Goal: Ask a question

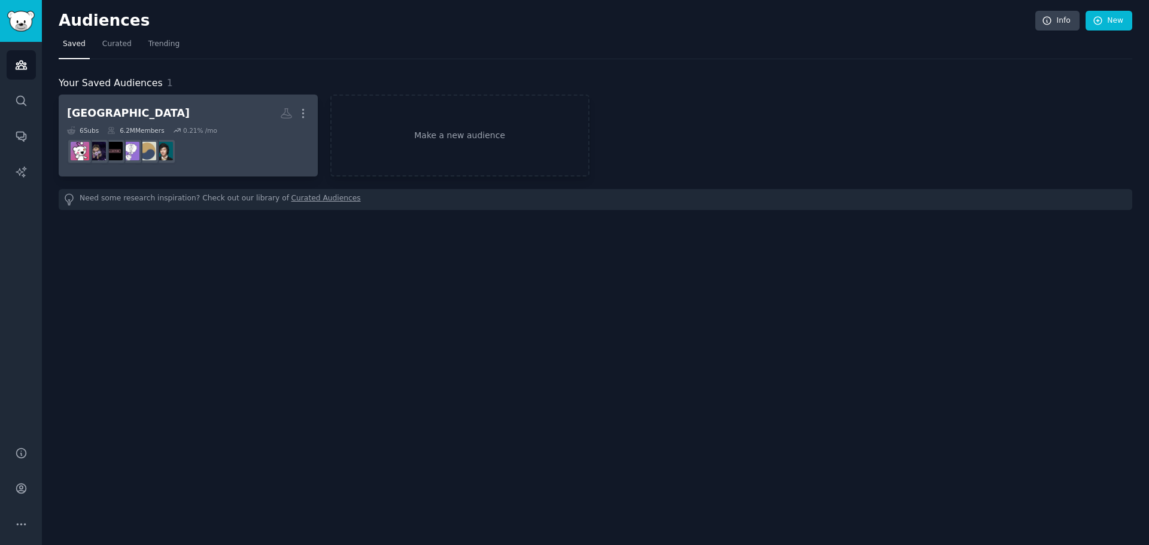
click at [275, 142] on dd "r/kdramarecommends" at bounding box center [188, 152] width 242 height 34
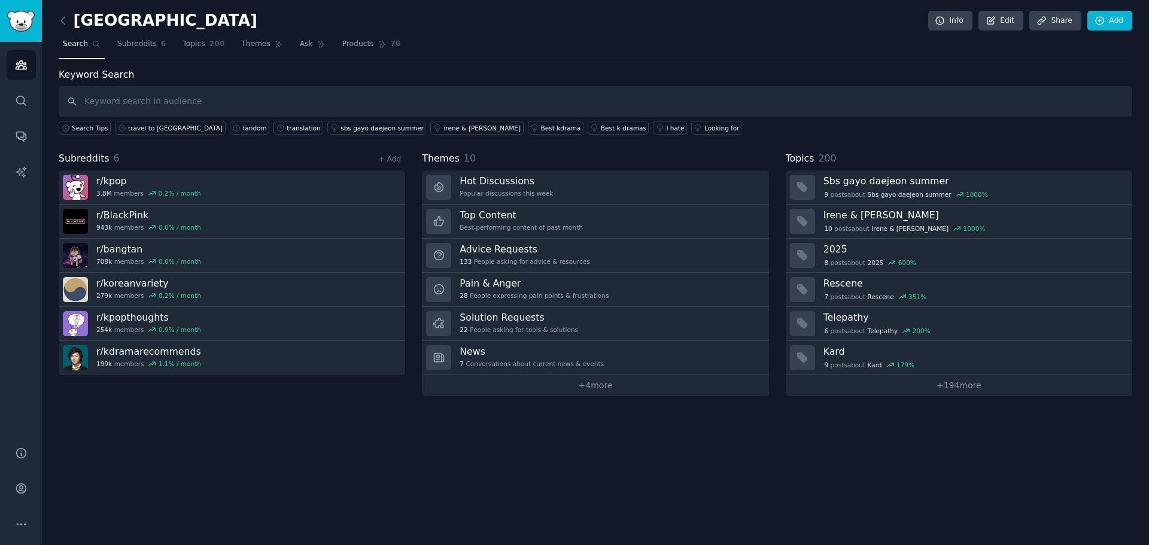
drag, startPoint x: 645, startPoint y: 128, endPoint x: 1021, endPoint y: 50, distance: 384.1
click at [1021, 50] on nav "Search Subreddits 6 Topics 200 Themes Ask Products 76" at bounding box center [596, 47] width 1074 height 25
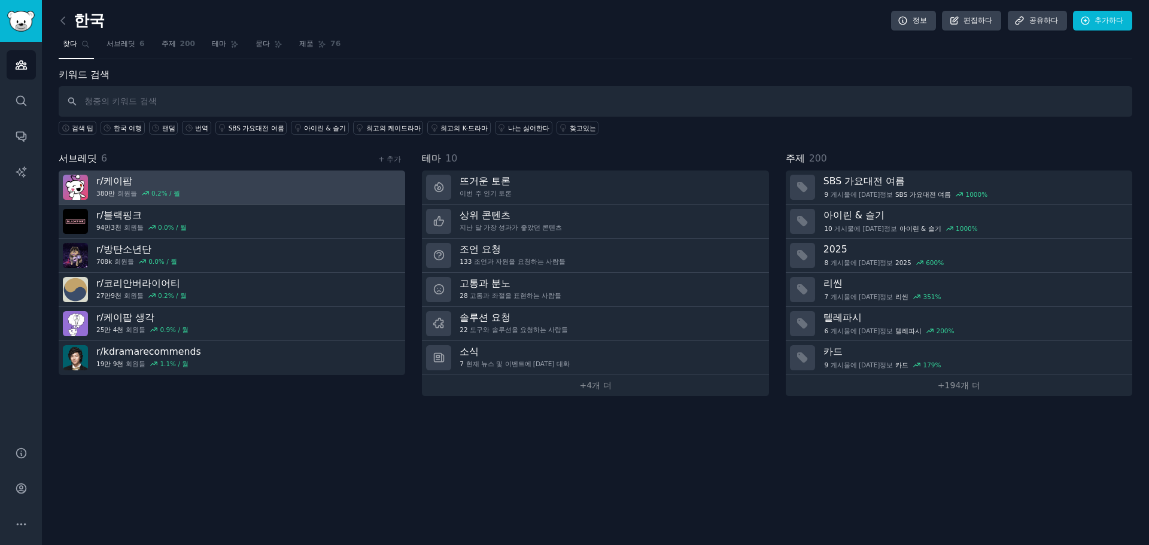
click at [181, 186] on link "r/ 케이팝 380만 회원들 0.2 % / 월" at bounding box center [232, 188] width 347 height 34
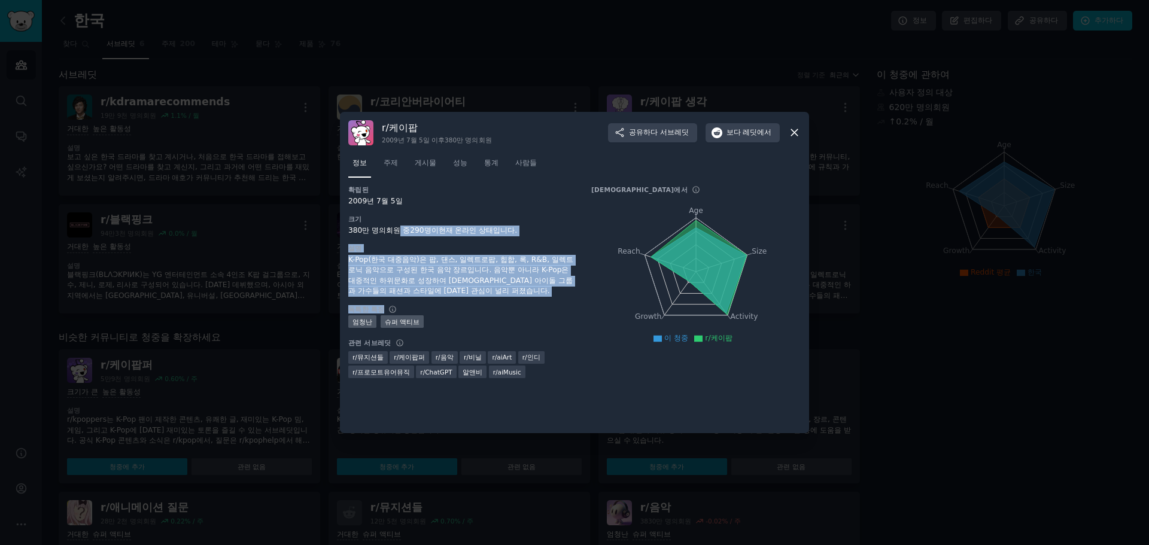
drag, startPoint x: 401, startPoint y: 232, endPoint x: 518, endPoint y: 299, distance: 135.7
click at [518, 299] on div "확립된 2009년 7월 5일 크기 380만 명의 회원 중 290명이 현재 온라인 상태입니다. 설명 K-Pop(한국 대중음악)은 팝, 댄스, 일…" at bounding box center [461, 286] width 226 height 201
drag, startPoint x: 441, startPoint y: 278, endPoint x: 523, endPoint y: 299, distance: 84.7
click at [523, 299] on div "확립된 2009년 7월 5일 크기 380만 명의 회원 중 290명이 현재 온라인 상태입니다. 설명 K-Pop(한국 대중음악)은 팝, 댄스, 일…" at bounding box center [461, 286] width 226 height 201
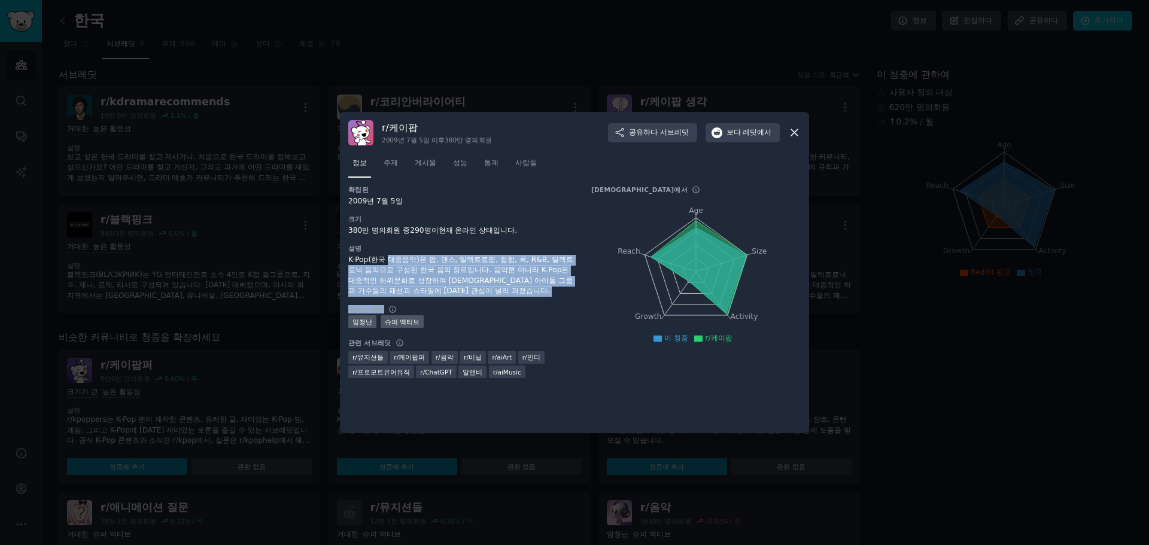
click at [523, 299] on div "확립된 2009년 7월 5일 크기 380만 명의 회원 중 290명이 현재 온라인 상태입니다. 설명 K-Pop(한국 대중음악)은 팝, 댄스, 일…" at bounding box center [461, 286] width 226 height 201
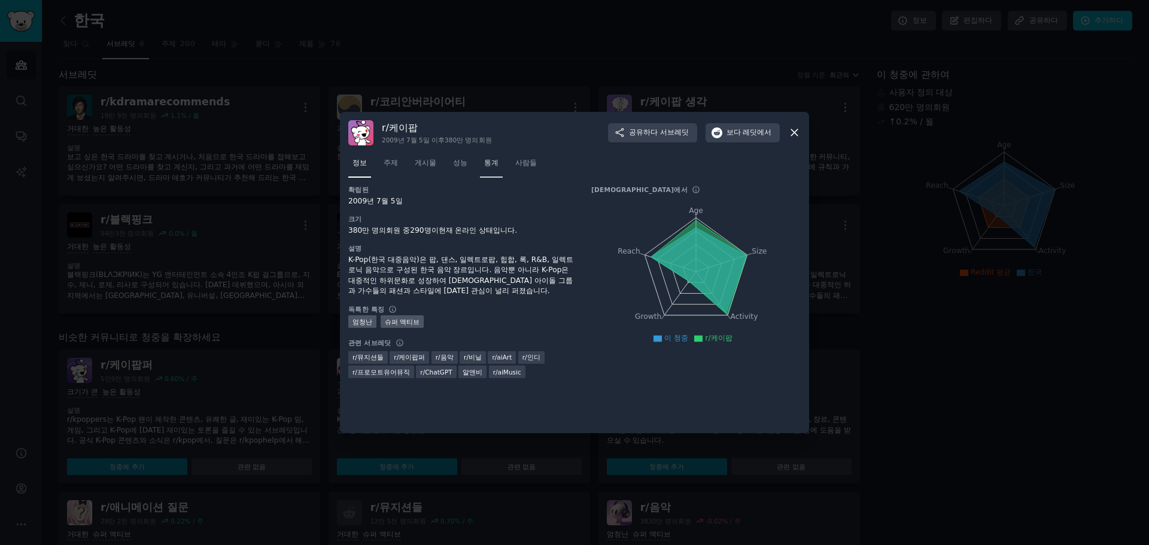
click at [489, 165] on font "통계" at bounding box center [491, 163] width 14 height 8
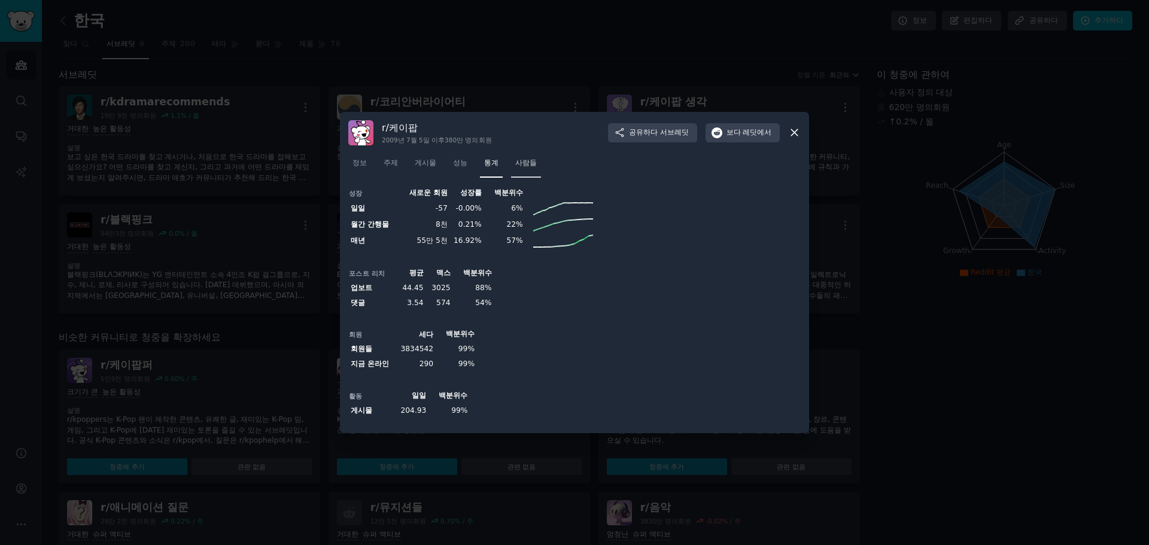
click at [535, 171] on link "사람들" at bounding box center [526, 166] width 30 height 25
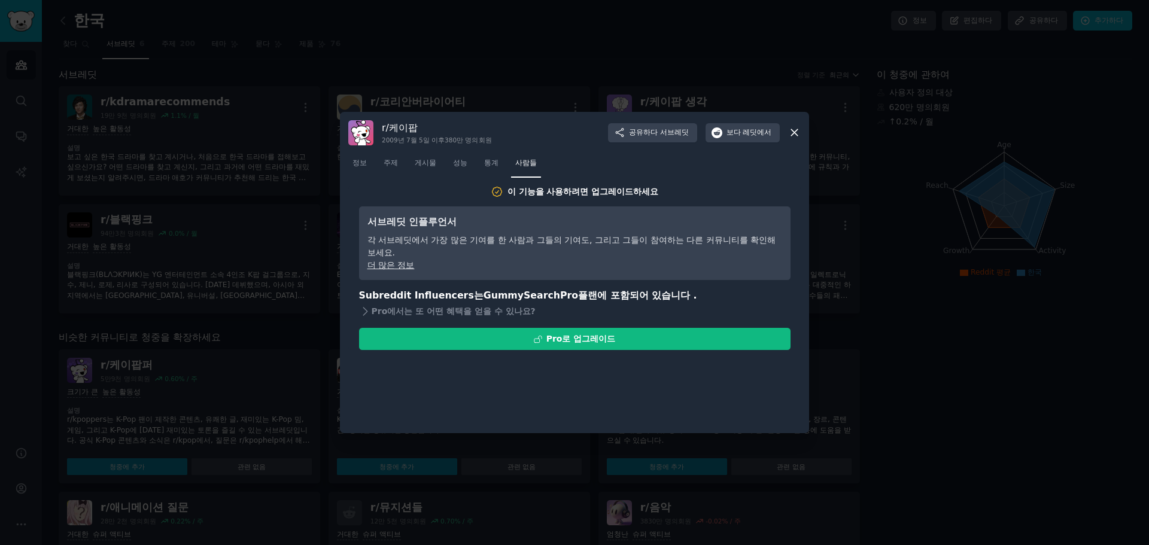
click at [796, 135] on icon at bounding box center [794, 133] width 7 height 7
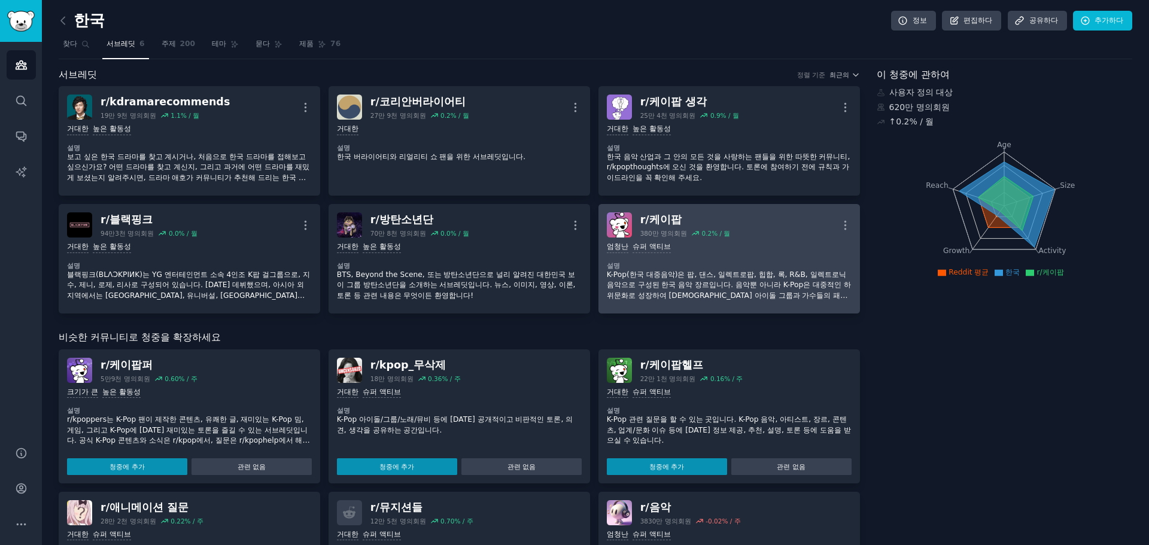
click at [713, 260] on div "엄청난 슈퍼 액티브 설명 K-Pop(한국 대중음악)은 팝, 댄스, 일렉트로팝, 힙합, 록, R&B, 일렉트로닉 음악으로 구성된 한국 음악 장르…" at bounding box center [729, 272] width 245 height 68
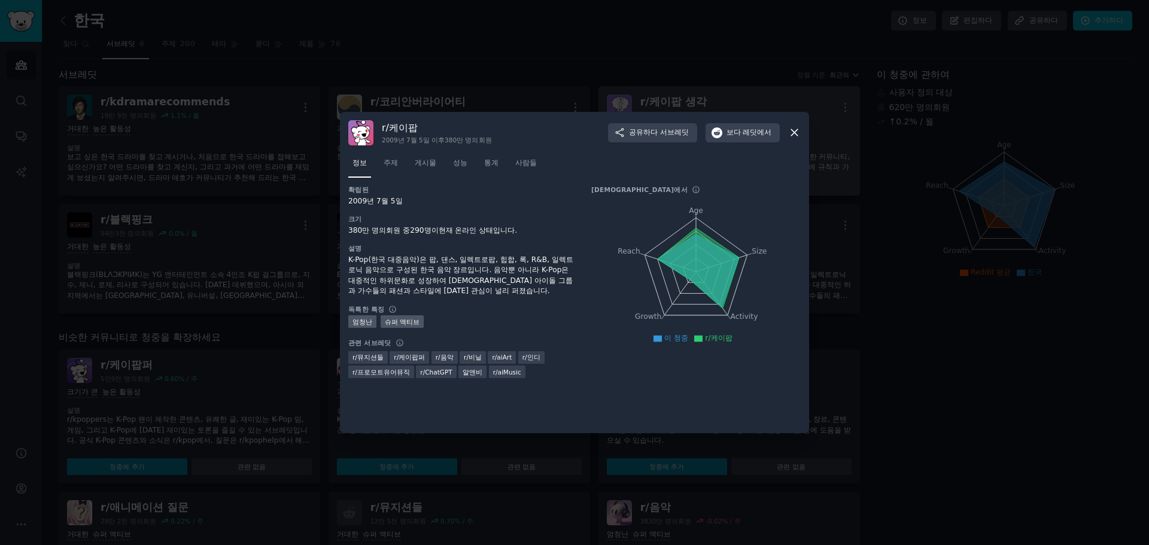
click at [791, 131] on icon at bounding box center [794, 132] width 13 height 13
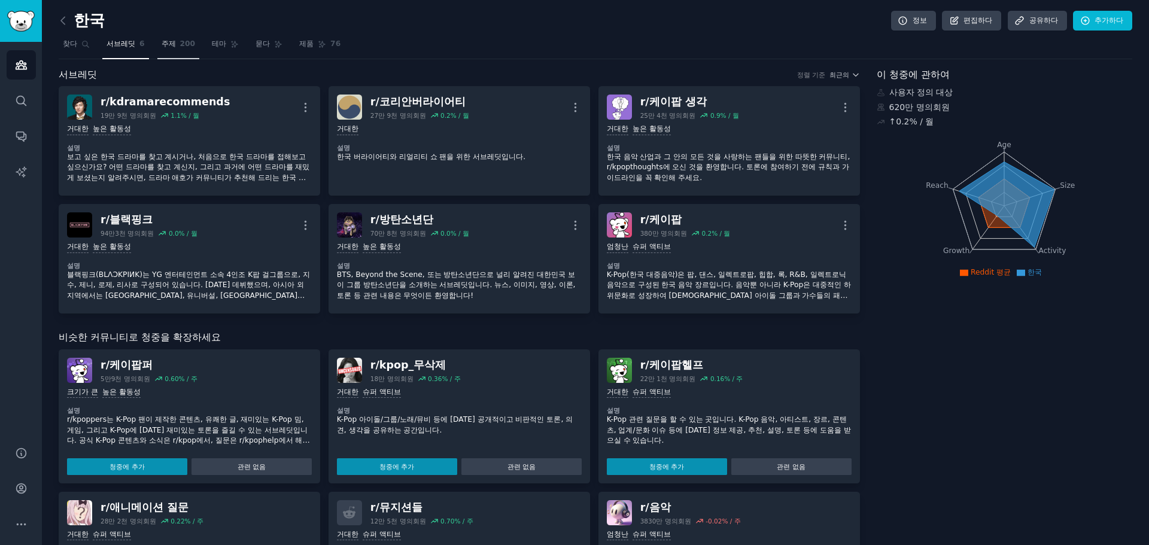
click at [166, 37] on link "주제 200" at bounding box center [178, 47] width 43 height 25
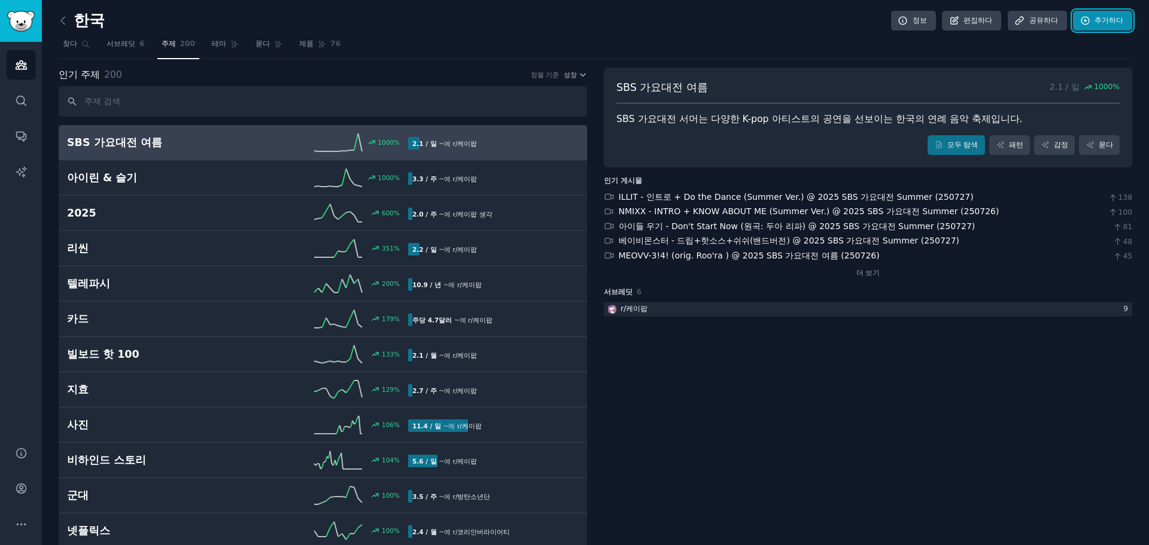
click at [1124, 20] on link "추가하다" at bounding box center [1102, 21] width 59 height 20
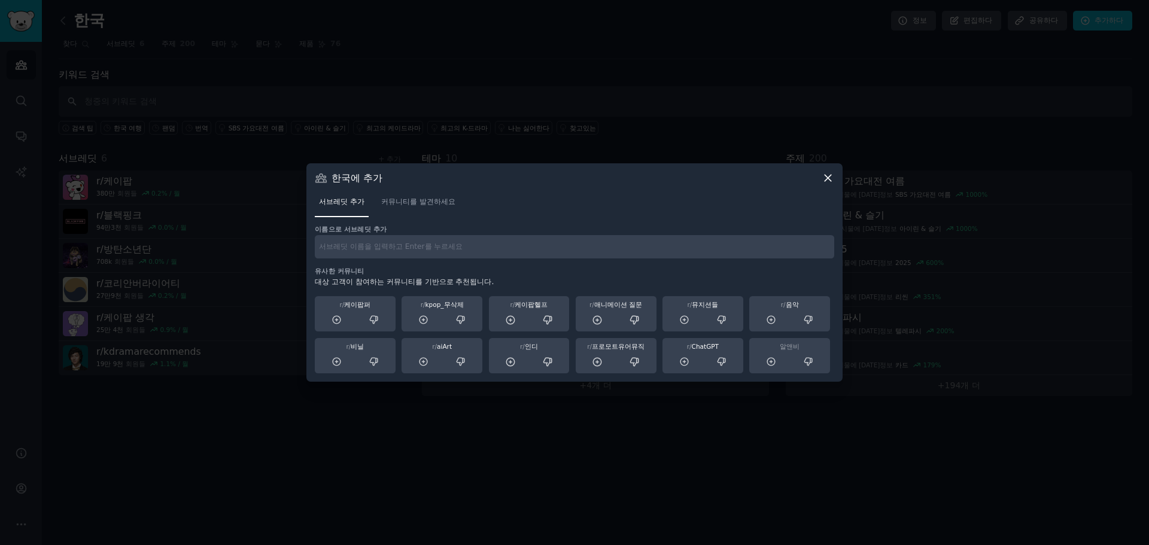
click at [830, 172] on icon at bounding box center [828, 178] width 13 height 13
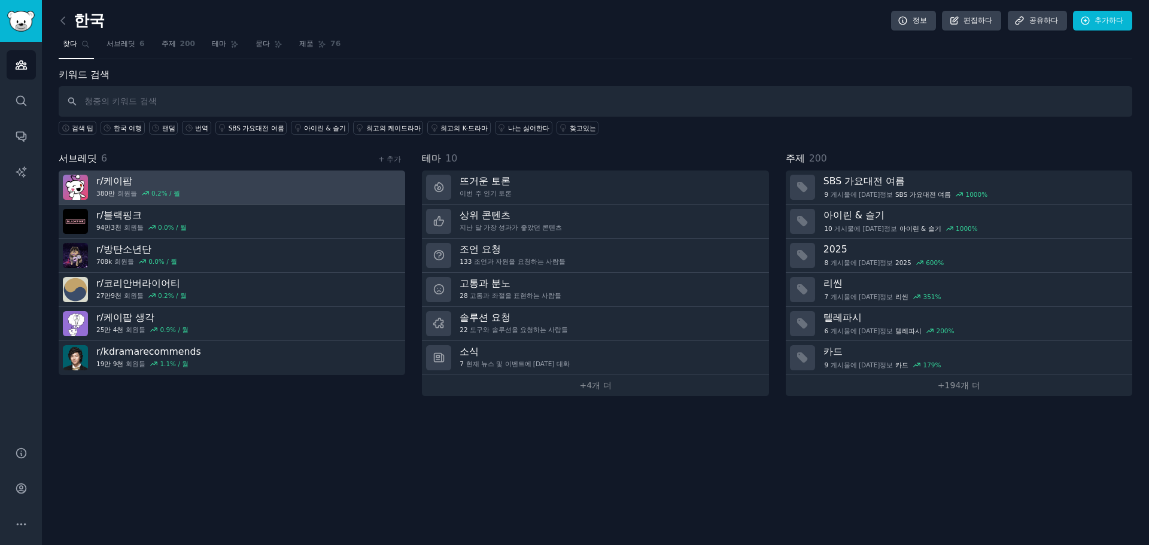
click at [120, 190] on font "회원들" at bounding box center [127, 193] width 20 height 7
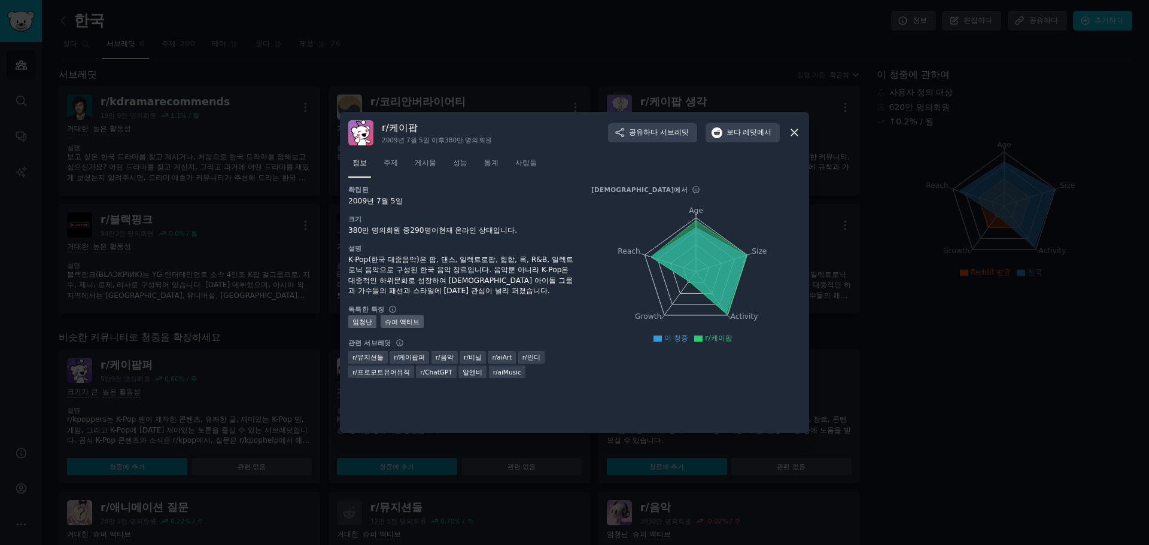
click at [794, 134] on icon at bounding box center [794, 133] width 7 height 7
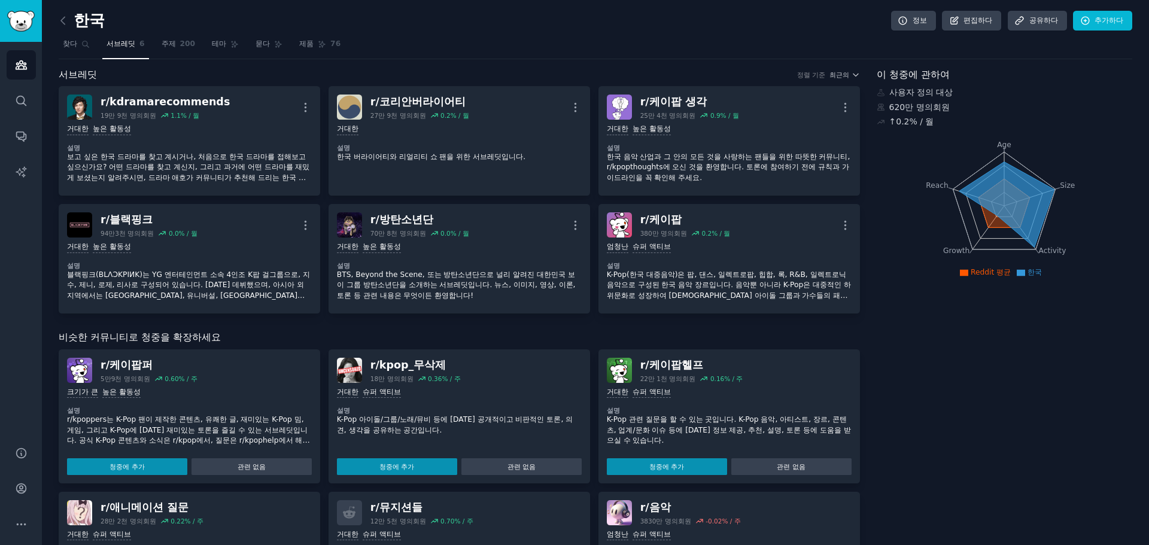
click at [58, 50] on div "한국 정보 편집하다 공유하다 추가하다 찾다 서브레딧 6 주제 200 테마 묻다 제품 76 서브레딧 정렬 기준 최근의 r/ kdramarecom…" at bounding box center [596, 464] width 1108 height 928
click at [65, 48] on font "찾다" at bounding box center [70, 44] width 14 height 8
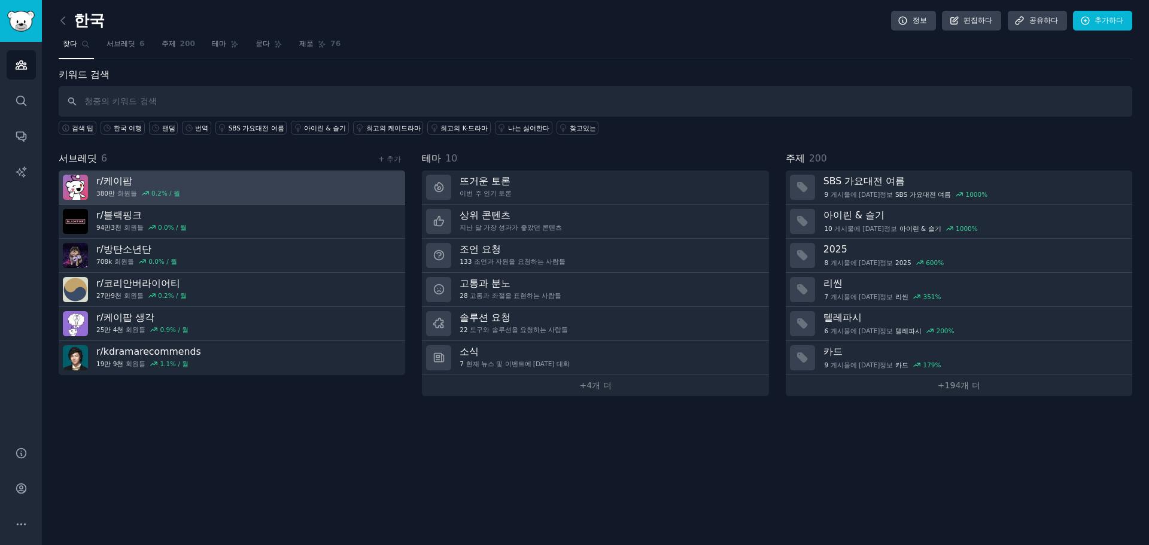
click at [124, 188] on div "r/ 케이팝 380만 회원들 0.2 % / 월" at bounding box center [138, 187] width 84 height 25
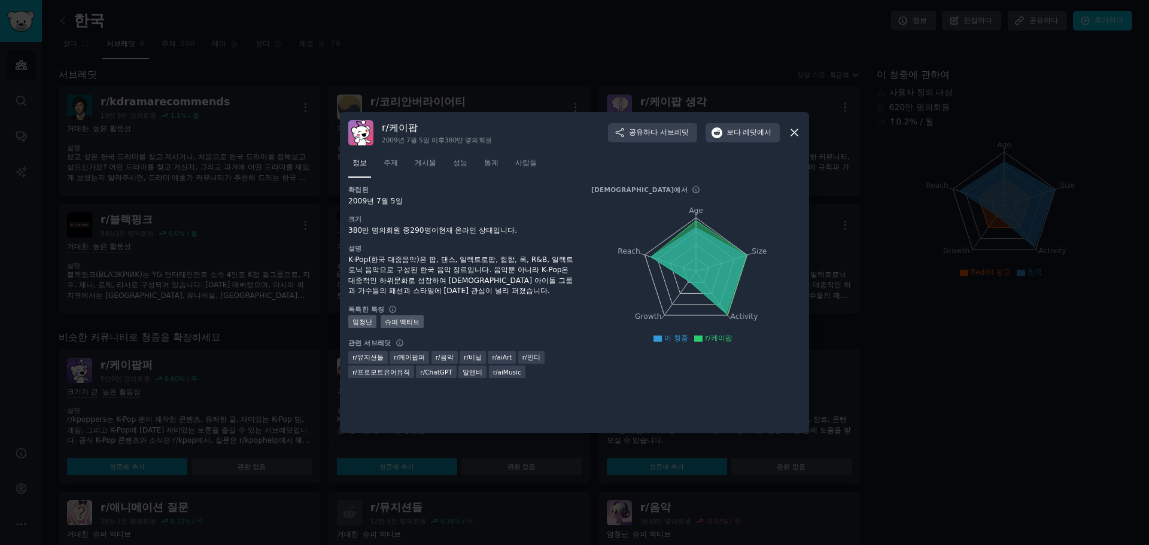
click at [797, 136] on icon at bounding box center [794, 133] width 7 height 7
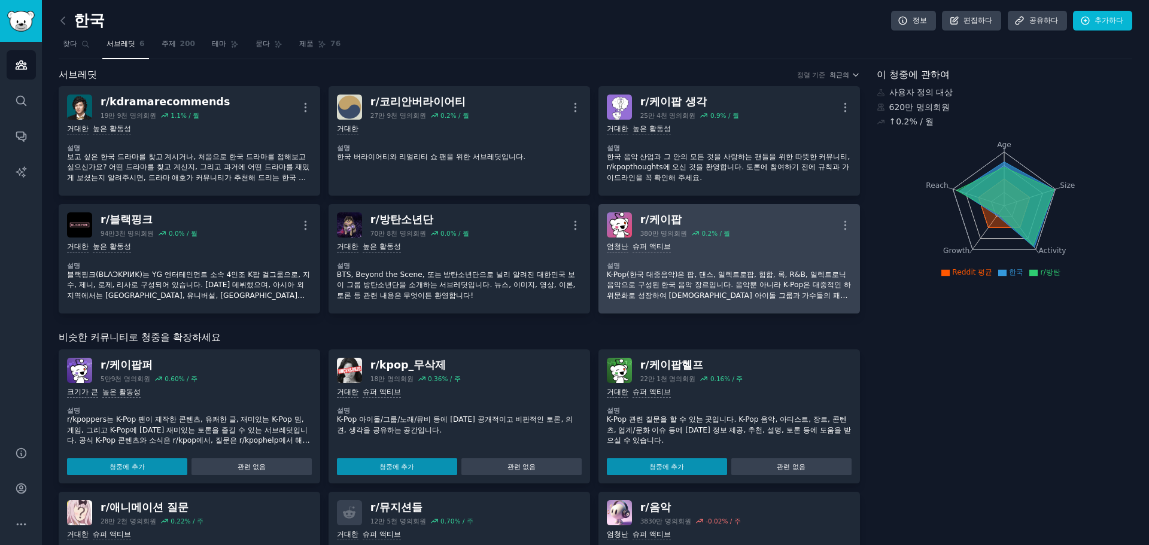
click at [760, 266] on dt "설명" at bounding box center [729, 266] width 245 height 8
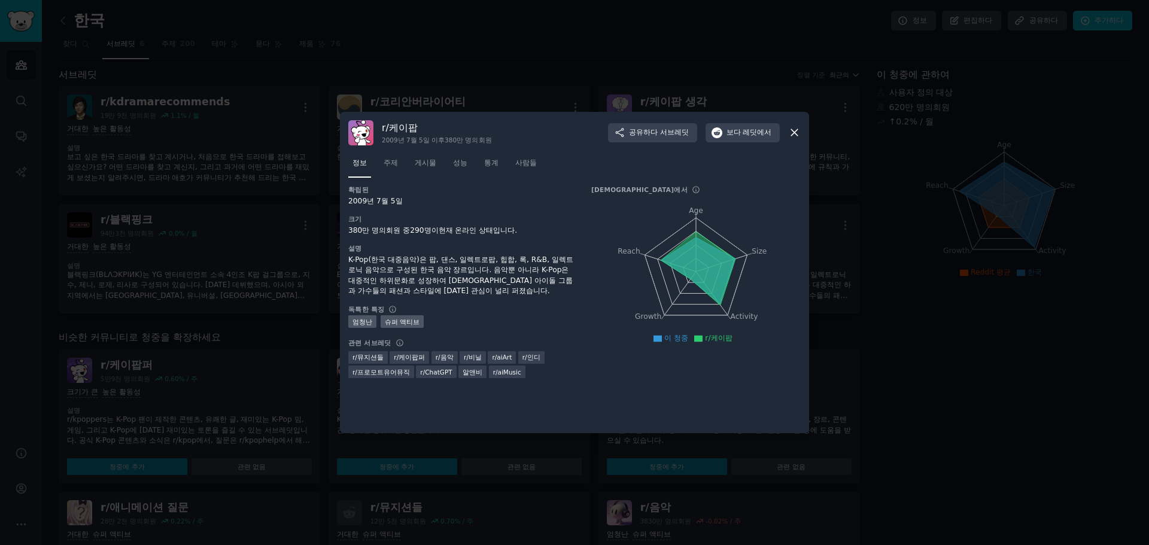
click at [796, 135] on icon at bounding box center [794, 132] width 13 height 13
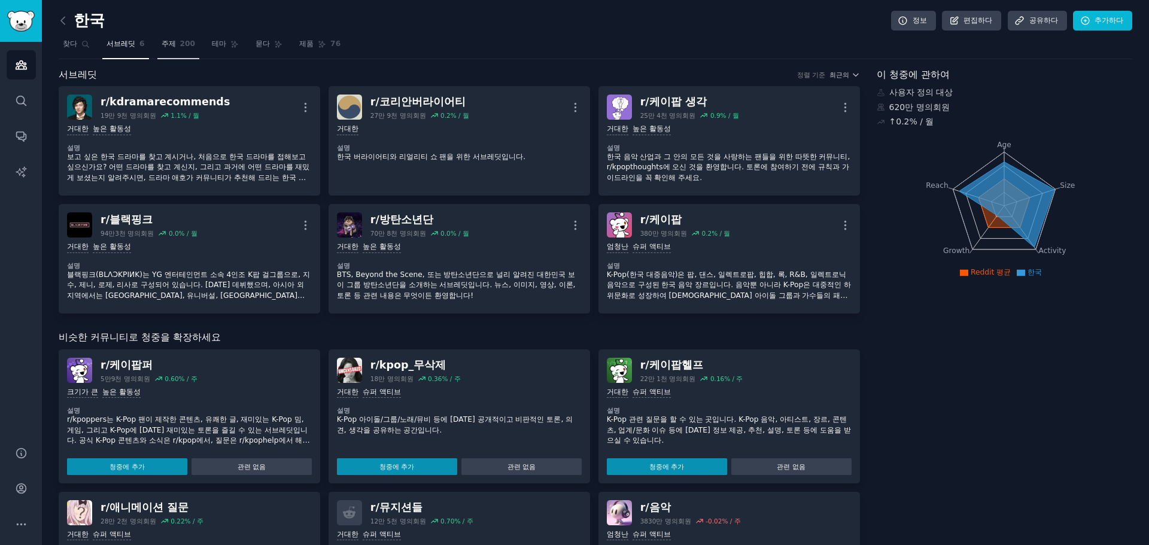
click at [165, 53] on link "주제 200" at bounding box center [178, 47] width 43 height 25
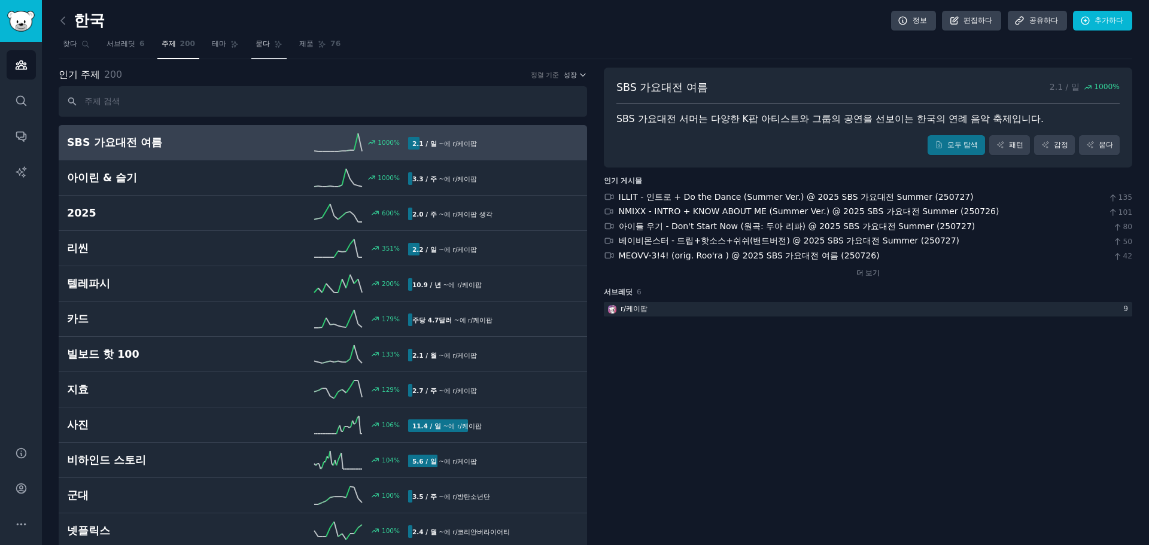
click at [272, 53] on link "묻다" at bounding box center [268, 47] width 35 height 25
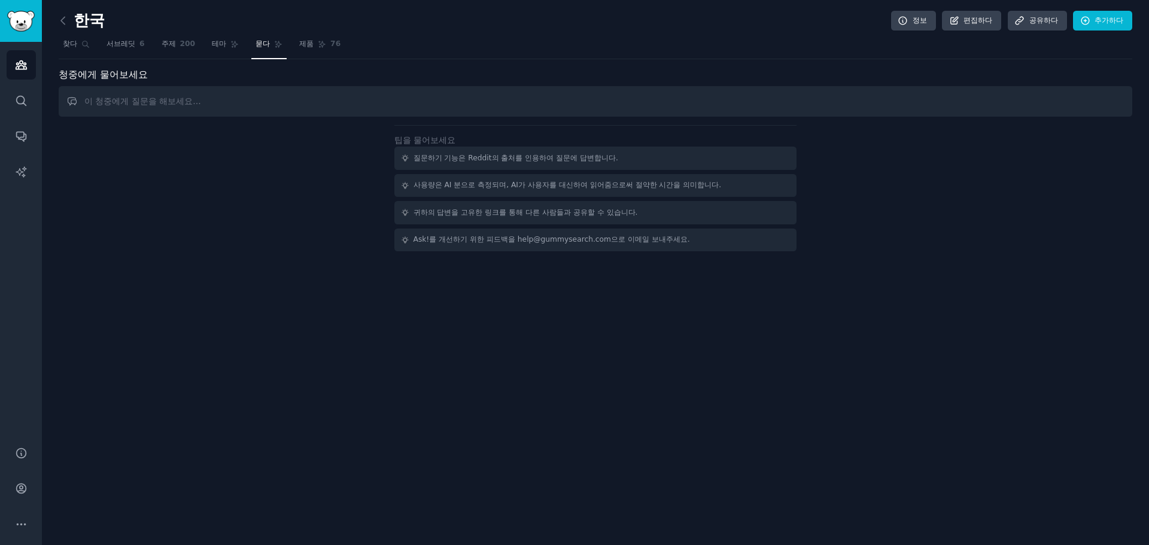
drag, startPoint x: 1005, startPoint y: 281, endPoint x: 809, endPoint y: 192, distance: 214.9
click at [1005, 281] on div "한국 정보 편집하다 공유하다 추가하다 찾다 서브레딧 6 주제 200 테마 묻다 제품 76 청중에게 물어보세요 팁을 물어보세요 질문하기 기능은 …" at bounding box center [596, 272] width 1108 height 545
click at [587, 110] on input "text" at bounding box center [596, 101] width 1074 height 31
paste input "Do you ever feel language barriers make it hard to communicate between artists …"
type input "Do you ever feel language barriers make it hard to communicate between artists …"
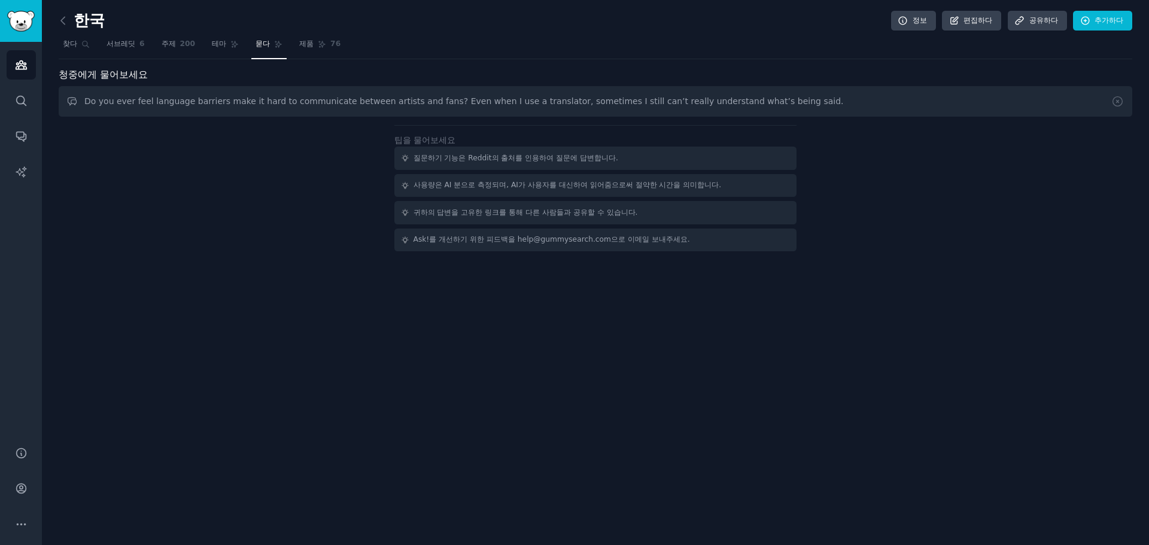
drag, startPoint x: 967, startPoint y: 246, endPoint x: 917, endPoint y: 246, distance: 50.9
click at [967, 246] on div "팁을 물어보세요 질문하기 기능은 Reddit의 출처를 인용하여 질문에 답변합니다. 사용량은 AI 분으로 측정되며, AI가 사용자를 대신하여 읽…" at bounding box center [596, 188] width 1074 height 126
click at [788, 113] on input "Do you ever feel language barriers make it hard to communicate between artists …" at bounding box center [596, 101] width 1074 height 31
click at [795, 108] on input "Do you ever feel language barriers make it hard to communicate between artists …" at bounding box center [596, 101] width 1074 height 31
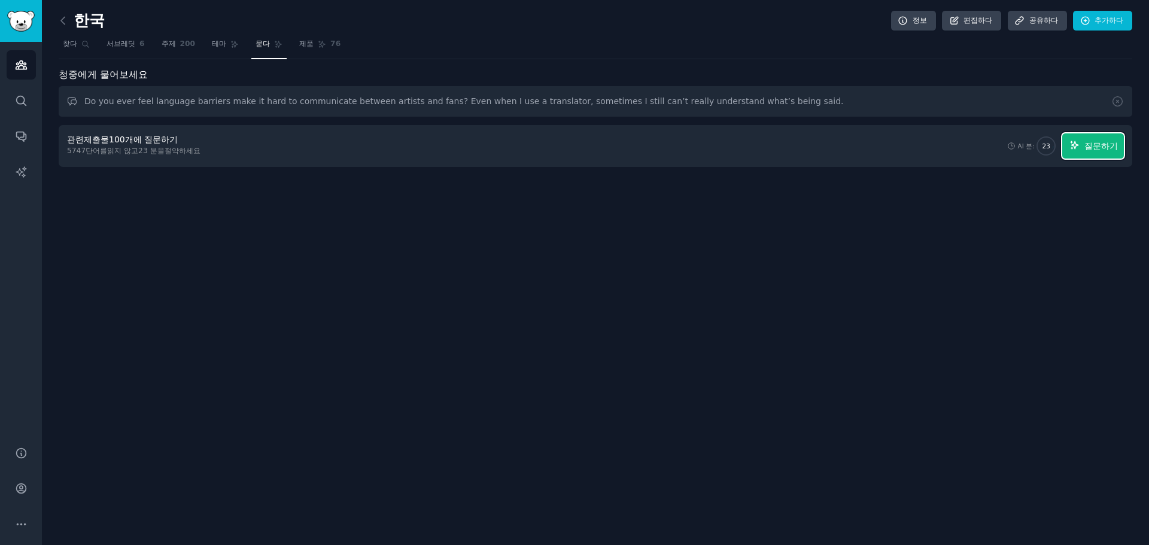
click at [1085, 143] on font "질문하기" at bounding box center [1102, 146] width 34 height 10
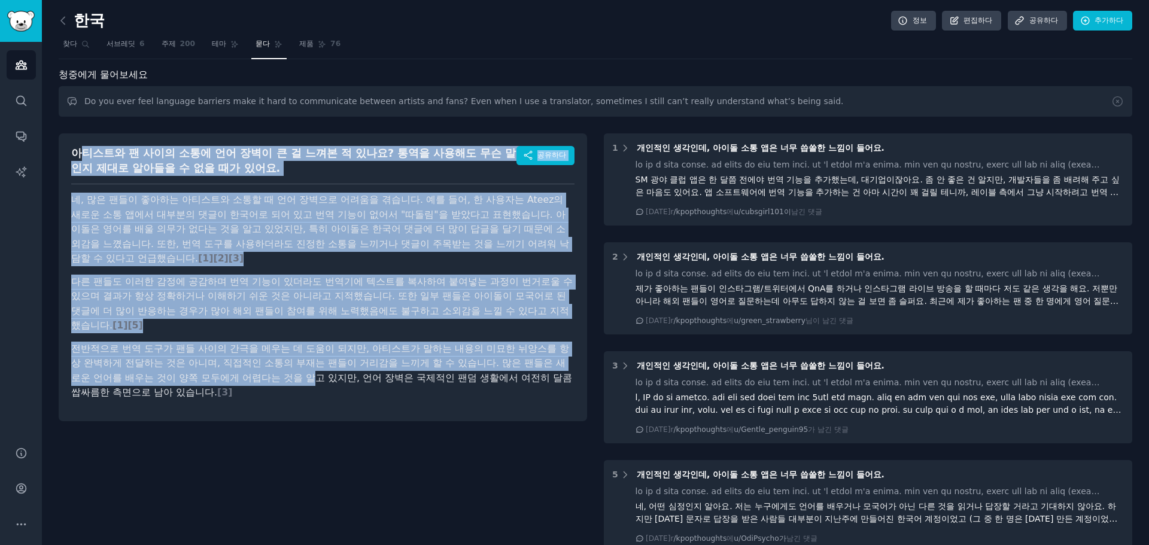
drag, startPoint x: 77, startPoint y: 152, endPoint x: 310, endPoint y: 389, distance: 331.9
click at [310, 387] on div "아티스트와 팬 사이의 소통에 언어 장벽이 큰 걸 느껴본 적 있나요? 통역을 사용해도 무슨 말인지 제대로 알아들을 수 없을 때가 있어요. 공유하…" at bounding box center [323, 278] width 529 height 288
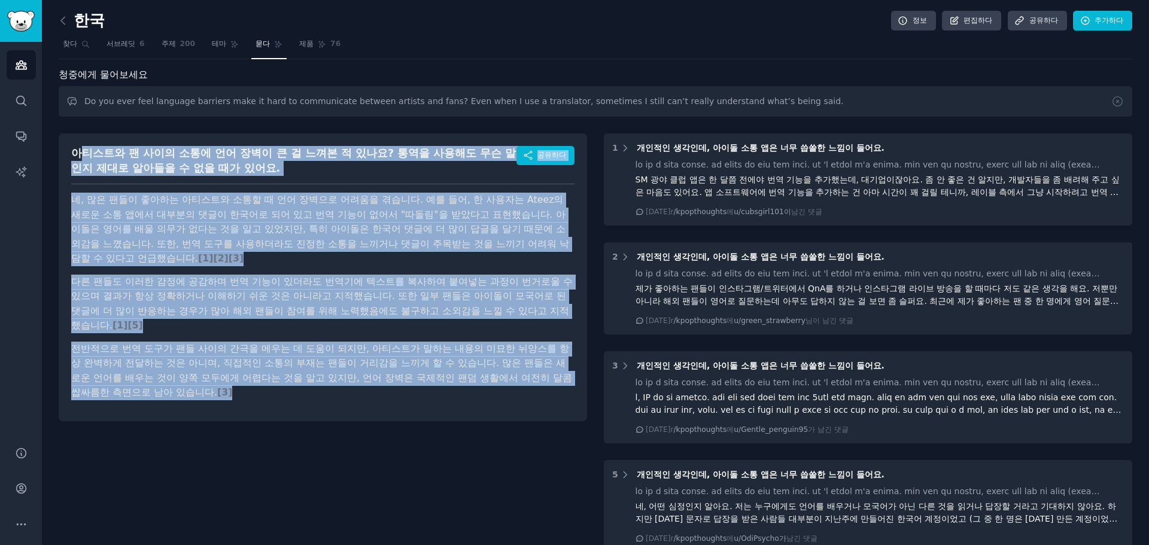
click at [315, 404] on div "아티스트와 팬 사이의 소통에 언어 장벽이 큰 걸 느껴본 적 있나요? 통역을 사용해도 무슨 말인지 제대로 알아들을 수 없을 때가 있어요. 공유하…" at bounding box center [323, 278] width 529 height 288
drag, startPoint x: 84, startPoint y: 152, endPoint x: 293, endPoint y: 414, distance: 335.3
click at [293, 414] on div "아티스트와 팬 사이의 소통에 언어 장벽이 큰 걸 느껴본 적 있나요? 통역을 사용해도 무슨 말인지 제대로 알아들을 수 없을 때가 있어요. 공유하…" at bounding box center [323, 278] width 529 height 288
drag, startPoint x: 79, startPoint y: 151, endPoint x: 299, endPoint y: 415, distance: 344.3
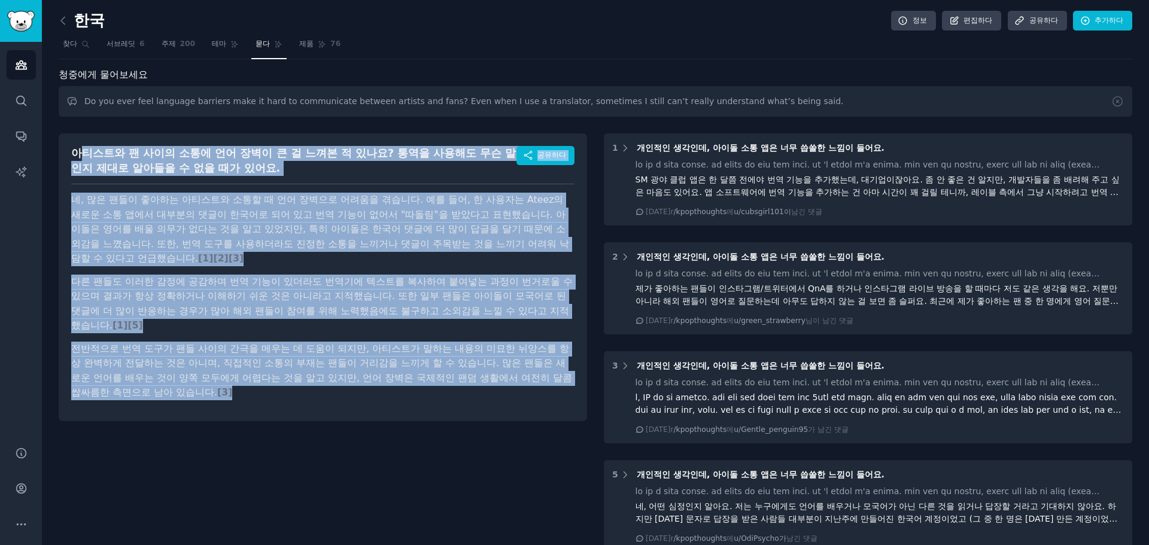
click at [299, 415] on div "아티스트와 팬 사이의 소통에 언어 장벽이 큰 걸 느껴본 적 있나요? 통역을 사용해도 무슨 말인지 제대로 알아들을 수 없을 때가 있어요. 공유하…" at bounding box center [323, 278] width 529 height 288
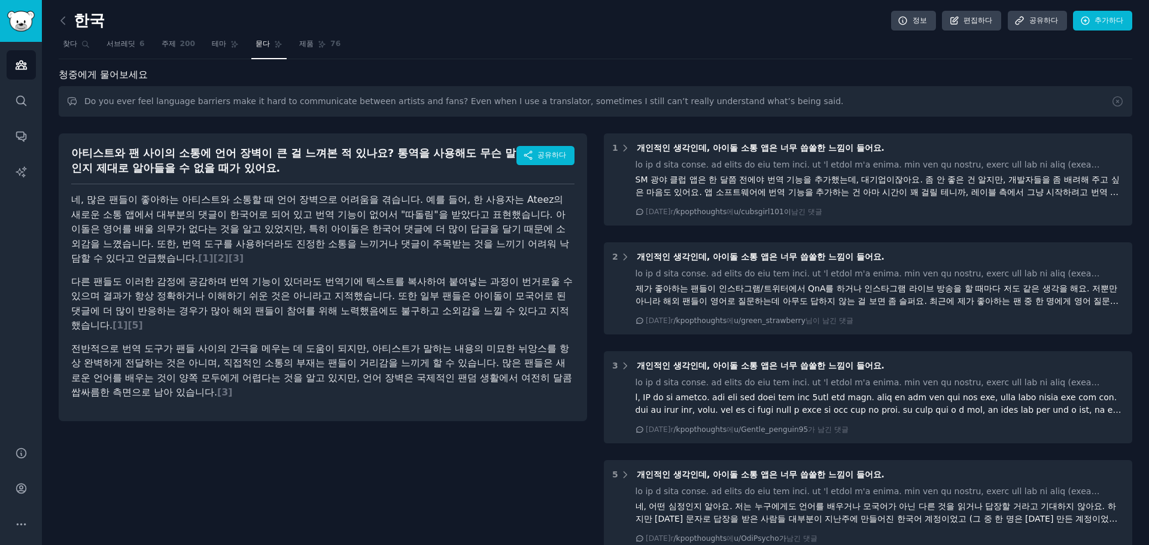
click at [399, 497] on div "아티스트와 팬 사이의 소통에 언어 장벽이 큰 걸 느껴본 적 있나요? 통역을 사용해도 무슨 말인지 제대로 알아들을 수 없을 때가 있어요. 공유하…" at bounding box center [323, 426] width 529 height 603
click at [251, 158] on font "아티스트와 팬 사이의 소통에 언어 장벽이 큰 걸 느껴본 적 있나요? 통역을 사용해도 무슨 말인지 제대로 알아들을 수 없을 때가 있어요." at bounding box center [293, 160] width 445 height 27
click at [225, 226] on font "네, 많은 팬들이 좋아하는 아티스트와 소통할 때 언어 장벽으로 어려움을 겪습니다. 예를 들어, 한 사용자는 Ateez의 새로운 소통 앱에서 대…" at bounding box center [320, 229] width 498 height 70
click at [202, 259] on font "1" at bounding box center [205, 258] width 7 height 11
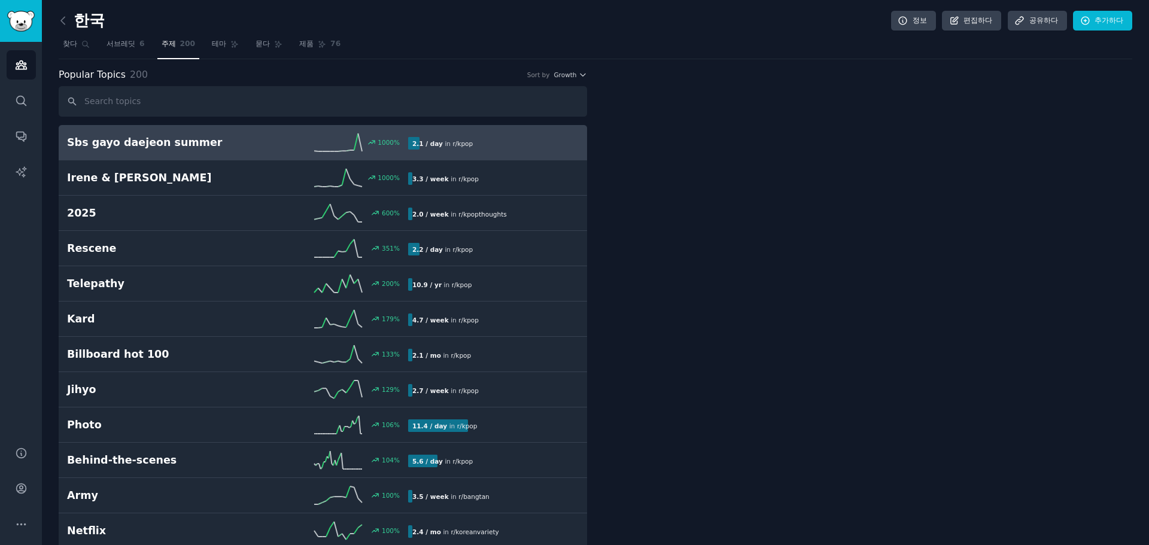
click at [613, 69] on div at bounding box center [868, 168] width 529 height 201
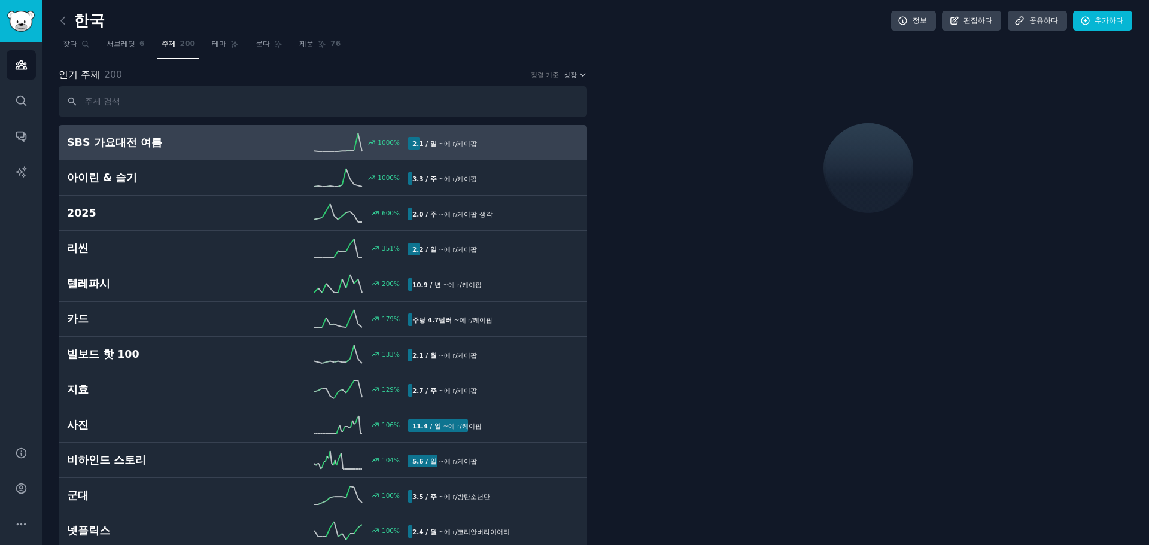
drag, startPoint x: 312, startPoint y: 44, endPoint x: 412, endPoint y: 362, distance: 333.3
click at [312, 44] on font "제품" at bounding box center [306, 44] width 14 height 8
click at [257, 50] on link "묻다" at bounding box center [268, 47] width 35 height 25
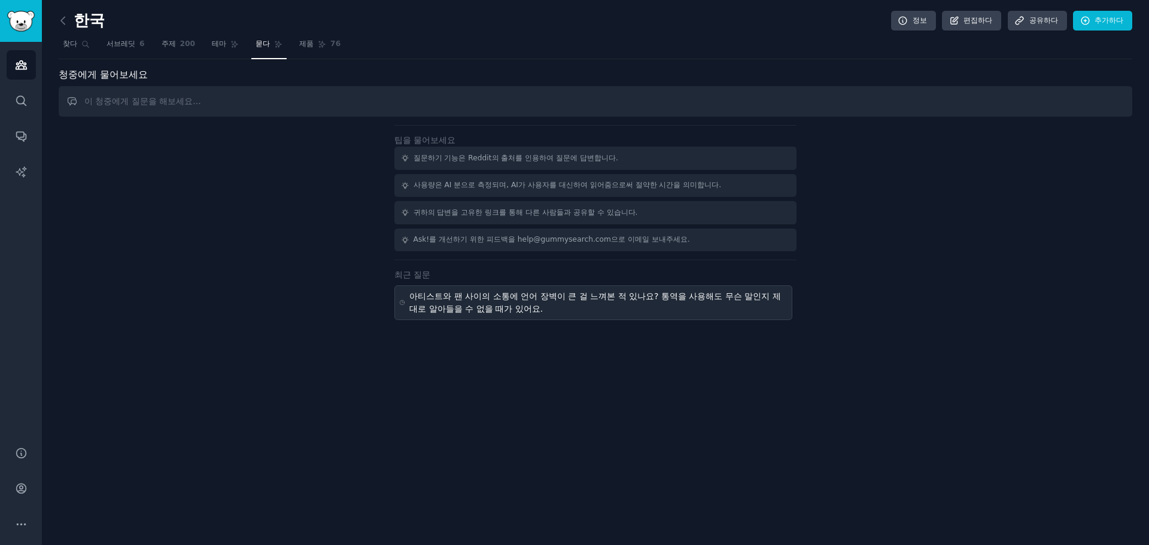
click at [470, 305] on font "아티스트와 팬 사이의 소통에 언어 장벽이 큰 걸 느껴본 적 있나요? 통역을 사용해도 무슨 말인지 제대로 알아들을 수 없을 때가 있어요." at bounding box center [595, 303] width 371 height 22
type input "Do you ever feel language barriers make it hard to communicate between artists …"
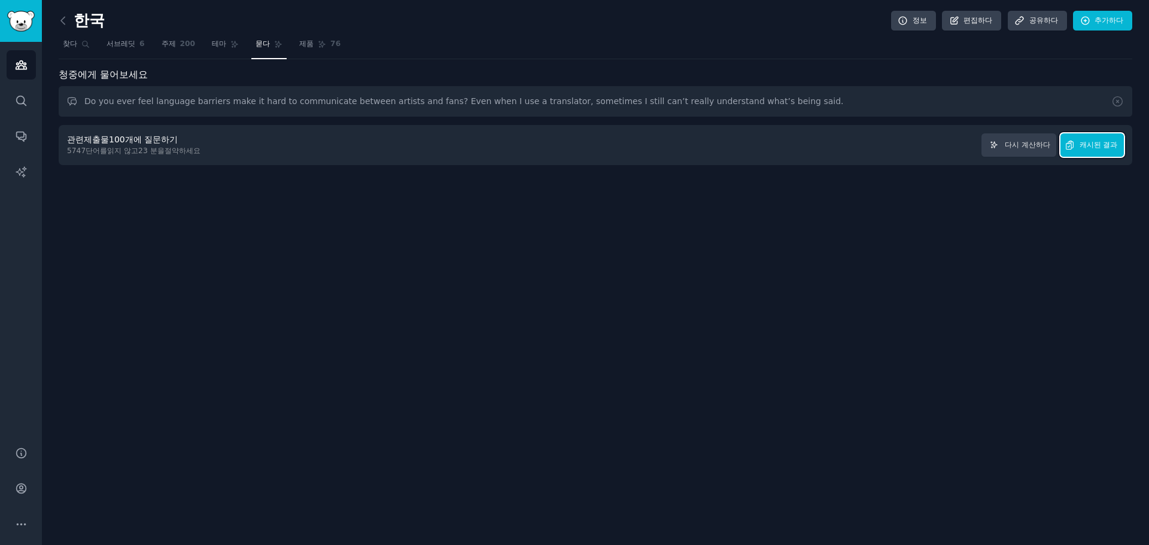
click at [1108, 146] on font "캐시된 결과" at bounding box center [1099, 145] width 38 height 8
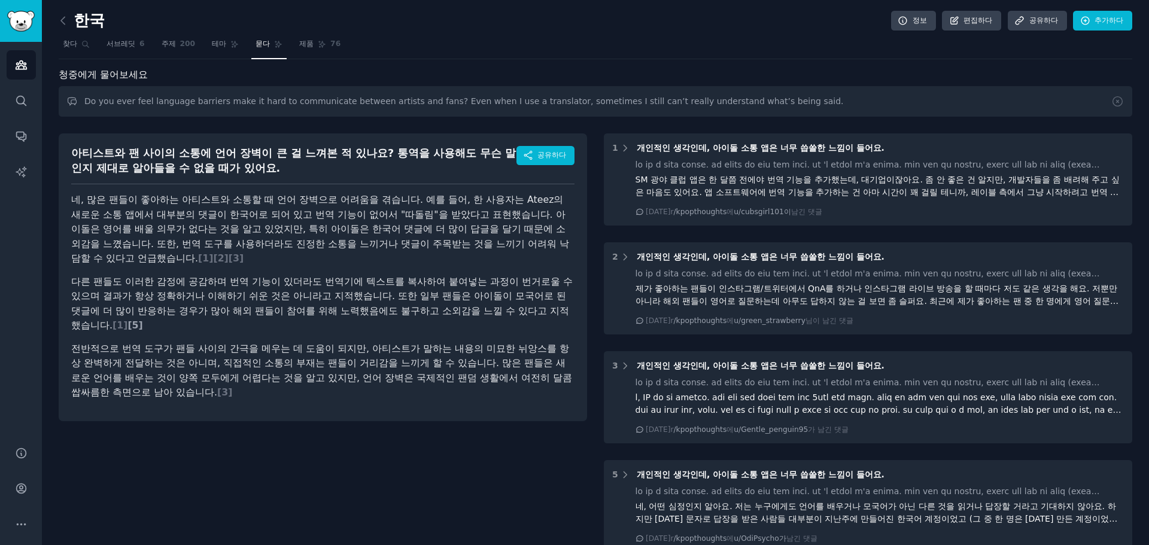
click at [143, 327] on font "]" at bounding box center [141, 325] width 4 height 11
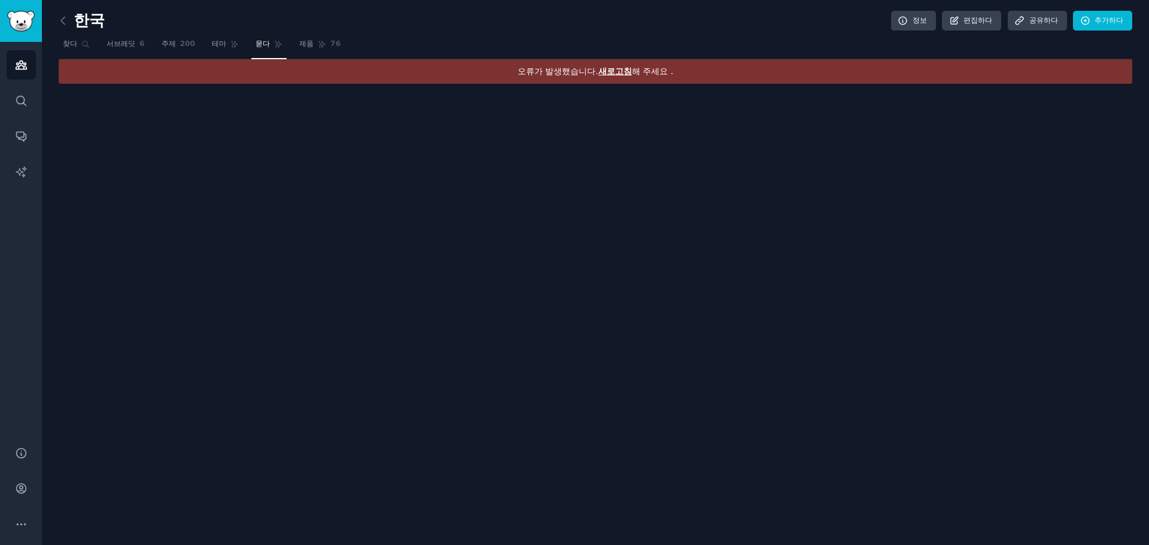
click at [622, 71] on font "새로고침" at bounding box center [616, 71] width 34 height 10
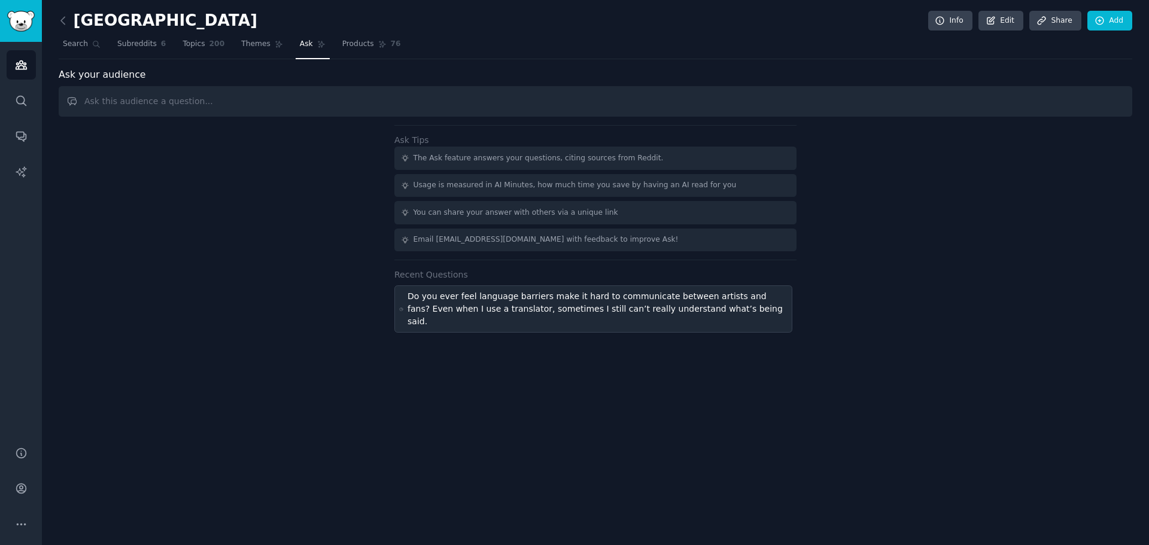
click at [688, 307] on div "Do you ever feel language barriers make it hard to communicate between artists …" at bounding box center [598, 309] width 380 height 38
type input "Do you ever feel language barriers make it hard to communicate between artists …"
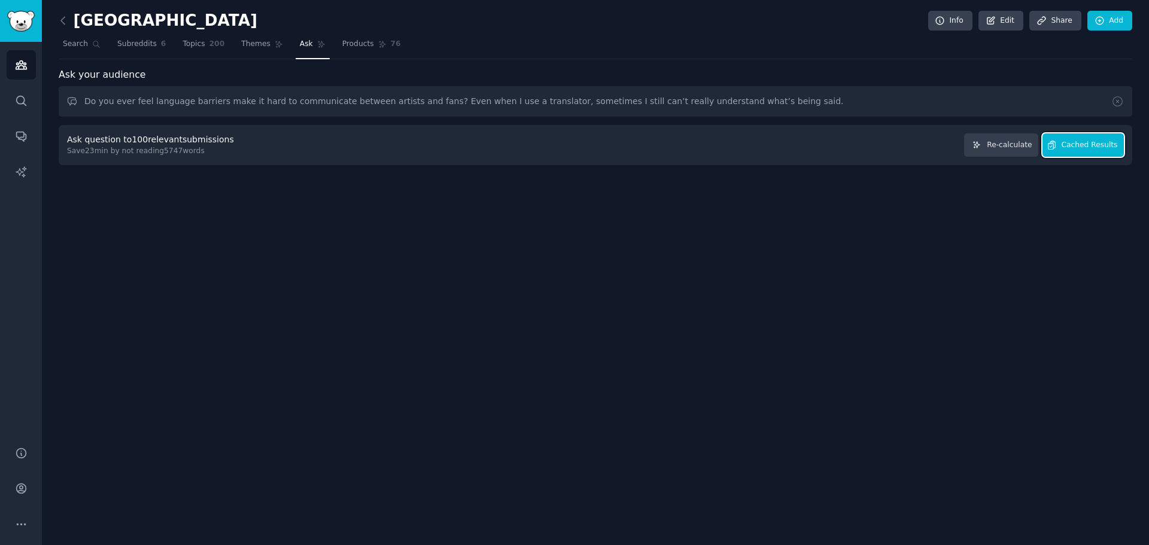
click at [1102, 141] on span "Cached Results" at bounding box center [1090, 145] width 56 height 11
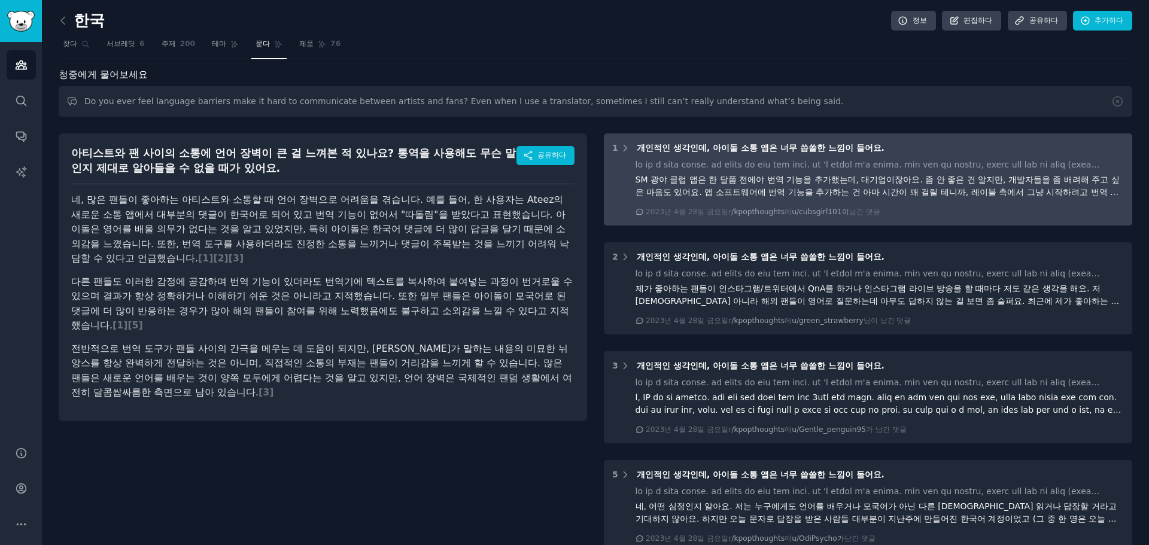
click at [751, 175] on font "SM 광야 클럽 앱은 한 달쯤 전에야 번역 기능을 추가했는데, 대기업이잖아요. 좀 안 좋은 건 알지만, 개발자들을 좀 배려해 주고 싶은 마음도…" at bounding box center [878, 198] width 484 height 47
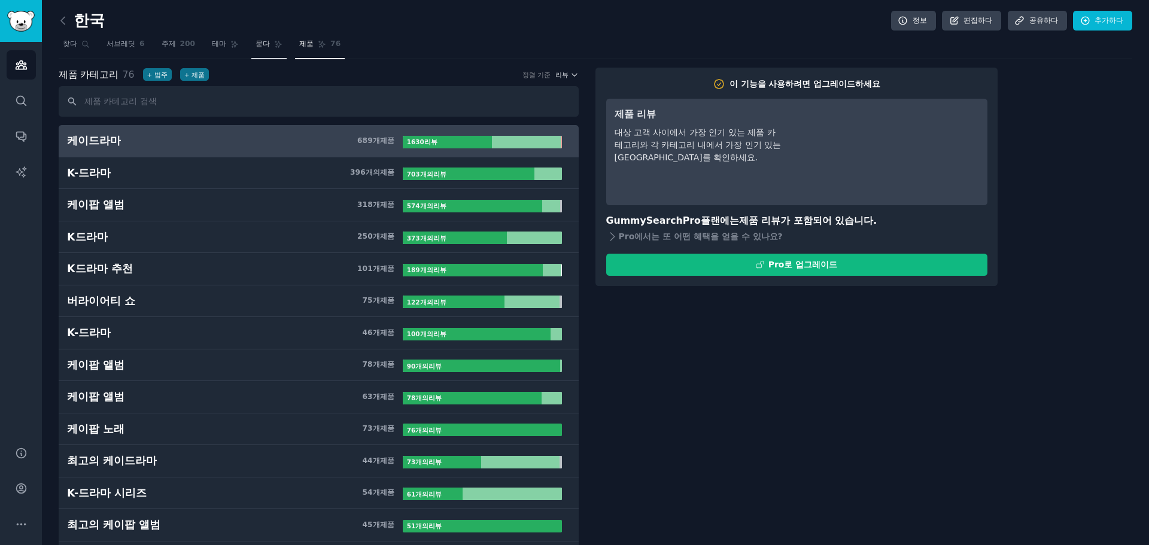
click at [265, 43] on font "묻다" at bounding box center [263, 44] width 14 height 8
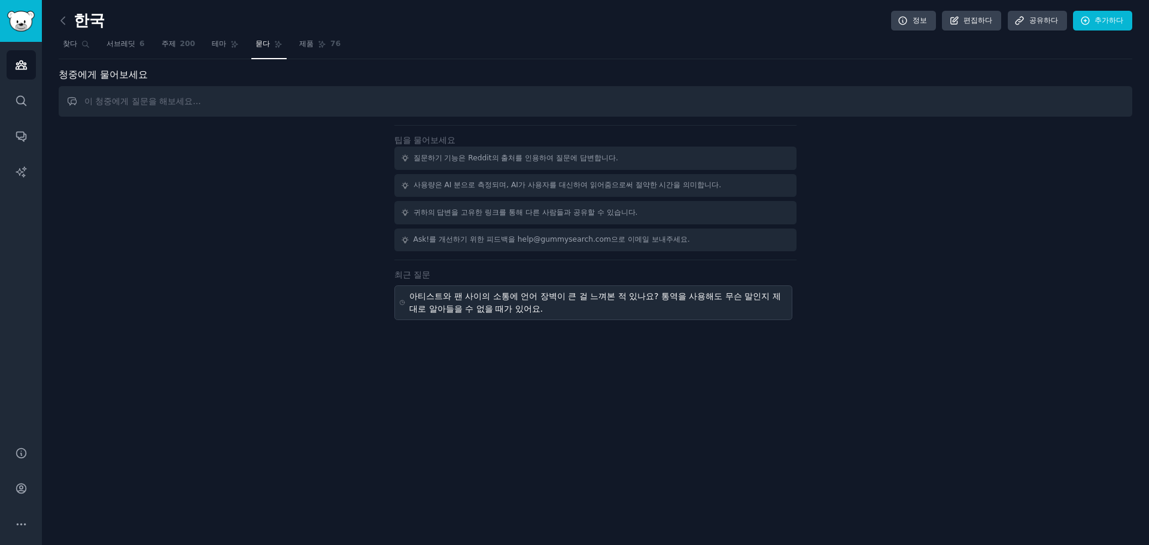
click at [765, 309] on div "아티스트와 팬 사이의 소통에 언어 장벽이 큰 걸 느껴본 적 있나요? 통역을 사용해도 무슨 말인지 제대로 알아들을 수 없을 때가 있어요." at bounding box center [599, 302] width 378 height 25
type input "Do you ever feel language barriers make it hard to communicate between artists …"
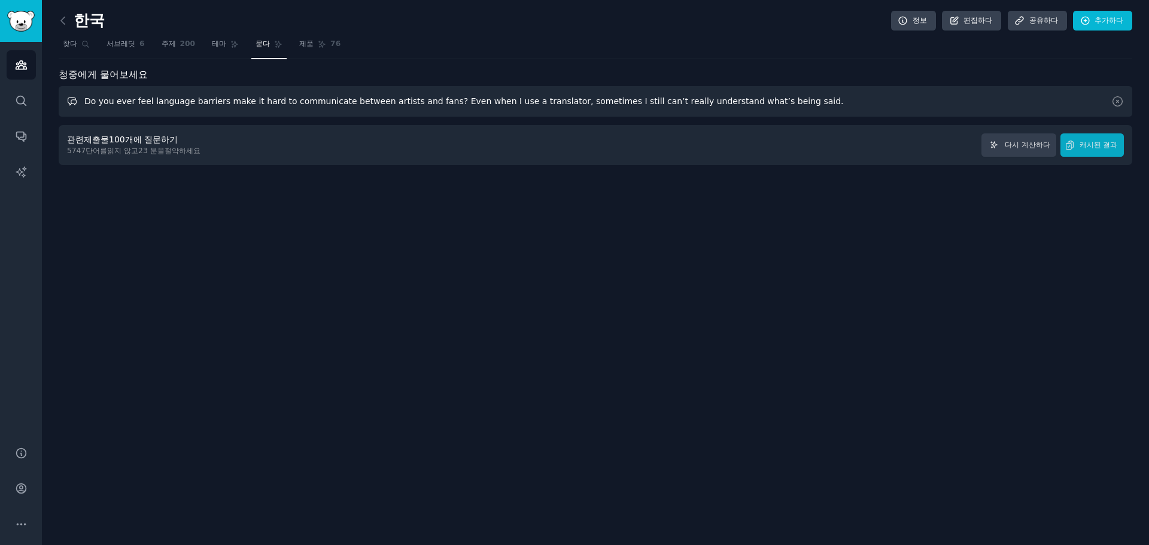
drag, startPoint x: 150, startPoint y: 104, endPoint x: 186, endPoint y: 101, distance: 36.6
click at [186, 101] on input "Do you ever feel language barriers make it hard to communicate between artists …" at bounding box center [596, 101] width 1074 height 31
click at [671, 227] on div "한국 정보 편집하다 공유하다 추가하다 찾다 서브레딧 6 주제 200 테마 묻다 제품 76 청중에게 물어보세요 Do you ever feel l…" at bounding box center [596, 272] width 1108 height 545
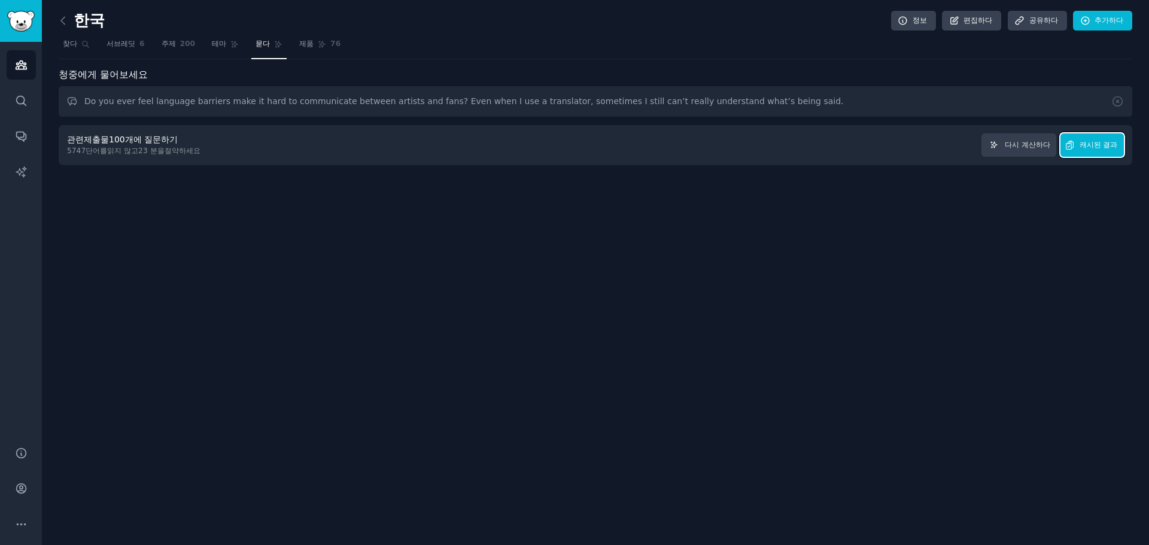
click at [1081, 149] on font "캐시된 결과" at bounding box center [1099, 145] width 38 height 8
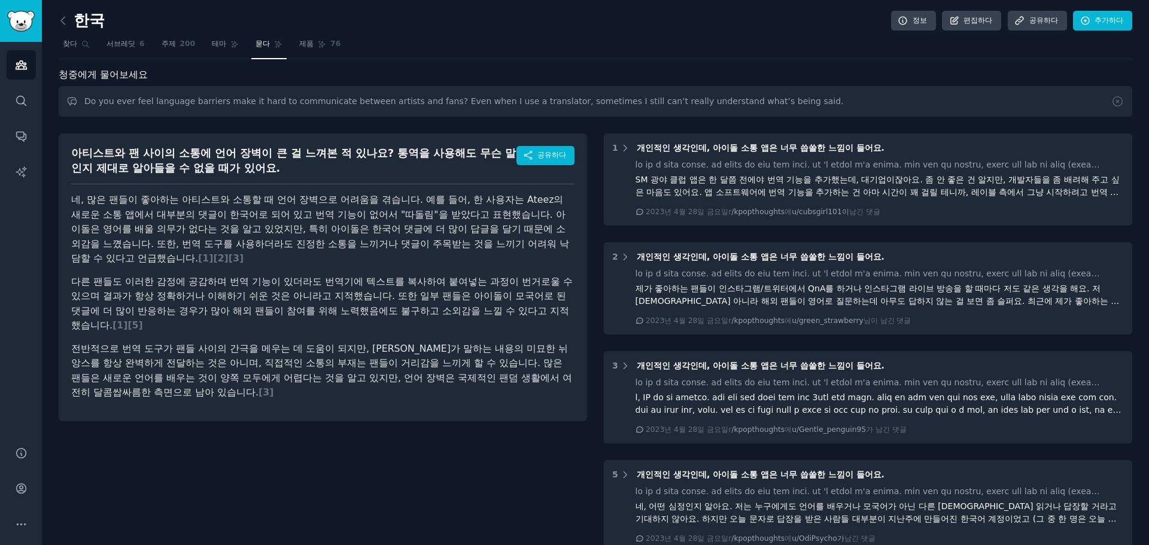
scroll to position [200, 0]
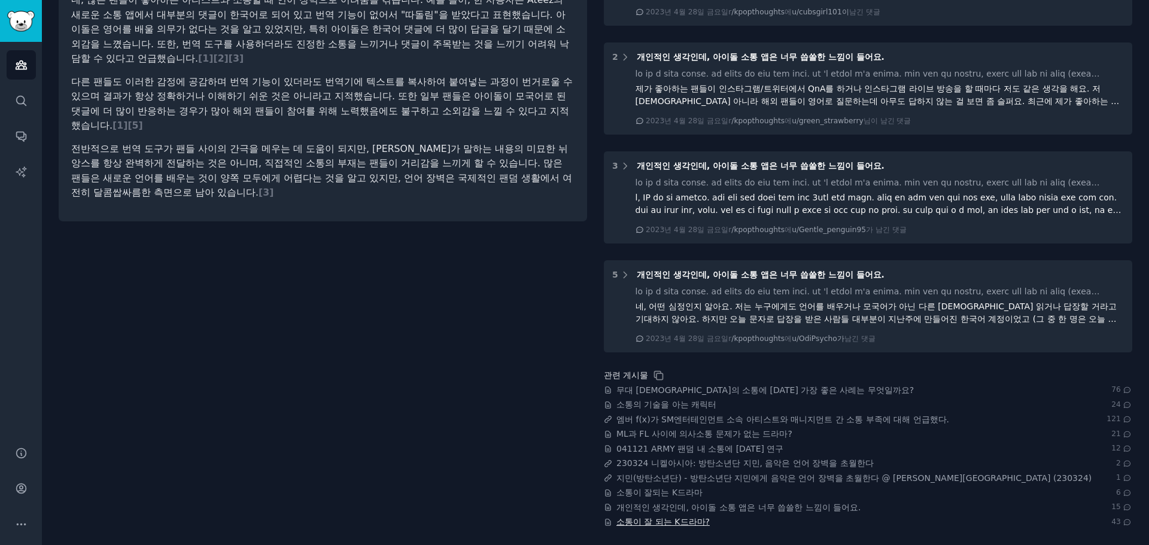
click at [659, 526] on font "소통이 잘 되는 K드라마?" at bounding box center [663, 522] width 93 height 10
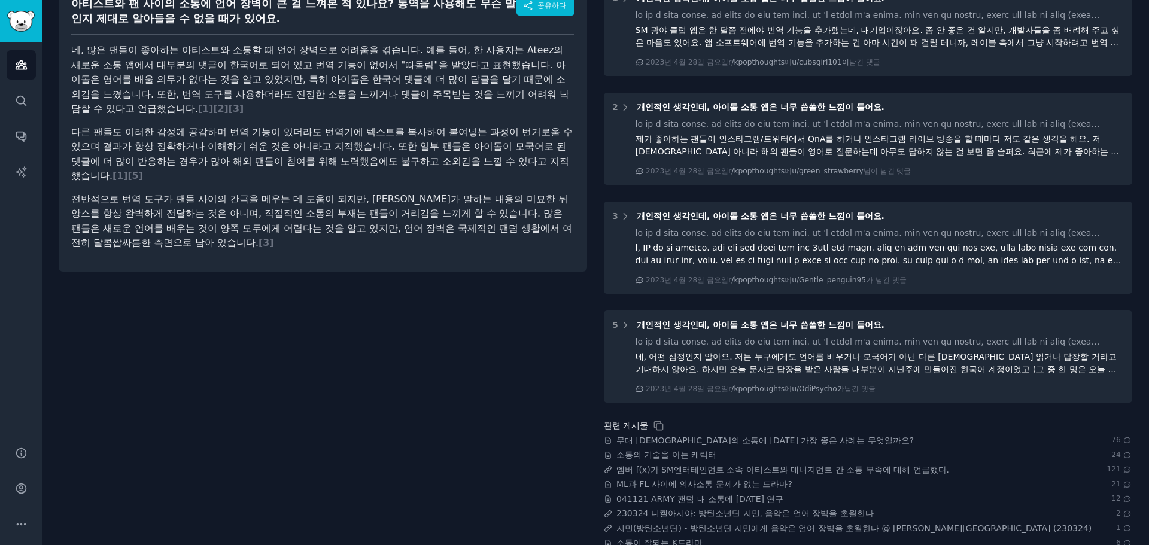
scroll to position [20, 0]
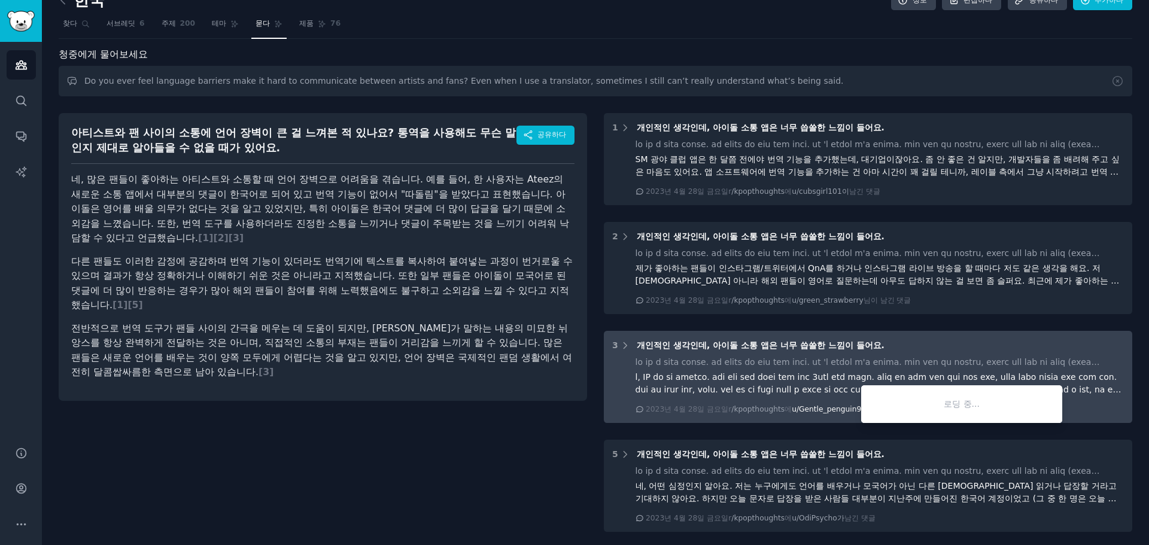
click at [853, 411] on font "u/Gentle_penguin95" at bounding box center [829, 409] width 74 height 8
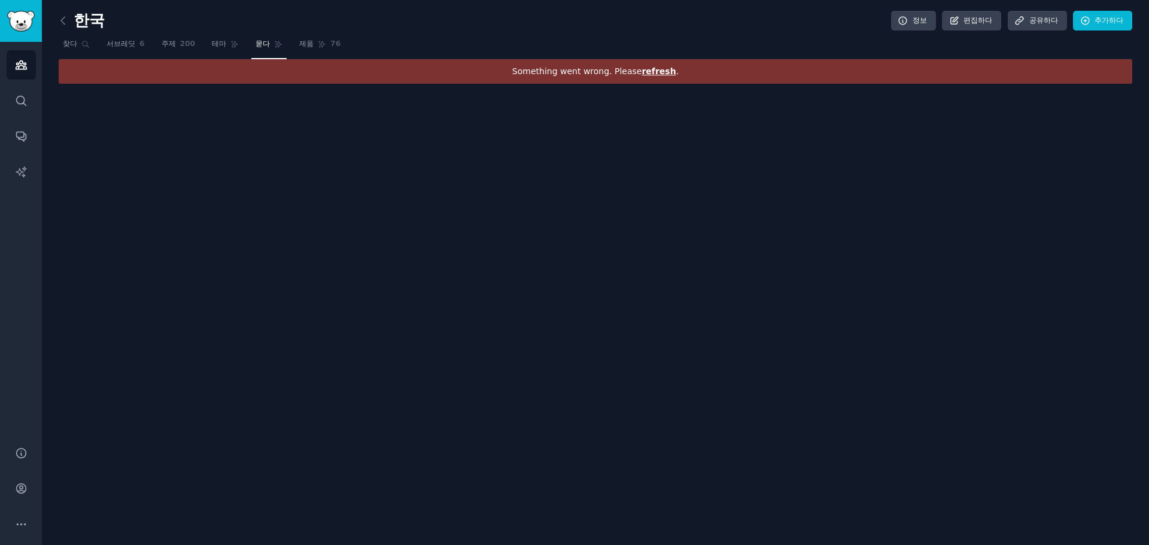
scroll to position [0, 0]
click at [614, 68] on font "새로고침" at bounding box center [616, 71] width 34 height 10
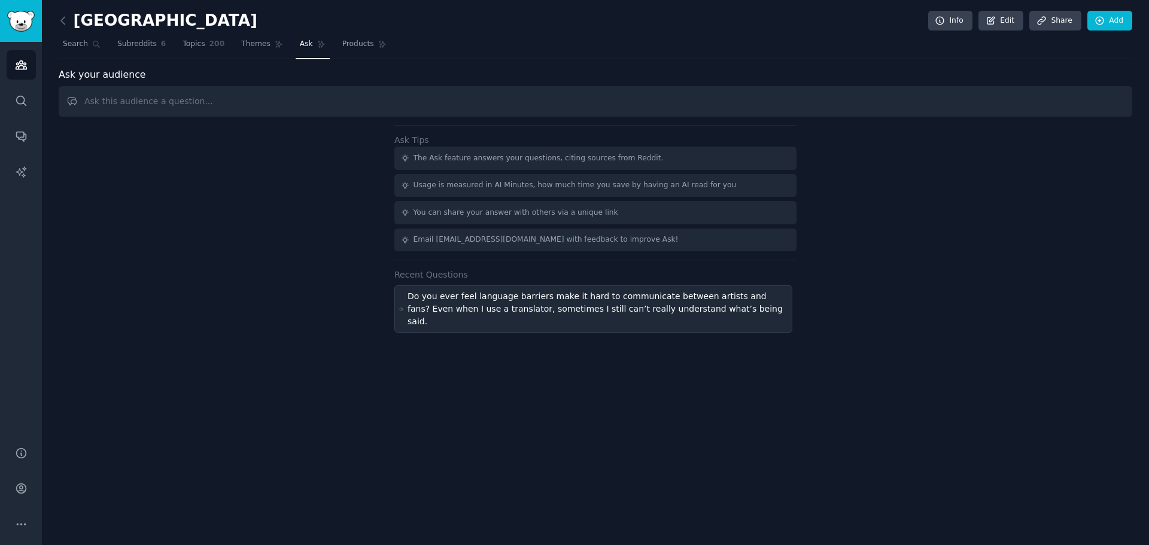
click at [480, 311] on div "Do you ever feel language barriers make it hard to communicate between artists …" at bounding box center [598, 309] width 380 height 38
type input "Do you ever feel language barriers make it hard to communicate between artists …"
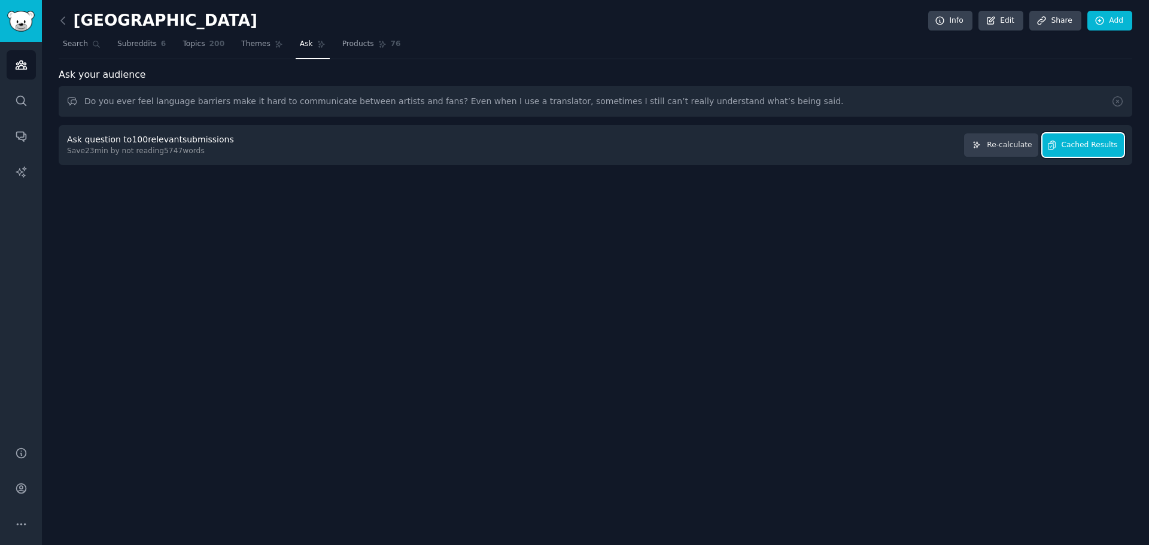
click at [1105, 147] on span "Cached Results" at bounding box center [1090, 145] width 56 height 11
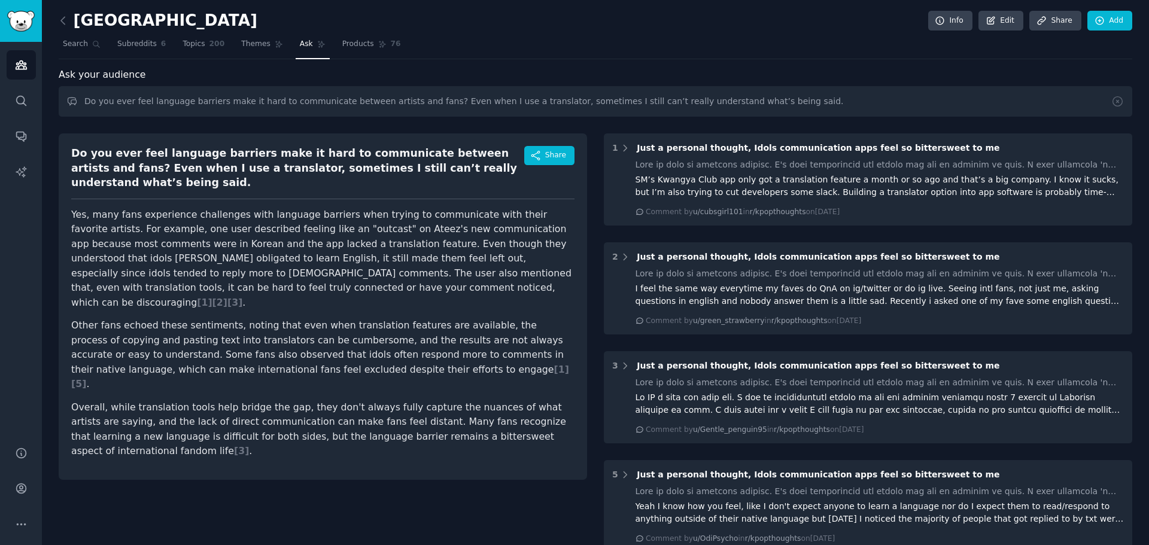
click at [280, 162] on div "Do you ever feel language barriers make it hard to communicate between artists …" at bounding box center [297, 168] width 453 height 44
click at [274, 228] on p "Yes, many fans experience challenges with language barriers when trying to comm…" at bounding box center [322, 259] width 503 height 103
click at [274, 234] on p "Yes, many fans experience challenges with language barriers when trying to comm…" at bounding box center [322, 259] width 503 height 103
click at [541, 153] on icon "button" at bounding box center [535, 155] width 11 height 11
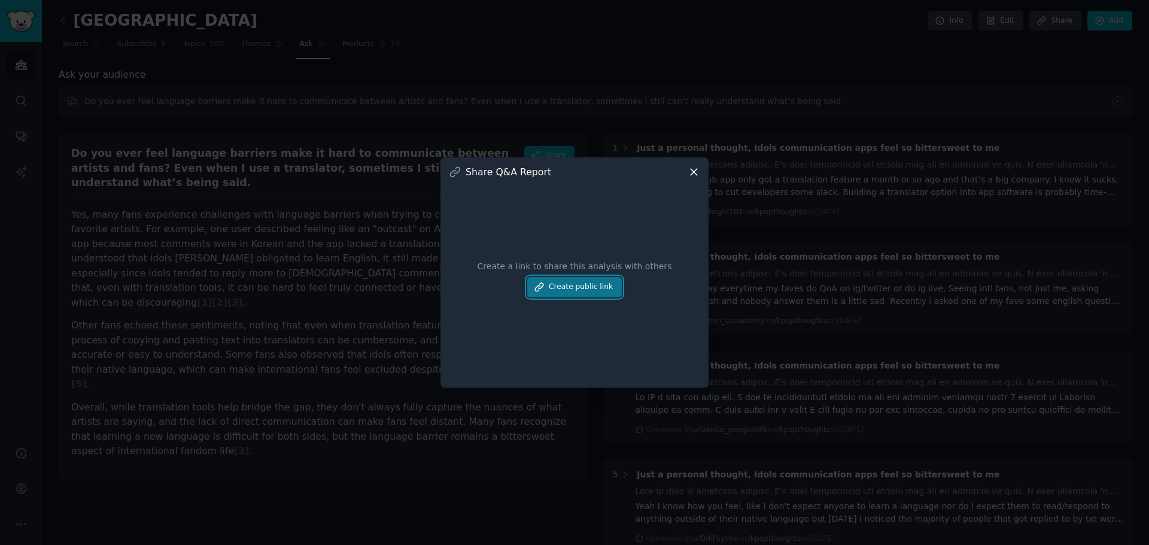
click at [608, 282] on button "Create public link" at bounding box center [574, 287] width 95 height 20
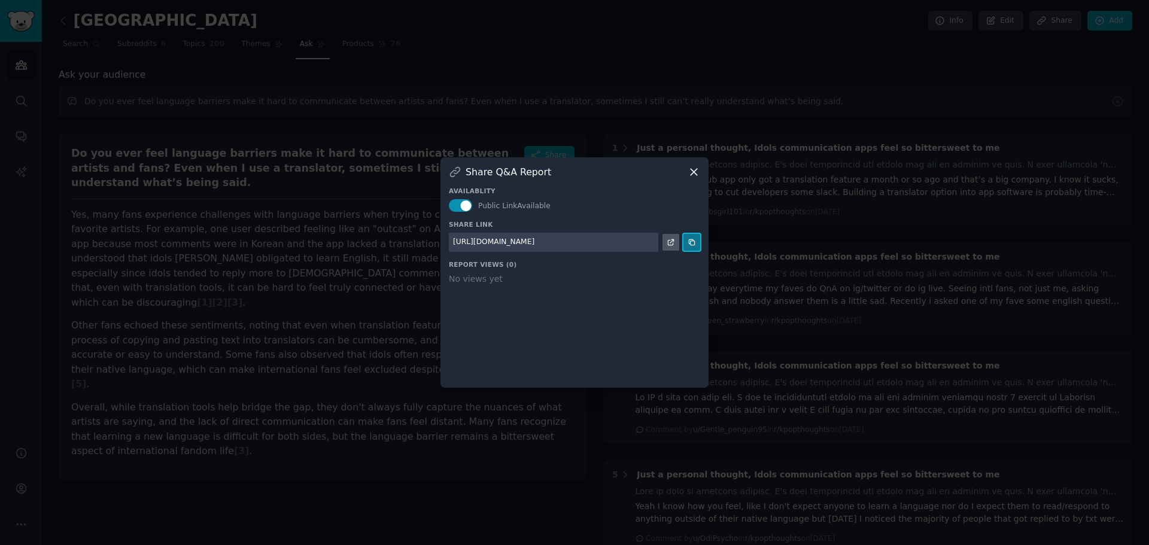
click at [696, 245] on button at bounding box center [692, 242] width 17 height 17
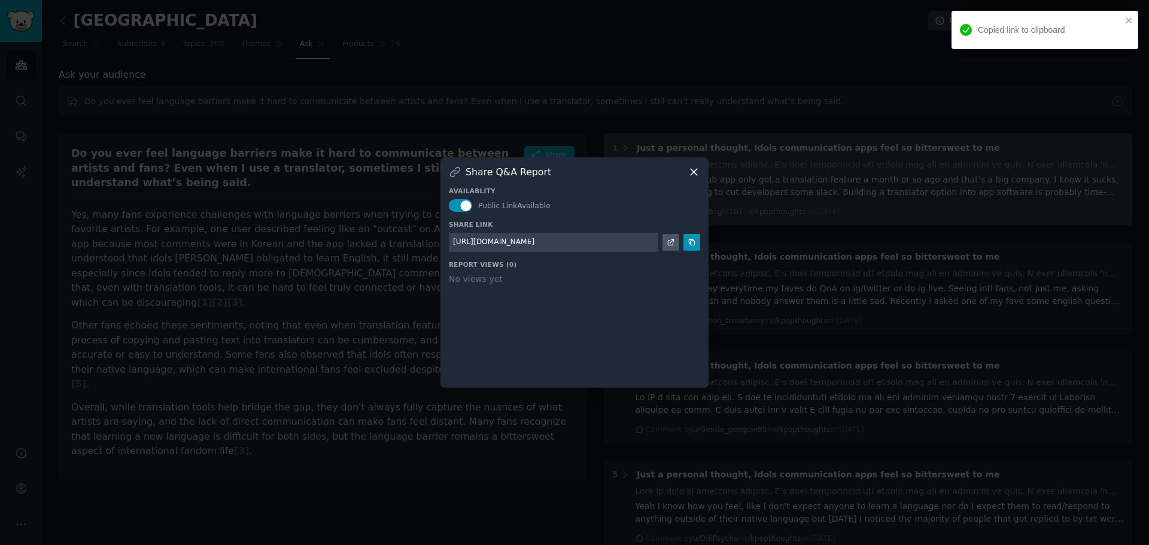
click at [696, 172] on icon at bounding box center [694, 172] width 13 height 13
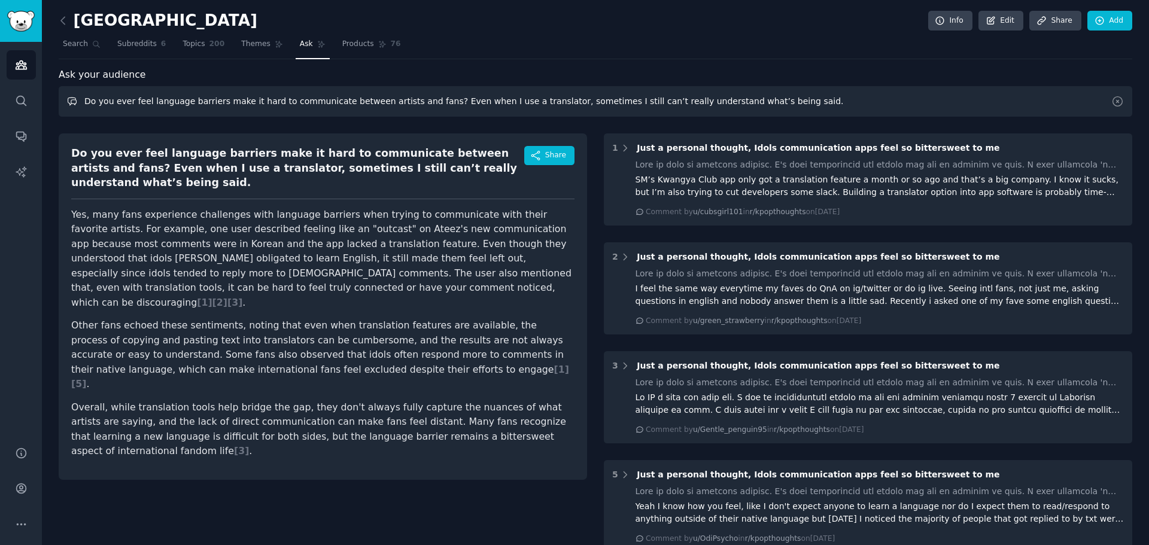
drag, startPoint x: 238, startPoint y: 104, endPoint x: 462, endPoint y: 126, distance: 225.6
click at [462, 126] on div "Ask your audience Do you ever feel language barriers make it hard to communicat…" at bounding box center [596, 405] width 1074 height 674
click at [402, 173] on div "Do you ever feel language barriers make it hard to communicate between artists …" at bounding box center [297, 168] width 453 height 44
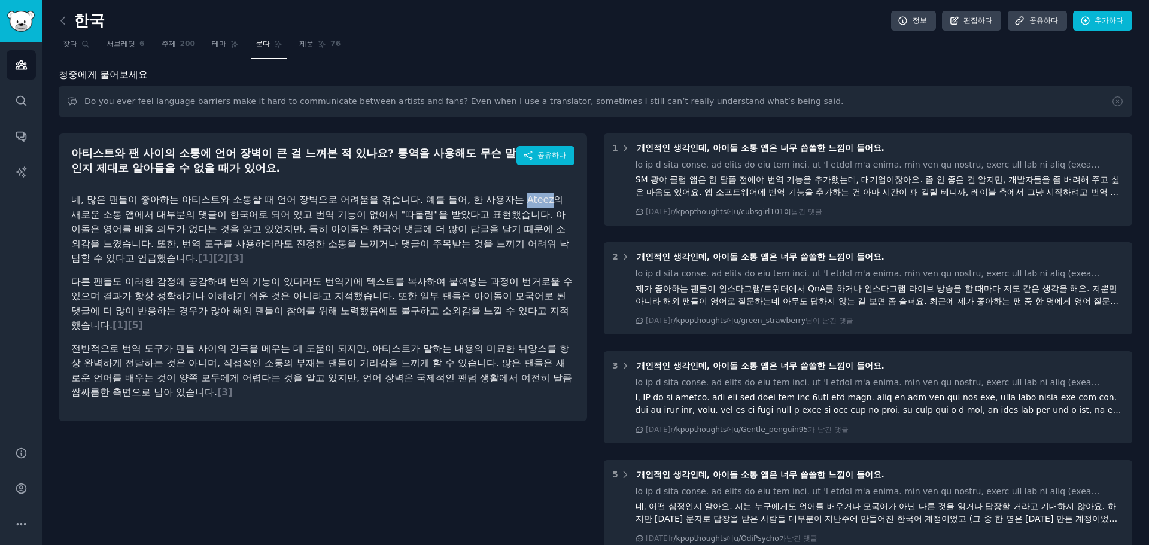
drag, startPoint x: 523, startPoint y: 199, endPoint x: 547, endPoint y: 205, distance: 24.7
click at [547, 205] on font "네, 많은 팬들이 좋아하는 아티스트와 소통할 때 언어 장벽으로 어려움을 겪습니다. 예를 들어, 한 사용자는 Ateez의 새로운 소통 앱에서 대…" at bounding box center [320, 229] width 498 height 70
copy font "Ateez"
click at [410, 350] on font "전반적으로 번역 도구가 팬들 사이의 간극을 메우는 데 도움이 되지만, [PERSON_NAME]가 말하는 내용의 미묘한 뉘앙스를 항상 완벽하게 …" at bounding box center [321, 371] width 501 height 56
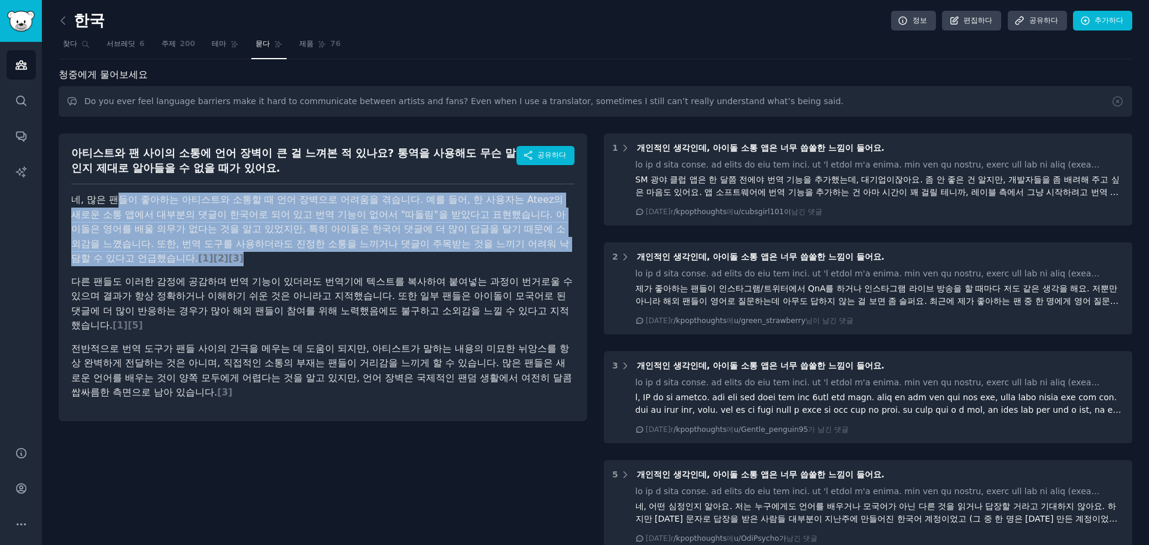
drag, startPoint x: 117, startPoint y: 207, endPoint x: 274, endPoint y: 255, distance: 164.2
click at [274, 255] on p "네, 많은 팬들이 좋아하는 아티스트와 소통할 때 언어 장벽으로 어려움을 겪습니다. 예를 들어, 한 사용자는 Ateez의 새로운 소통 앱에서 대…" at bounding box center [322, 230] width 503 height 74
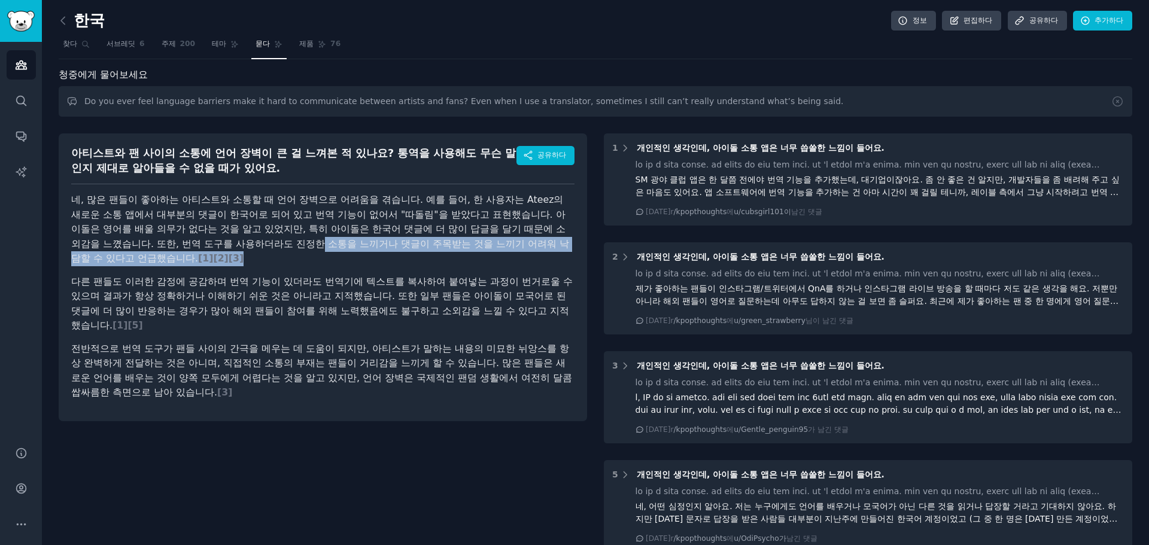
drag, startPoint x: 286, startPoint y: 238, endPoint x: 345, endPoint y: 260, distance: 63.6
click at [345, 260] on p "네, 많은 팬들이 좋아하는 아티스트와 소통할 때 언어 장벽으로 어려움을 겪습니다. 예를 들어, 한 사용자는 Ateez의 새로운 소통 앱에서 대…" at bounding box center [322, 230] width 503 height 74
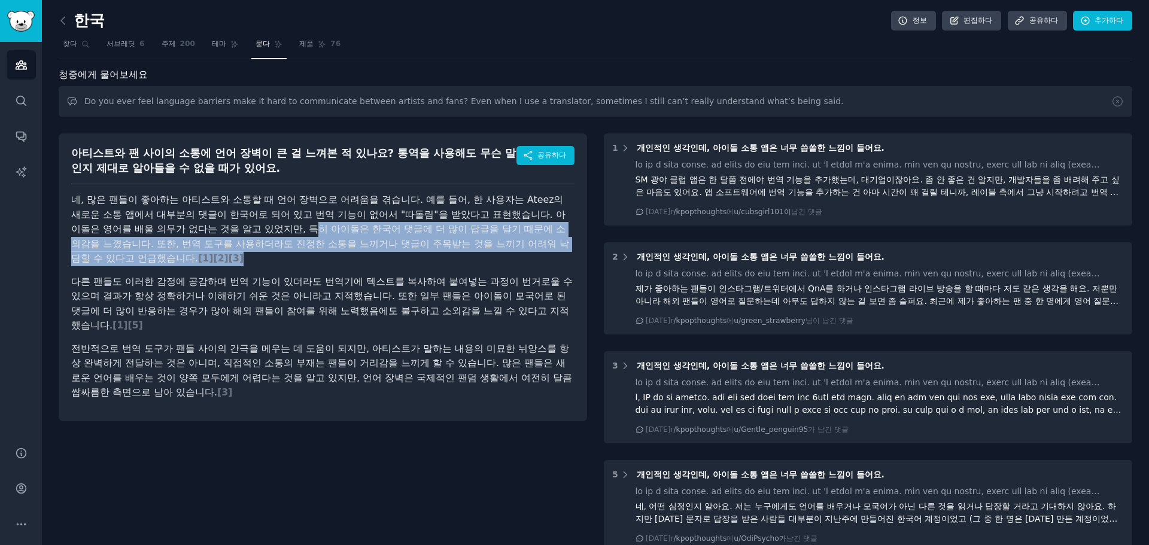
drag, startPoint x: 293, startPoint y: 226, endPoint x: 418, endPoint y: 254, distance: 127.7
click at [418, 254] on p "네, 많은 팬들이 좋아하는 아티스트와 소통할 때 언어 장벽으로 어려움을 겪습니다. 예를 들어, 한 사용자는 Ateez의 새로운 소통 앱에서 대…" at bounding box center [322, 230] width 503 height 74
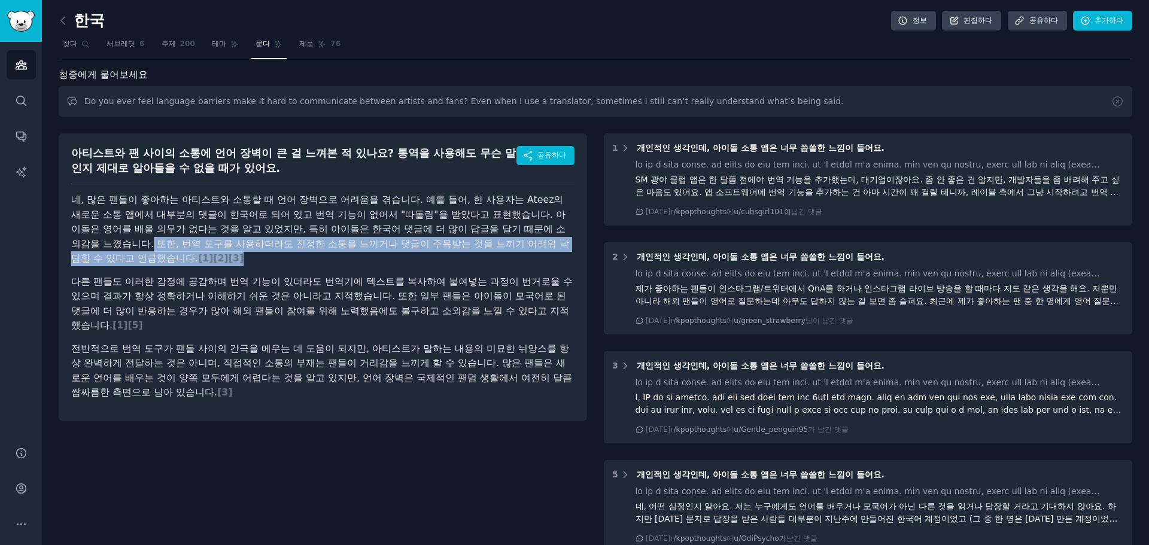
drag, startPoint x: 120, startPoint y: 243, endPoint x: 317, endPoint y: 260, distance: 198.3
click at [317, 260] on p "네, 많은 팬들이 좋아하는 아티스트와 소통할 때 언어 장벽으로 어려움을 겪습니다. 예를 들어, 한 사용자는 Ateez의 새로운 소통 앱에서 대…" at bounding box center [322, 230] width 503 height 74
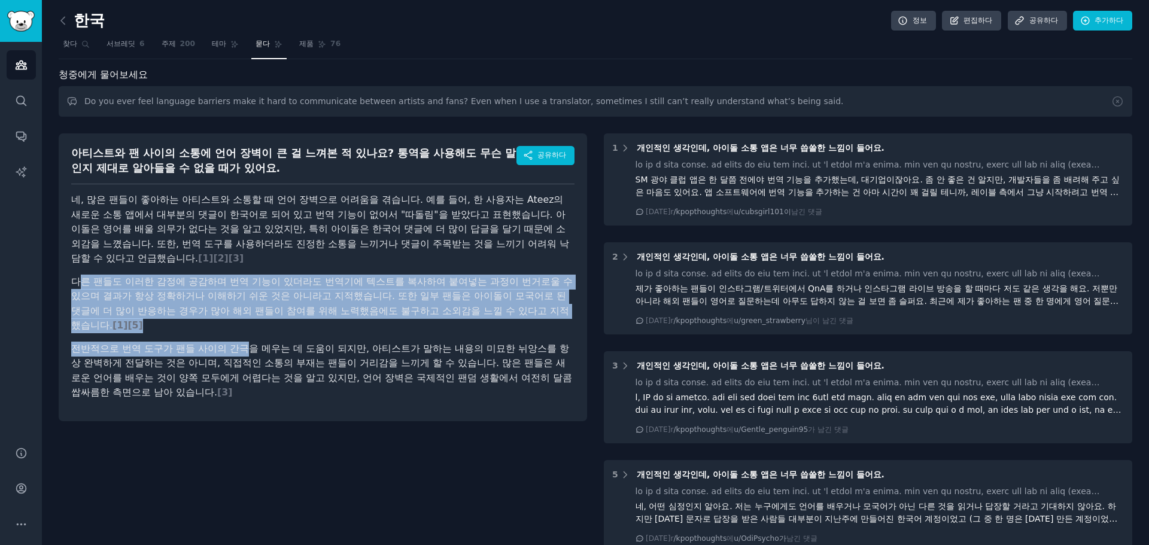
drag, startPoint x: 83, startPoint y: 283, endPoint x: 269, endPoint y: 359, distance: 200.6
click at [269, 359] on article "네, 많은 팬들이 좋아하는 아티스트와 소통할 때 언어 장벽으로 어려움을 겪습니다. 예를 들어, 한 사용자는 Ateez의 새로운 소통 앱에서 대…" at bounding box center [322, 297] width 503 height 208
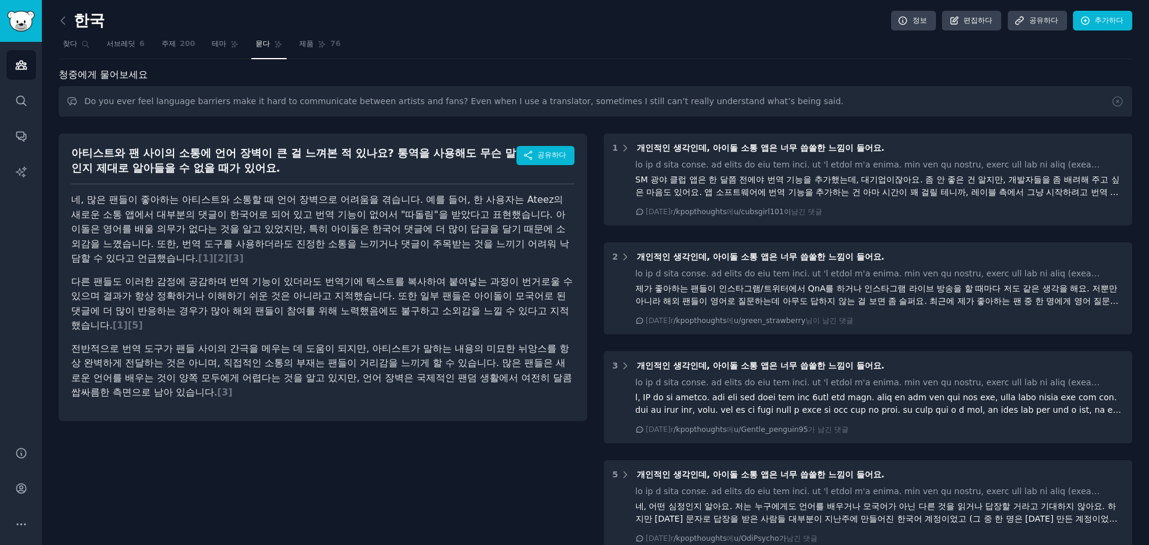
click at [290, 367] on font "전반적으로 번역 도구가 팬들 사이의 간극을 메우는 데 도움이 되지만, [PERSON_NAME]가 말하는 내용의 미묘한 뉘앙스를 항상 완벽하게 …" at bounding box center [321, 371] width 501 height 56
click at [312, 406] on div "아티스트와 팬 사이의 소통에 언어 장벽이 큰 걸 느껴본 적 있나요? 통역을 사용해도 무슨 말인지 제대로 알아들을 수 없을 때가 있어요. 공유하…" at bounding box center [323, 278] width 529 height 288
drag, startPoint x: 797, startPoint y: 103, endPoint x: 56, endPoint y: 84, distance: 740.8
click at [56, 84] on div "한국 정보 편집하다 공유하다 추가하다 찾다 서브레딧 6 주제 200 테마 묻다 제품 76 청중에게 물어보세요 Do you ever feel l…" at bounding box center [596, 372] width 1108 height 745
click at [426, 346] on font "전반적으로 번역 도구가 팬들 사이의 간극을 메우는 데 도움이 되지만, [PERSON_NAME]가 말하는 내용의 미묘한 뉘앙스를 항상 완벽하게 …" at bounding box center [321, 371] width 501 height 56
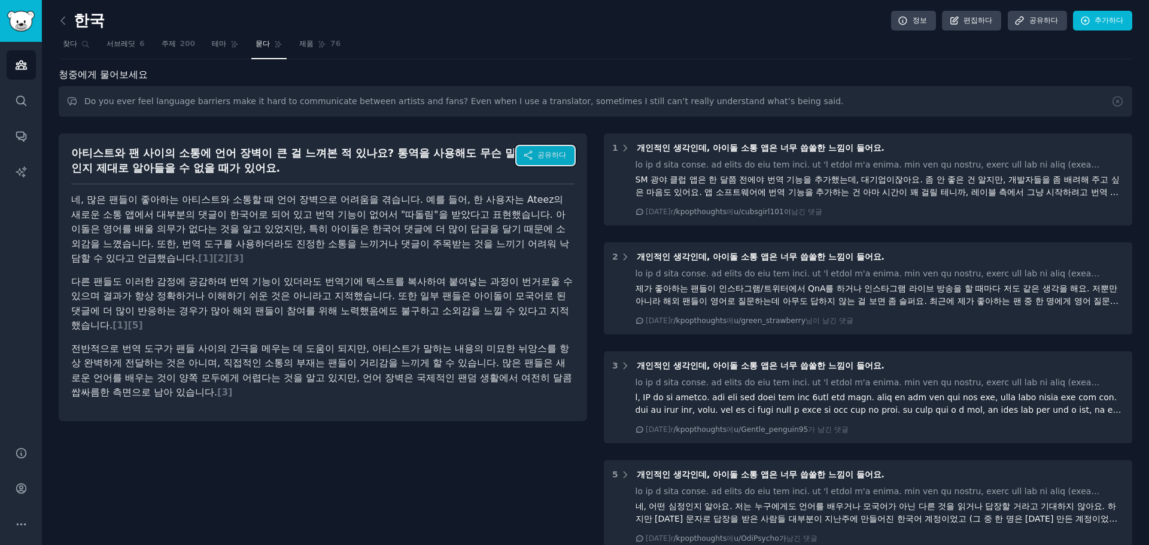
click at [561, 159] on font "공유하다" at bounding box center [552, 155] width 29 height 8
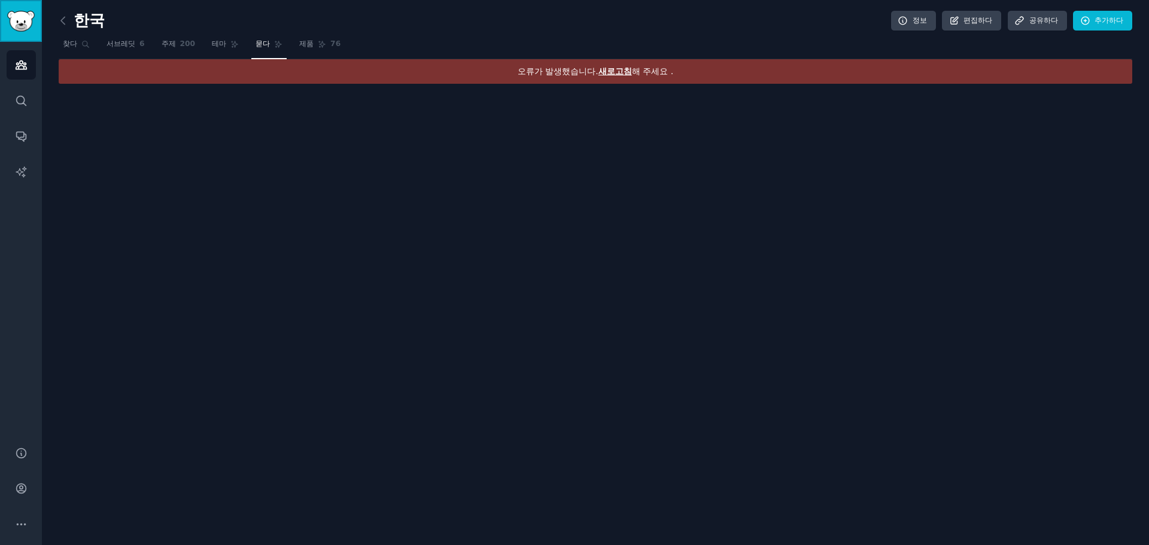
click at [25, 19] on img "사이드바" at bounding box center [21, 21] width 28 height 21
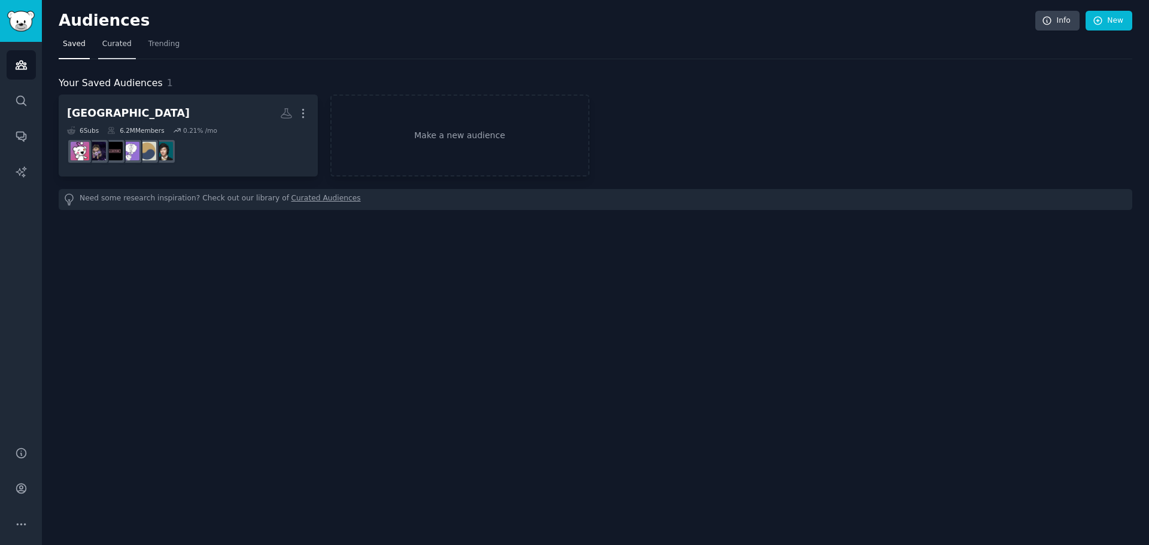
click at [119, 47] on span "Curated" at bounding box center [116, 44] width 29 height 11
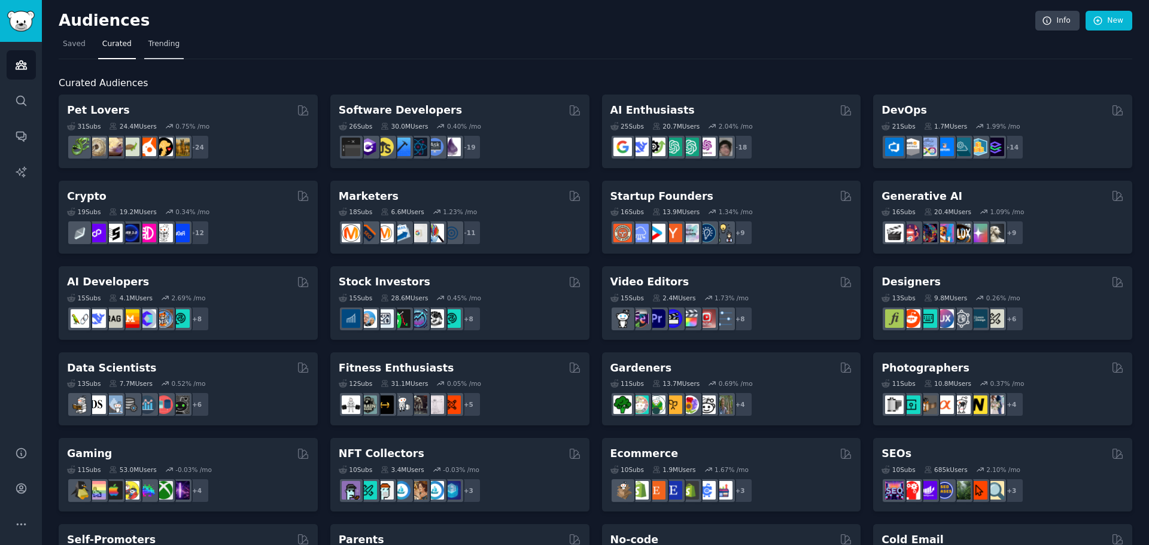
click at [163, 50] on link "Trending" at bounding box center [164, 47] width 40 height 25
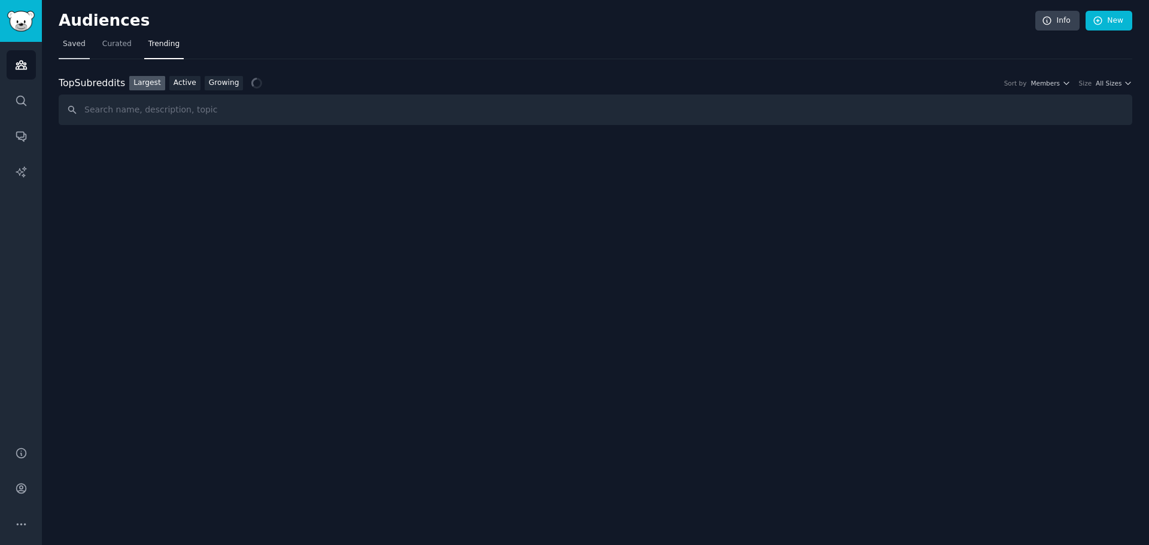
click at [76, 44] on span "Saved" at bounding box center [74, 44] width 23 height 11
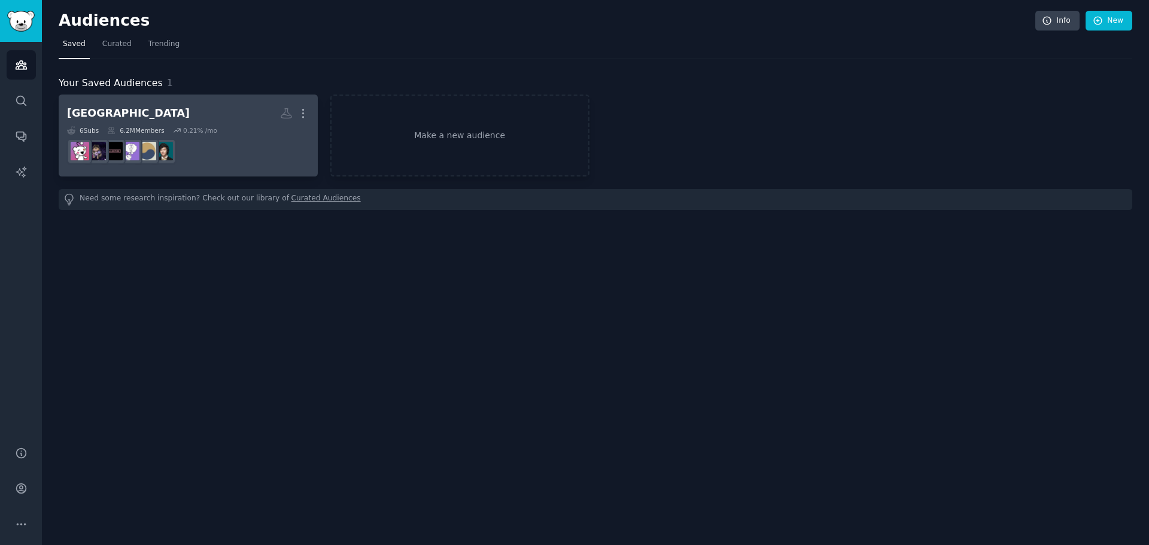
click at [241, 161] on dd at bounding box center [188, 152] width 242 height 34
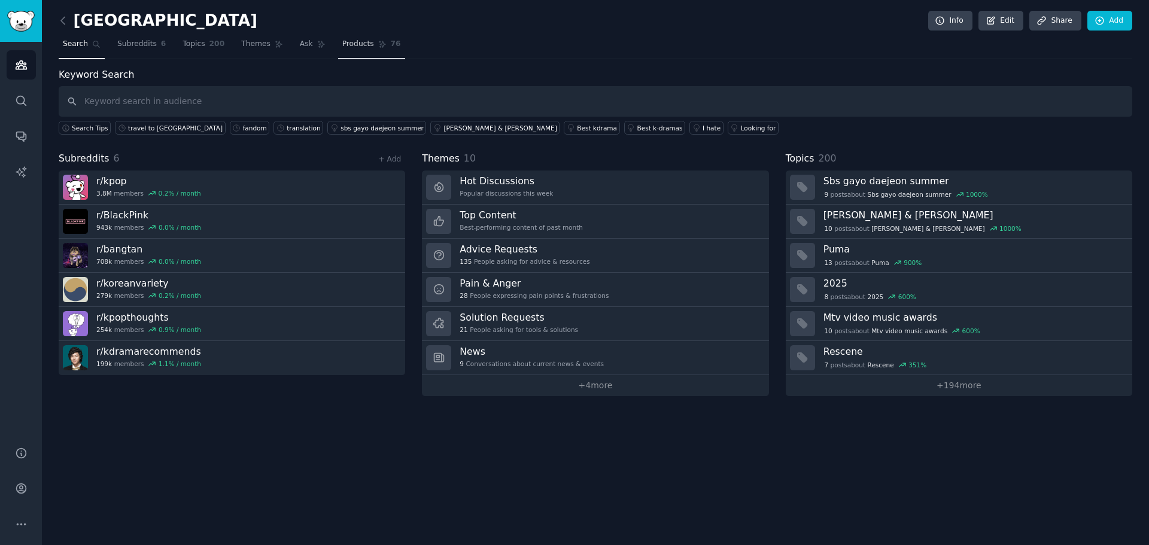
click at [338, 51] on link "Products 76" at bounding box center [371, 47] width 67 height 25
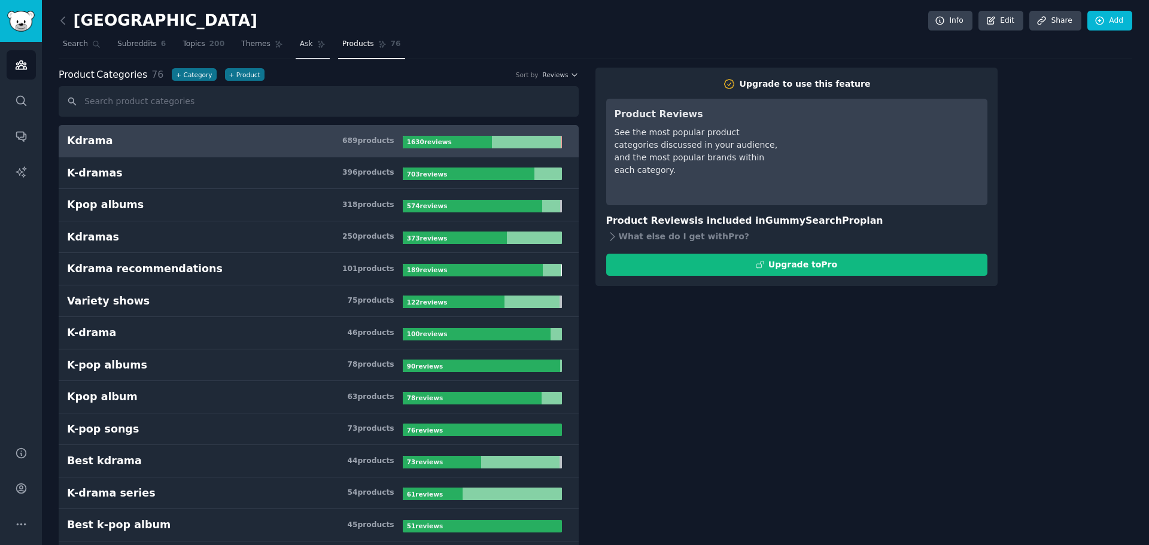
click at [305, 48] on link "Ask" at bounding box center [313, 47] width 34 height 25
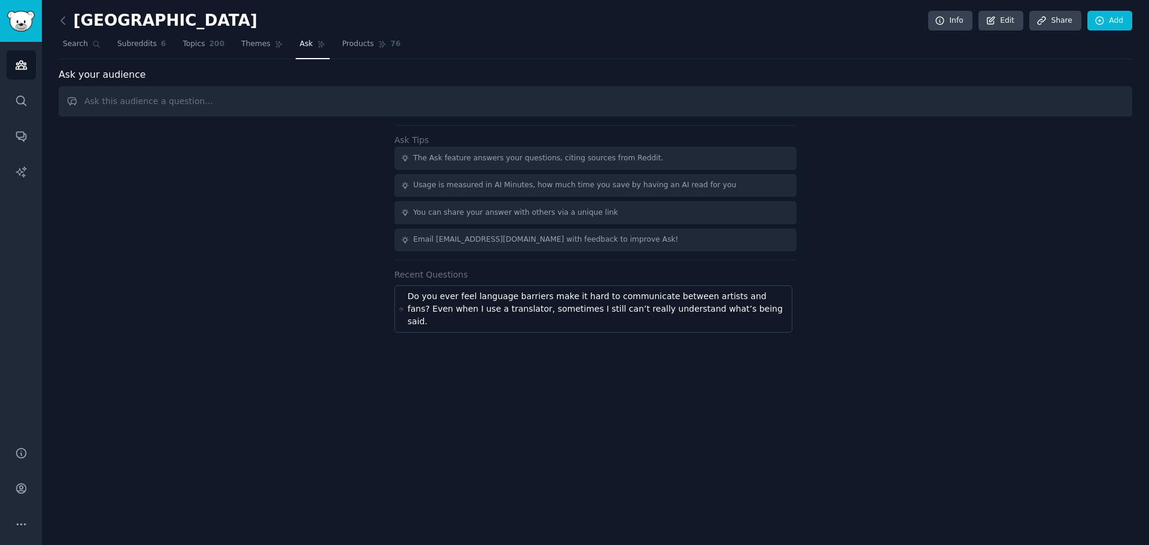
drag, startPoint x: 304, startPoint y: 204, endPoint x: 699, endPoint y: 363, distance: 426.0
click at [715, 405] on div "korea Info Edit Share Add Search Subreddits 6 Topics 200 Themes Ask Products 76…" at bounding box center [596, 272] width 1108 height 545
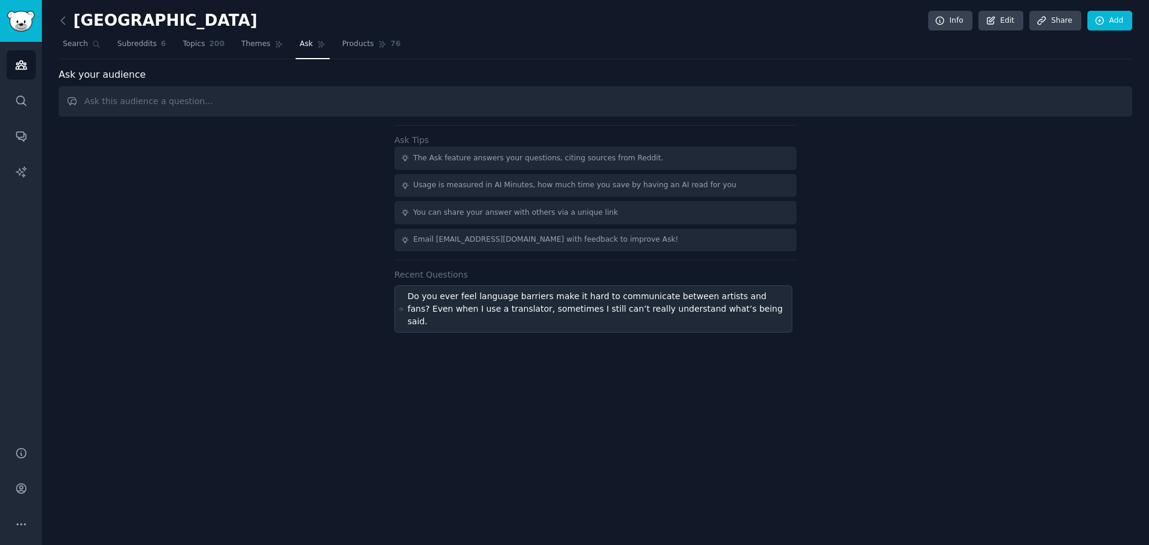
click at [687, 304] on div "Do you ever feel language barriers make it hard to communicate between artists …" at bounding box center [598, 309] width 380 height 38
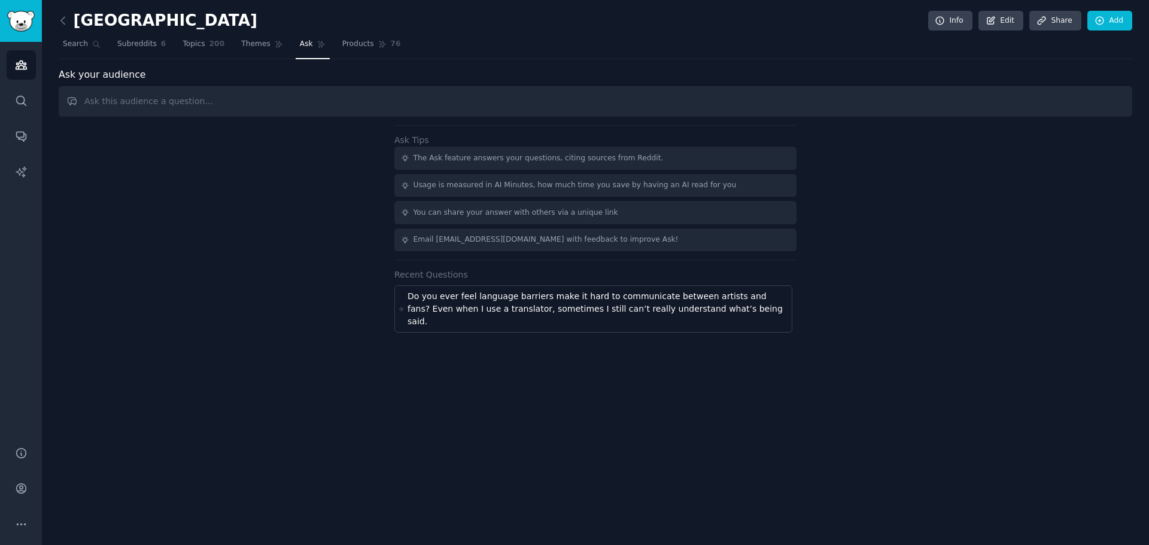
type input "Do you ever feel language barriers make it hard to communicate between artists …"
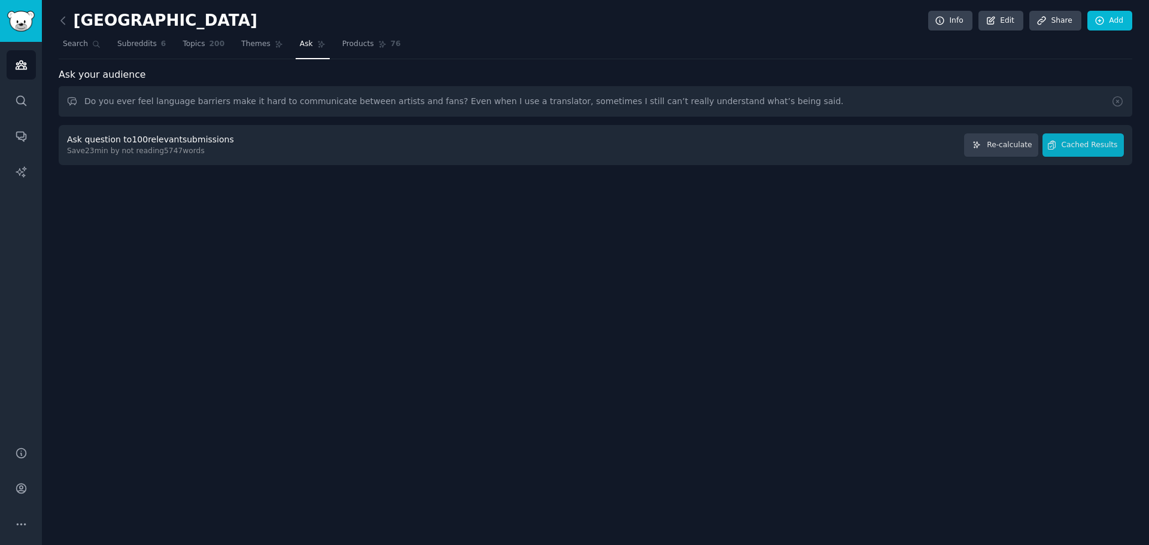
drag, startPoint x: 677, startPoint y: 72, endPoint x: 499, endPoint y: 220, distance: 230.9
click at [499, 220] on div "korea Info Edit Share Add Search Subreddits 6 Topics 200 Themes Ask Products 76…" at bounding box center [596, 272] width 1108 height 545
click at [1072, 154] on button "Cached Results" at bounding box center [1083, 145] width 81 height 23
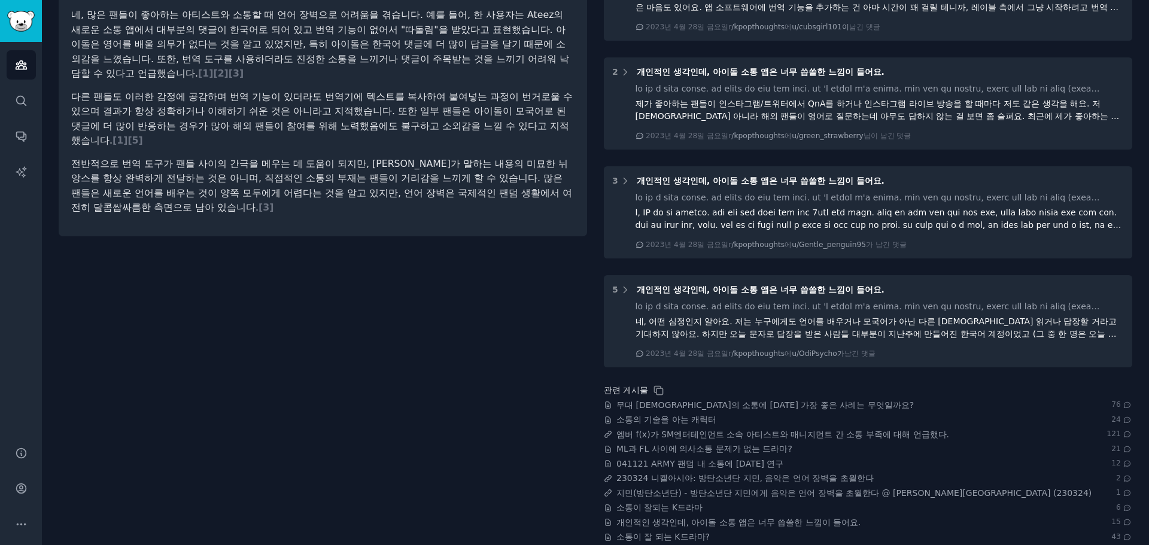
scroll to position [200, 0]
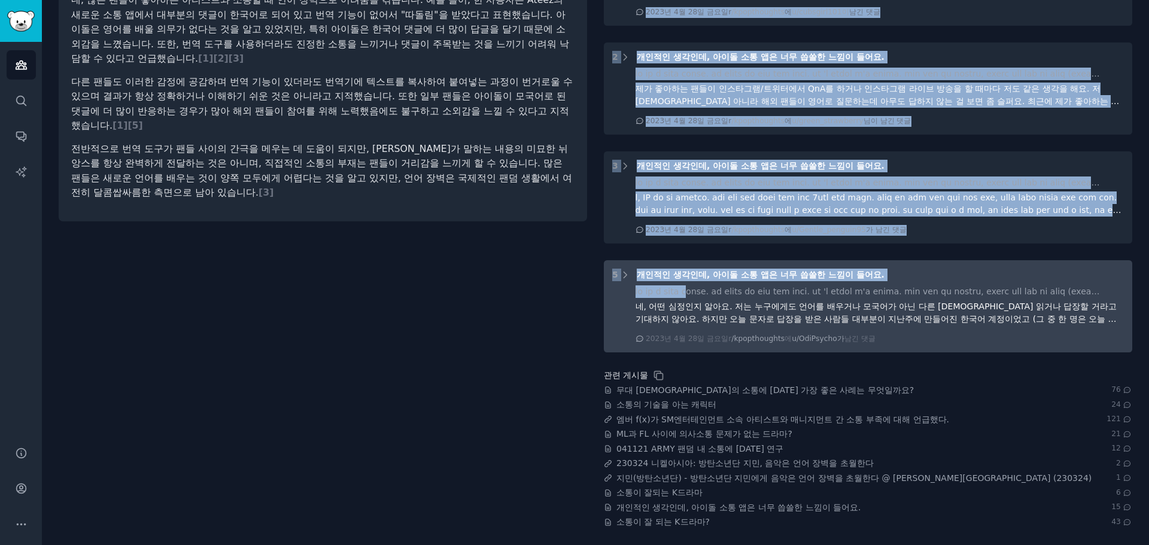
click at [730, 297] on div at bounding box center [880, 292] width 489 height 13
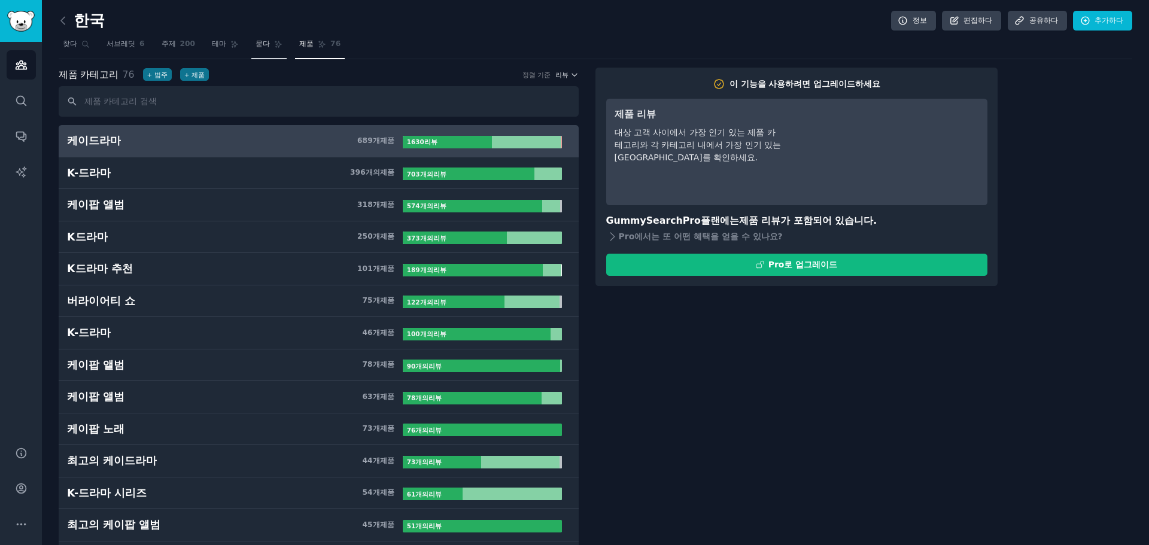
click at [268, 51] on link "묻다" at bounding box center [268, 47] width 35 height 25
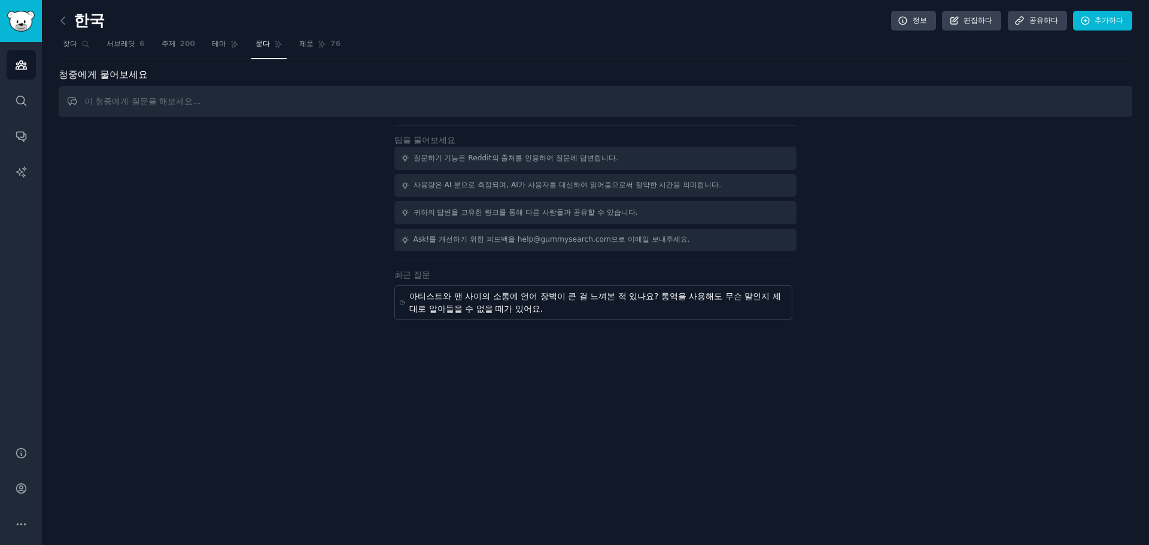
drag, startPoint x: 476, startPoint y: 293, endPoint x: 472, endPoint y: 299, distance: 6.8
click at [476, 294] on font "아티스트와 팬 사이의 소통에 언어 장벽이 큰 걸 느껴본 적 있나요? 통역을 사용해도 무슨 말인지 제대로 알아들을 수 없을 때가 있어요." at bounding box center [595, 303] width 371 height 22
type input "Do you ever feel language barriers make it hard to communicate between artists …"
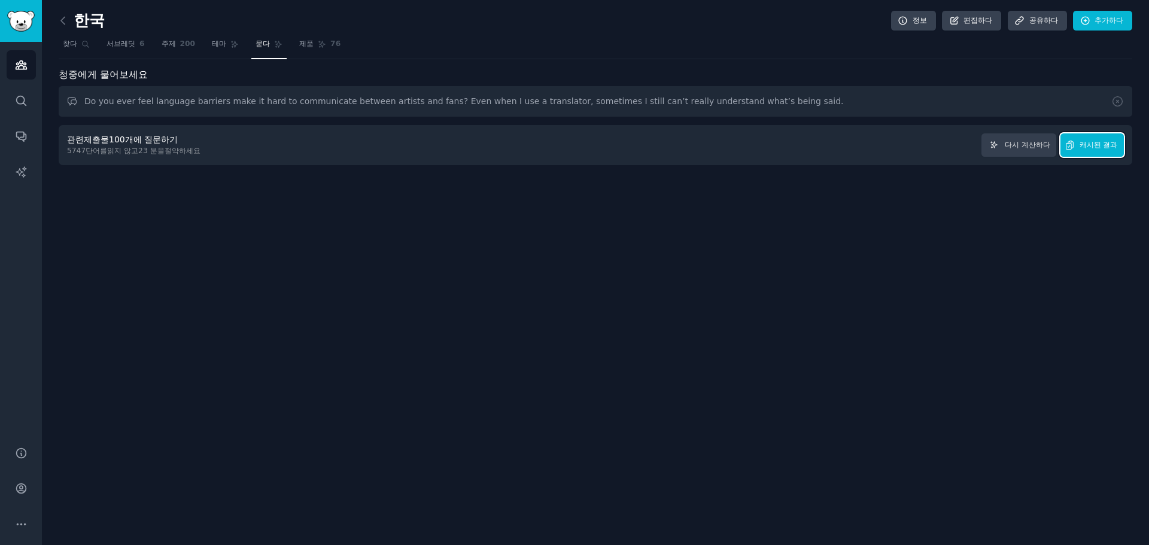
click at [1114, 145] on font "캐시된 결과" at bounding box center [1099, 145] width 38 height 8
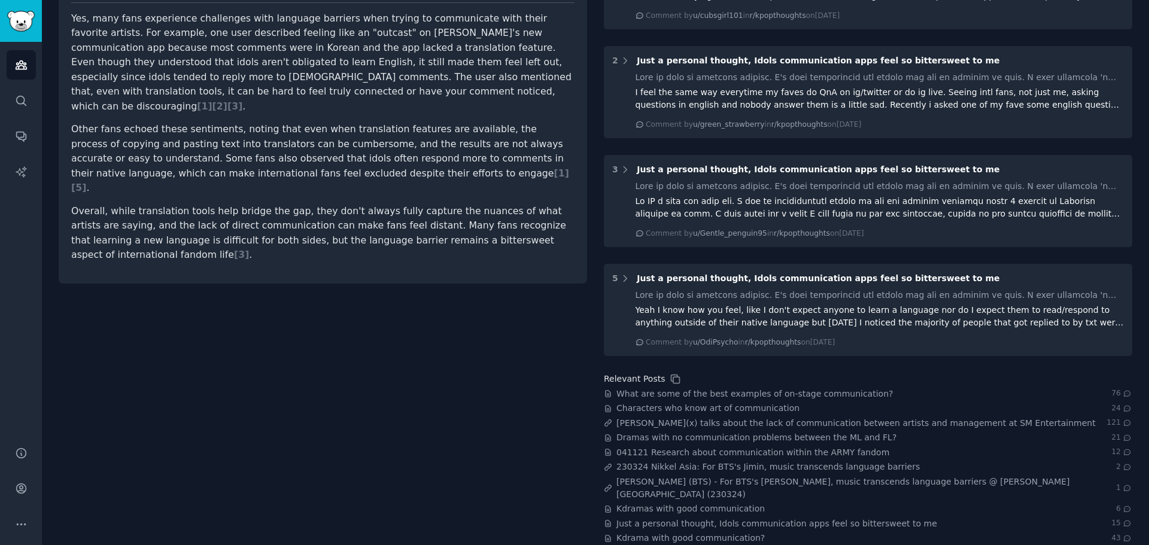
scroll to position [200, 0]
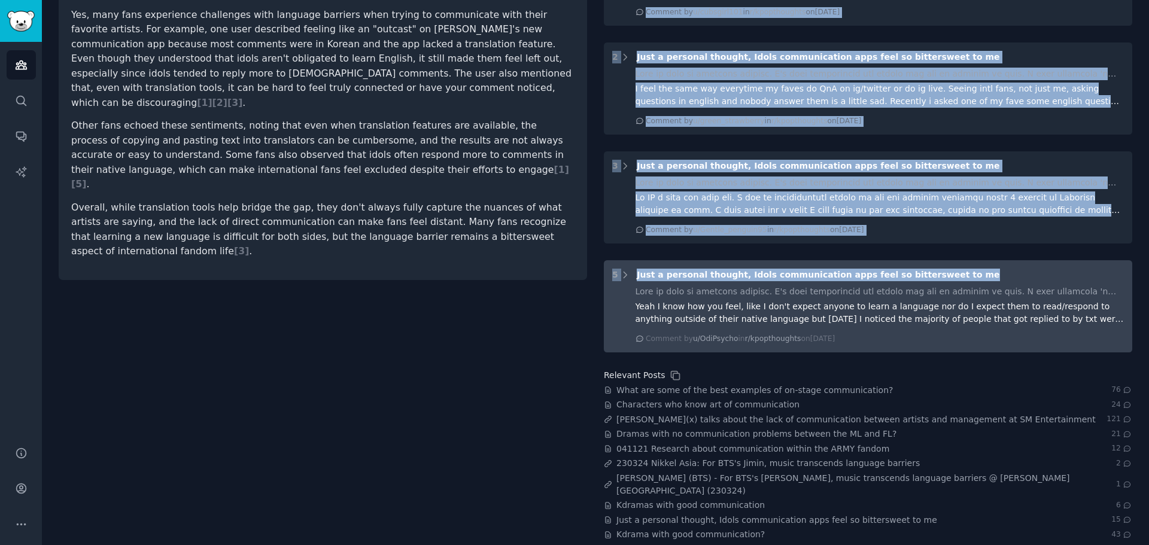
drag, startPoint x: 578, startPoint y: 281, endPoint x: 983, endPoint y: 268, distance: 404.9
click at [983, 268] on div "Do you ever feel language barriers make it hard to communicate between artists …" at bounding box center [596, 233] width 1074 height 616
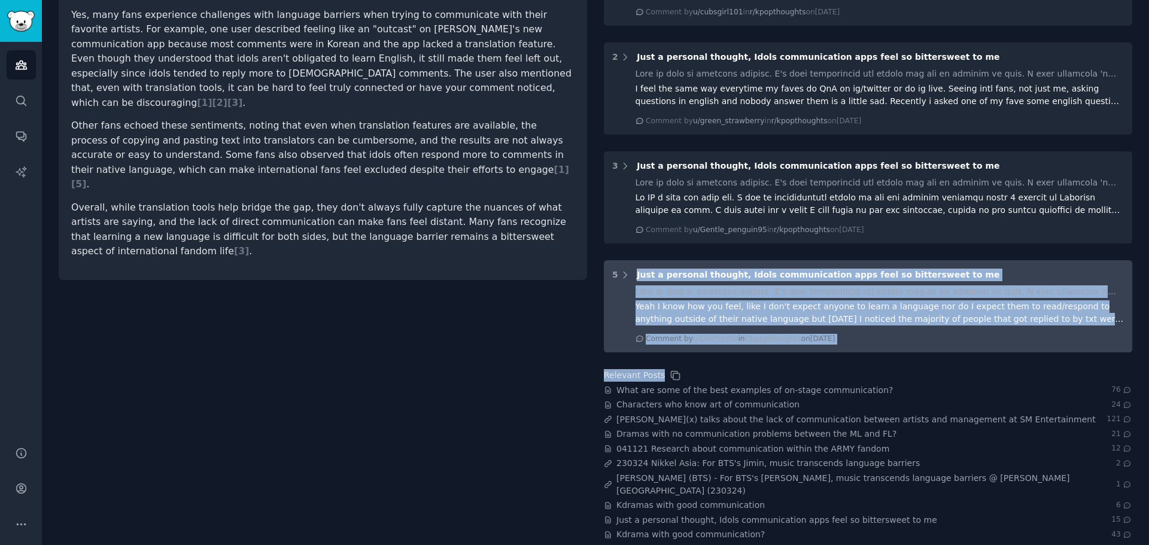
drag, startPoint x: 1018, startPoint y: 362, endPoint x: 635, endPoint y: 274, distance: 393.6
click at [635, 274] on div "1 Just a personal thought, Idols communication apps feel so bittersweet to me S…" at bounding box center [868, 238] width 529 height 608
copy div "Just a personal thought, Idols communication apps feel so bittersweet to me Thi…"
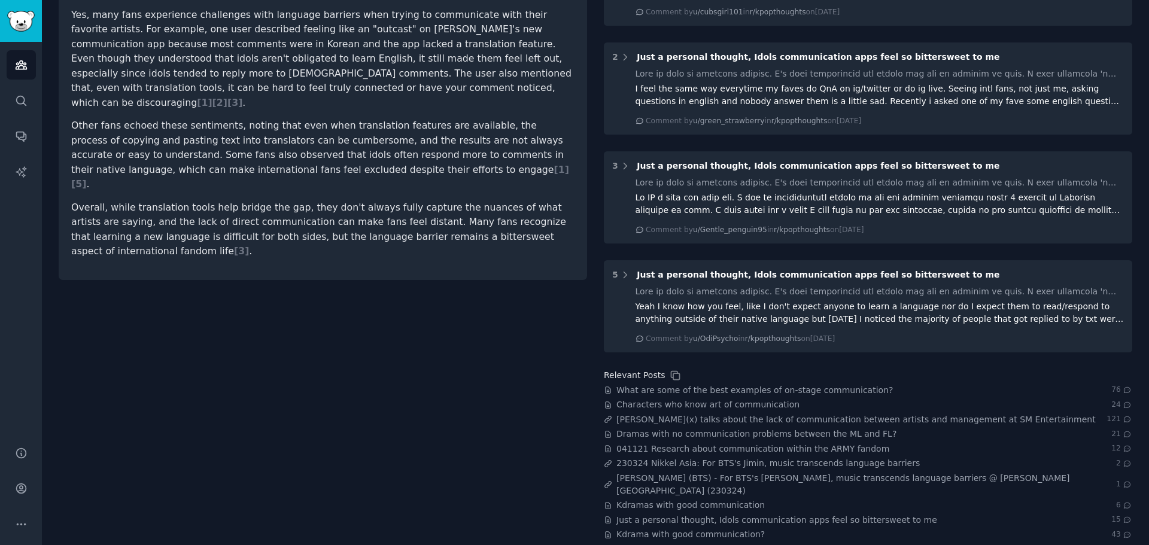
click at [430, 376] on div "Do you ever feel language barriers make it hard to communicate between artists …" at bounding box center [323, 233] width 529 height 616
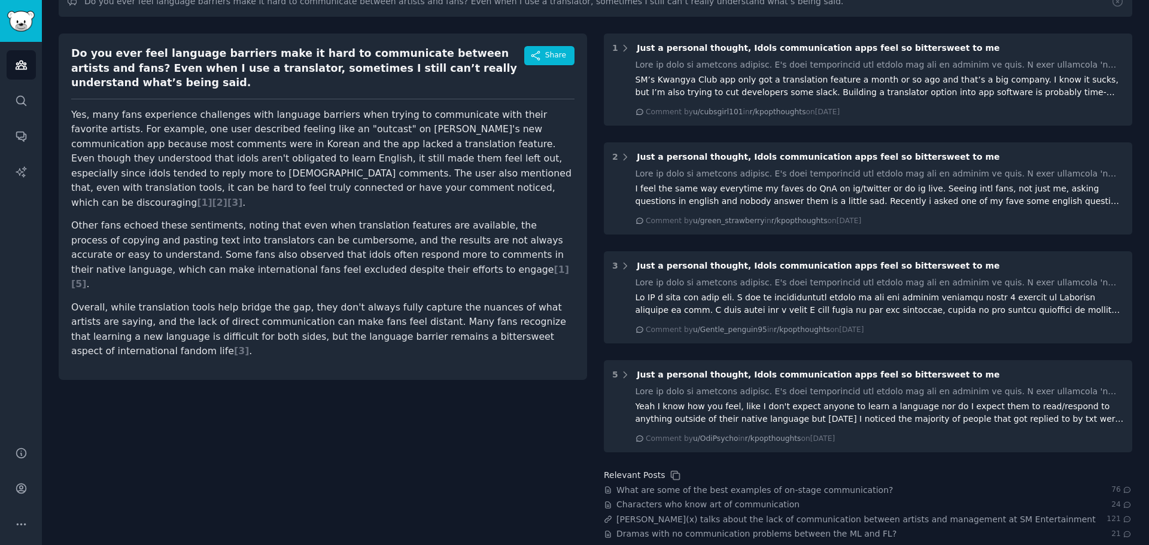
scroll to position [0, 0]
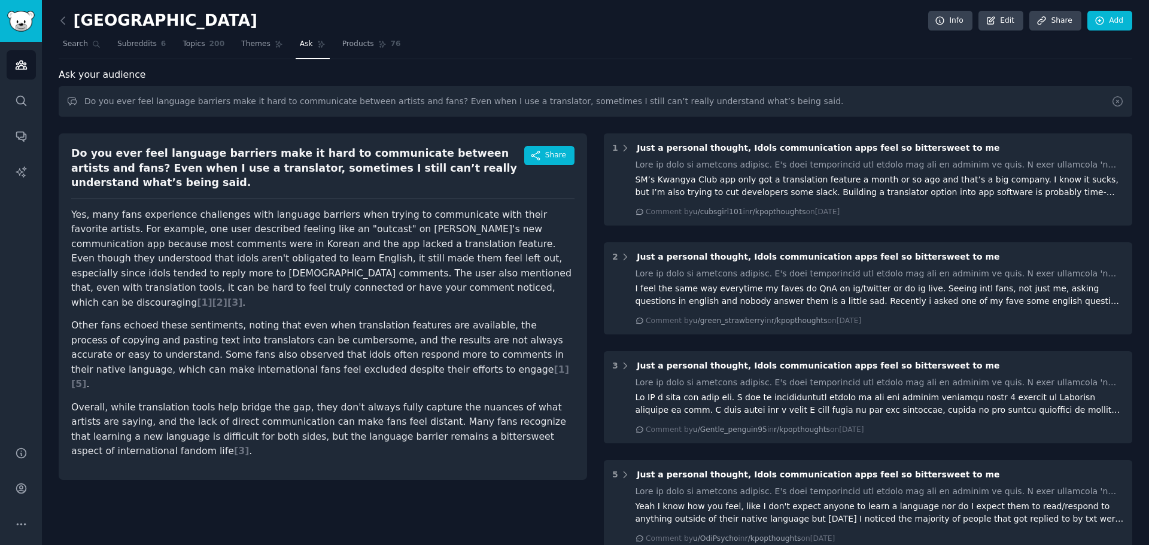
click at [1112, 99] on icon at bounding box center [1118, 101] width 13 height 13
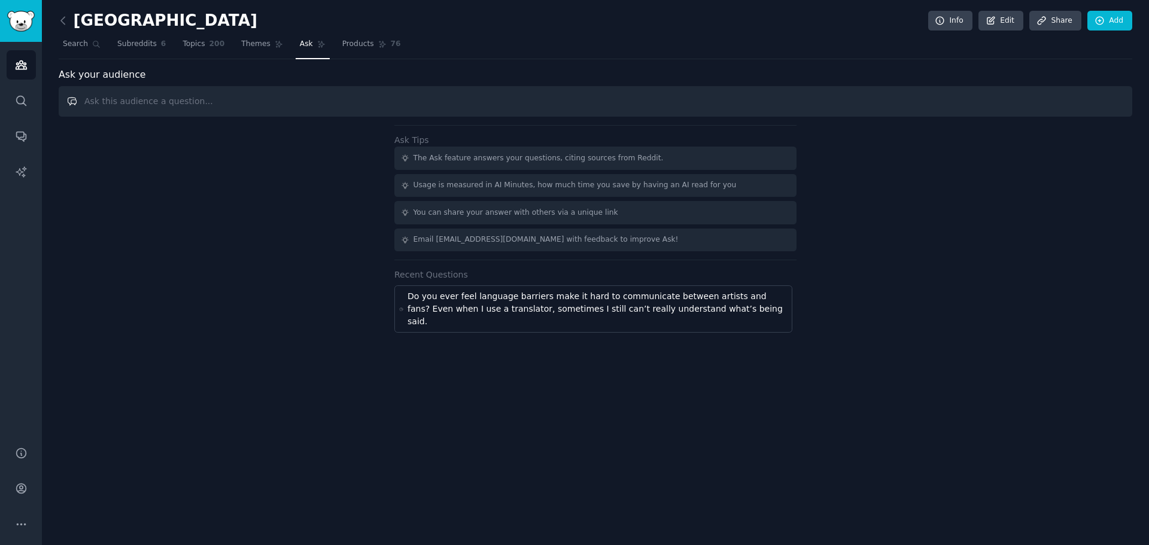
click at [899, 94] on input "text" at bounding box center [596, 101] width 1074 height 31
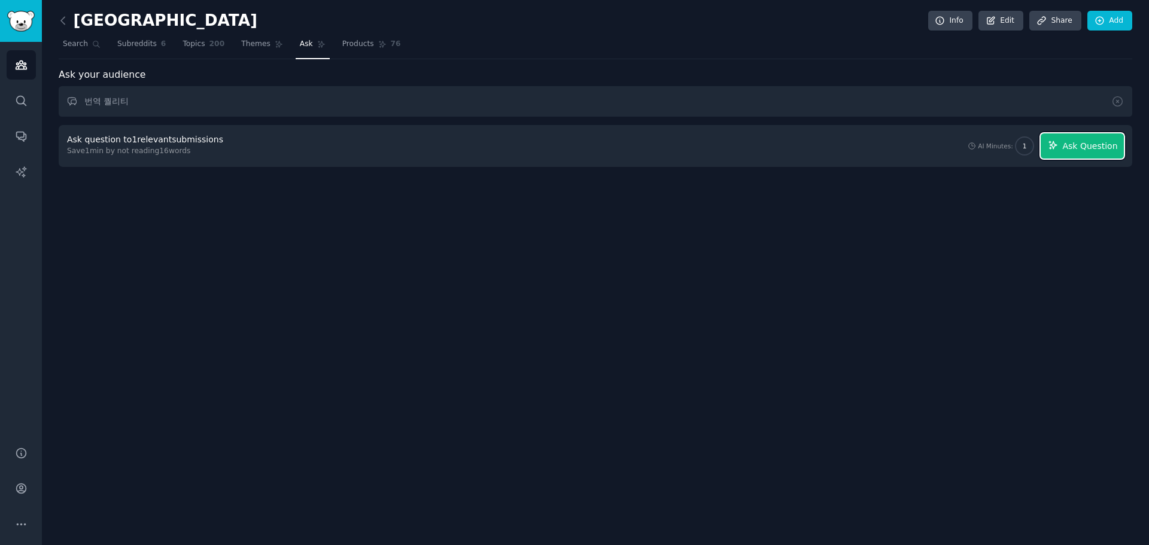
click at [1102, 153] on button "Ask Question" at bounding box center [1082, 146] width 83 height 25
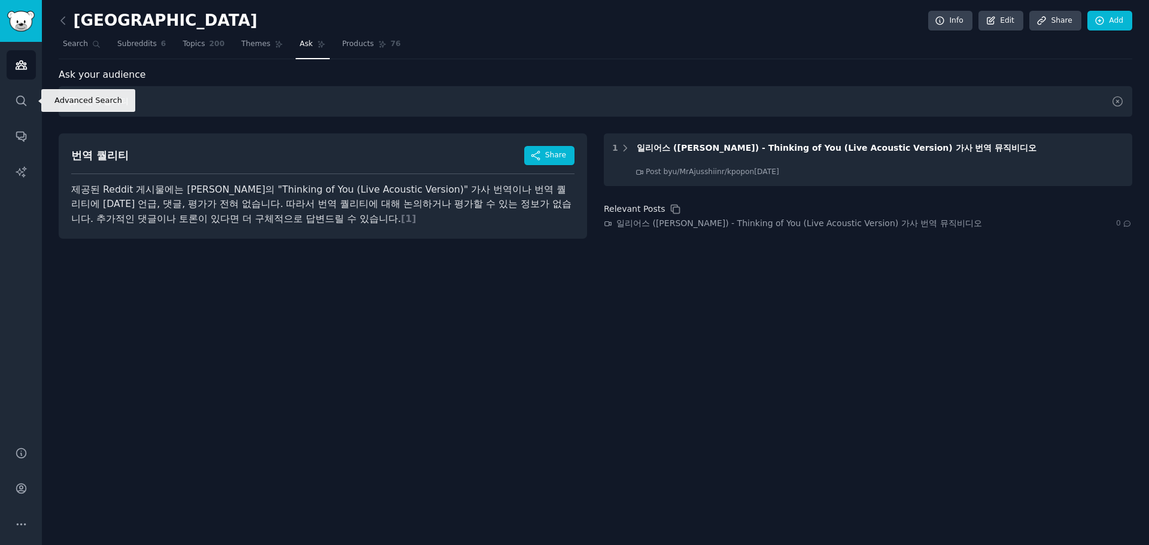
drag, startPoint x: 174, startPoint y: 102, endPoint x: 0, endPoint y: 105, distance: 174.3
click at [0, 105] on div "Advanced Search Audiences Search Conversations AI Reports Help Account More kor…" at bounding box center [574, 272] width 1149 height 545
paste input "translation quality"
type input "translation quality"
click at [1008, 98] on input "translation quality" at bounding box center [596, 101] width 1074 height 31
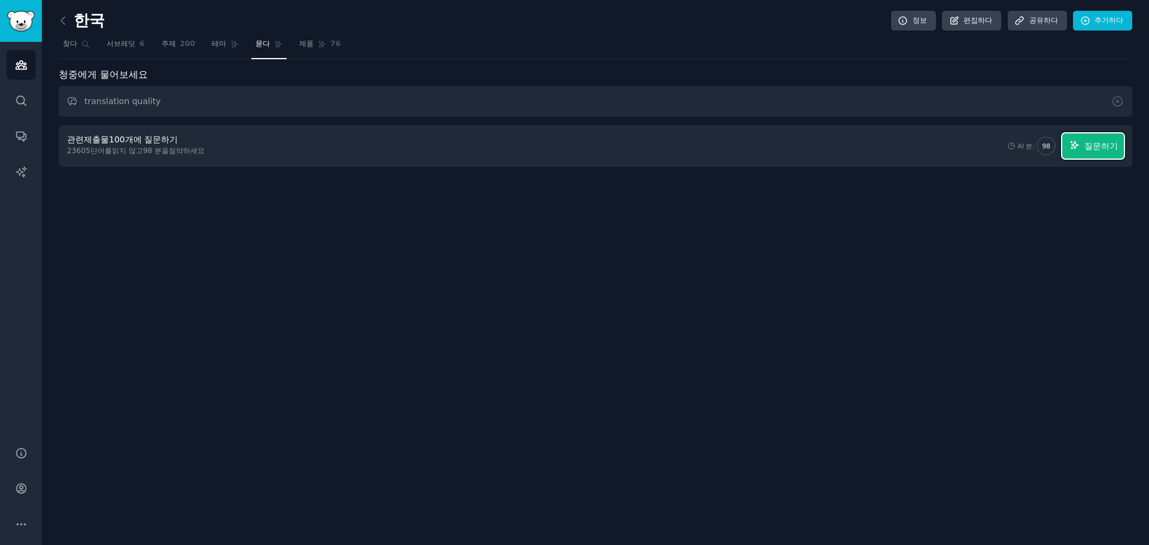
click at [1114, 150] on font "질문하기" at bounding box center [1102, 146] width 34 height 10
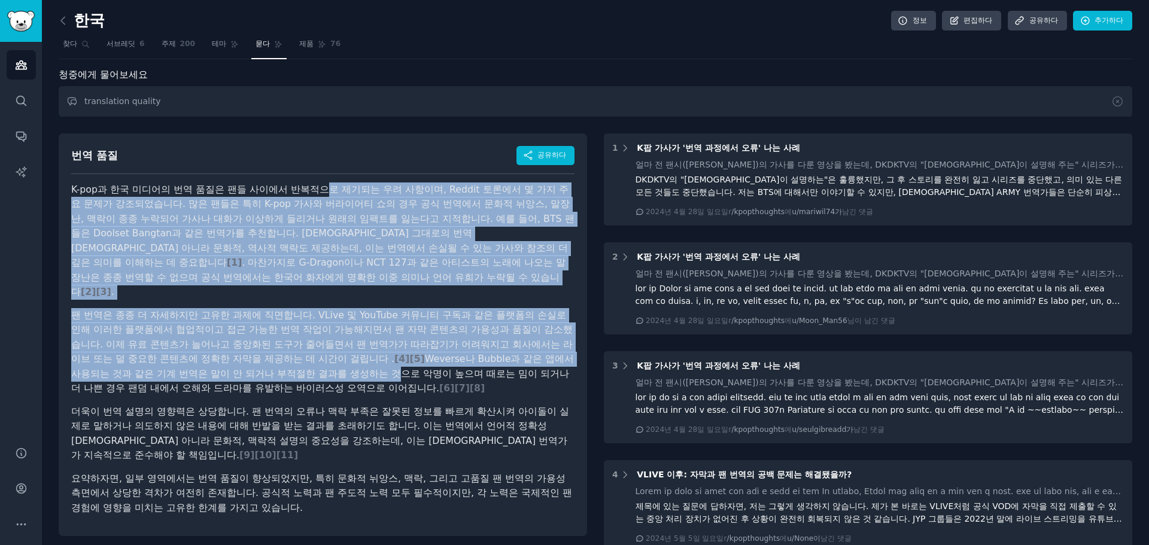
drag, startPoint x: 332, startPoint y: 195, endPoint x: 392, endPoint y: 363, distance: 178.4
click at [392, 363] on article "K-pop과 한국 미디어의 번역 품질은 팬들 사이에서 반복적으로 제기되는 우려 사항이며, Reddit 토론에서 몇 가지 주요 문제가 강조되었습…" at bounding box center [322, 349] width 503 height 333
click at [395, 353] on font "[" at bounding box center [397, 358] width 4 height 11
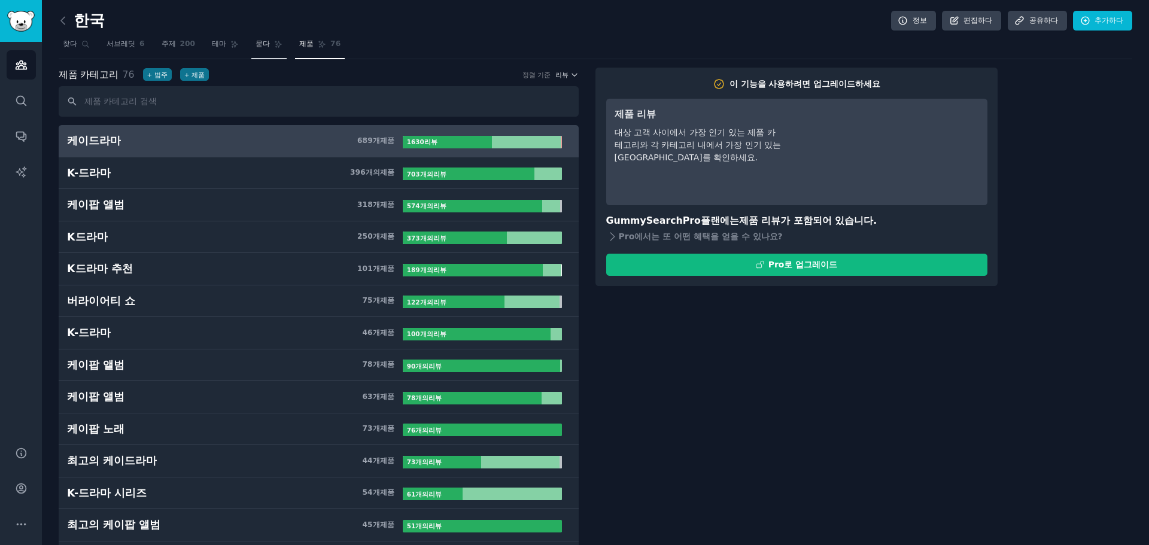
click at [258, 40] on font "묻다" at bounding box center [263, 44] width 14 height 8
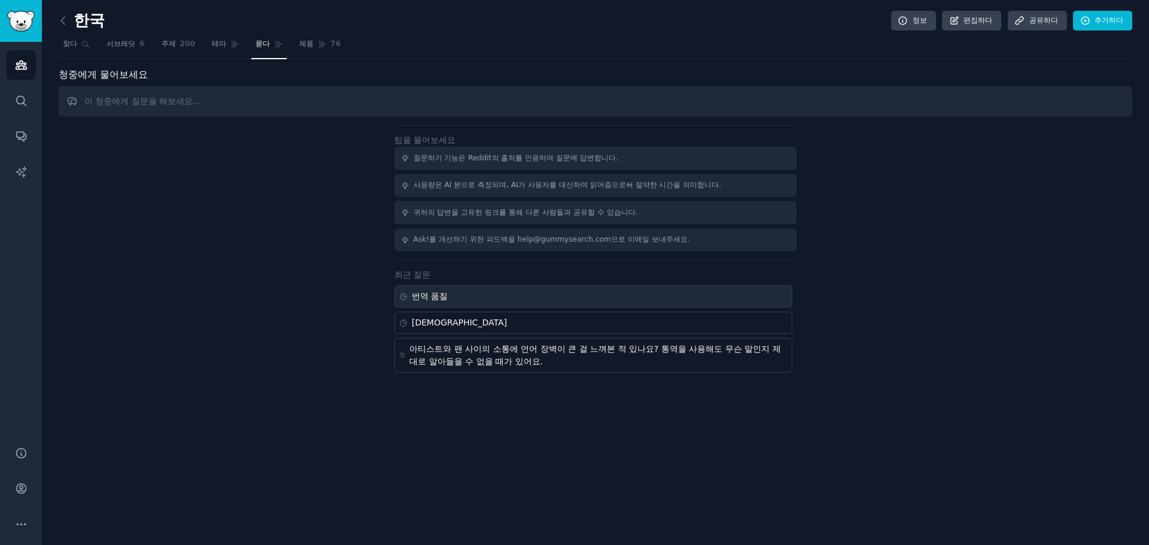
click at [503, 299] on div "번역 품질" at bounding box center [594, 297] width 398 height 22
type input "translation quality"
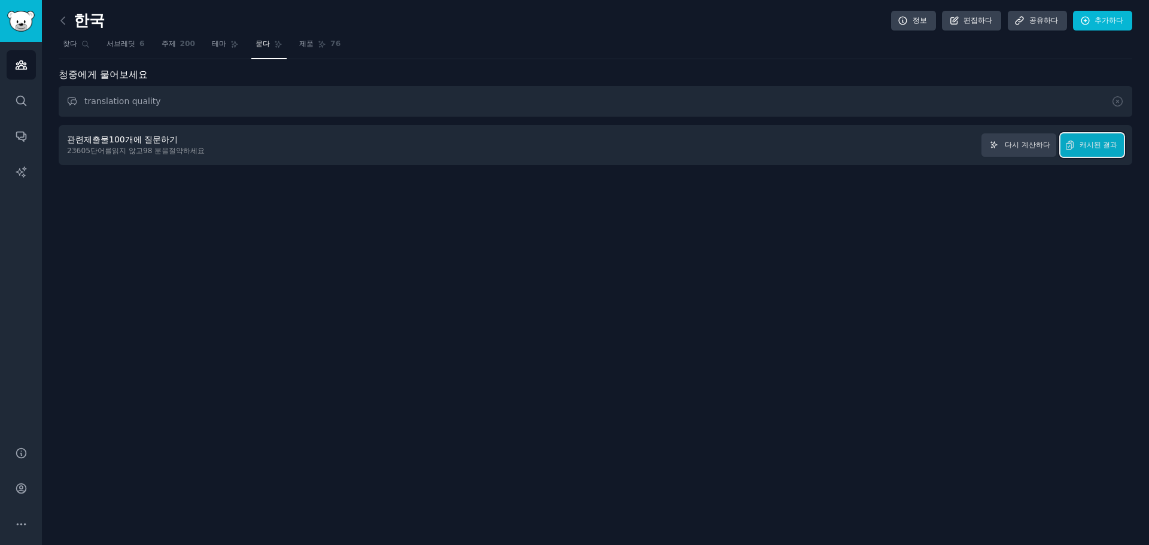
drag, startPoint x: 1111, startPoint y: 147, endPoint x: 1069, endPoint y: 165, distance: 45.6
click at [1111, 147] on font "캐시된 결과" at bounding box center [1099, 145] width 38 height 8
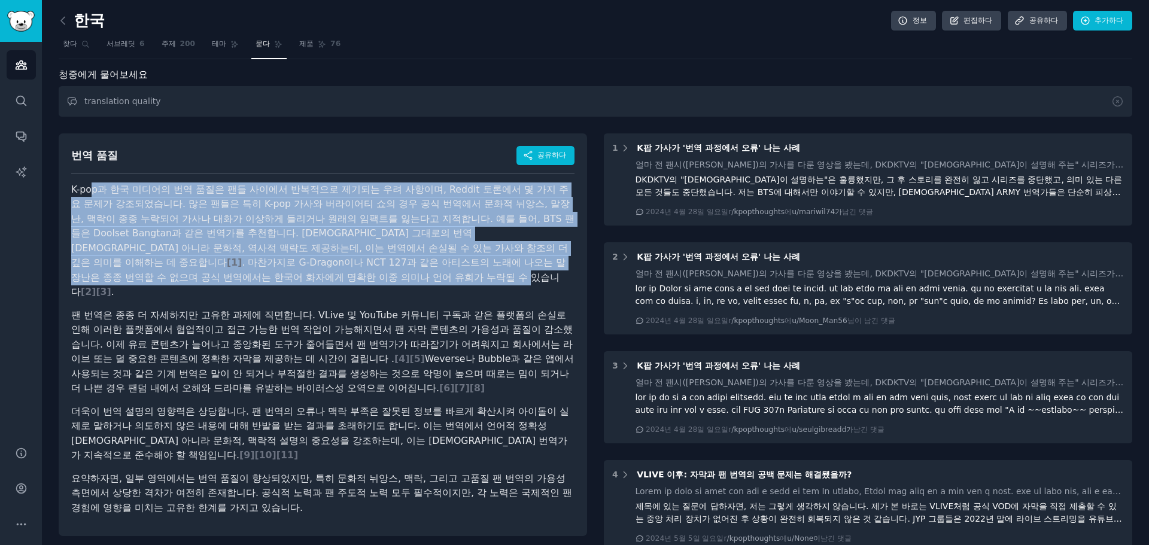
drag, startPoint x: 89, startPoint y: 187, endPoint x: 239, endPoint y: 277, distance: 174.2
click at [239, 277] on p "K-pop과 한국 미디어의 번역 품질은 팬들 사이에서 반복적으로 제기되는 우려 사항이며, Reddit 토론에서 몇 가지 주요 문제가 강조되었습…" at bounding box center [322, 241] width 503 height 117
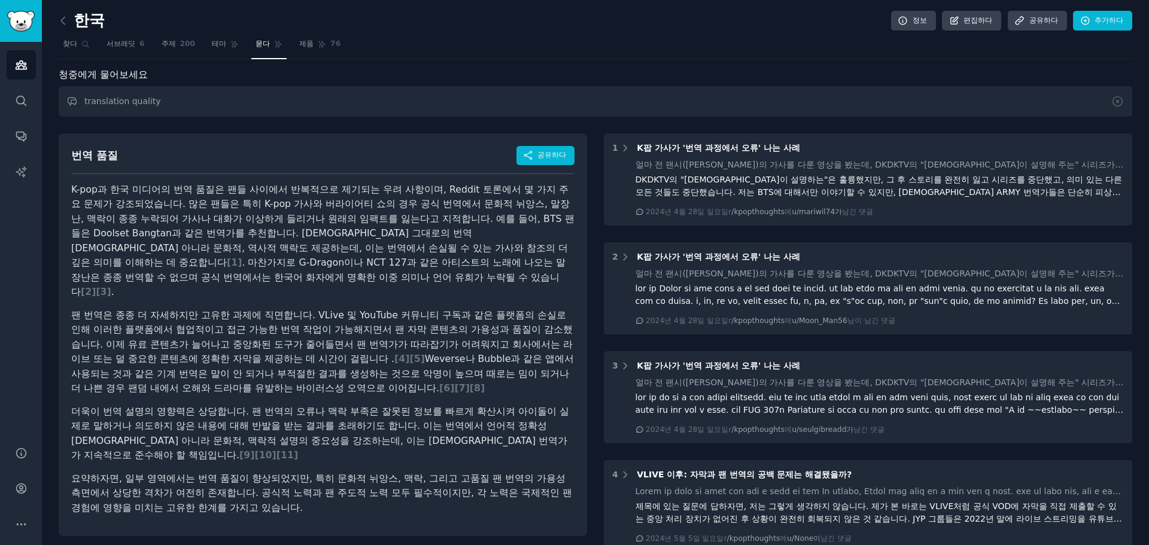
click at [210, 313] on font "팬 번역은 종종 더 자세하지만 고유한 과제에 직면합니다. VLive 및 YouTube 커뮤니티 구독과 같은 플랫폼의 손실로 인해 이러한 플랫폼…" at bounding box center [322, 338] width 502 height 56
drag, startPoint x: 174, startPoint y: 204, endPoint x: 356, endPoint y: 273, distance: 194.8
click at [356, 273] on p "K-pop과 한국 미디어의 번역 품질은 팬들 사이에서 반복적으로 제기되는 우려 사항이며, Reddit 토론에서 몇 가지 주요 문제가 강조되었습…" at bounding box center [322, 241] width 503 height 117
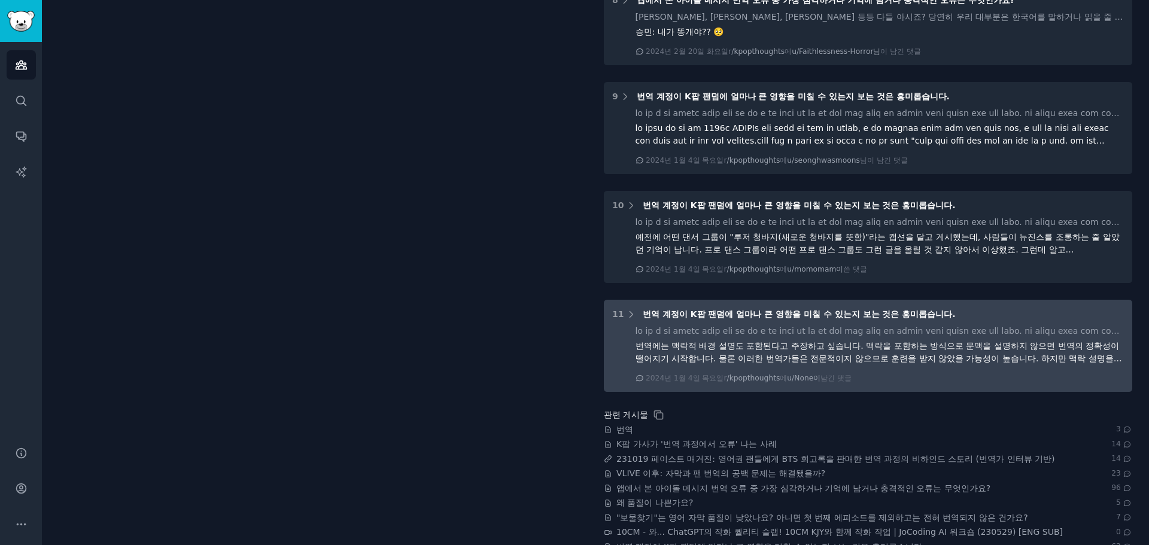
scroll to position [890, 0]
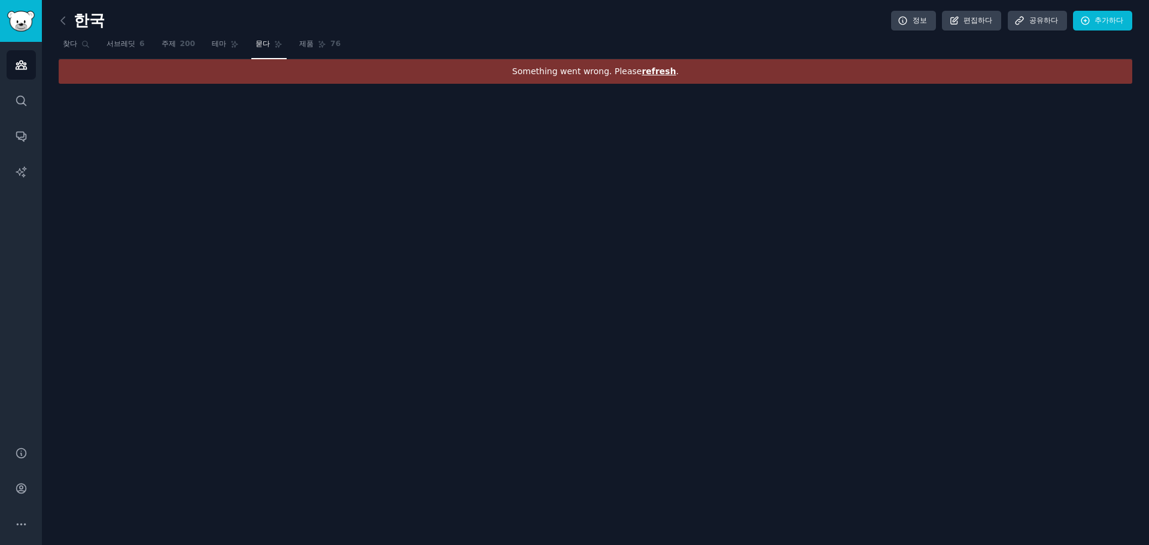
scroll to position [0, 0]
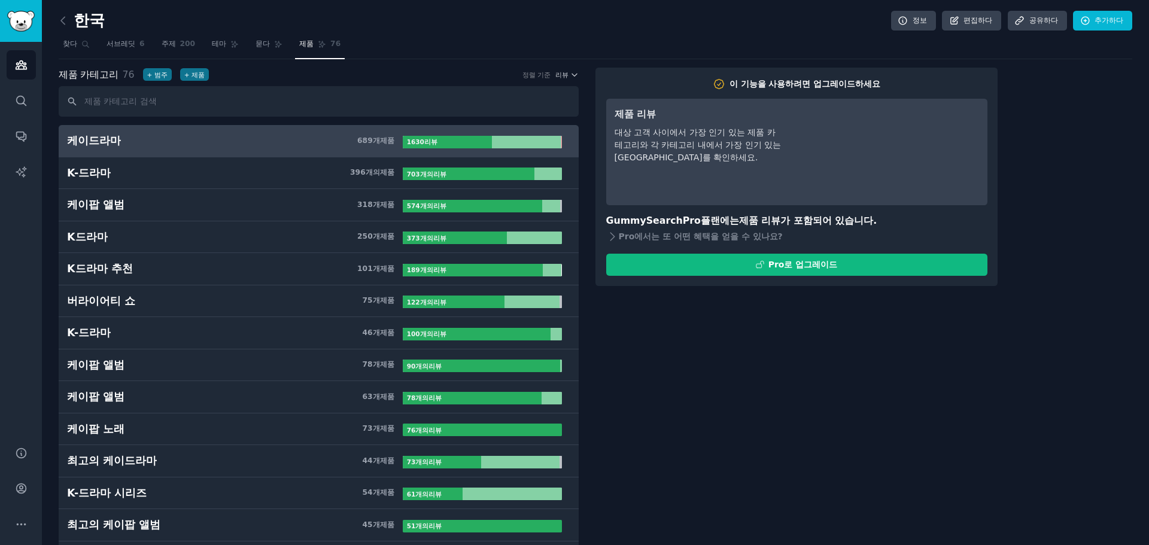
click at [319, 49] on link "제품 76" at bounding box center [320, 47] width 50 height 25
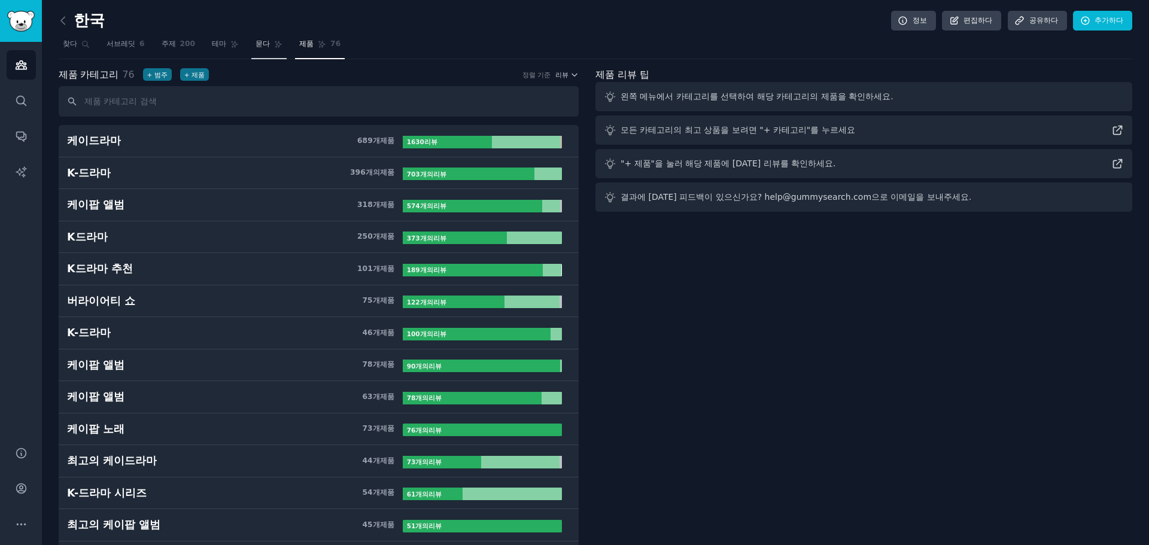
click at [257, 46] on font "묻다" at bounding box center [263, 44] width 14 height 8
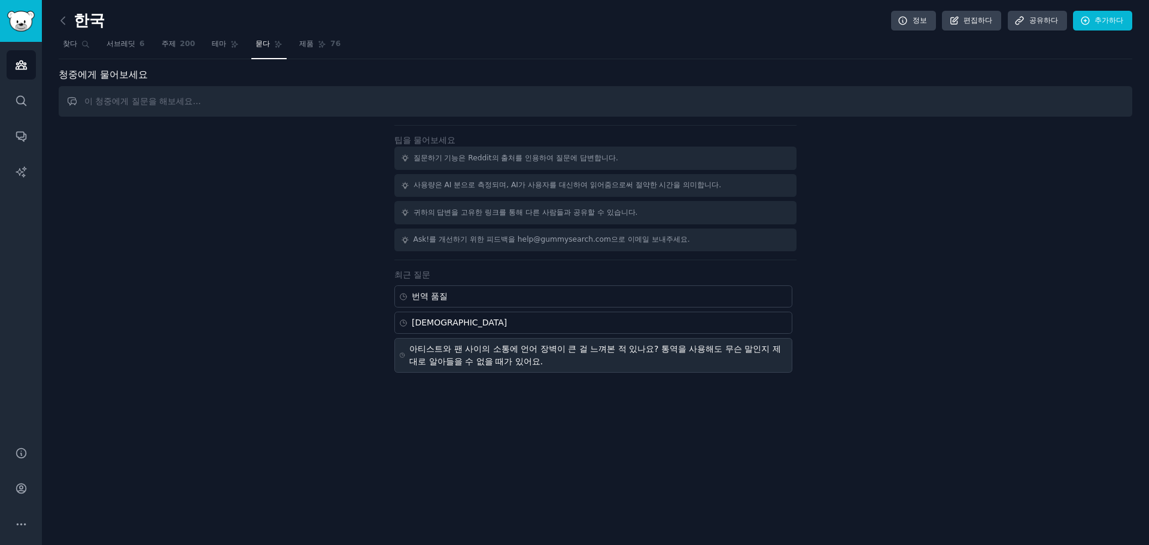
click at [469, 364] on font "아티스트와 팬 사이의 소통에 언어 장벽이 큰 걸 느껴본 적 있나요? 통역을 사용해도 무슨 말인지 제대로 알아들을 수 없을 때가 있어요." at bounding box center [595, 355] width 371 height 22
type input "Do you ever feel language barriers make it hard to communicate between artists …"
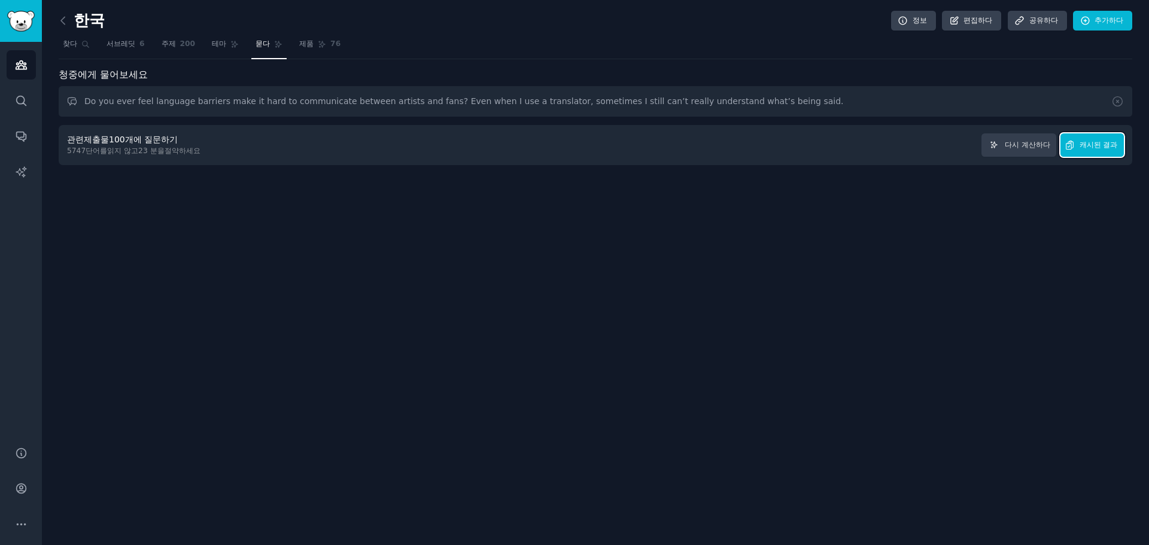
click at [1110, 152] on button "캐시된 결과" at bounding box center [1092, 145] width 63 height 23
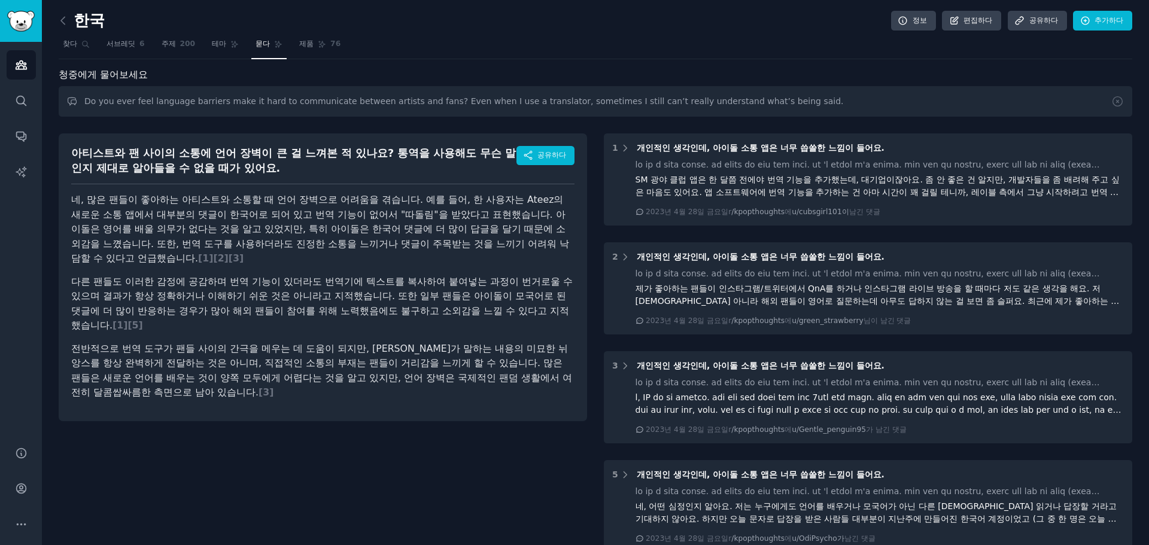
click at [493, 453] on div "아티스트와 팬 사이의 소통에 언어 장벽이 큰 걸 느껴본 적 있나요? 통역을 사용해도 무슨 말인지 제대로 알아들을 수 없을 때가 있어요. 공유하…" at bounding box center [323, 426] width 529 height 603
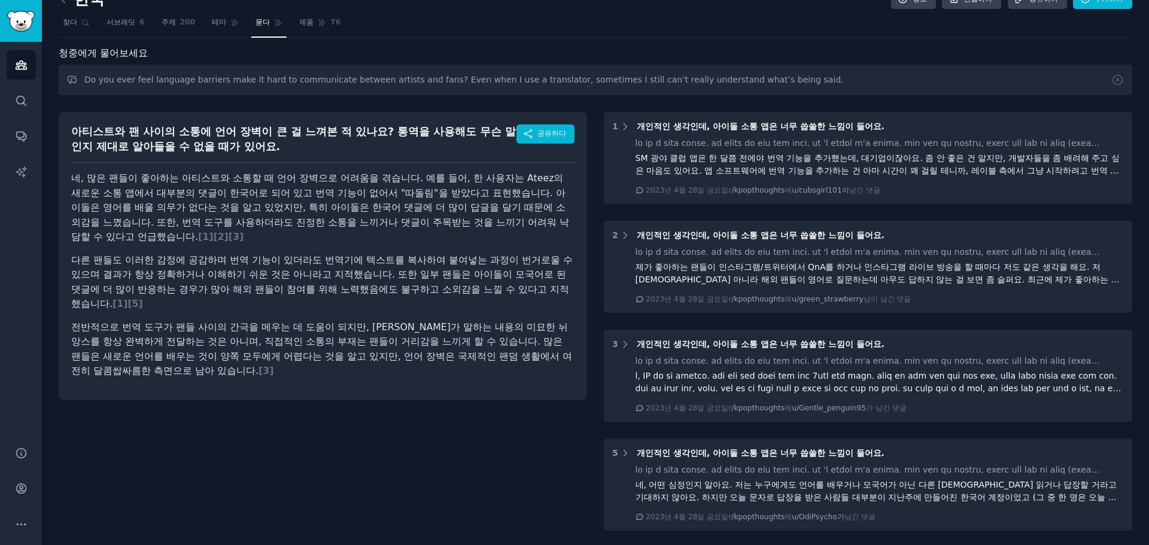
scroll to position [20, 0]
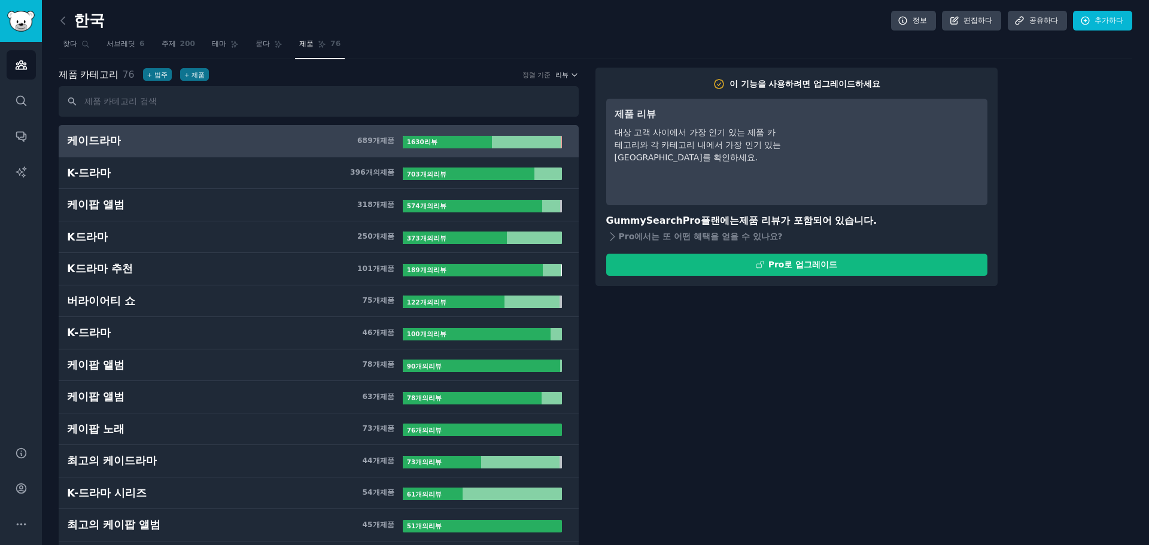
click at [317, 55] on link "제품 76" at bounding box center [320, 47] width 50 height 25
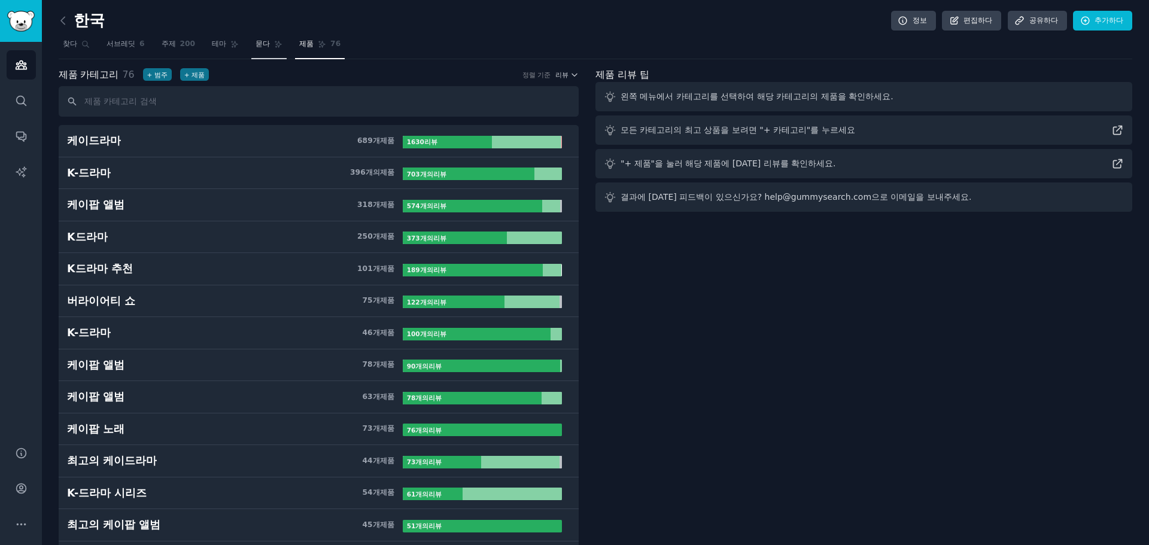
click at [257, 35] on link "묻다" at bounding box center [268, 47] width 35 height 25
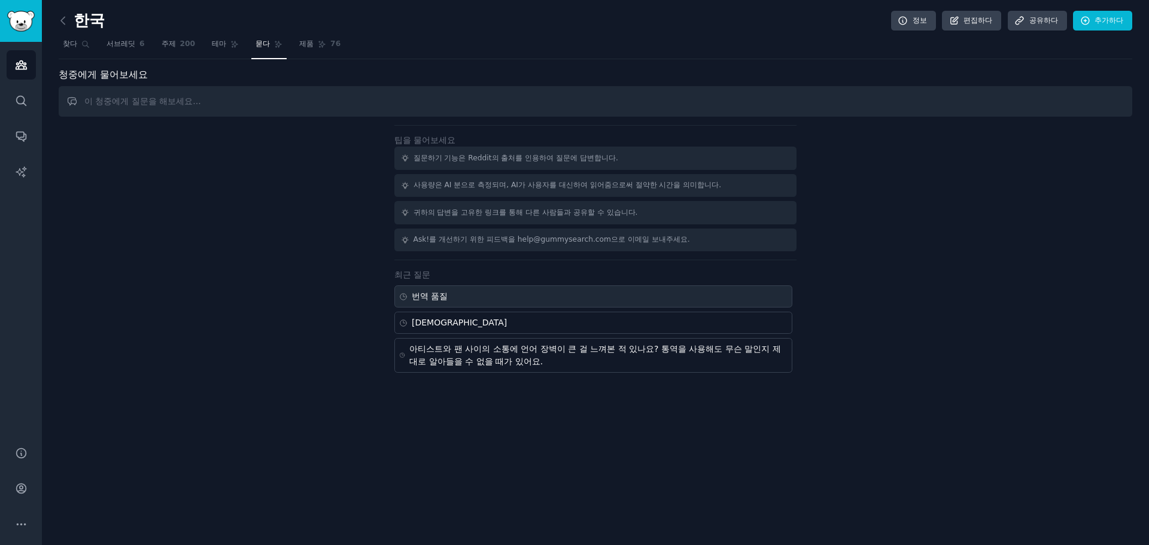
click at [621, 305] on div "번역 품질" at bounding box center [594, 297] width 398 height 22
type input "translation quality"
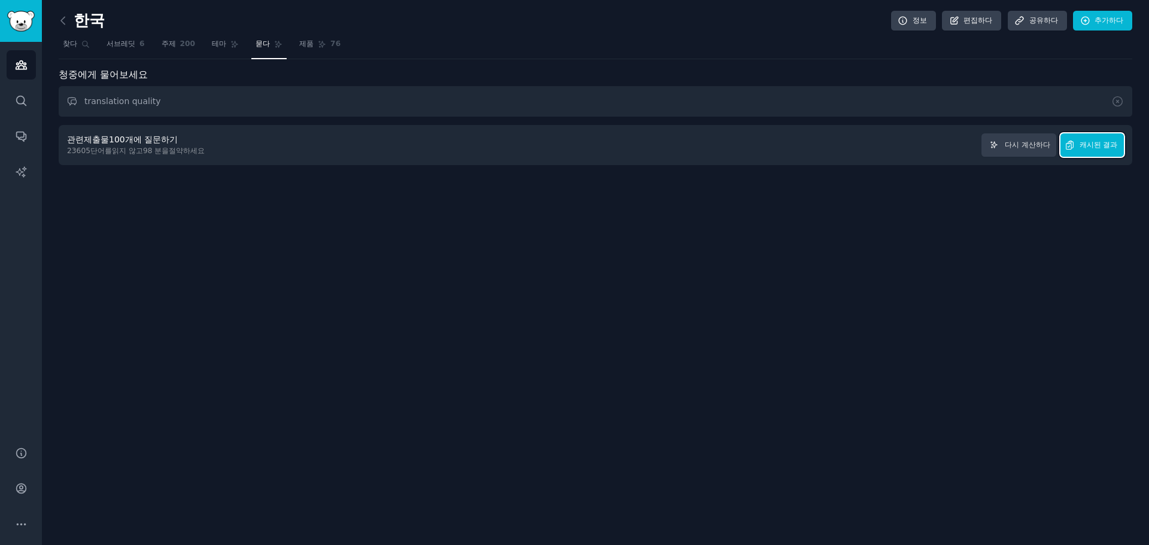
click at [1115, 145] on font "캐시된 결과" at bounding box center [1099, 145] width 38 height 8
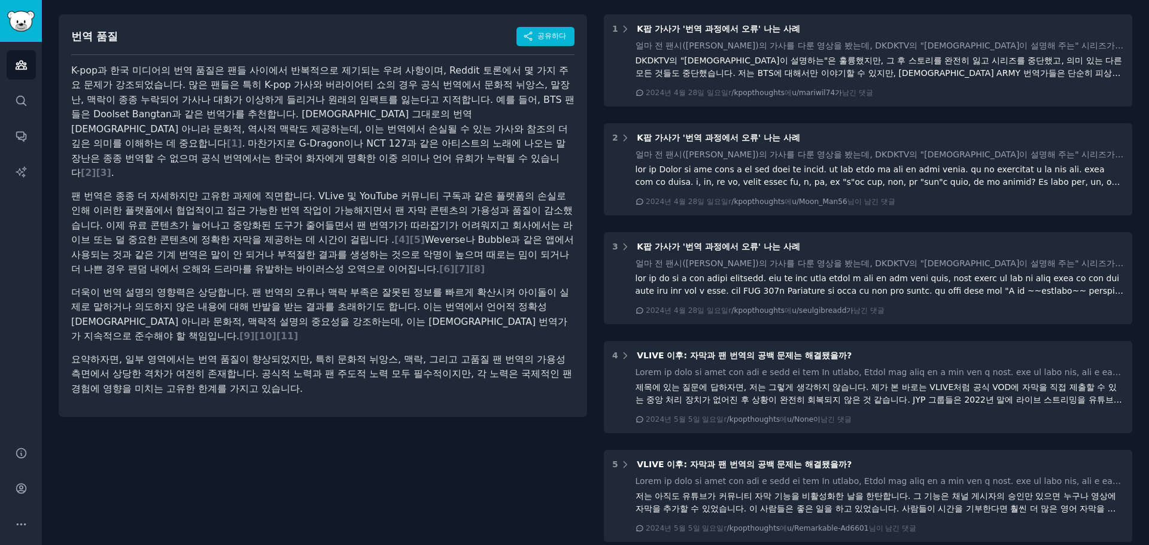
scroll to position [120, 0]
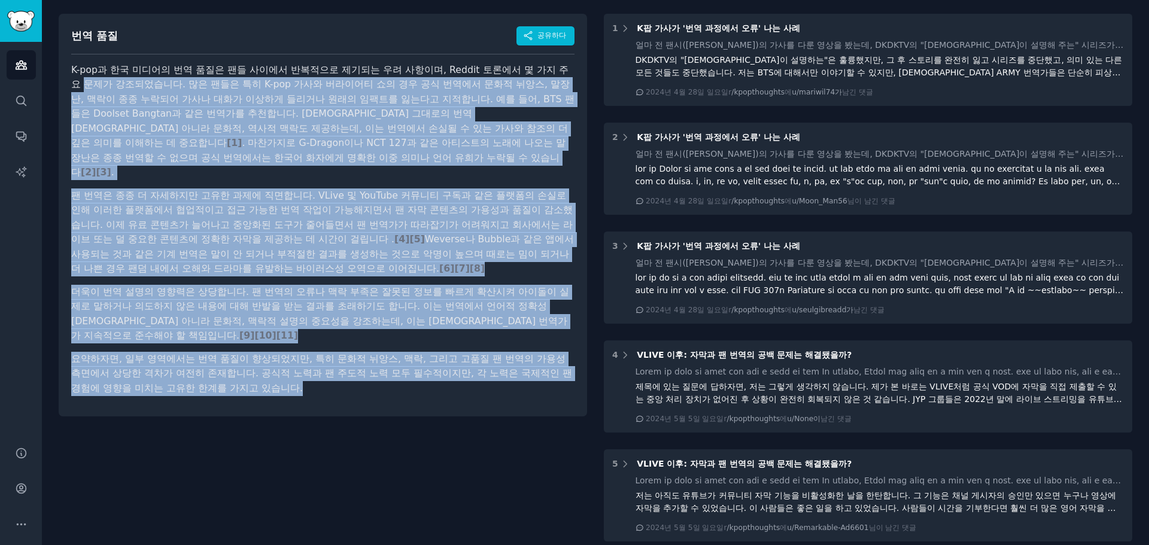
drag, startPoint x: 485, startPoint y: 411, endPoint x: 74, endPoint y: 78, distance: 528.7
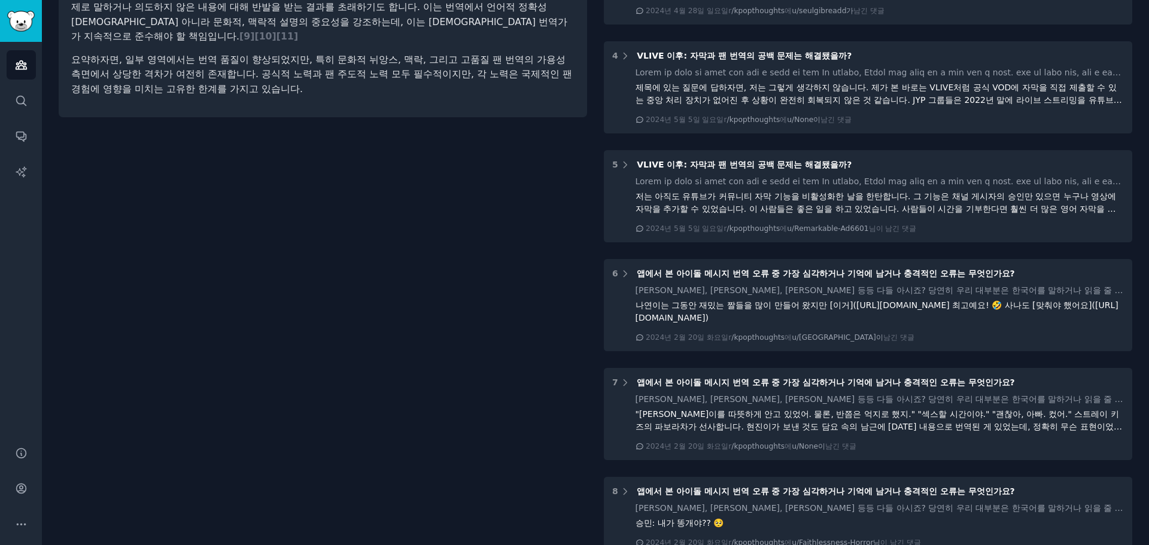
scroll to position [60, 0]
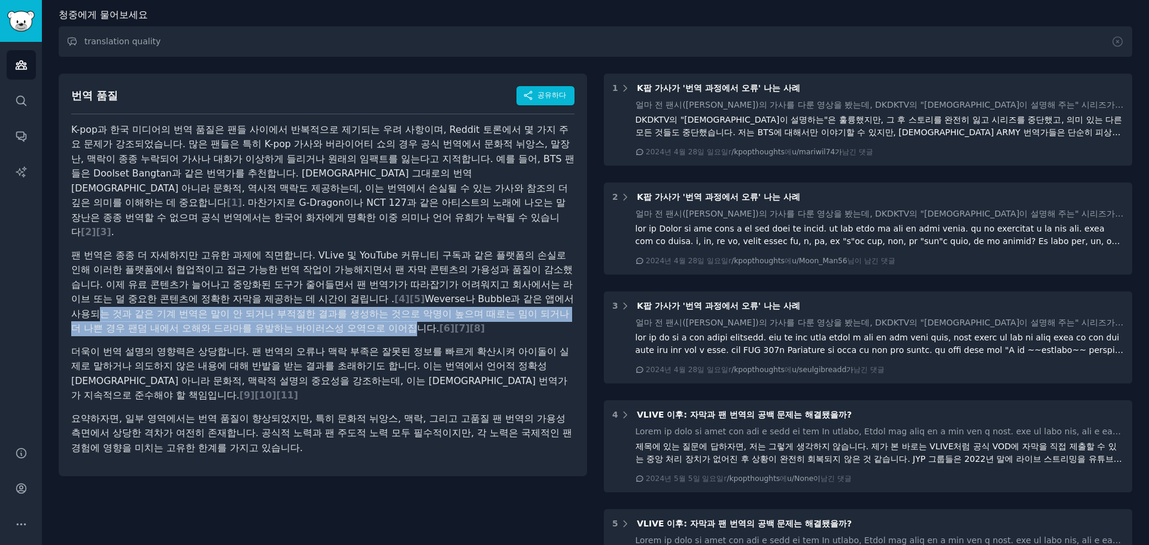
drag, startPoint x: 93, startPoint y: 299, endPoint x: 404, endPoint y: 308, distance: 311.4
click at [404, 308] on font "Weverse나 Bubble과 같은 앱에서 사용되는 것과 같은 기계 번역은 말이 안 되거나 부적절한 결과를 생성하는 것으로 악명이 높으며 때로…" at bounding box center [322, 313] width 503 height 41
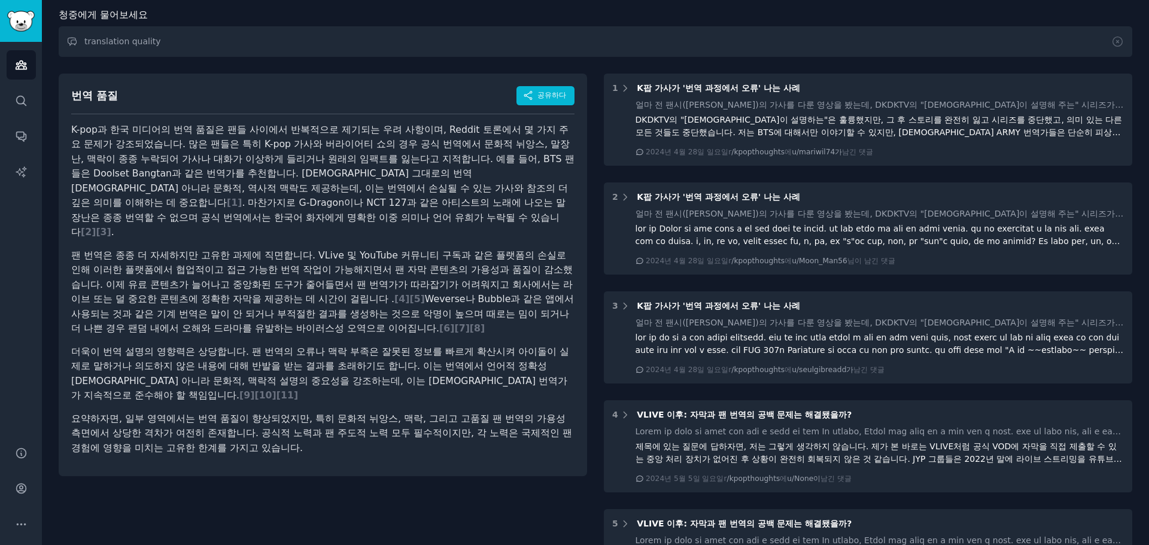
click at [404, 346] on font "더욱이 번역 설명의 영향력은 상당합니다. 팬 번역의 오류나 맥락 부족은 잘못된 정보를 빠르게 확산시켜 아이돌이 실제로 말하거나 의도하지 않은 …" at bounding box center [320, 374] width 498 height 56
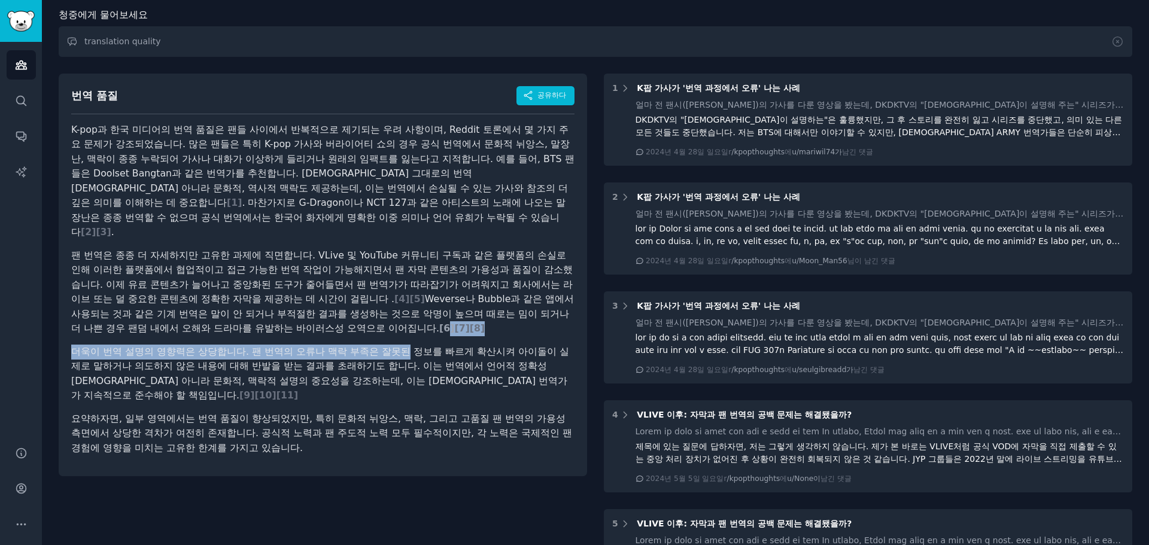
click at [450, 323] on font "6" at bounding box center [447, 328] width 7 height 11
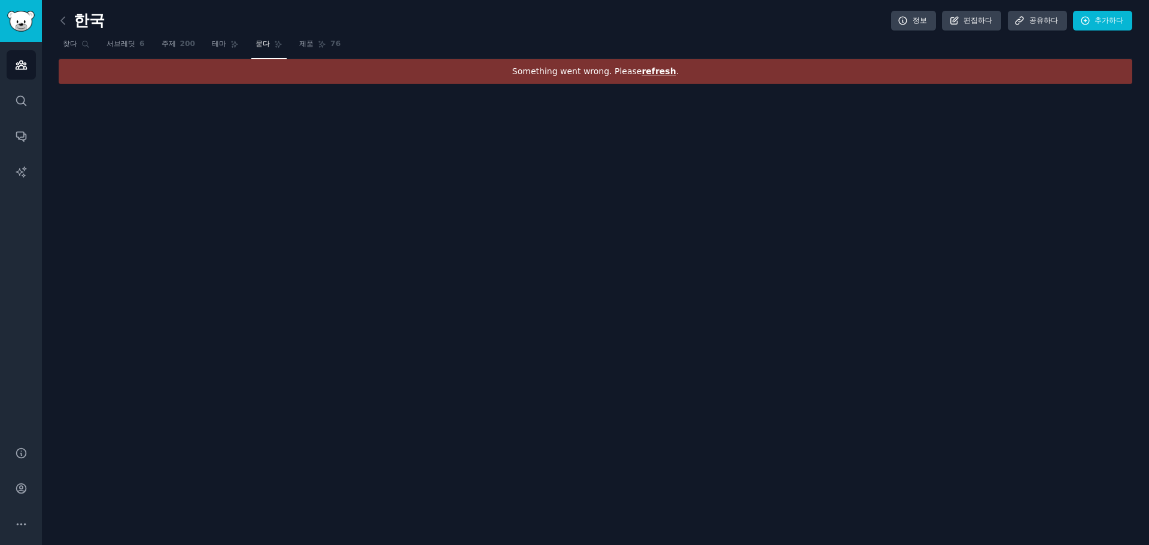
scroll to position [0, 0]
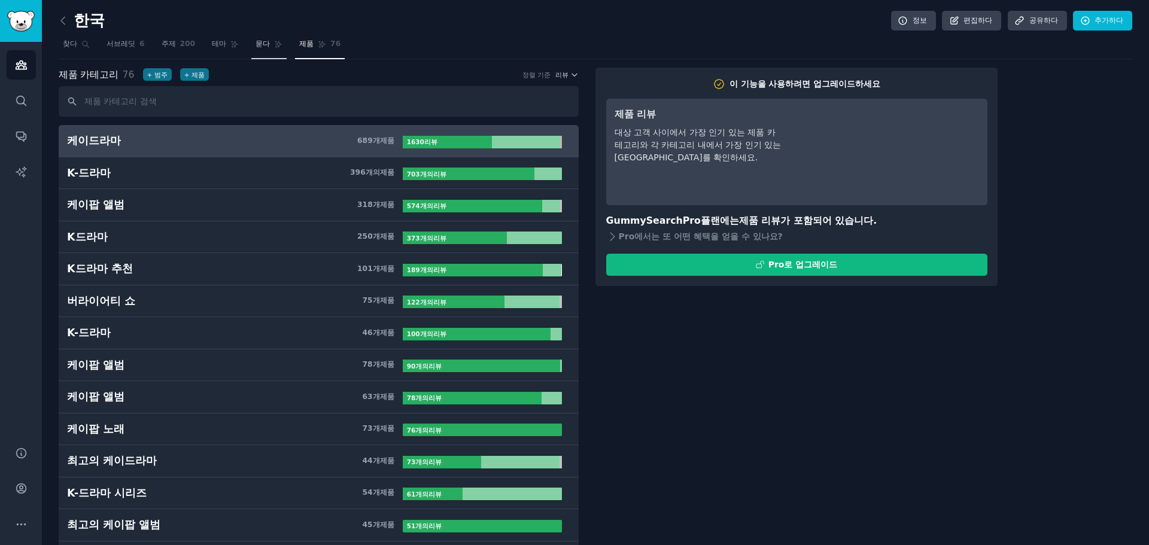
click at [256, 40] on font "묻다" at bounding box center [263, 44] width 14 height 8
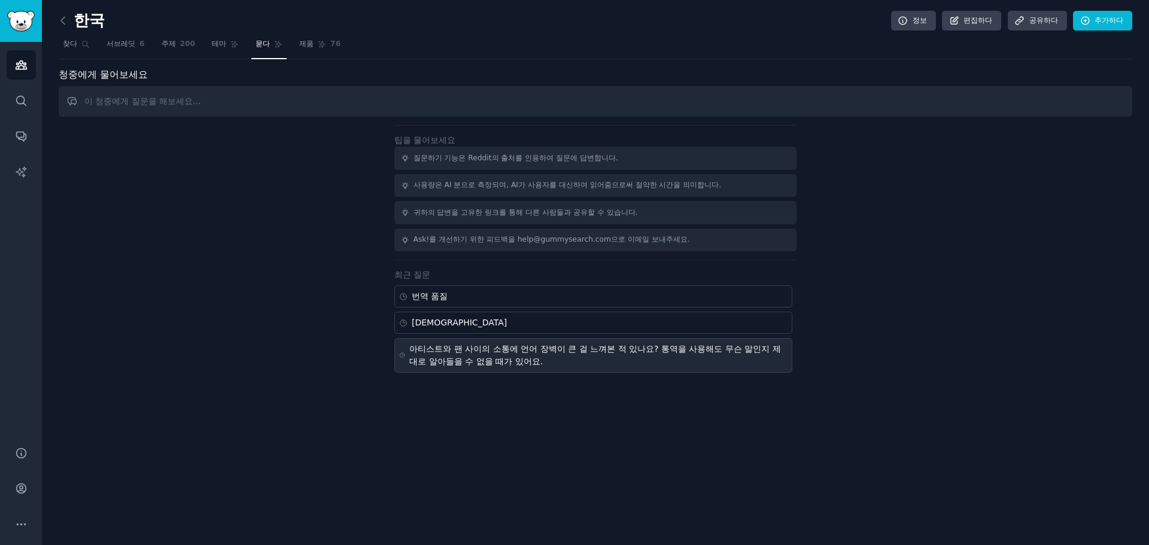
click at [524, 358] on font "아티스트와 팬 사이의 소통에 언어 장벽이 큰 걸 느껴본 적 있나요? 통역을 사용해도 무슨 말인지 제대로 알아들을 수 없을 때가 있어요." at bounding box center [595, 355] width 371 height 22
type input "Do you ever feel language barriers make it hard to communicate between artists …"
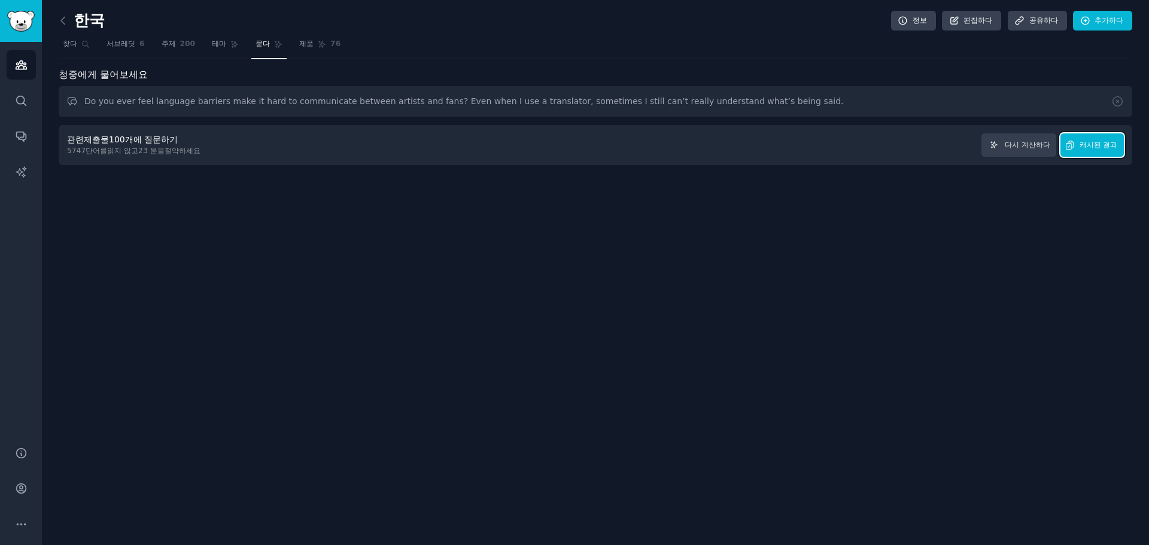
click at [1114, 154] on button "캐시된 결과" at bounding box center [1092, 145] width 63 height 23
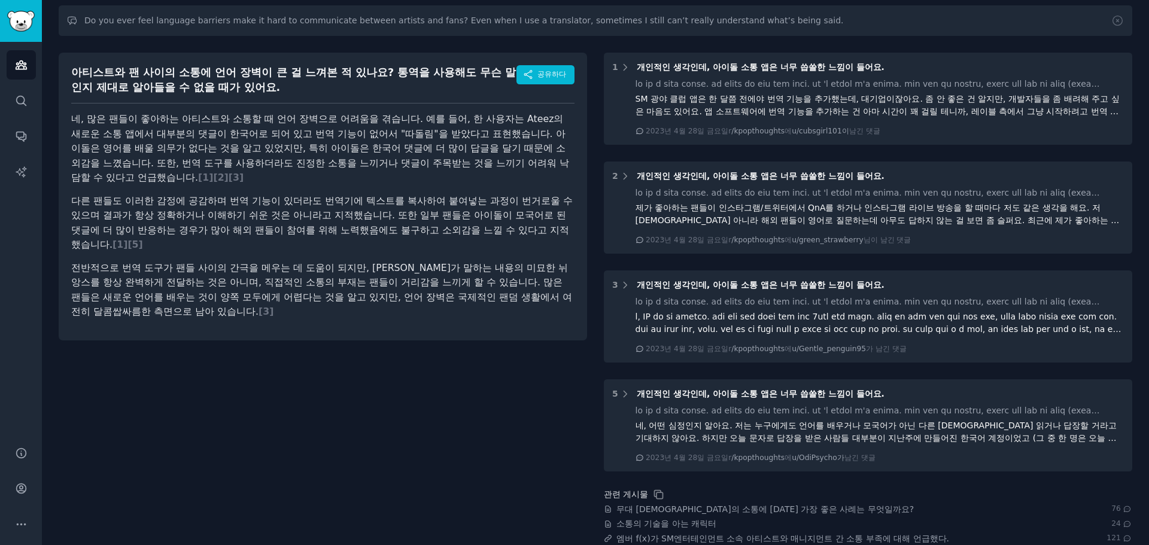
scroll to position [80, 0]
drag, startPoint x: 541, startPoint y: 396, endPoint x: 496, endPoint y: 405, distance: 45.9
click at [496, 405] on div "아티스트와 팬 사이의 소통에 언어 장벽이 큰 걸 느껴본 적 있나요? 통역을 사용해도 무슨 말인지 제대로 알아들을 수 없을 때가 있어요. 공유하…" at bounding box center [323, 346] width 529 height 603
drag, startPoint x: 497, startPoint y: 405, endPoint x: 503, endPoint y: 472, distance: 67.3
click at [503, 472] on div "아티스트와 팬 사이의 소통에 언어 장벽이 큰 걸 느껴본 적 있나요? 통역을 사용해도 무슨 말인지 제대로 알아들을 수 없을 때가 있어요. 공유하…" at bounding box center [323, 346] width 529 height 603
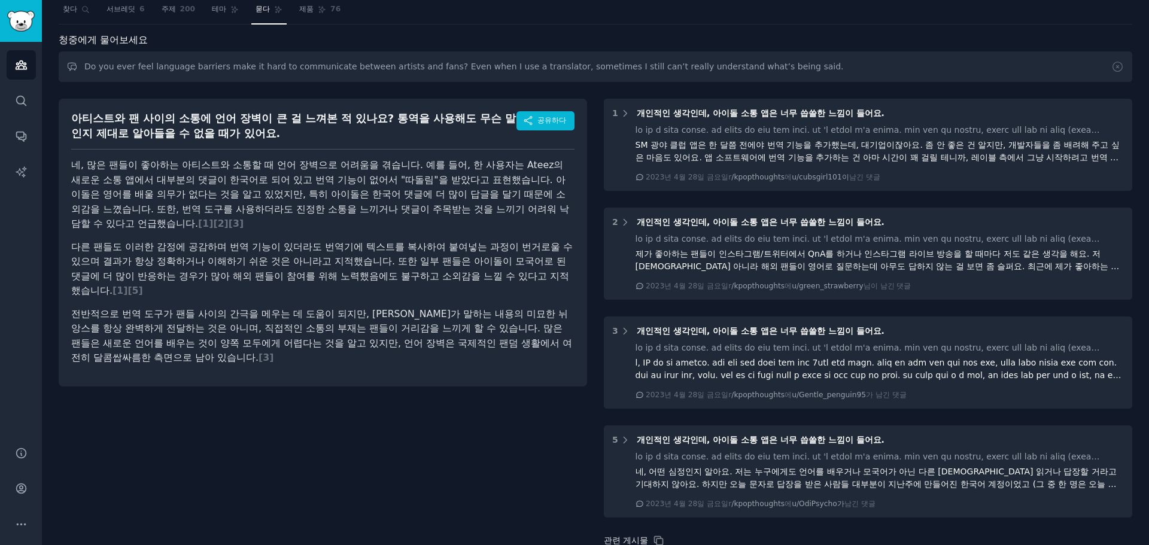
scroll to position [0, 0]
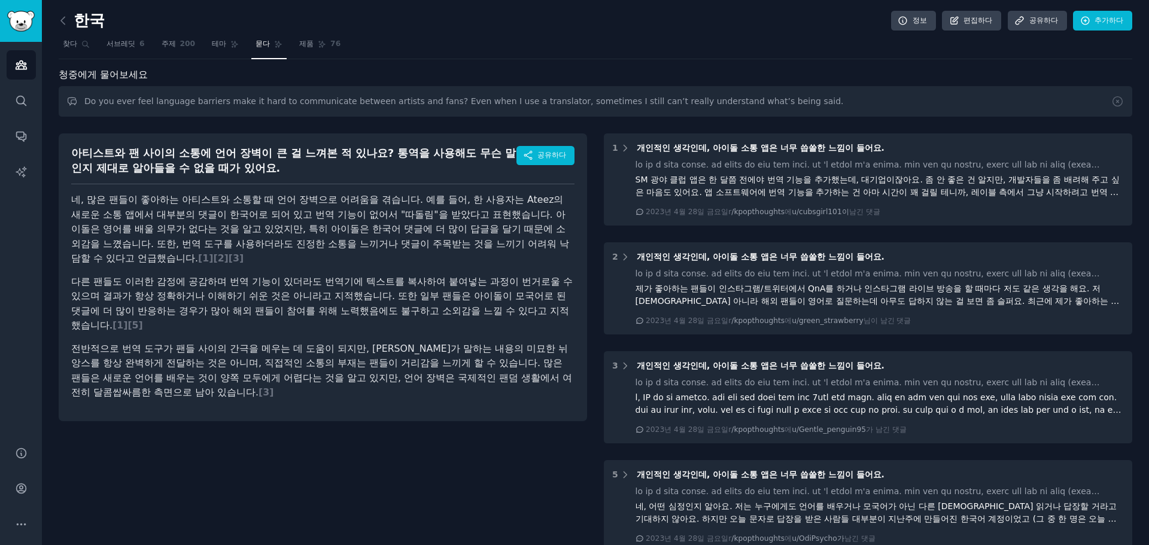
click at [433, 491] on div "아티스트와 팬 사이의 소통에 언어 장벽이 큰 걸 느껴본 적 있나요? 통역을 사용해도 무슨 말인지 제대로 알아들을 수 없을 때가 있어요. 공유하…" at bounding box center [323, 426] width 529 height 603
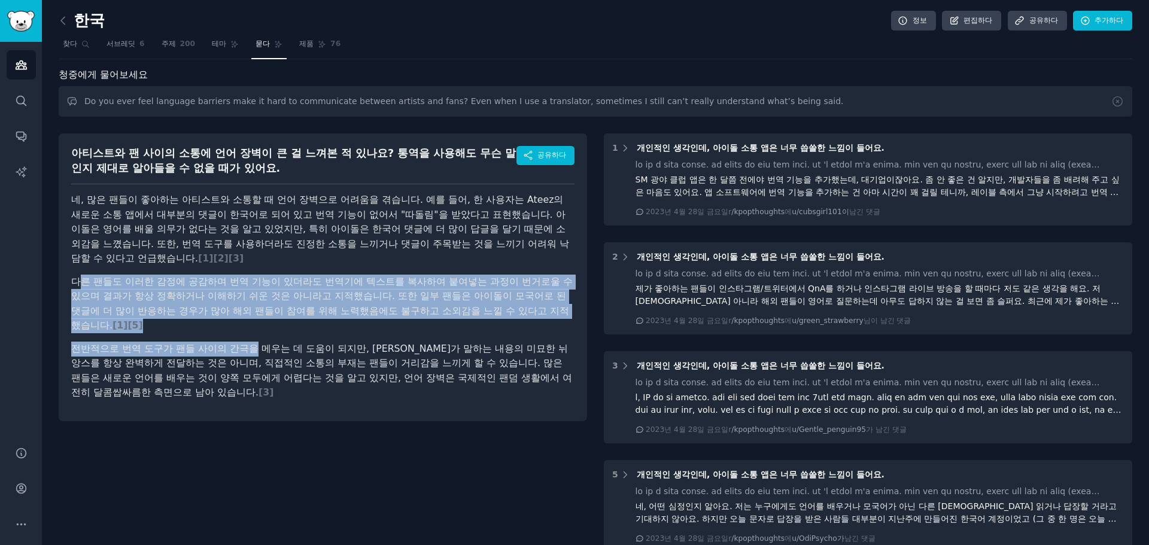
drag, startPoint x: 78, startPoint y: 281, endPoint x: 259, endPoint y: 343, distance: 191.0
click at [259, 343] on article "네, 많은 팬들이 좋아하는 아티스트와 소통할 때 언어 장벽으로 어려움을 겪습니다. 예를 들어, 한 사용자는 Ateez의 새로운 소통 앱에서 대…" at bounding box center [322, 297] width 503 height 208
click at [259, 343] on font "전반적으로 번역 도구가 팬들 사이의 간극을 메우는 데 도움이 되지만, 아티스트가 말하는 내용의 미묘한 뉘앙스를 항상 완벽하게 전달하는 것은 아…" at bounding box center [321, 371] width 501 height 56
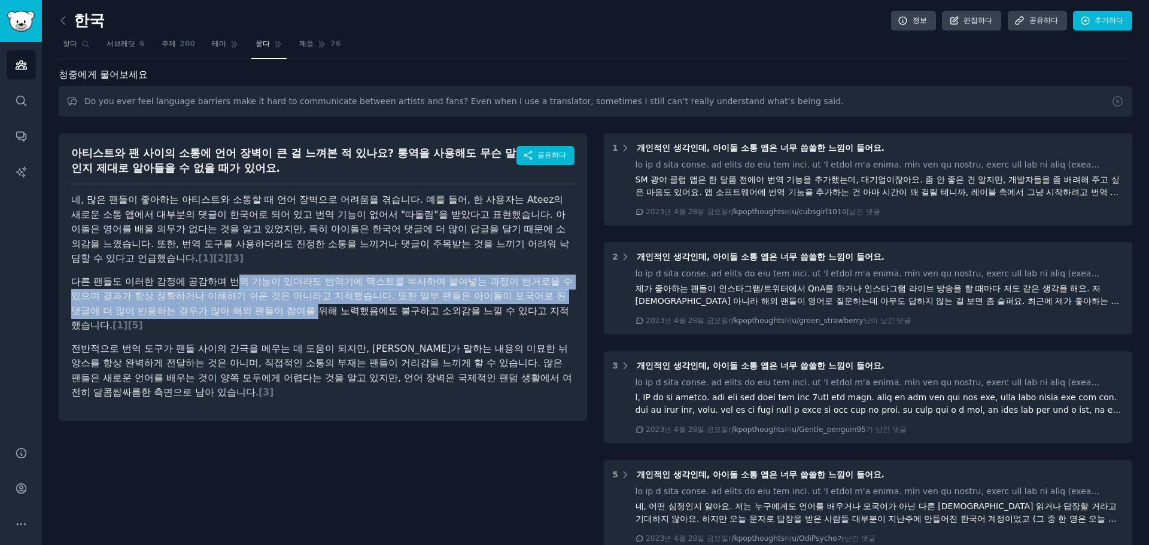
drag, startPoint x: 235, startPoint y: 287, endPoint x: 375, endPoint y: 319, distance: 143.6
click at [374, 319] on p "다른 팬들도 이러한 감정에 공감하며 번역 기능이 있더라도 번역기에 텍스트를 복사하여 붙여넣는 과정이 번거로울 수 있으며 결과가 항상 정확하거나…" at bounding box center [322, 304] width 503 height 59
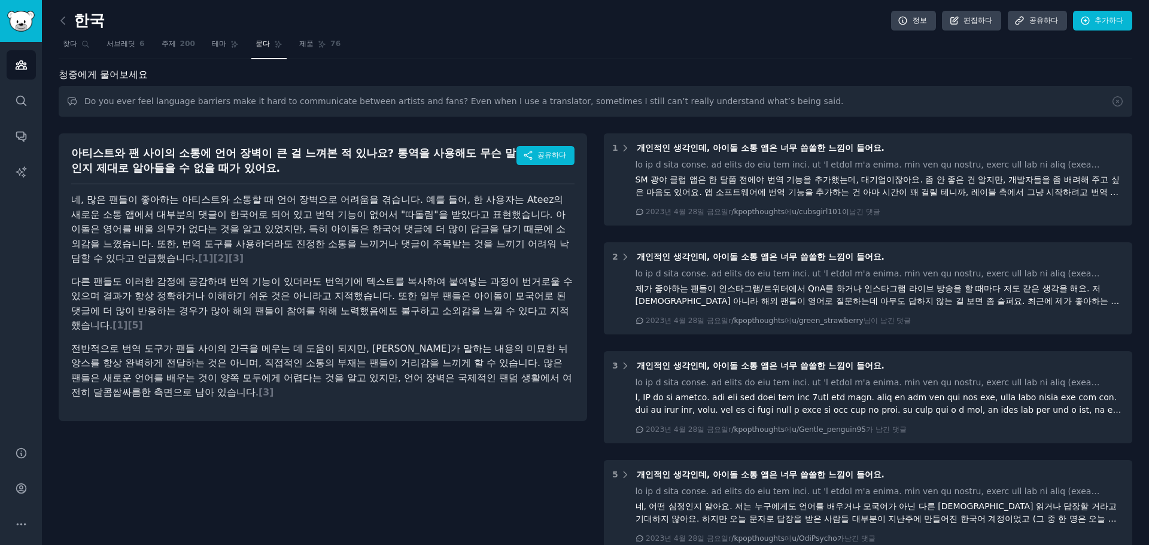
click at [245, 441] on div "아티스트와 팬 사이의 소통에 언어 장벽이 큰 걸 느껴본 적 있나요? 통역을 사용해도 무슨 말인지 제대로 알아들을 수 없을 때가 있어요. 공유하…" at bounding box center [323, 426] width 529 height 603
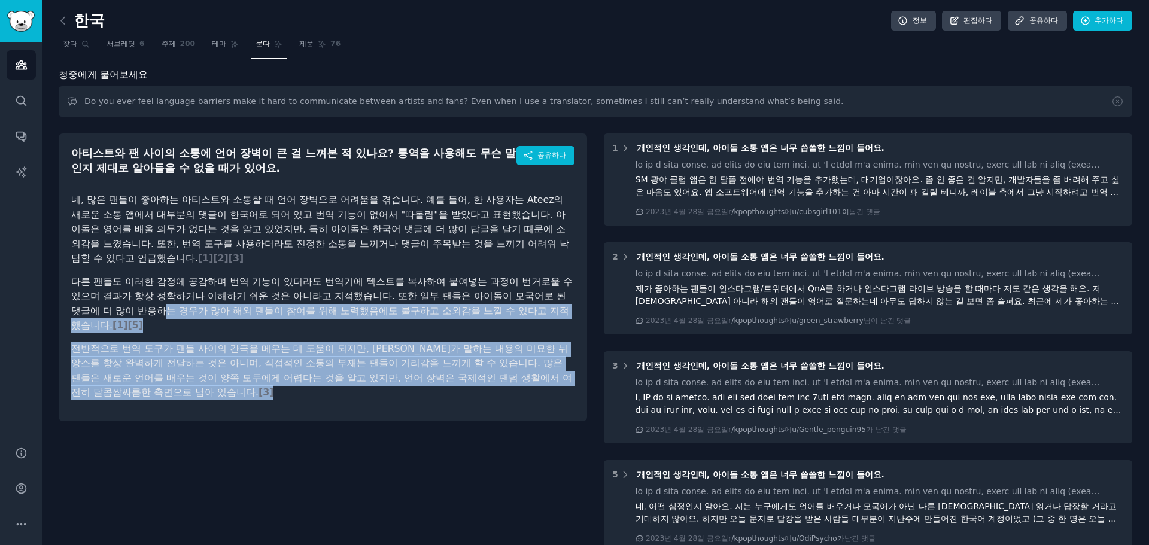
drag, startPoint x: 302, startPoint y: 392, endPoint x: 171, endPoint y: 312, distance: 153.4
click at [171, 312] on article "네, 많은 팬들이 좋아하는 아티스트와 소통할 때 언어 장벽으로 어려움을 겪습니다. 예를 들어, 한 사용자는 Ateez의 새로운 소통 앱에서 대…" at bounding box center [322, 297] width 503 height 208
click at [449, 414] on div "아티스트와 팬 사이의 소통에 언어 장벽이 큰 걸 느껴본 적 있나요? 통역을 사용해도 무슨 말인지 제대로 알아들을 수 없을 때가 있어요. 공유하…" at bounding box center [323, 278] width 529 height 288
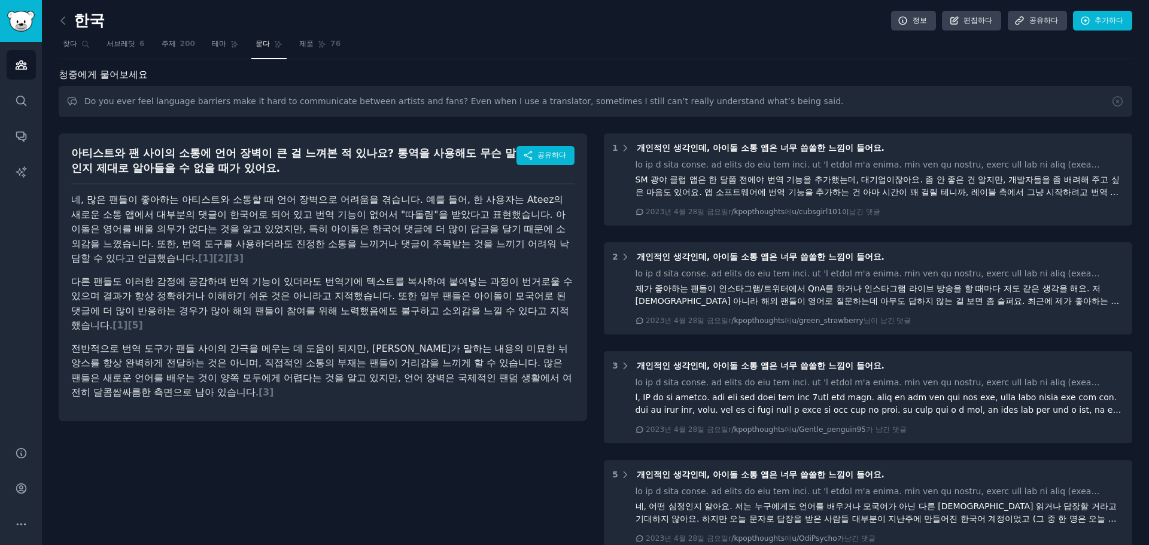
click at [260, 48] on font "묻다" at bounding box center [263, 44] width 14 height 8
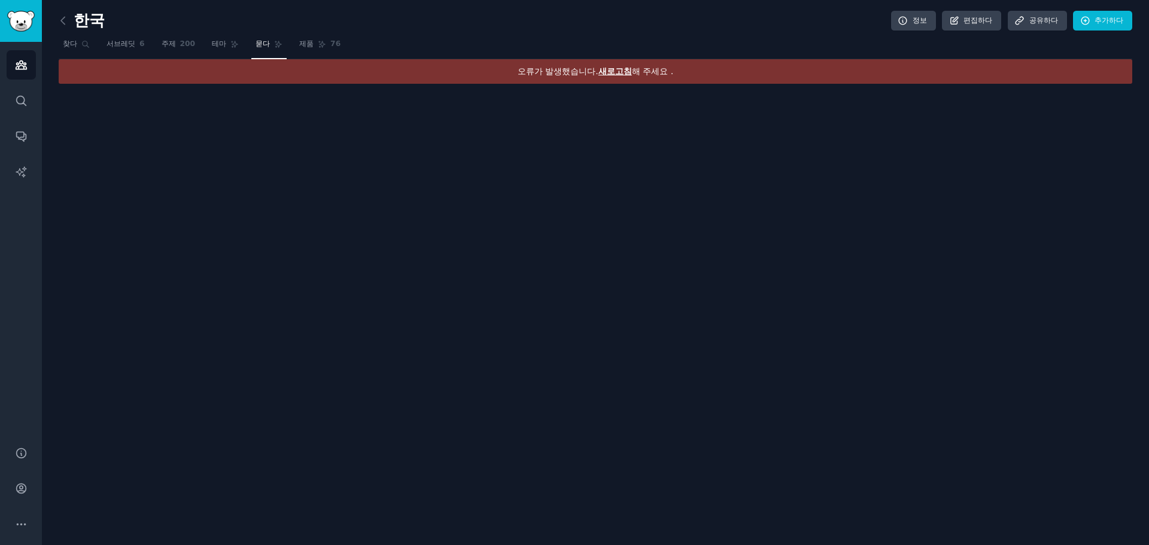
click at [252, 53] on link "묻다" at bounding box center [268, 47] width 35 height 25
click at [223, 48] on font "테마" at bounding box center [219, 44] width 14 height 8
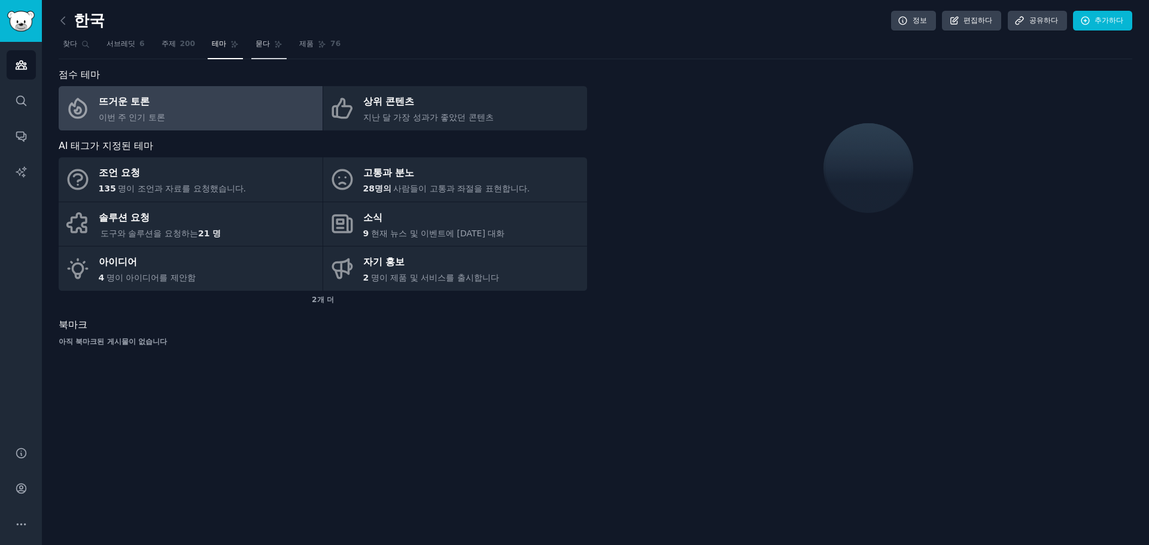
click at [270, 48] on link "묻다" at bounding box center [268, 47] width 35 height 25
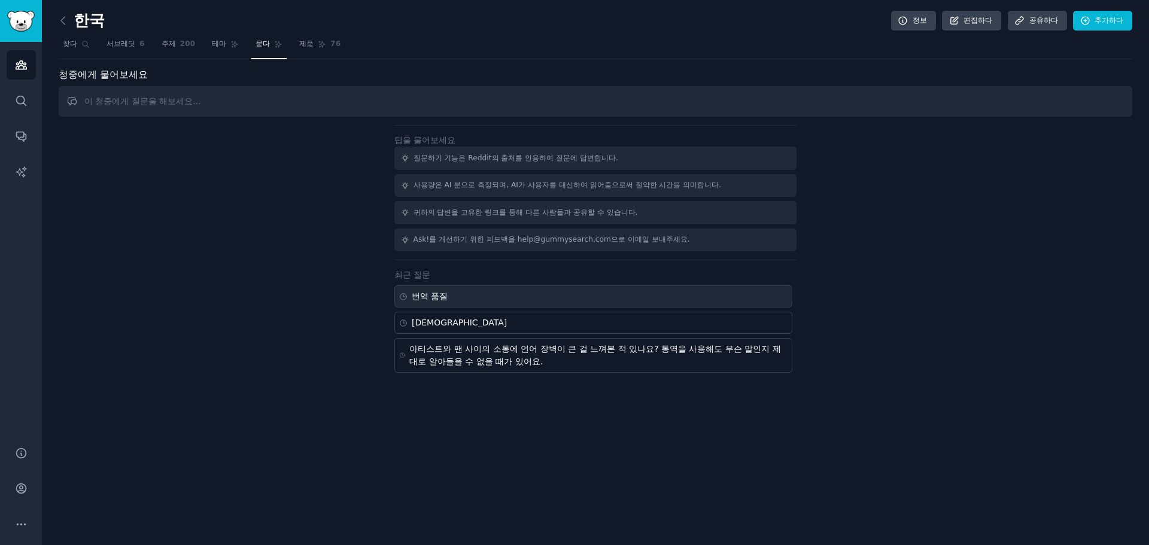
click at [500, 292] on div "번역 품질" at bounding box center [594, 297] width 398 height 22
type input "translation quality"
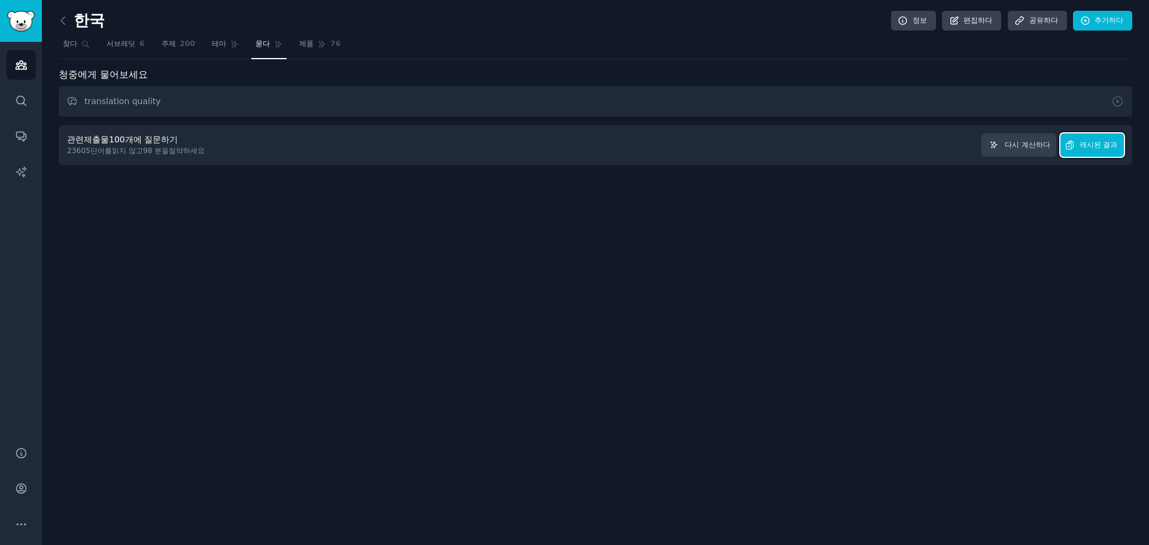
click at [1111, 155] on button "캐시된 결과" at bounding box center [1092, 145] width 63 height 23
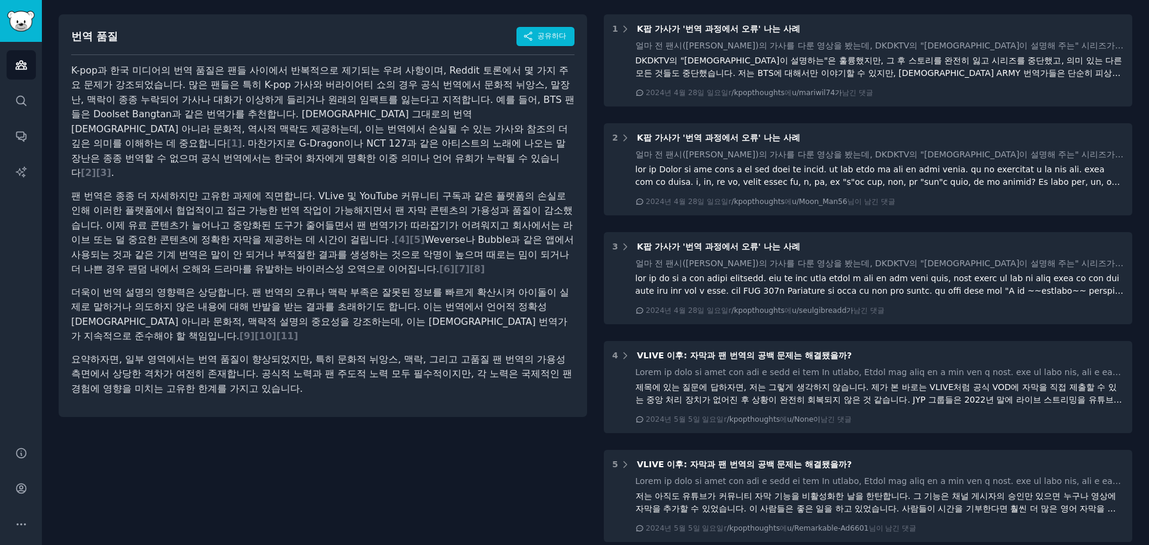
scroll to position [120, 0]
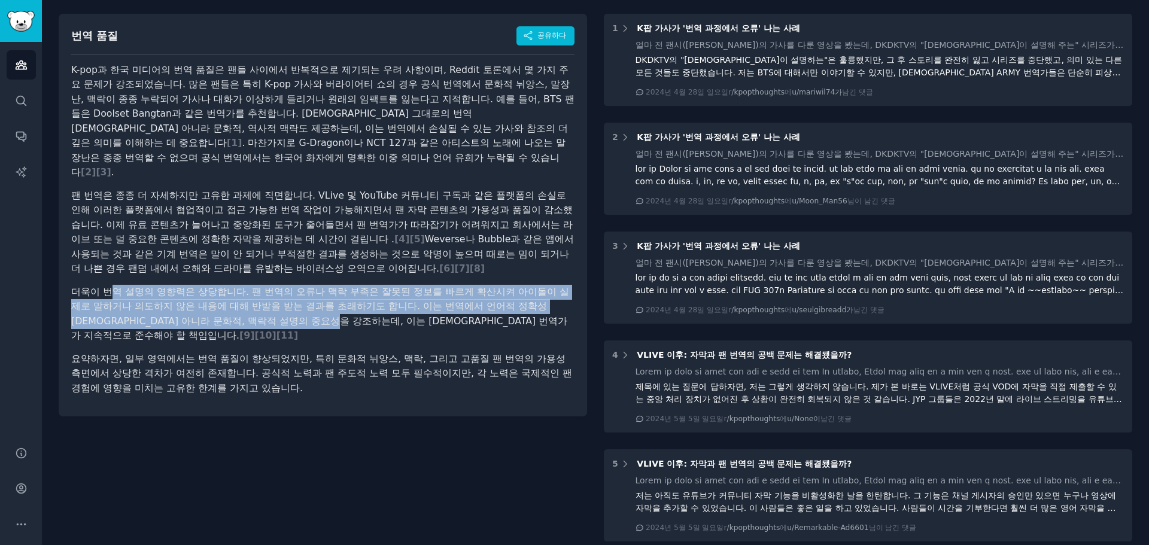
drag, startPoint x: 113, startPoint y: 275, endPoint x: 347, endPoint y: 307, distance: 236.8
click at [347, 307] on font "더욱이 번역 설명의 영향력은 상당합니다. 팬 번역의 오류나 맥락 부족은 잘못된 정보를 빠르게 확산시켜 아이돌이 실제로 말하거나 의도하지 않은 …" at bounding box center [320, 314] width 498 height 56
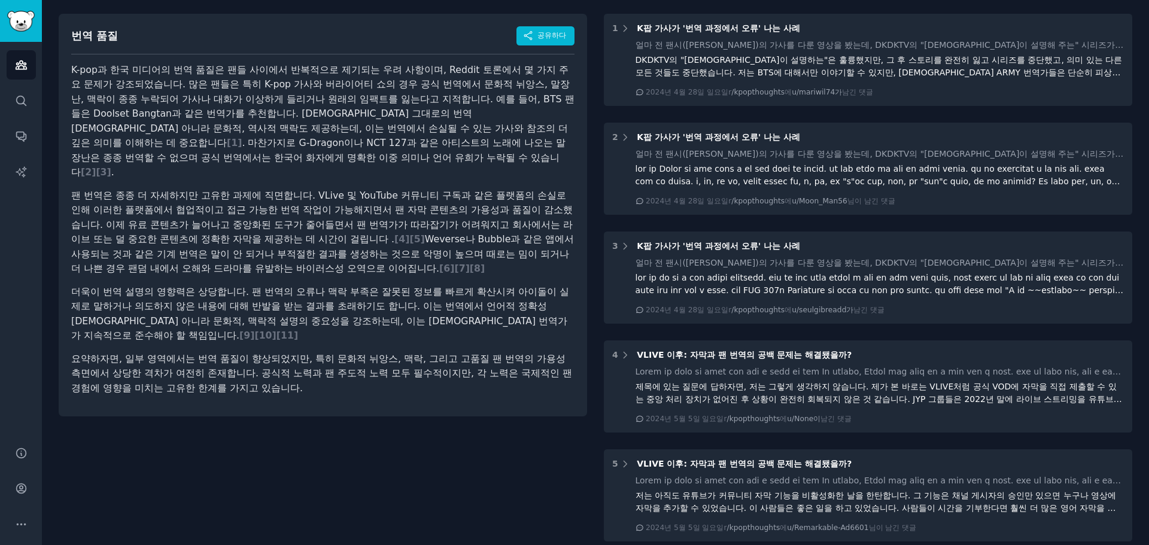
click at [375, 402] on div "번역 품질 공유하다 K-pop과 한국 미디어의 번역 품질은 팬들 사이에서 반복적으로 제기되는 우려 사항이며, Reddit 토론에서 몇 가지 주…" at bounding box center [323, 215] width 529 height 403
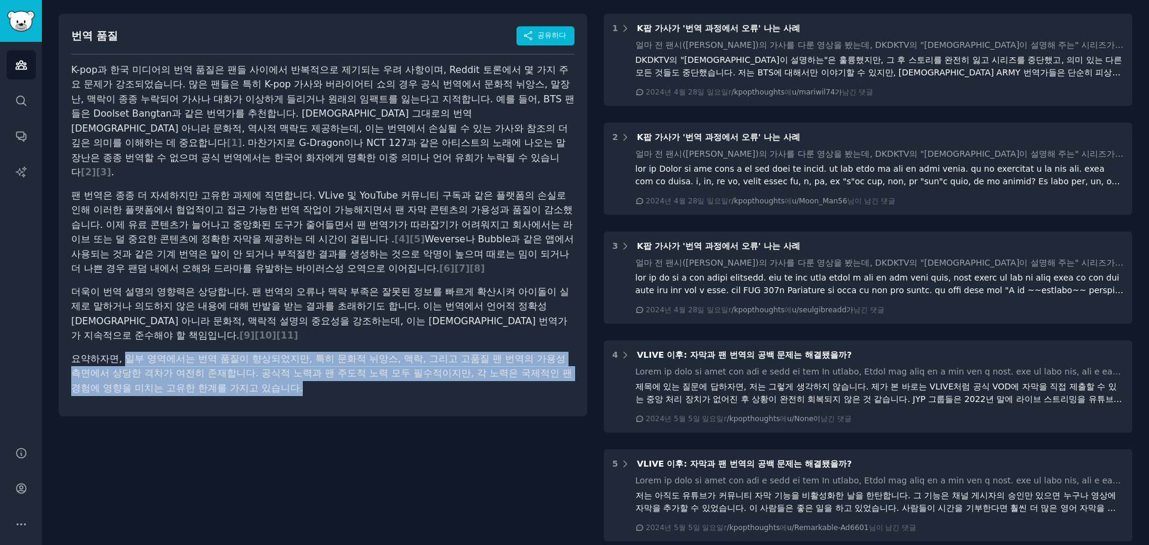
drag, startPoint x: 123, startPoint y: 344, endPoint x: 335, endPoint y: 383, distance: 215.6
click at [335, 383] on div "번역 품질 공유하다 K-pop과 한국 미디어의 번역 품질은 팬들 사이에서 반복적으로 제기되는 우려 사항이며, Reddit 토론에서 몇 가지 주…" at bounding box center [323, 215] width 529 height 403
drag, startPoint x: 323, startPoint y: 434, endPoint x: 290, endPoint y: 439, distance: 33.4
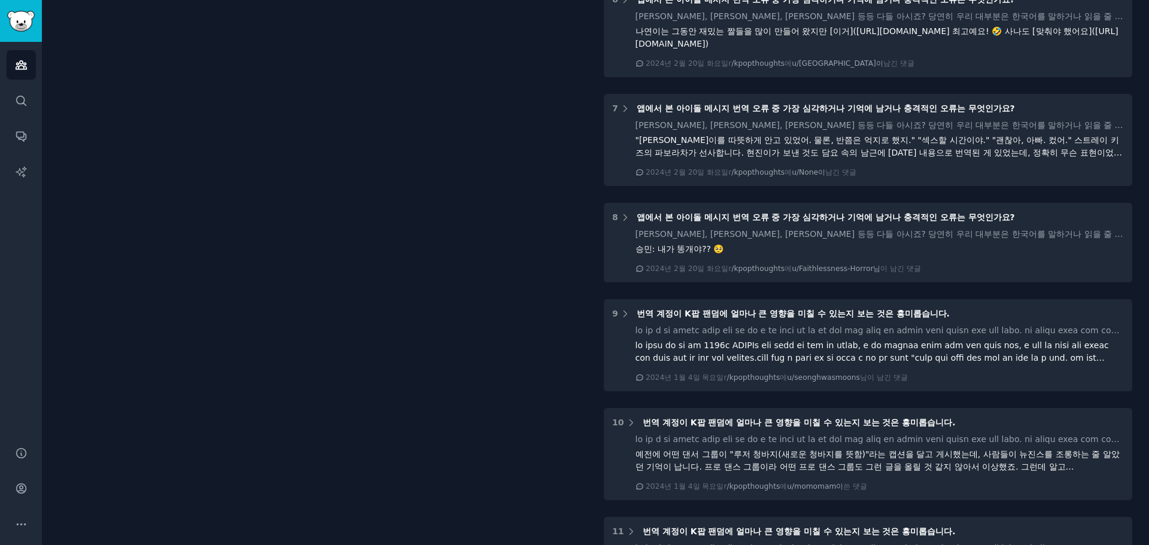
scroll to position [651, 0]
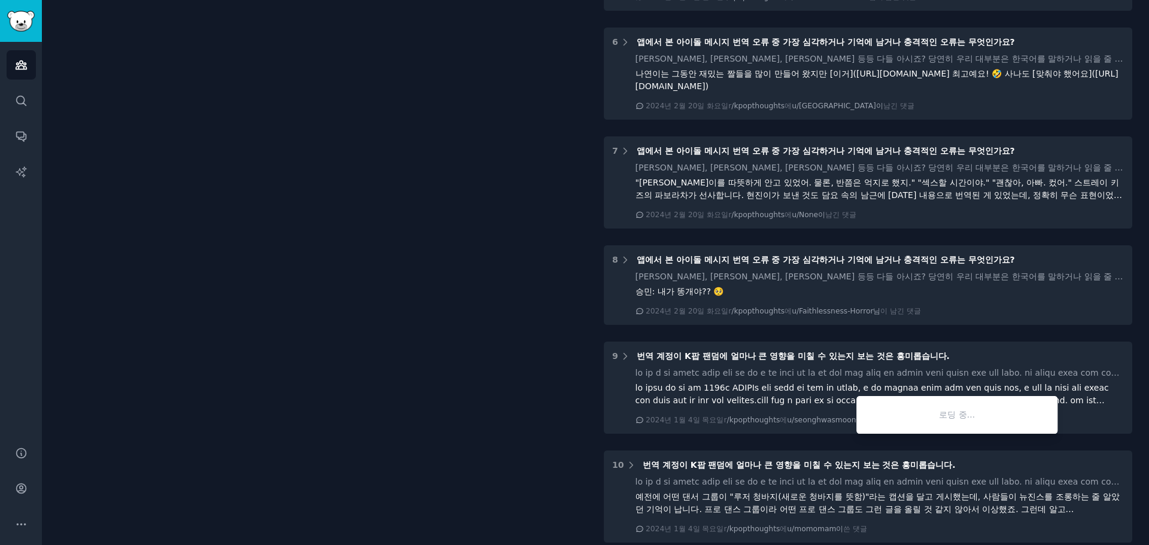
drag, startPoint x: 839, startPoint y: 422, endPoint x: 829, endPoint y: 439, distance: 19.9
click at [829, 439] on div "1 K팝 가사가 '번역 과정에서 오류' 나는 사례 얼마 전 팬시(Fancy)의 가사를 다룬 영상을 봤는데, DKDKTV의 "한국인이 설명해 주…" at bounding box center [868, 67] width 529 height 1169
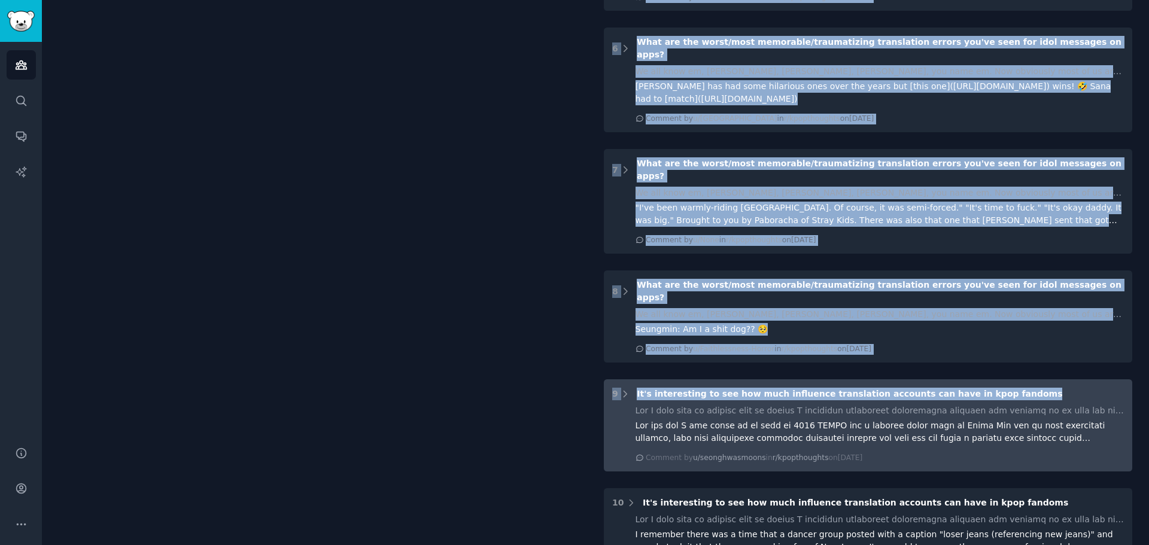
drag, startPoint x: 583, startPoint y: 359, endPoint x: 1079, endPoint y: 360, distance: 496.9
click at [1081, 360] on div "translation quality Share Translation quality in K-pop and Korean media is a re…" at bounding box center [596, 182] width 1074 height 1416
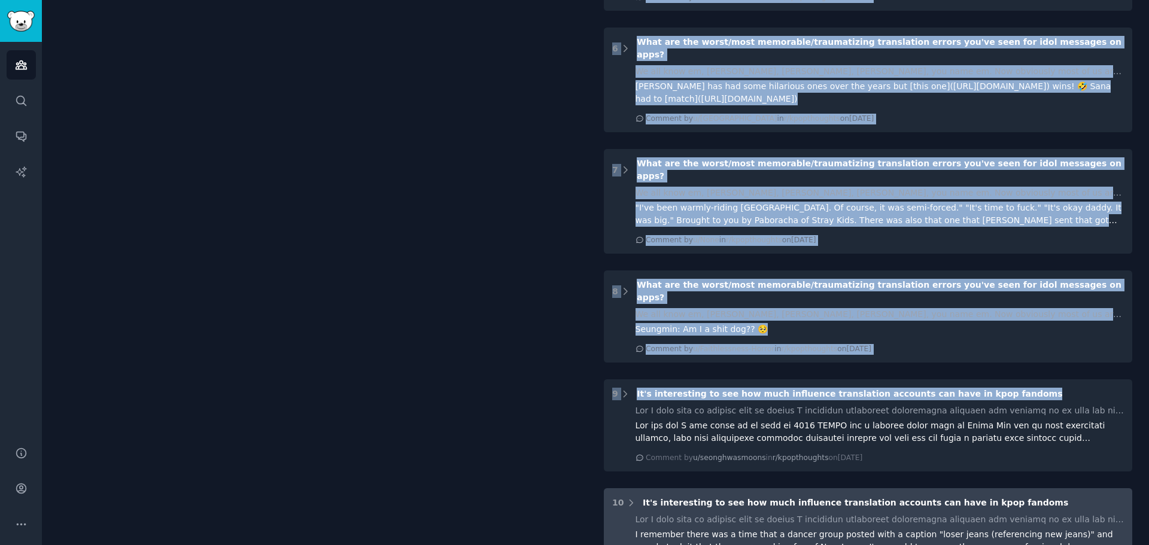
copy div "1 Cases of Kpop lyrics getting "lost in translation" I was watching a video a w…"
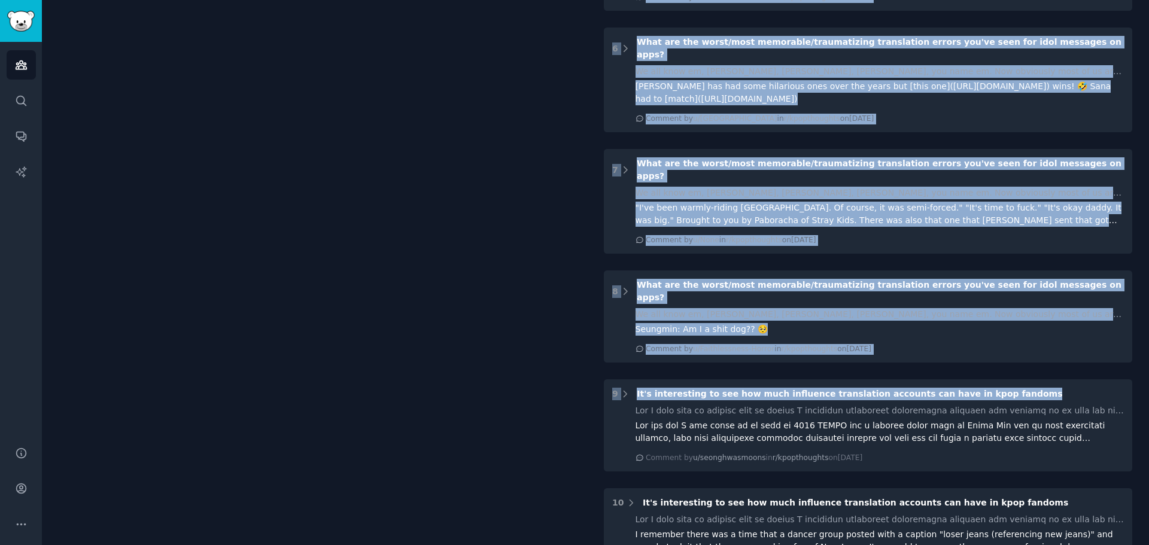
click at [515, 476] on div "translation quality Share Translation quality in K-pop and Korean media is a re…" at bounding box center [323, 182] width 529 height 1416
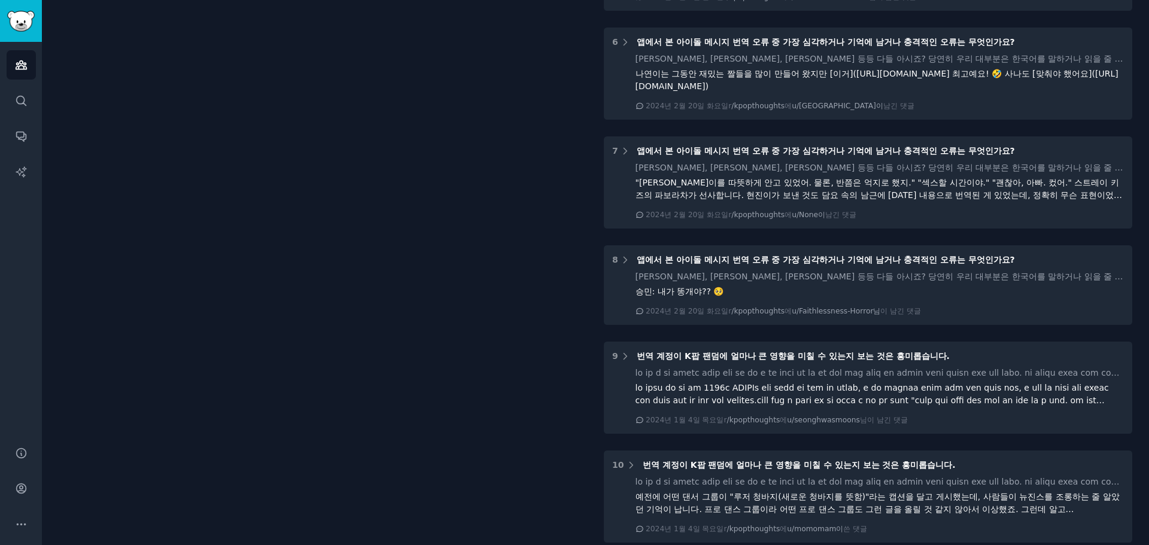
scroll to position [591, 0]
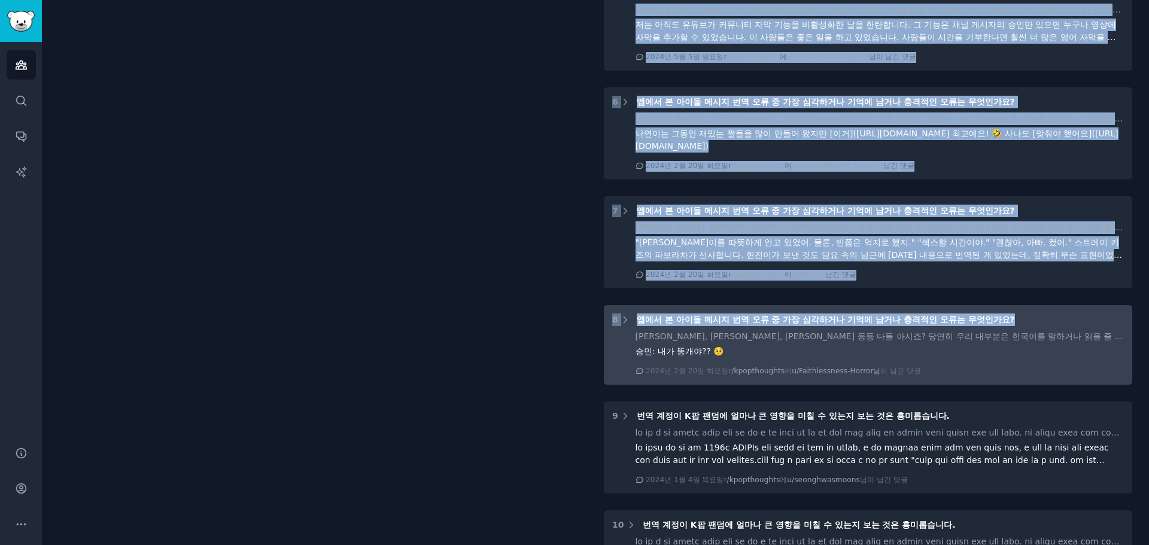
drag, startPoint x: 574, startPoint y: 316, endPoint x: 1030, endPoint y: 317, distance: 456.2
click at [1030, 317] on div "번역 품질 공유하다 K-pop과 한국 미디어의 번역 품질은 팬들 사이에서 반복적으로 제기되는 우려 사항이며, Reddit 토론에서 몇 가지 주…" at bounding box center [596, 211] width 1074 height 1354
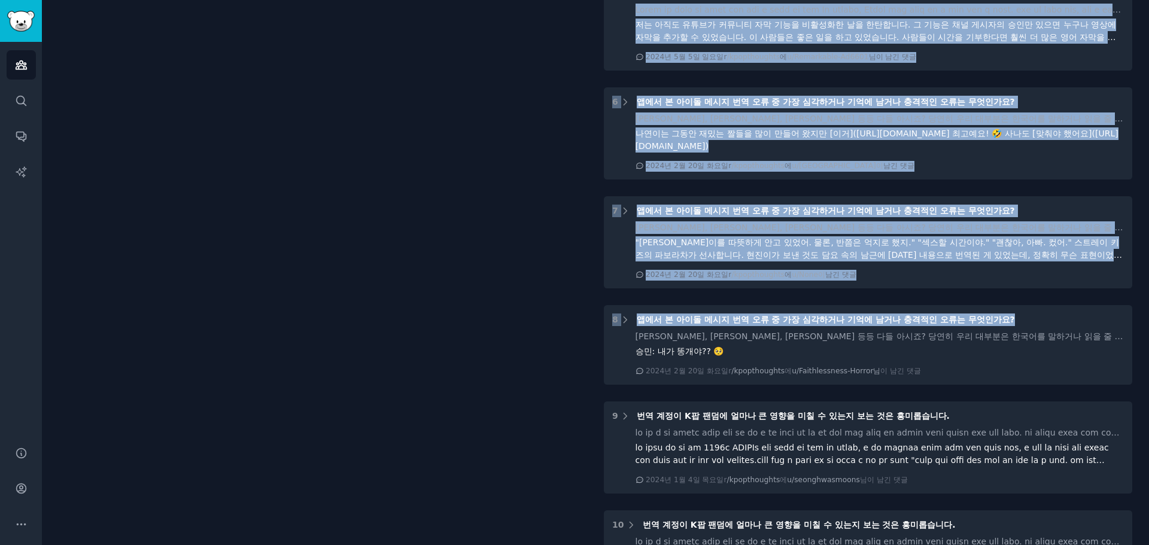
copy div "요약하자면, 일부 영역에서는 번역 품질이 향상되었지만, 특히 문화적 뉘앙스, 맥락, 그리고 고품질 팬 번역의 가용성 측면에서 상당한 격차가 여…"
click at [357, 528] on div "번역 품질 공유하다 K-pop과 한국 미디어의 번역 품질은 팬들 사이에서 반복적으로 제기되는 우려 사항이며, Reddit 토론에서 몇 가지 주…" at bounding box center [323, 211] width 529 height 1354
drag, startPoint x: 518, startPoint y: 347, endPoint x: 506, endPoint y: 233, distance: 114.4
click at [477, 247] on div "번역 품질 공유하다 K-pop과 한국 미디어의 번역 품질은 팬들 사이에서 반복적으로 제기되는 우려 사항이며, Reddit 토론에서 몇 가지 주…" at bounding box center [323, 211] width 529 height 1354
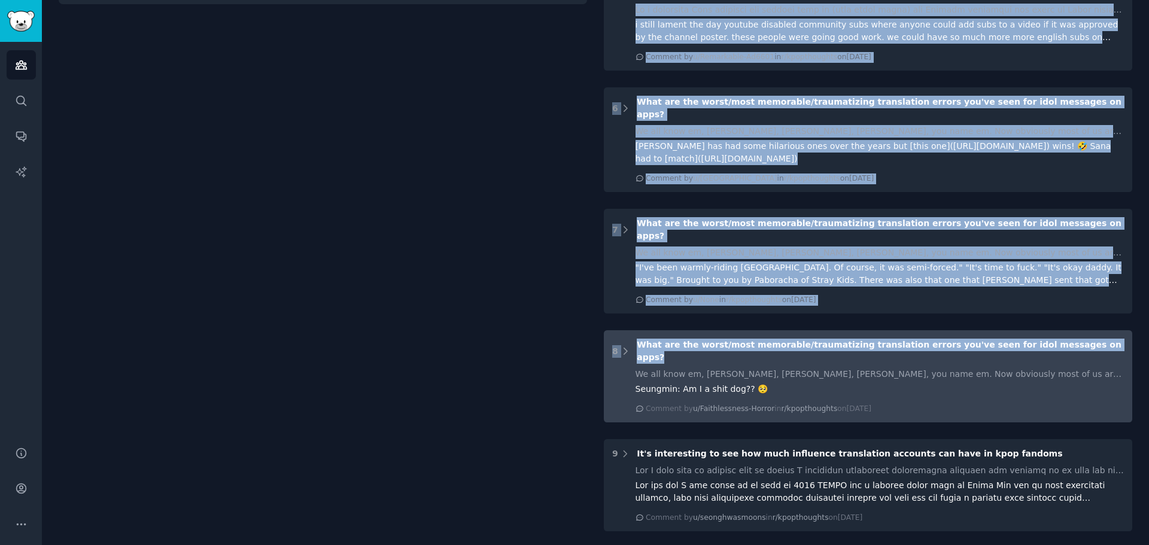
drag, startPoint x: 559, startPoint y: 317, endPoint x: 1109, endPoint y: 318, distance: 550.8
click at [1109, 318] on div "translation quality Share Translation quality in K-pop and Korean media is a re…" at bounding box center [596, 242] width 1074 height 1416
copy div "1 Cases of Kpop lyrics getting "lost in translation" I was watching a video a w…"
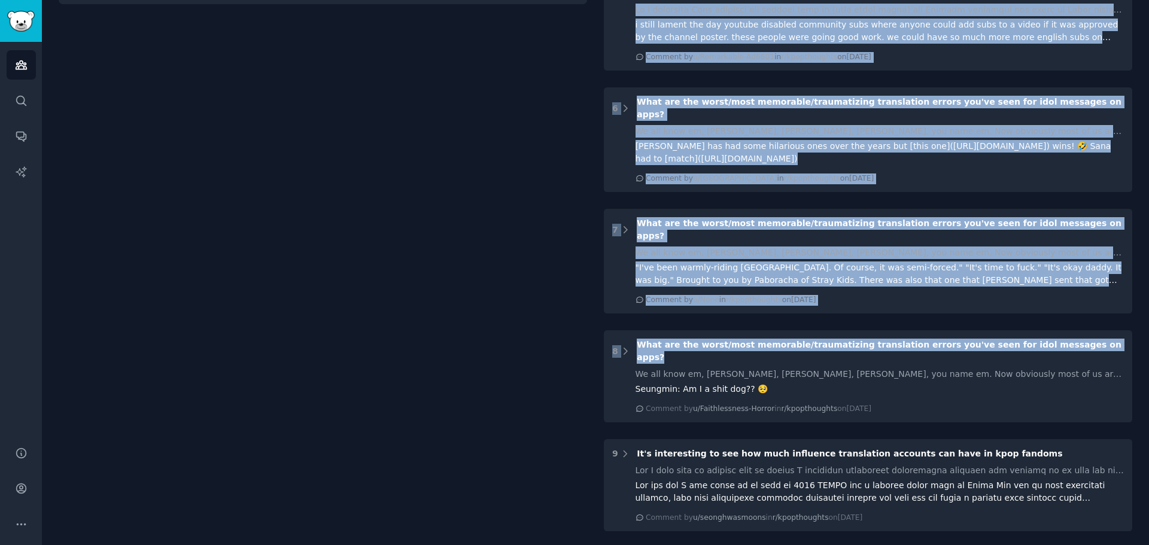
click at [535, 265] on div "translation quality Share Translation quality in K-pop and Korean media is a re…" at bounding box center [323, 242] width 529 height 1416
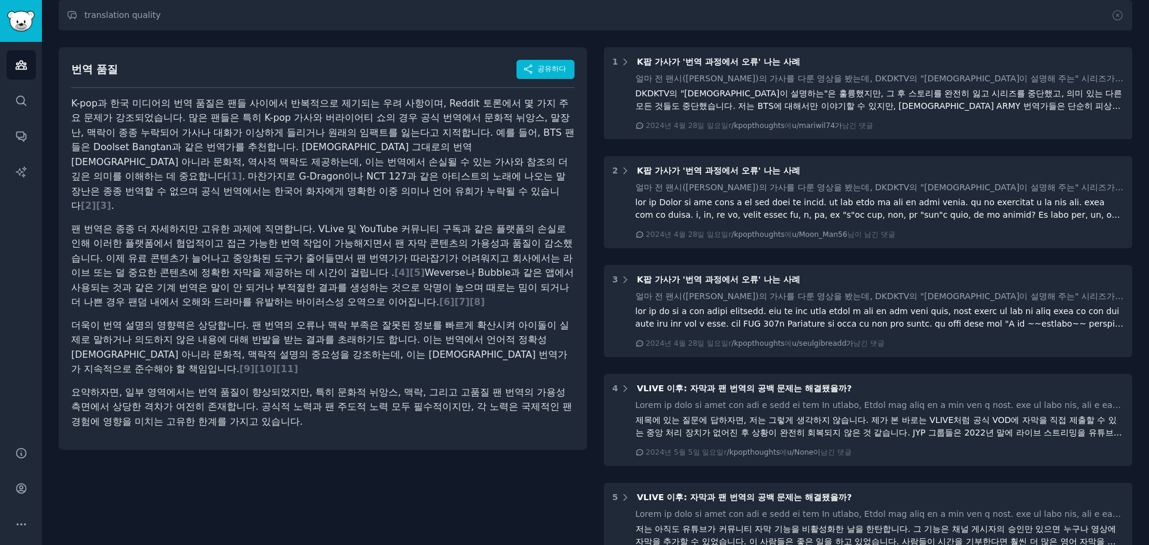
scroll to position [0, 0]
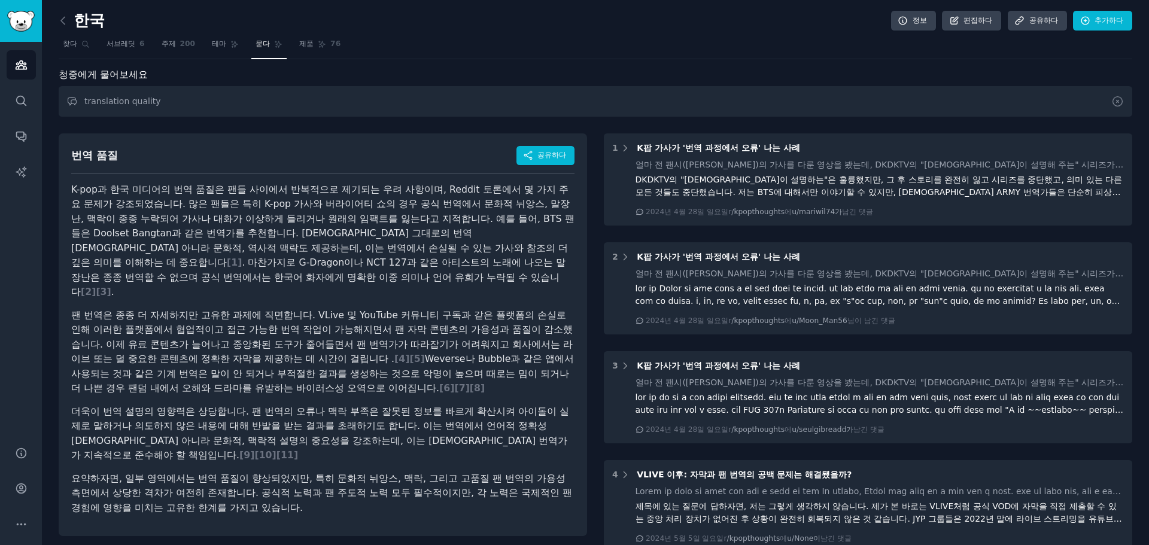
click at [1118, 105] on icon at bounding box center [1119, 102] width 10 height 10
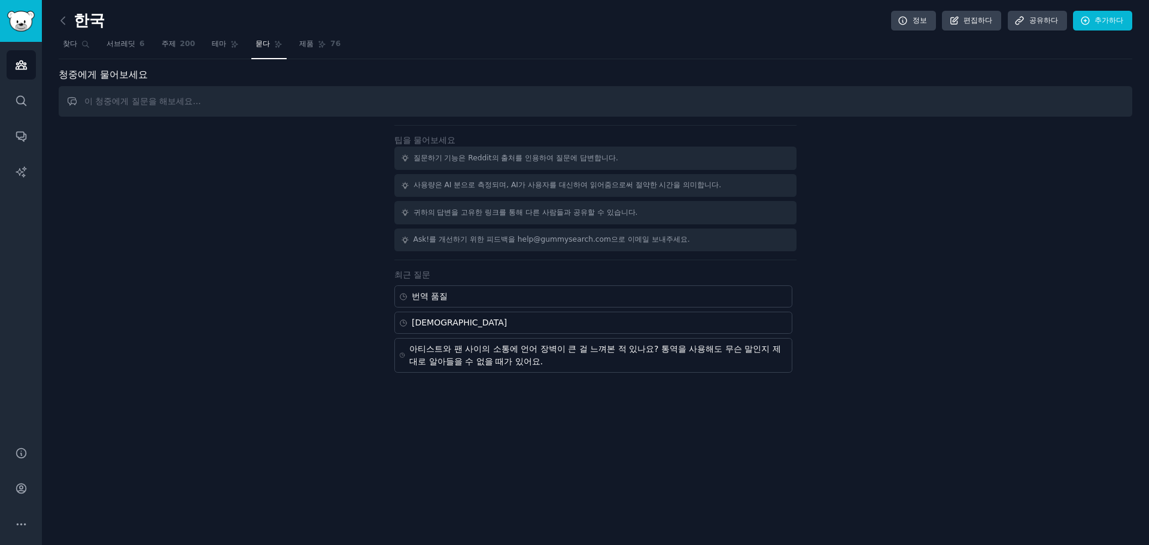
click at [69, 25] on link at bounding box center [66, 20] width 15 height 19
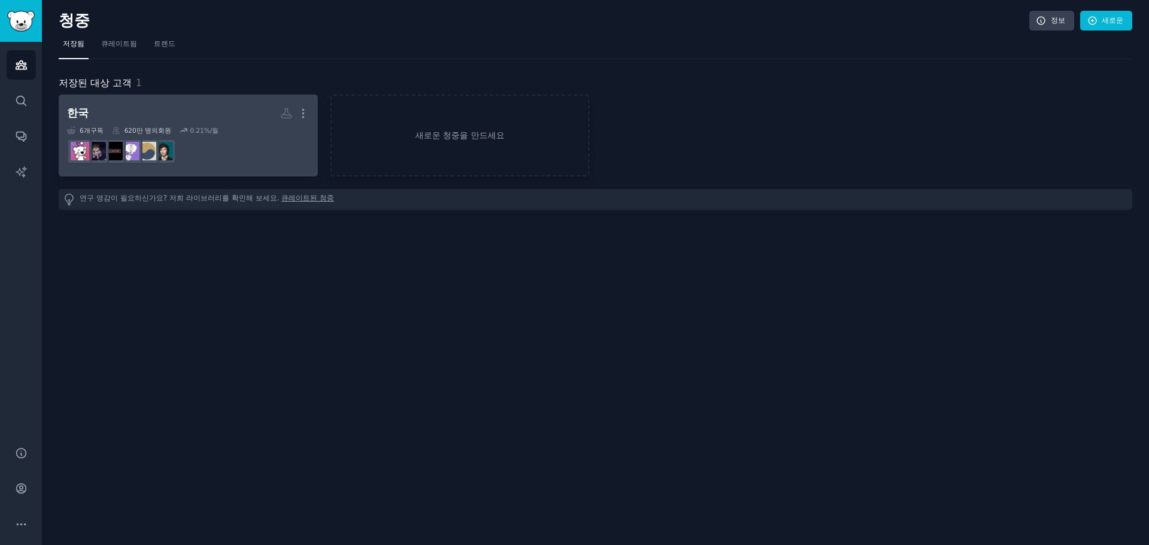
click at [240, 132] on div "6 개 구독 620만 명의 회원 0.21 %/월" at bounding box center [188, 130] width 242 height 8
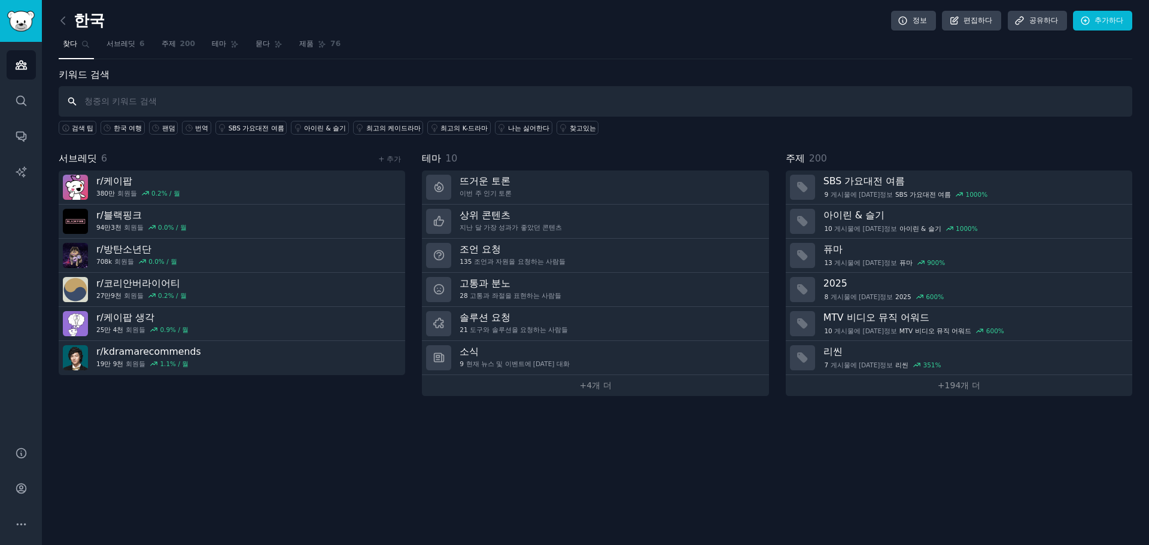
click at [285, 106] on input "text" at bounding box center [596, 101] width 1074 height 31
click at [196, 89] on input "text" at bounding box center [596, 101] width 1074 height 31
paste input "translation"
type input "translation"
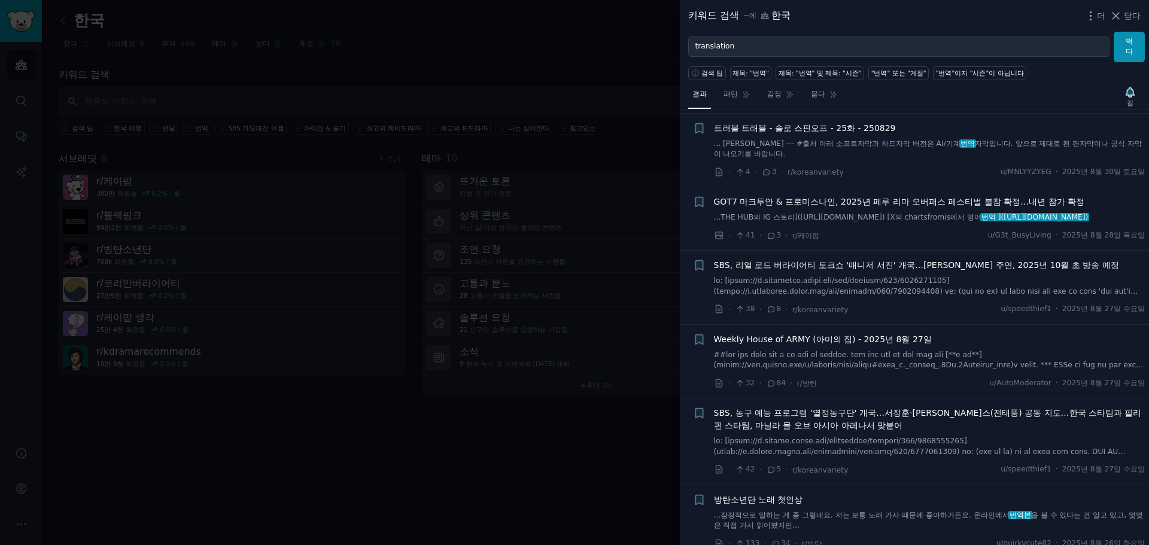
scroll to position [2155, 0]
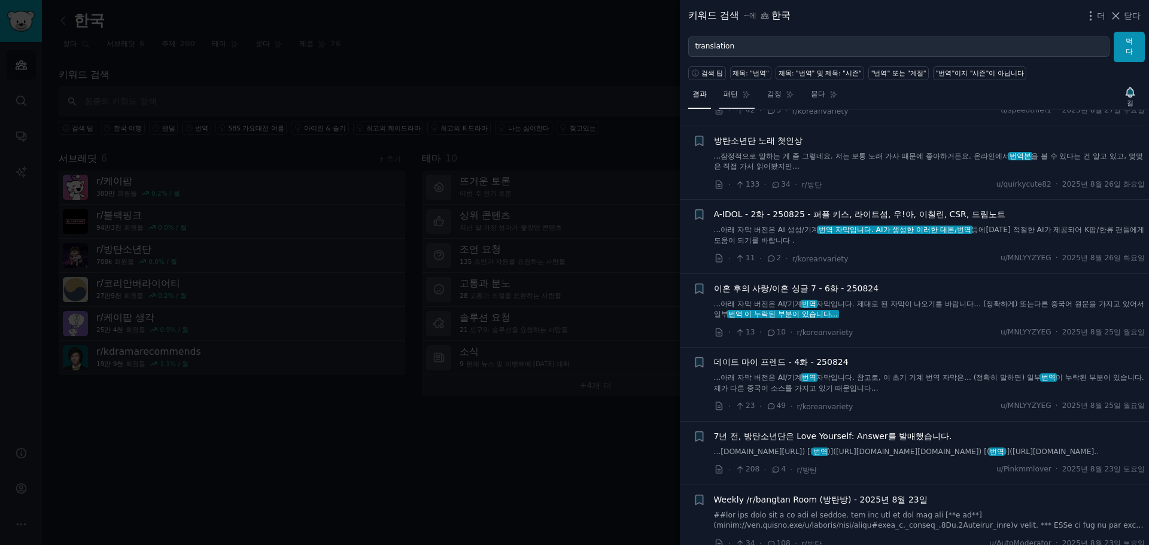
click at [746, 95] on icon at bounding box center [747, 94] width 7 height 7
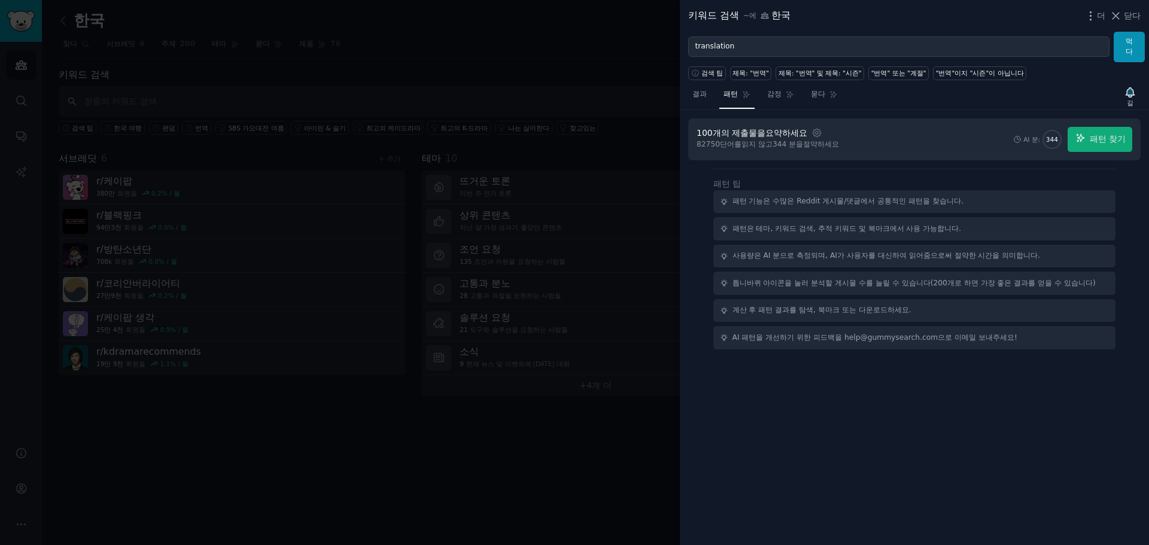
click at [826, 145] on font "절약하세요" at bounding box center [821, 144] width 36 height 8
click at [821, 134] on icon "button" at bounding box center [817, 133] width 8 height 8
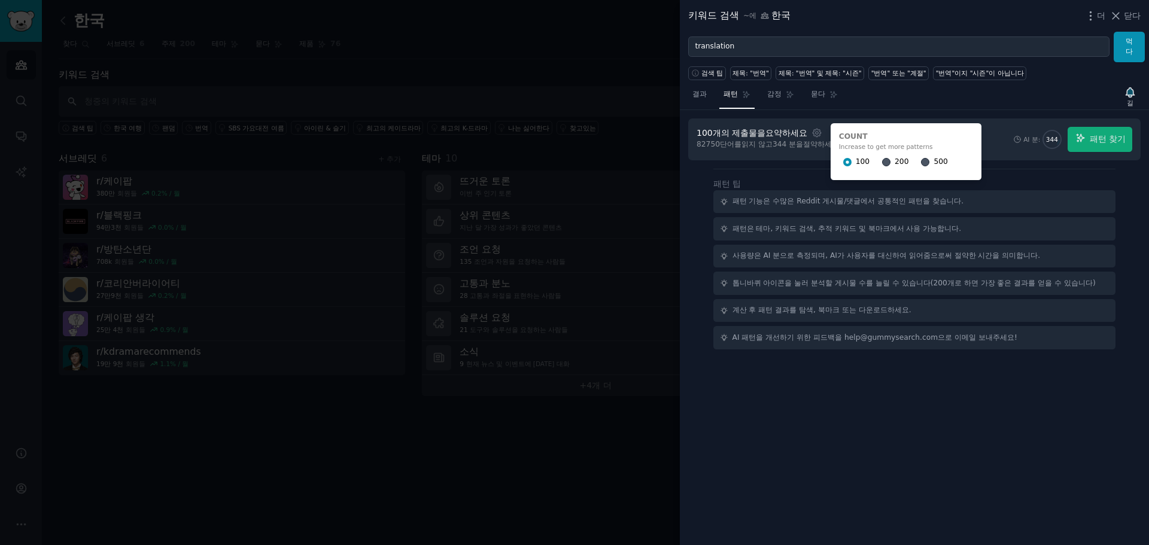
drag, startPoint x: 843, startPoint y: 417, endPoint x: 832, endPoint y: 411, distance: 12.6
click at [842, 417] on div "100개의 제출물을 요약하세요 설정 Count Increase to get more patterns 100 200 500 82750 단어를 읽…" at bounding box center [914, 328] width 469 height 436
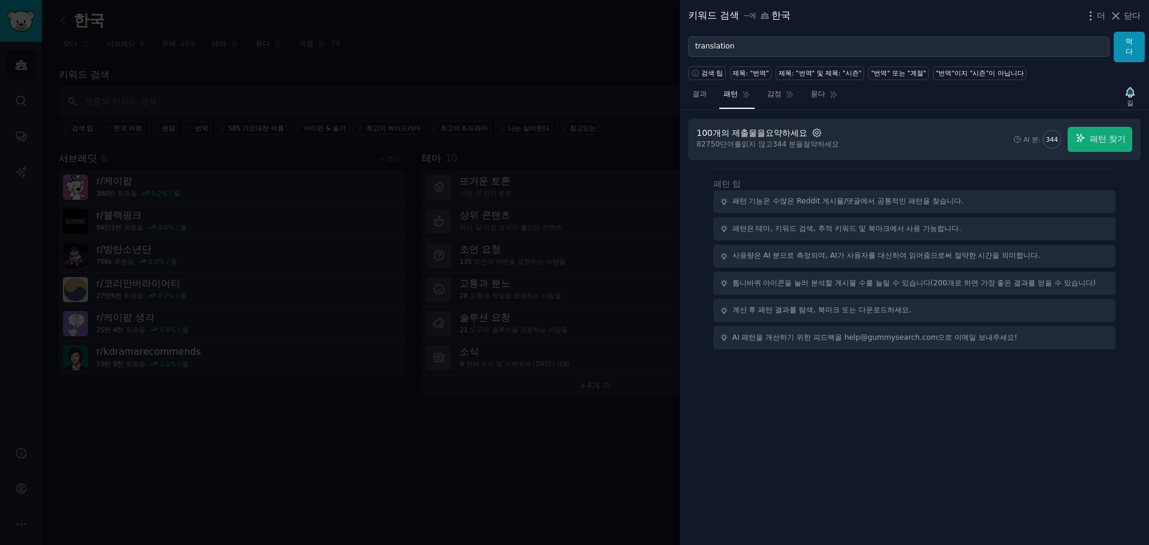
click at [818, 128] on icon "button" at bounding box center [817, 133] width 11 height 11
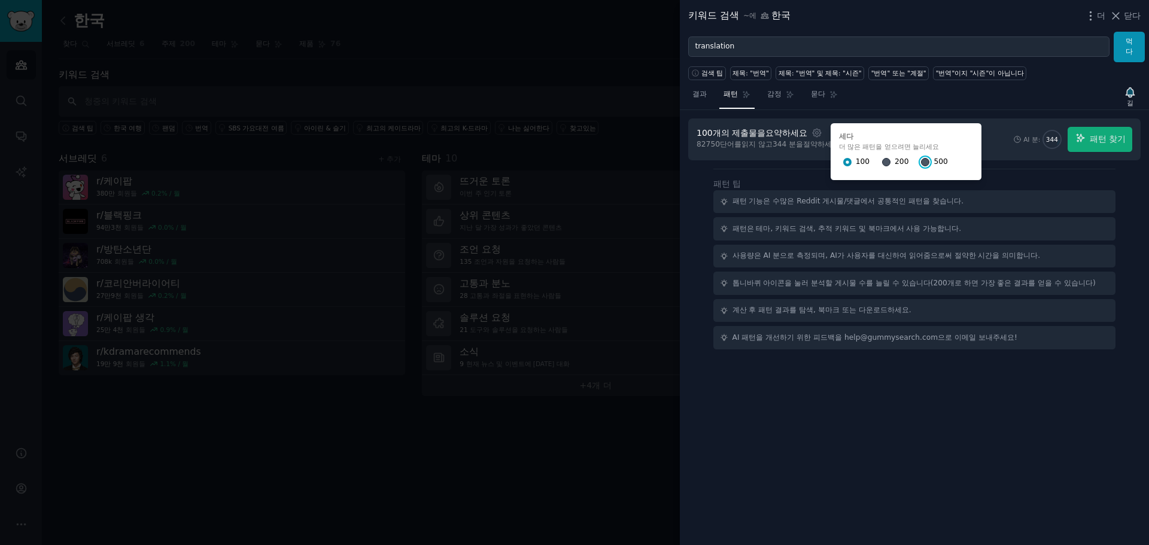
click at [926, 161] on input "500" at bounding box center [925, 162] width 8 height 8
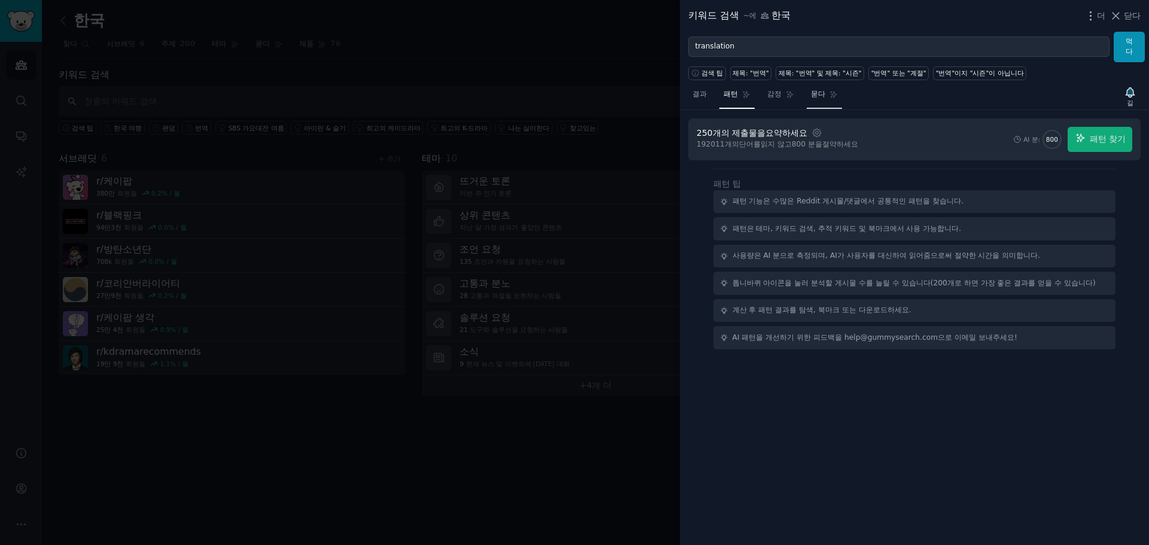
click at [815, 101] on link "묻다" at bounding box center [824, 97] width 35 height 25
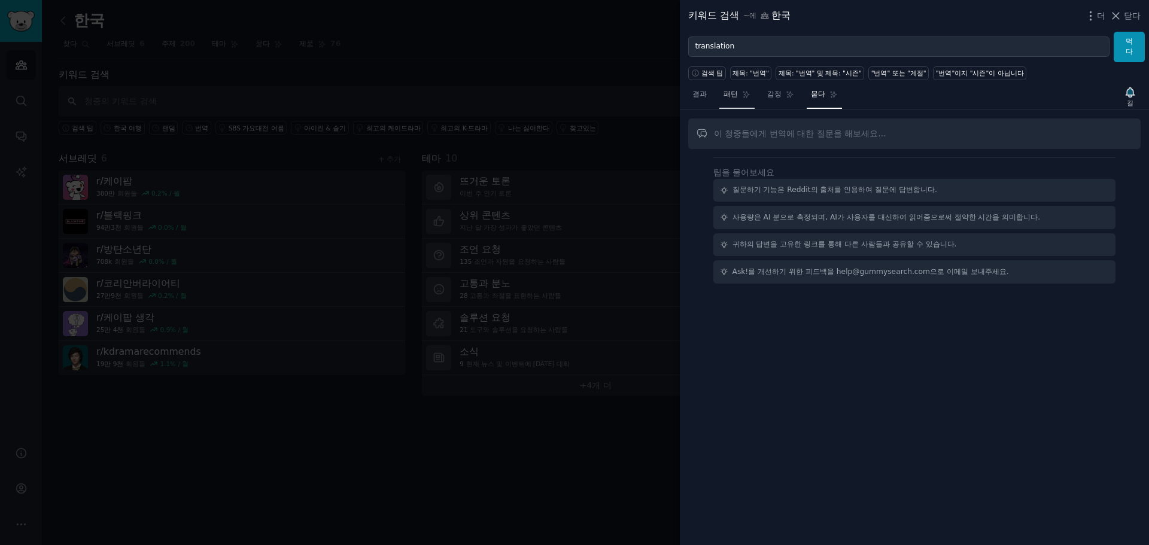
click at [739, 105] on link "패턴" at bounding box center [737, 97] width 35 height 25
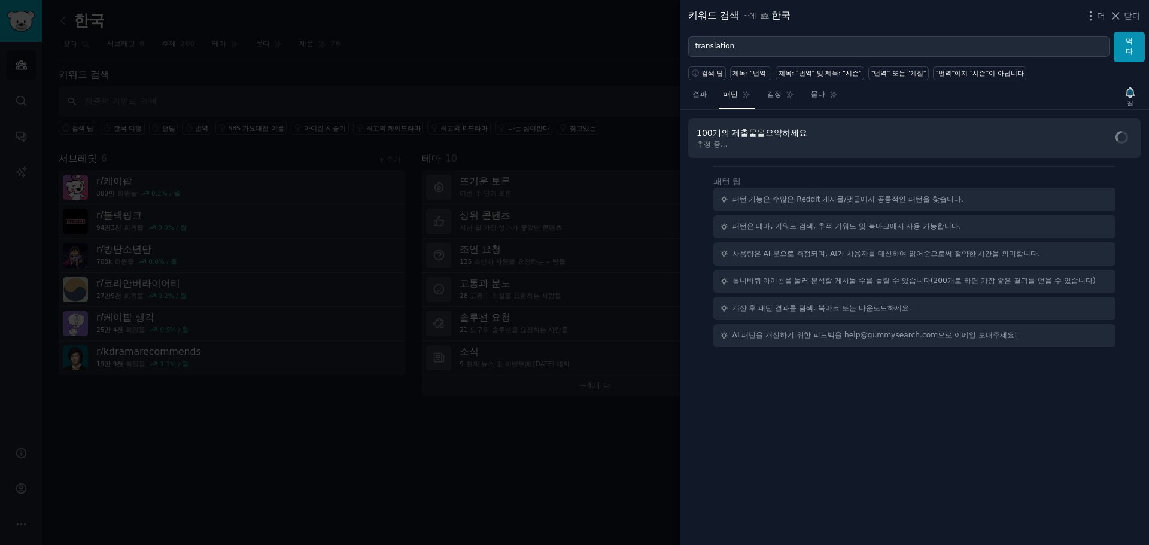
click at [784, 135] on font "요약하세요" at bounding box center [787, 133] width 42 height 10
click at [821, 131] on icon "button" at bounding box center [817, 133] width 8 height 8
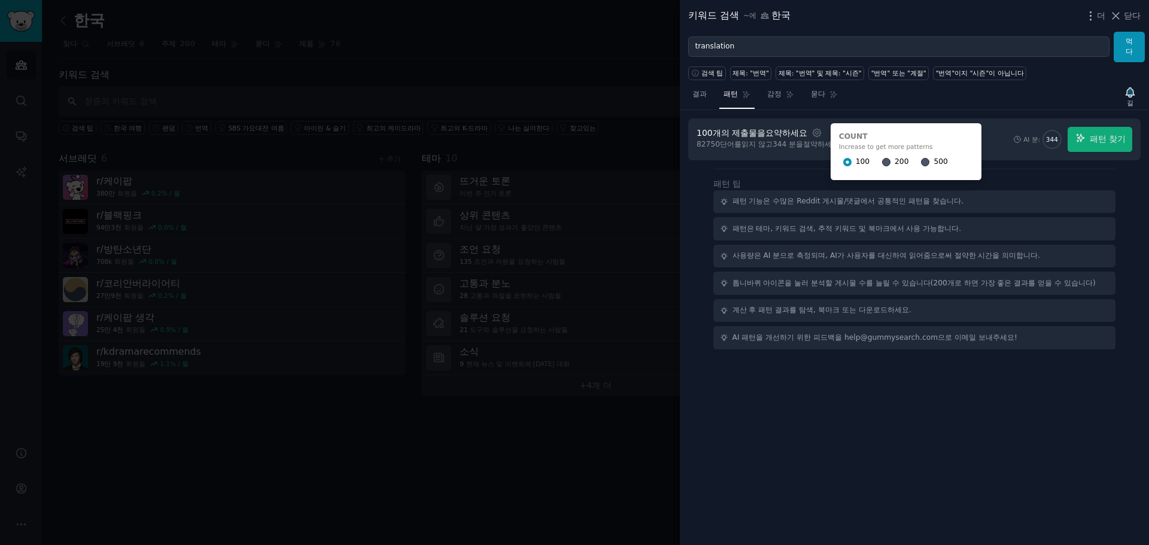
click at [602, 73] on div at bounding box center [574, 272] width 1149 height 545
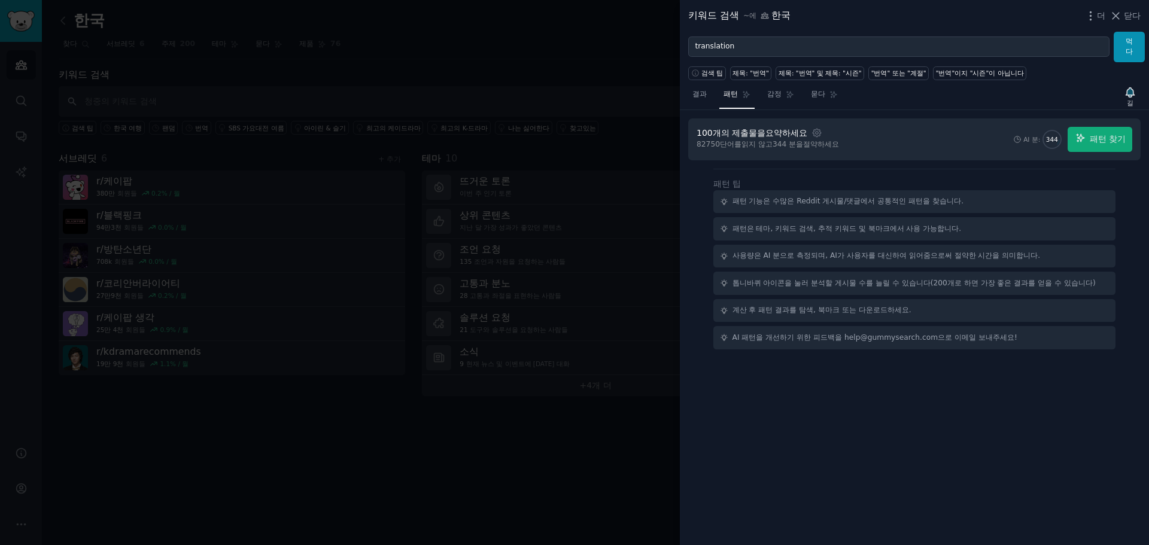
click at [608, 72] on div at bounding box center [574, 272] width 1149 height 545
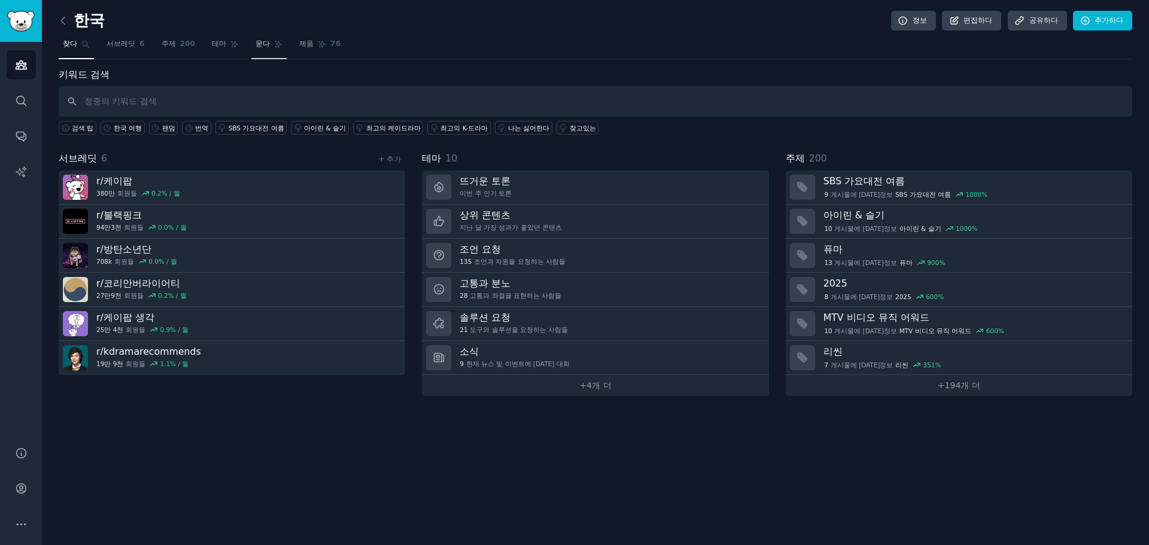
click at [262, 48] on font "묻다" at bounding box center [263, 44] width 14 height 8
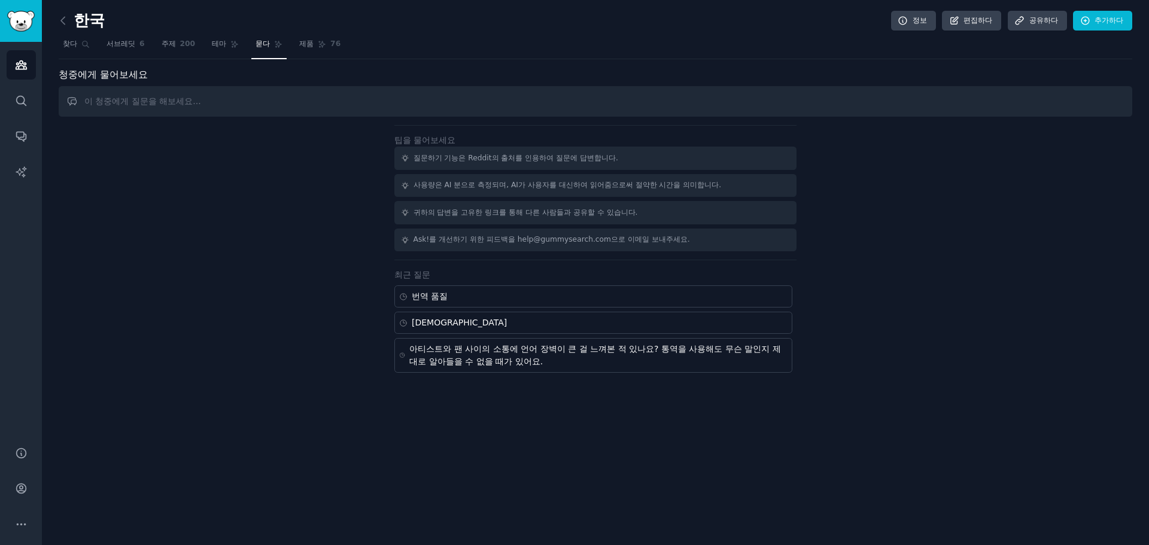
click at [297, 104] on input "text" at bounding box center [596, 101] width 1074 height 31
drag, startPoint x: 374, startPoint y: 101, endPoint x: 0, endPoint y: 105, distance: 373.6
click at [0, 105] on div "청중 찾다 대화 AI 보고서 돕다 계정 더 한국 정보 편집하다 공유하다 추가하다 찾다 서브레딧 6 주제 200 테마 묻다 제품 76 청중에게 …" at bounding box center [574, 272] width 1149 height 545
paste input "translation"
type input "translation"
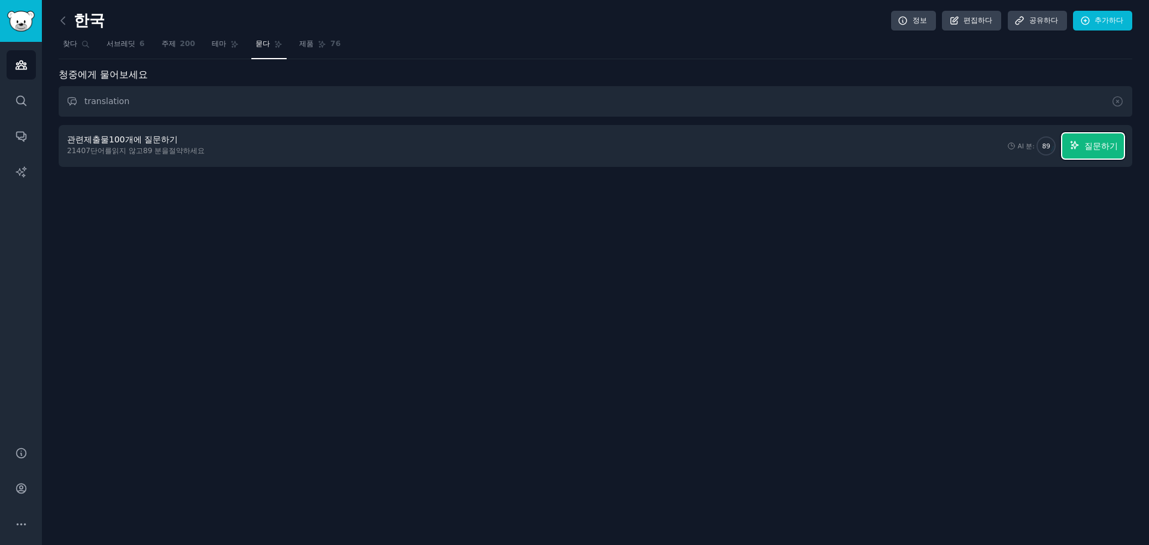
click at [1090, 158] on button "질문하기" at bounding box center [1094, 146] width 62 height 25
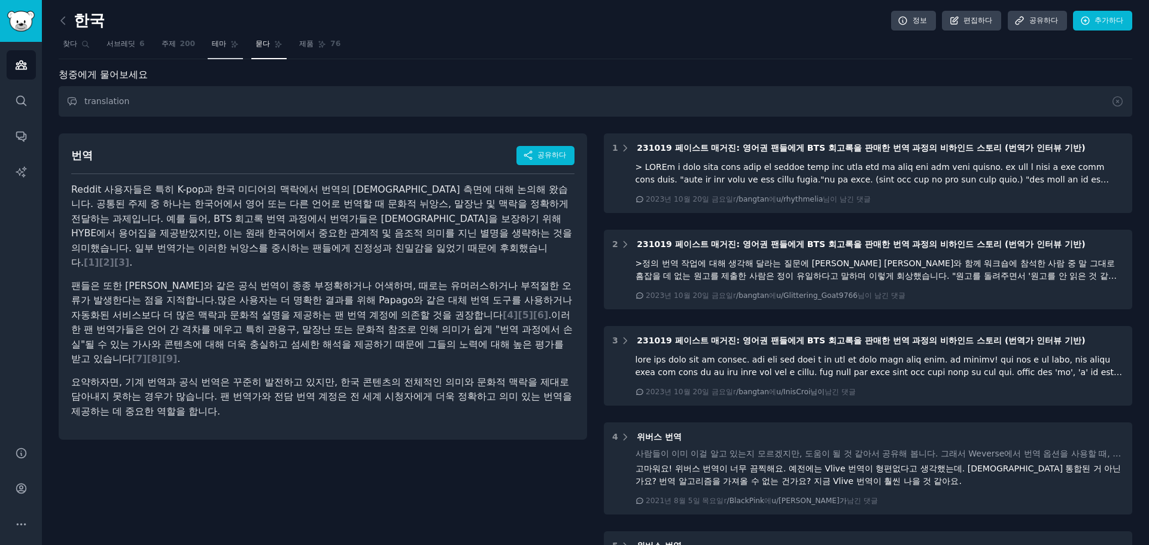
click at [226, 42] on link "테마" at bounding box center [225, 47] width 35 height 25
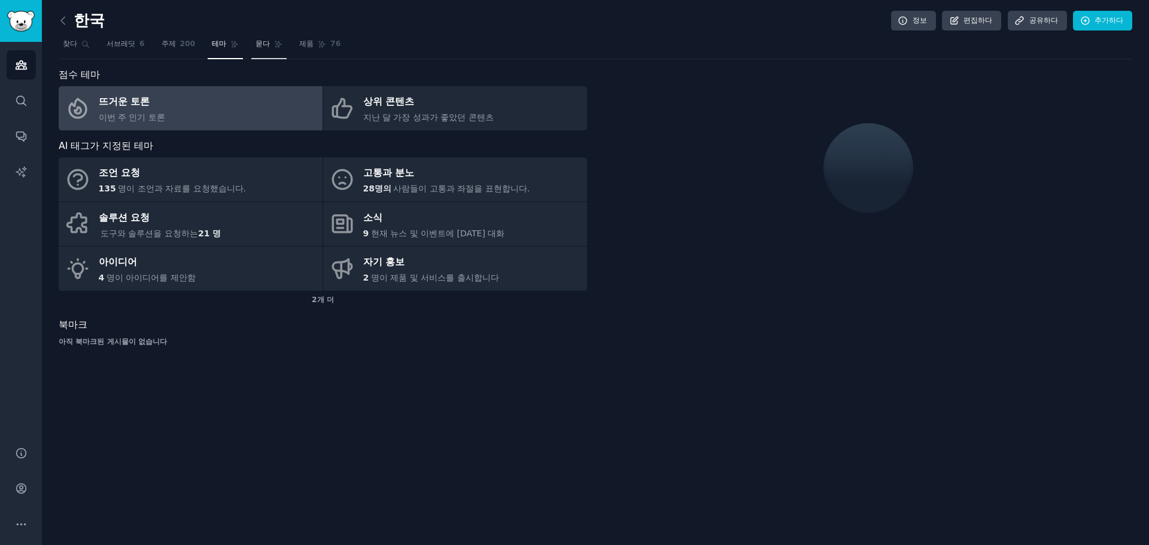
click at [269, 44] on link "묻다" at bounding box center [268, 47] width 35 height 25
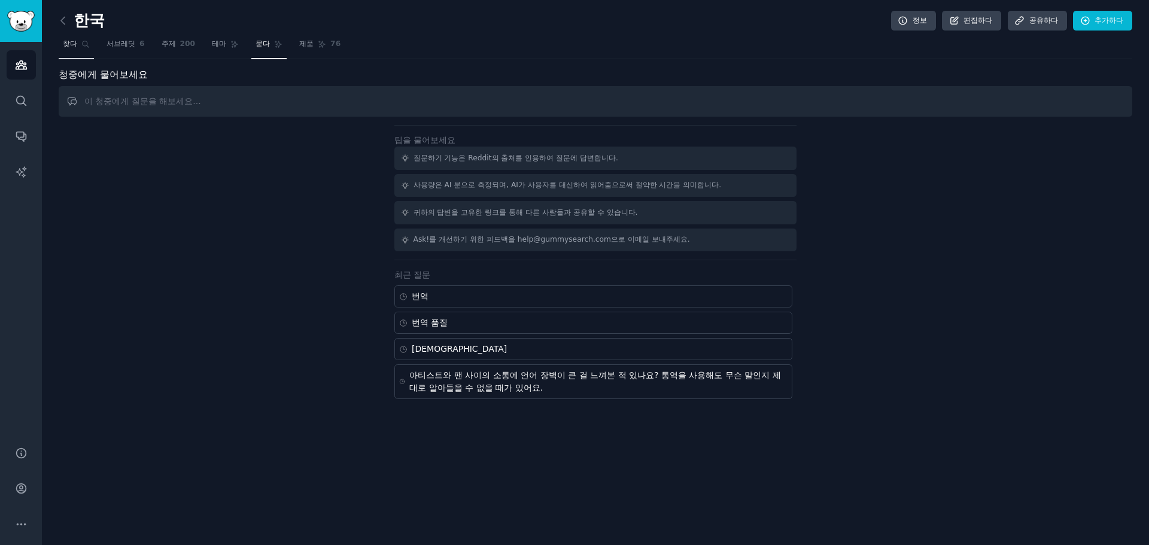
click at [76, 47] on font "찾다" at bounding box center [70, 44] width 14 height 8
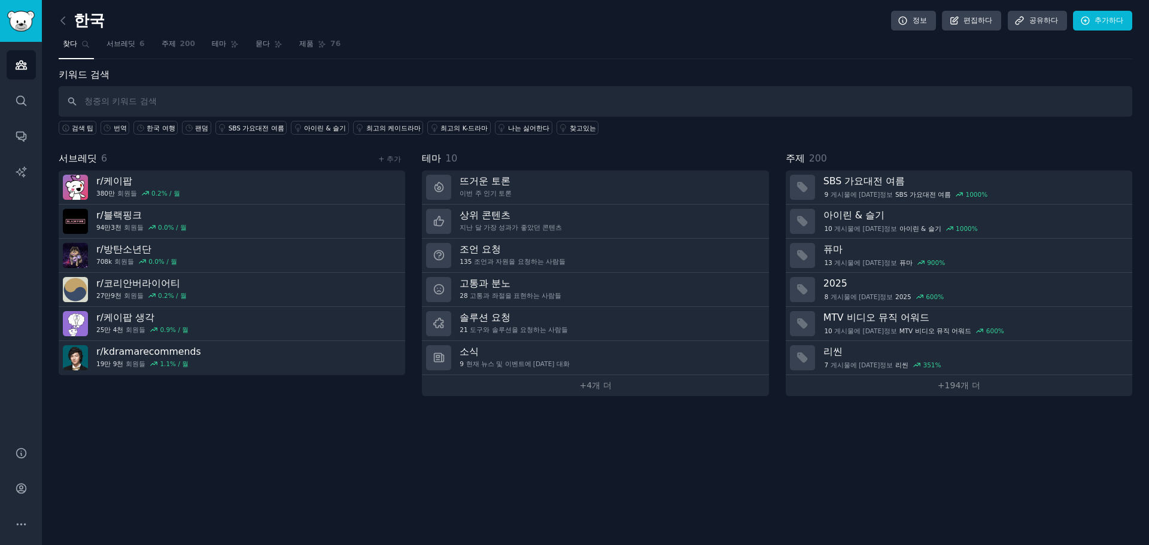
click at [243, 108] on input "text" at bounding box center [596, 101] width 1074 height 31
drag, startPoint x: 387, startPoint y: 108, endPoint x: 366, endPoint y: 476, distance: 368.2
click at [366, 476] on div "한국 정보 편집하다 공유하다 추가하다 찾다 서브레딧 6 주제 200 테마 묻다 제품 76 키워드 검색 검색 팁 번역 한국 여행 팬덤 SBS 가…" at bounding box center [596, 272] width 1108 height 545
click at [301, 47] on font "제품" at bounding box center [306, 44] width 14 height 8
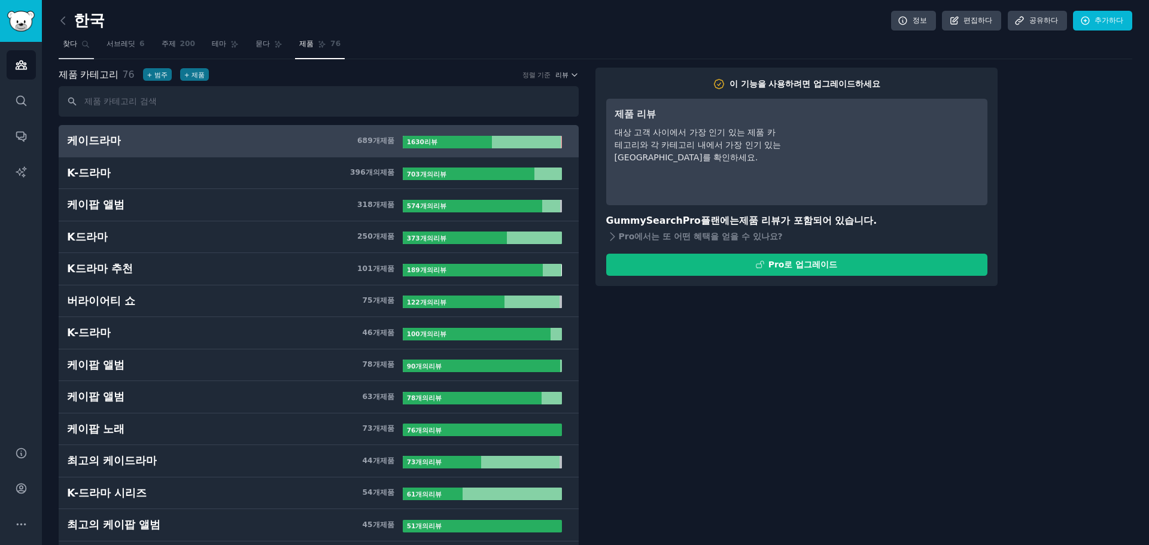
click at [81, 51] on link "찾다" at bounding box center [76, 47] width 35 height 25
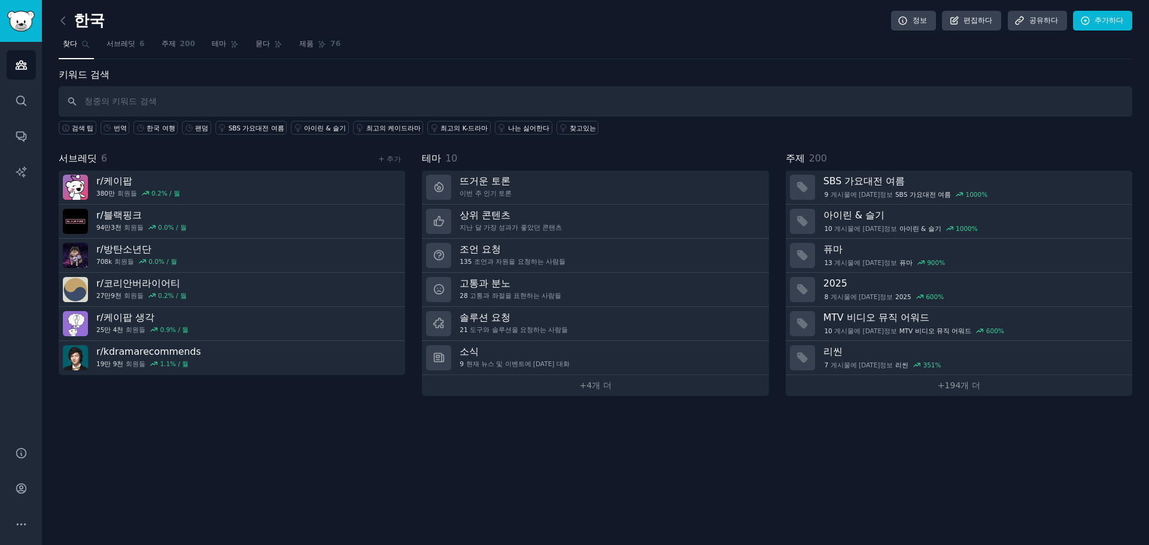
click at [248, 95] on input "text" at bounding box center [596, 101] width 1074 height 31
click at [251, 46] on link "묻다" at bounding box center [268, 47] width 35 height 25
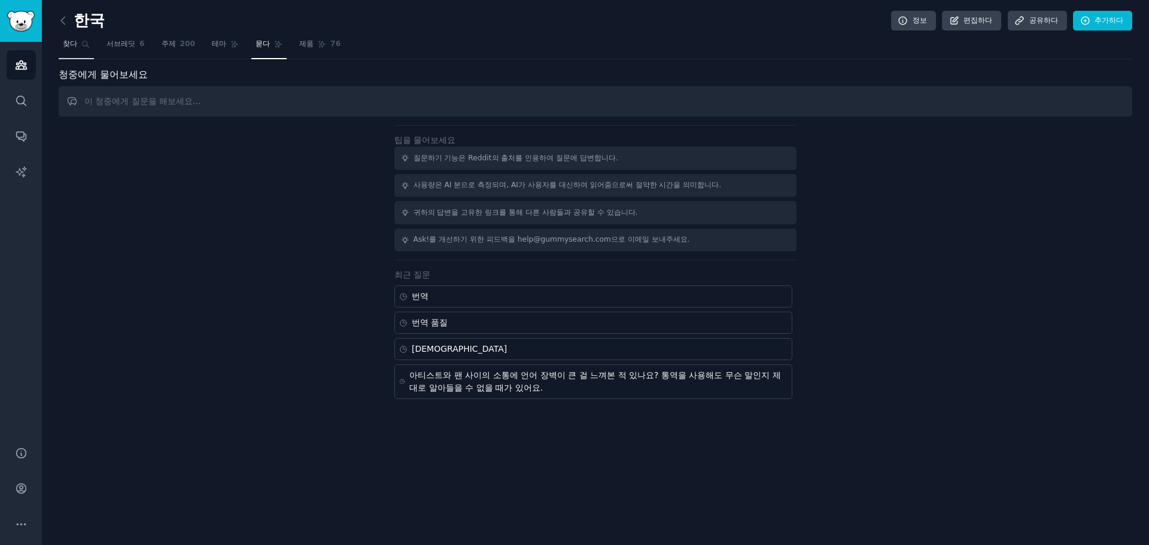
click at [71, 44] on font "찾다" at bounding box center [70, 44] width 14 height 8
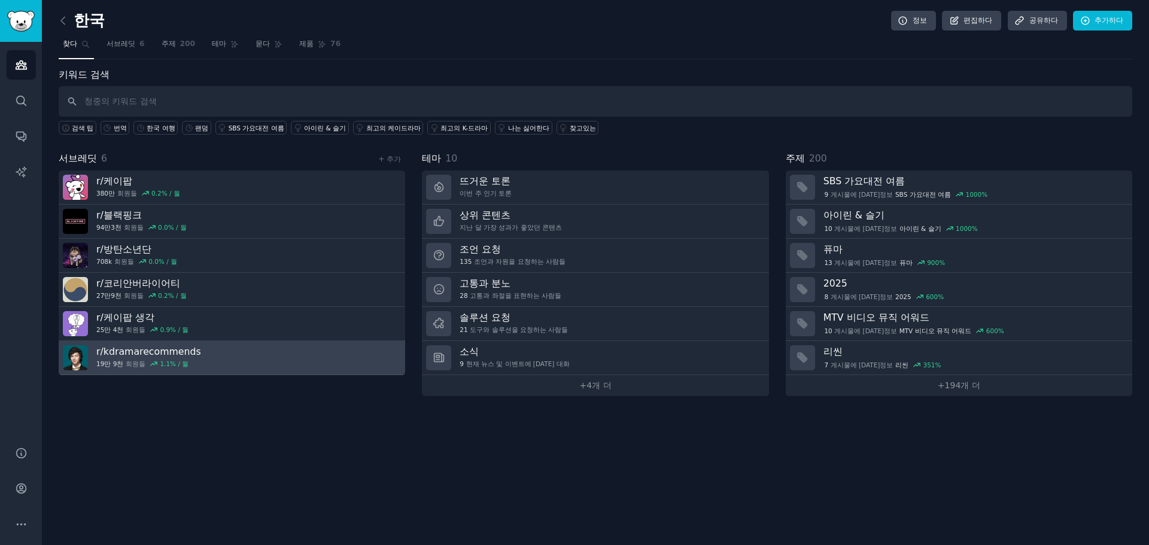
drag, startPoint x: 139, startPoint y: 96, endPoint x: 387, endPoint y: 344, distance: 350.1
click at [371, 463] on div "한국 정보 편집하다 공유하다 추가하다 찾다 서브레딧 6 주제 200 테마 묻다 제품 76 키워드 검색 검색 팁 번역 한국 여행 팬덤 SBS 가…" at bounding box center [596, 272] width 1108 height 545
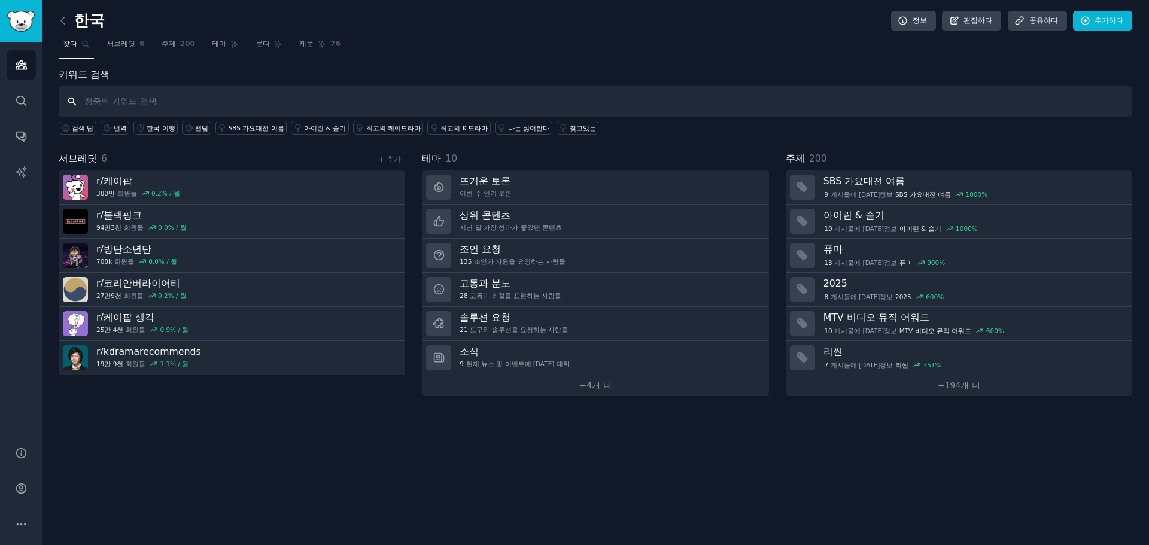
click at [407, 101] on input "text" at bounding box center [596, 101] width 1074 height 31
paste input "translation"
type input "translation"
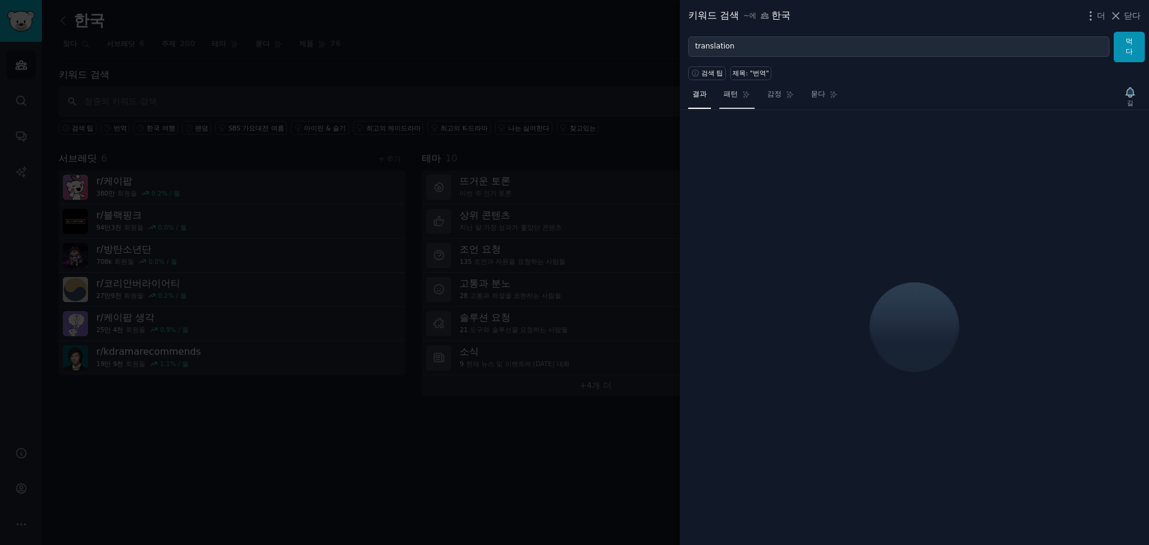
click at [732, 100] on link "패턴" at bounding box center [737, 97] width 35 height 25
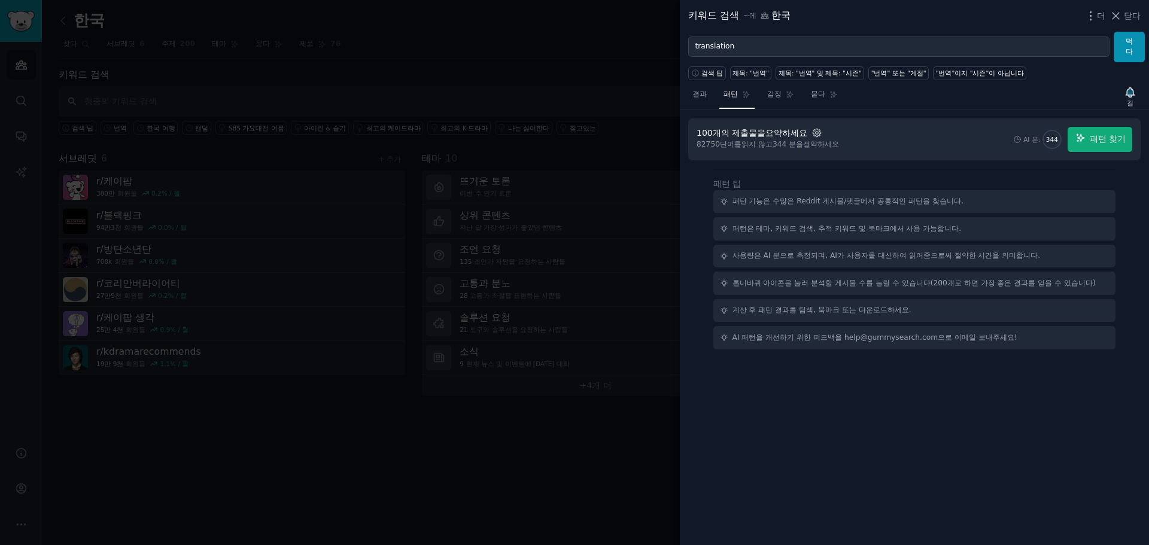
click at [818, 133] on icon "button" at bounding box center [817, 133] width 11 height 11
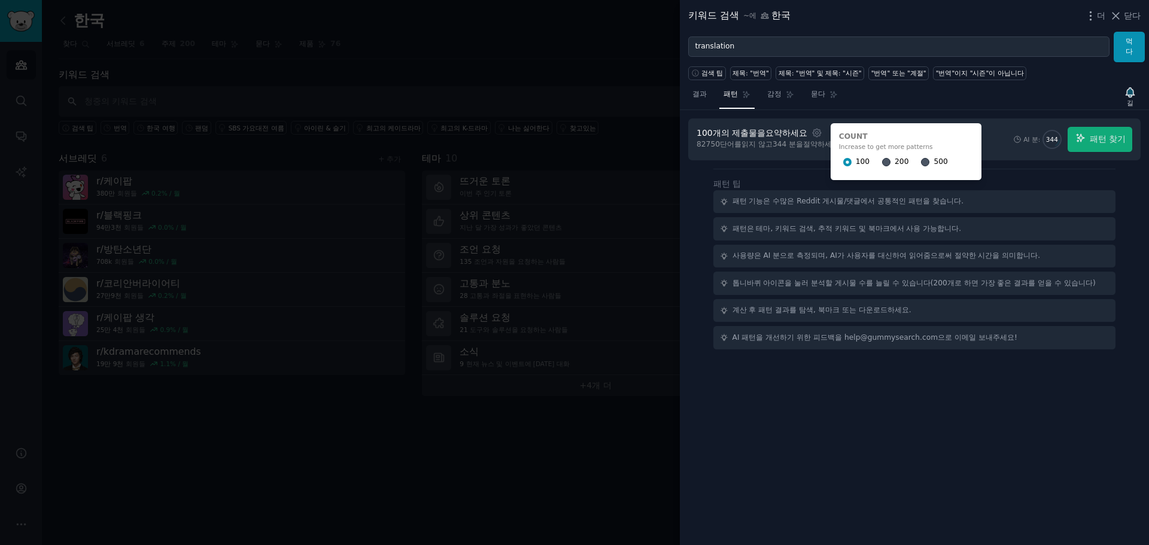
click at [927, 162] on div "500" at bounding box center [934, 162] width 26 height 19
click at [927, 162] on input "500" at bounding box center [925, 162] width 8 height 8
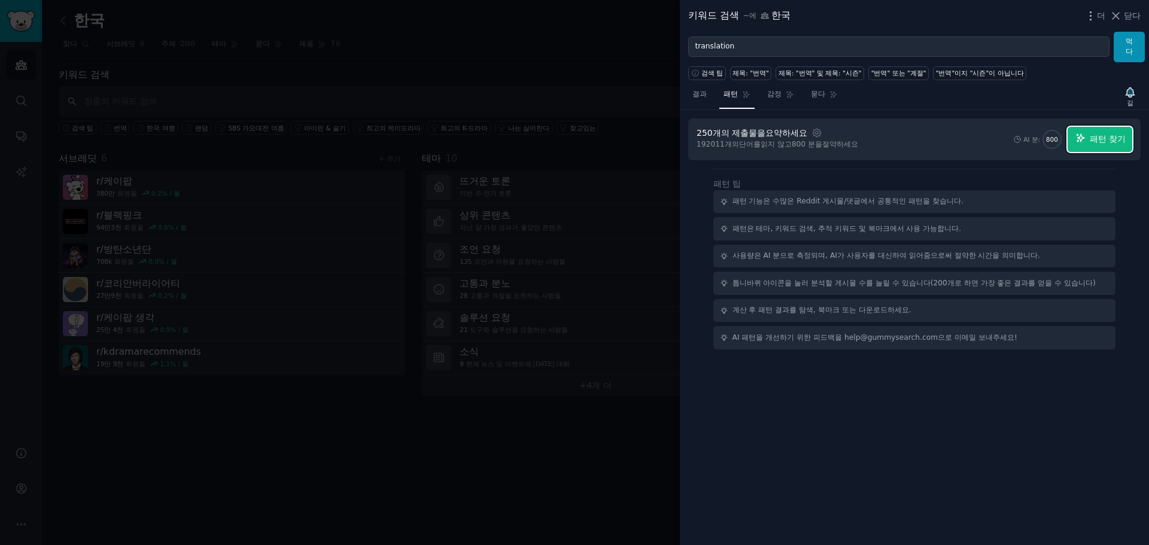
click at [1102, 141] on font "패턴 찾기" at bounding box center [1108, 139] width 36 height 10
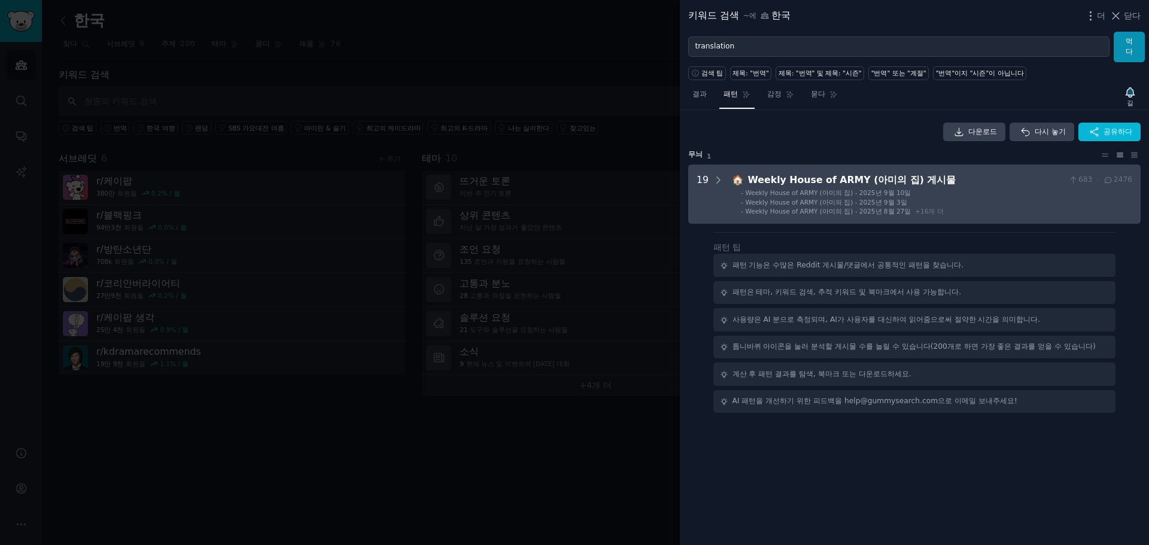
click at [754, 201] on font "Weekly House of ARMY (아미의 집) - 2025년 9월 3일" at bounding box center [827, 202] width 162 height 7
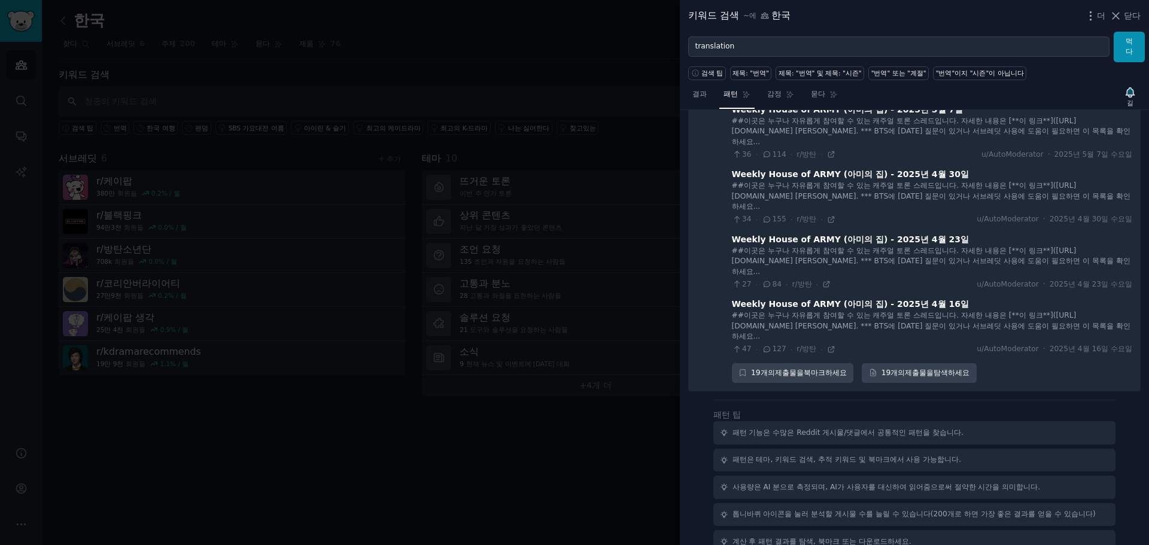
scroll to position [1115, 0]
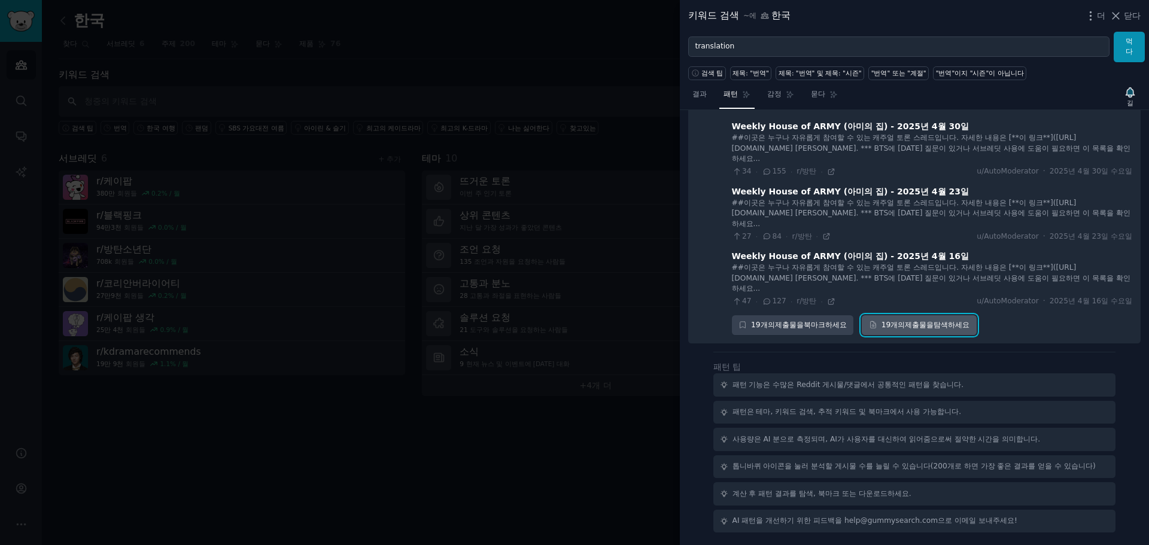
click at [912, 332] on link "19개의 제출물을 탐색하세요" at bounding box center [919, 326] width 115 height 20
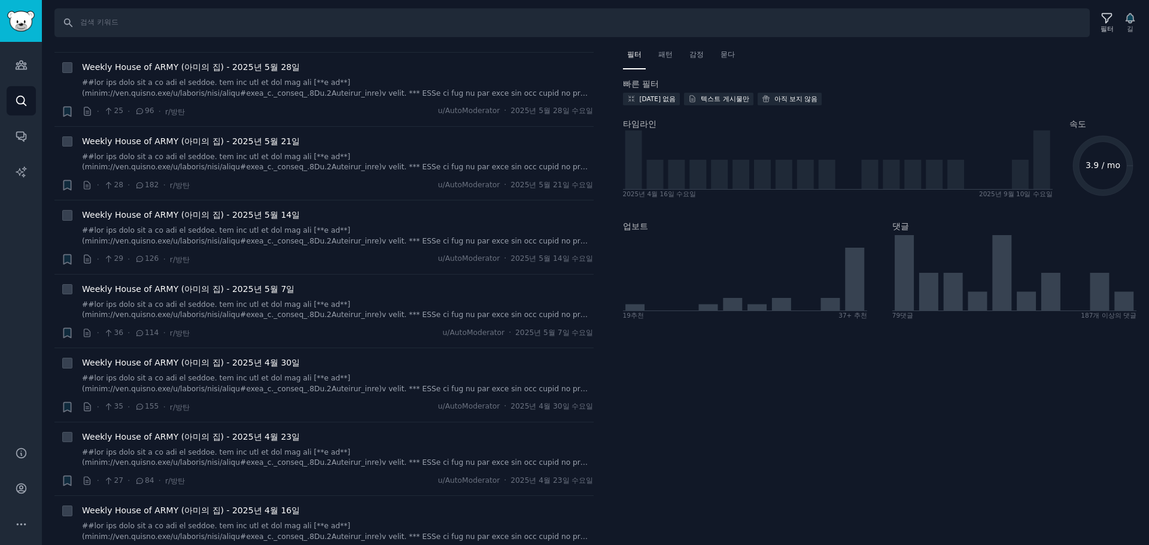
scroll to position [965, 0]
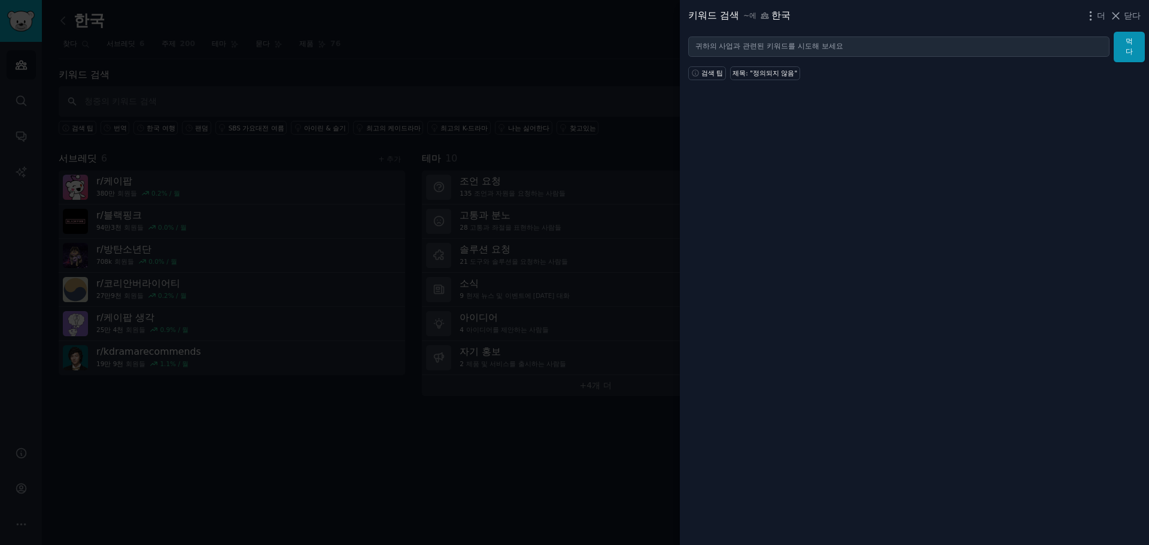
click at [208, 62] on div at bounding box center [574, 272] width 1149 height 545
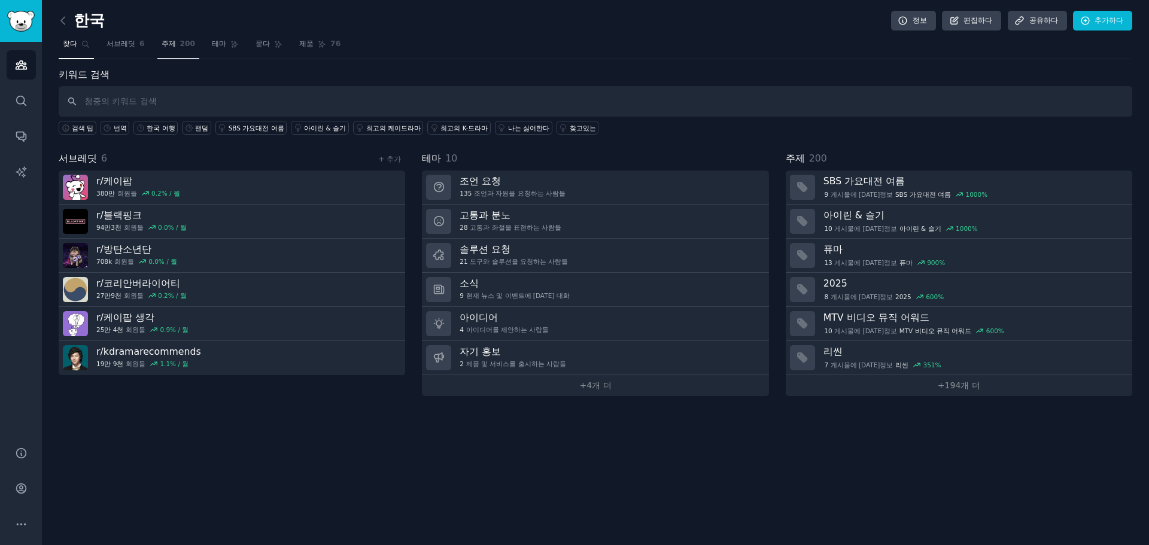
click at [177, 49] on link "주제 200" at bounding box center [178, 47] width 43 height 25
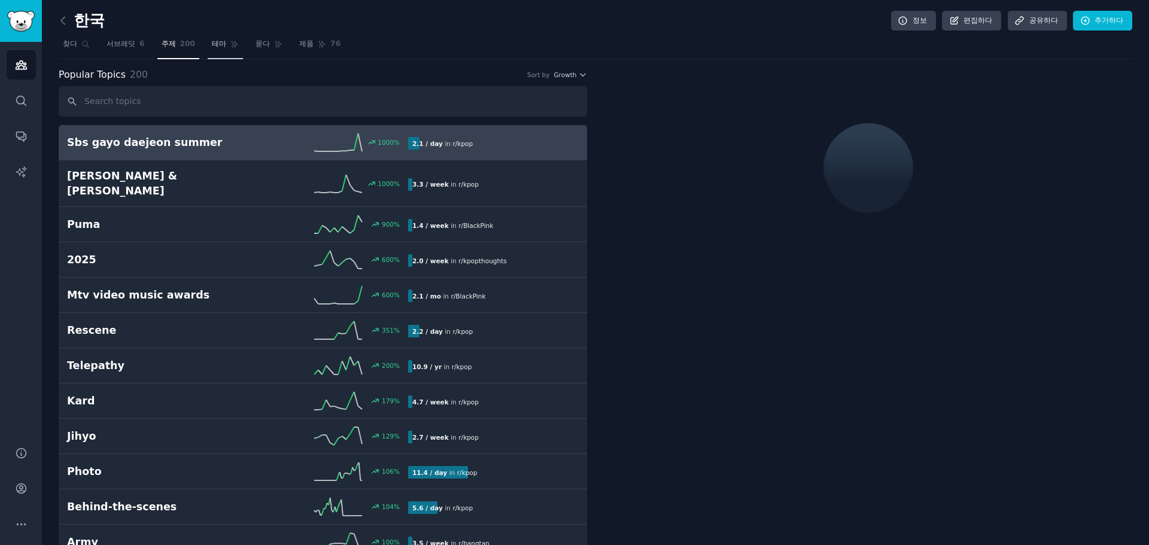
click at [219, 52] on link "테마" at bounding box center [225, 47] width 35 height 25
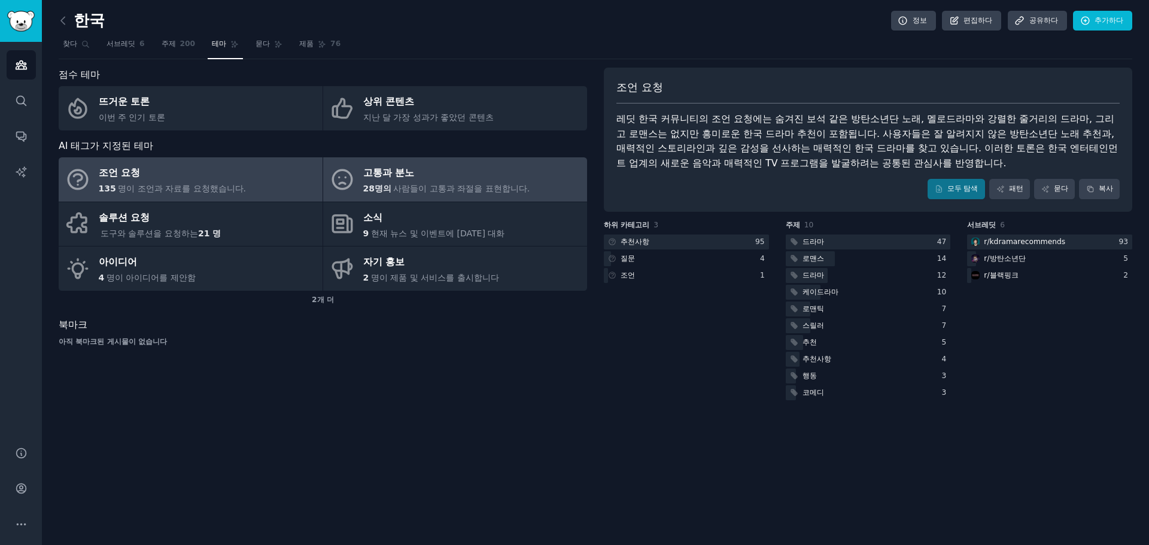
click at [384, 169] on font "고통과 분노" at bounding box center [388, 172] width 51 height 11
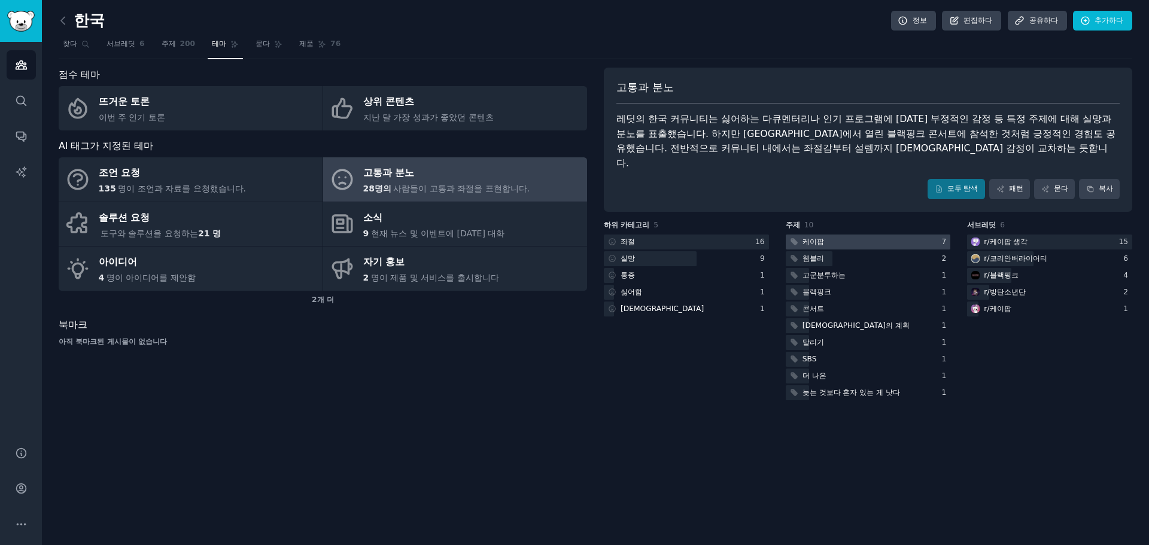
click at [815, 238] on font "케이팝" at bounding box center [814, 242] width 22 height 8
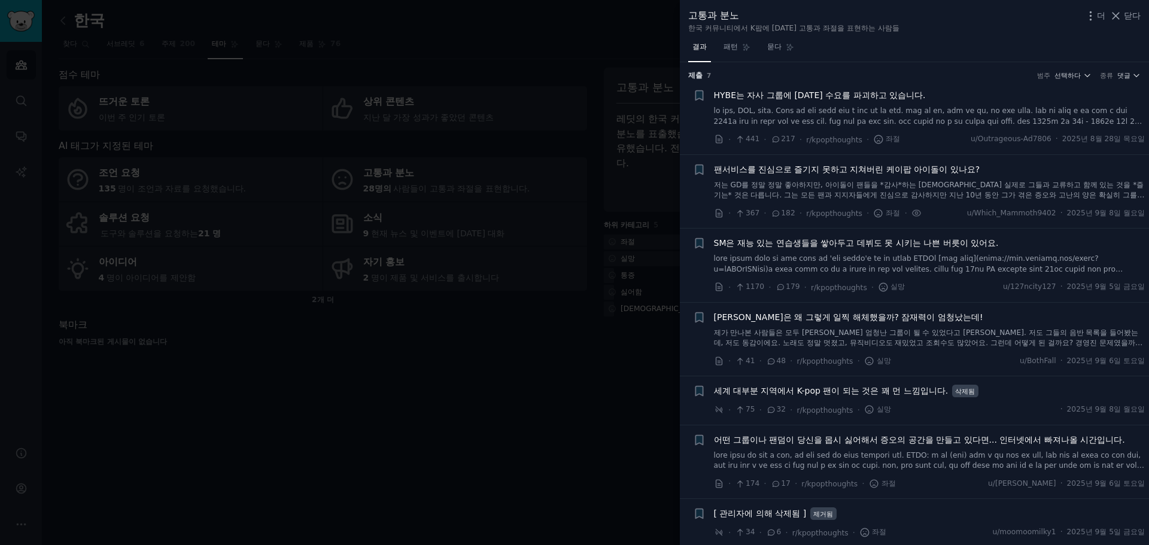
scroll to position [2, 0]
click at [265, 344] on div at bounding box center [574, 272] width 1149 height 545
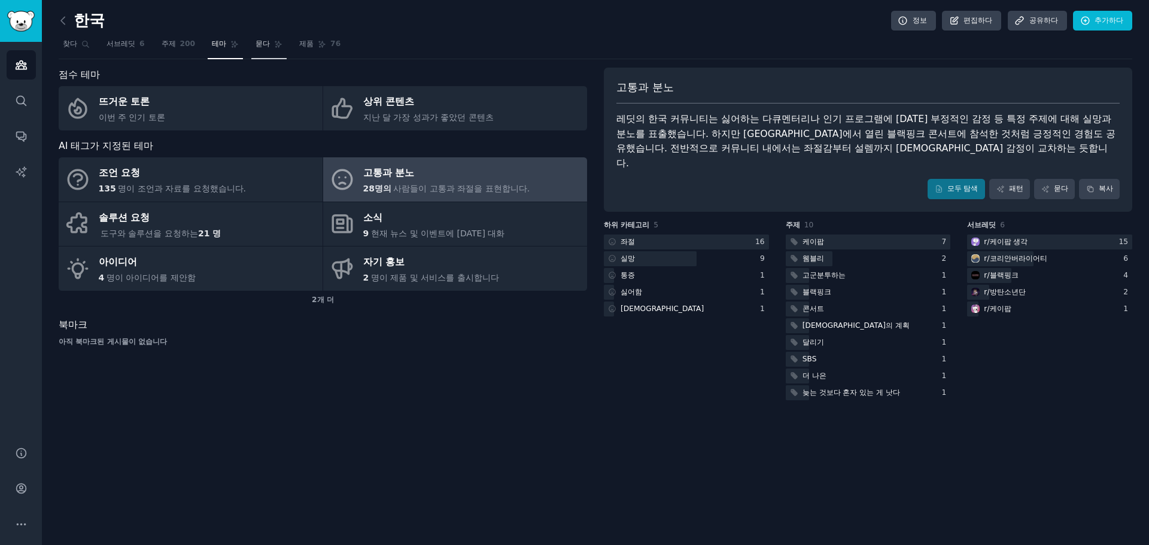
click at [260, 51] on link "묻다" at bounding box center [268, 47] width 35 height 25
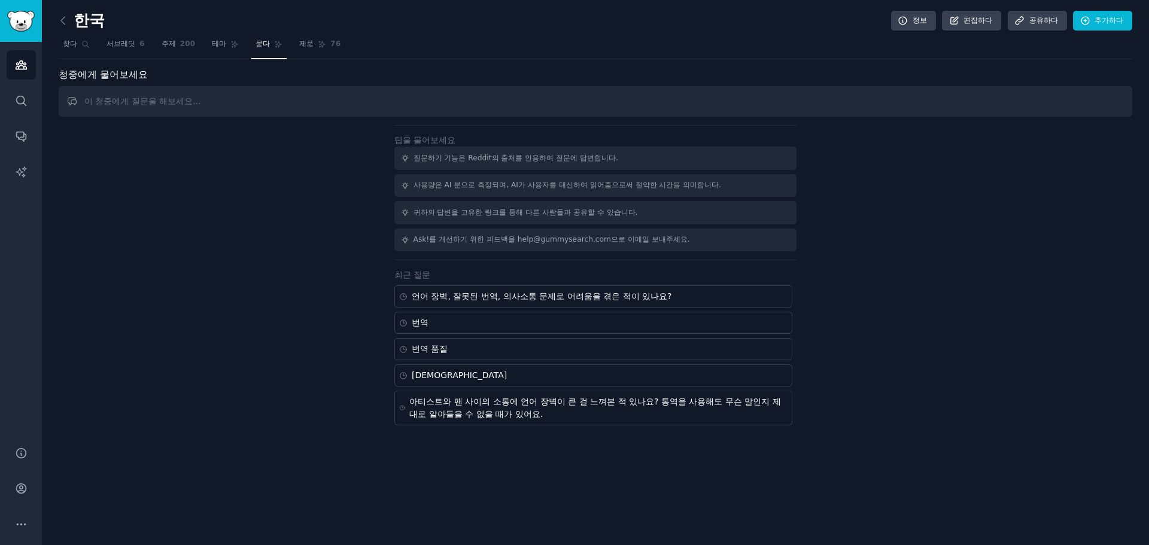
click at [351, 110] on input "text" at bounding box center [596, 101] width 1074 height 31
click at [266, 110] on input "text" at bounding box center [596, 101] width 1074 height 31
click at [344, 103] on input "language" at bounding box center [596, 101] width 1074 height 31
click at [345, 102] on input "language" at bounding box center [596, 101] width 1074 height 31
paste input "Problems related to"
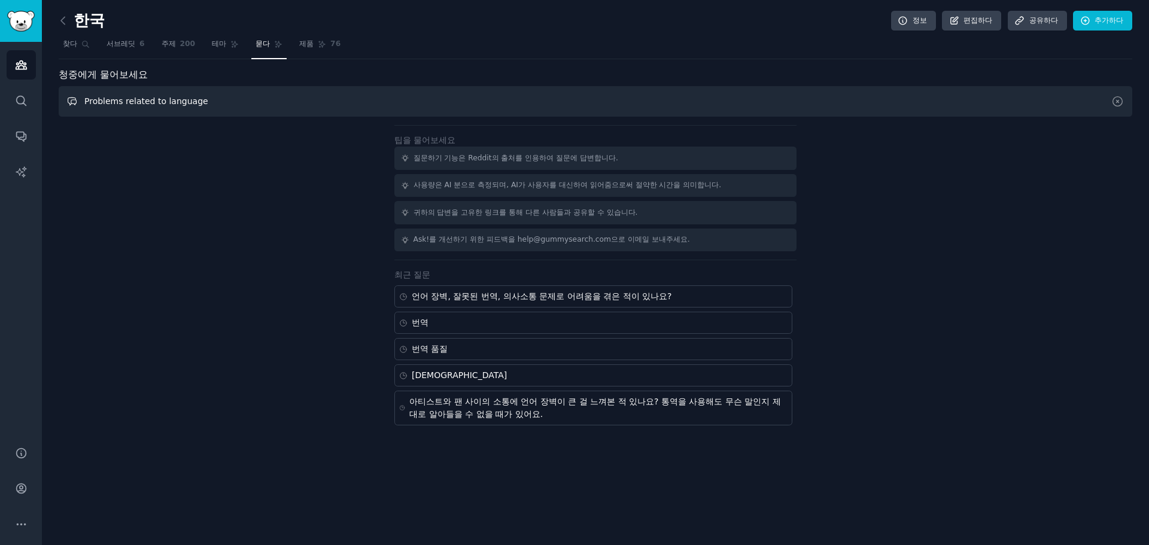
type input "Problems related to language"
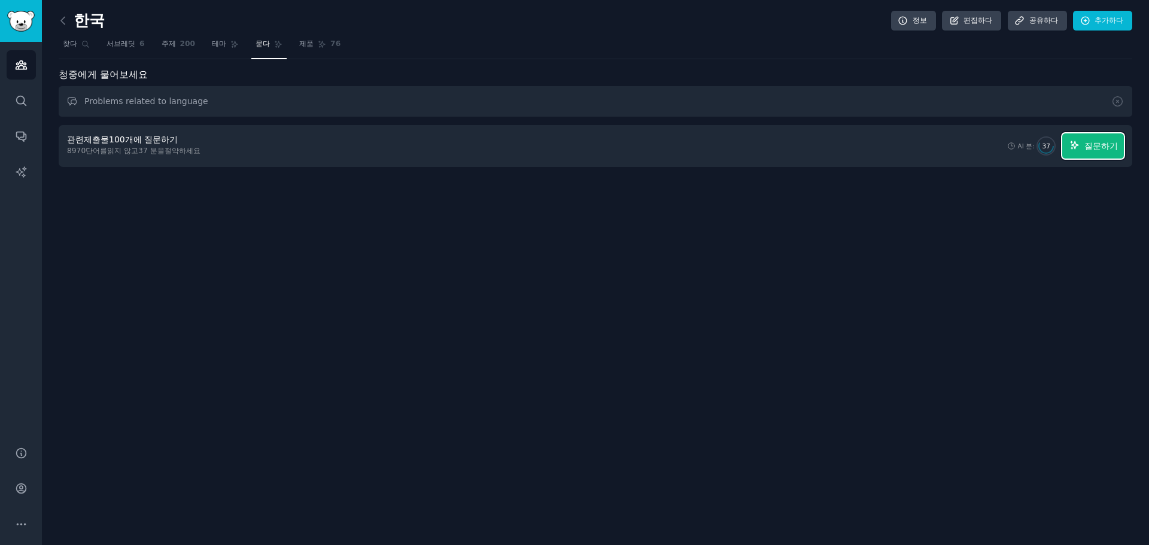
click at [1075, 154] on button "질문하기" at bounding box center [1094, 146] width 62 height 25
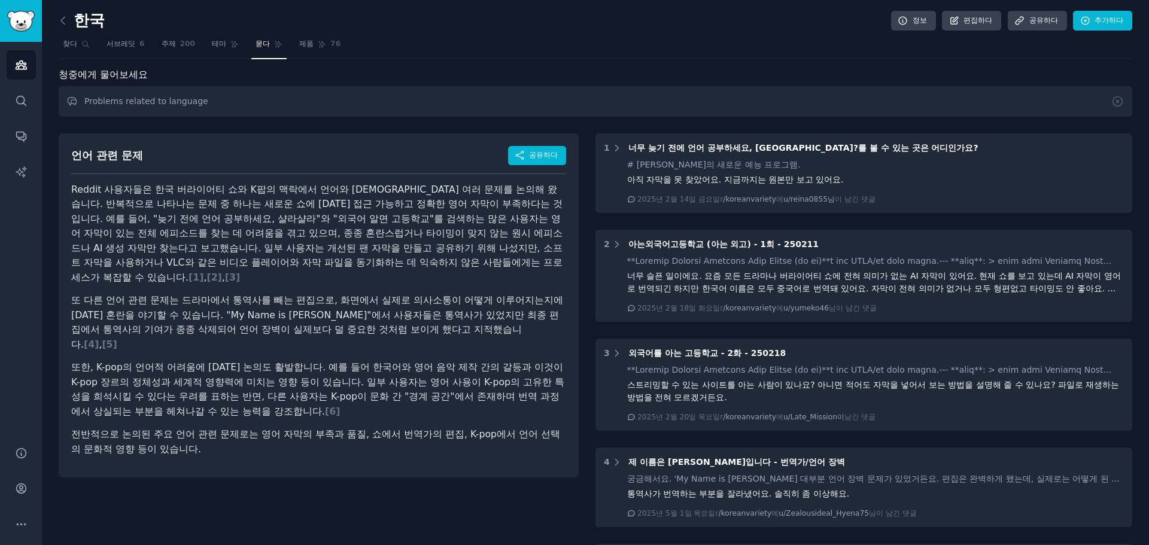
click at [435, 495] on div "언어 관련 문제 공유하다 Reddit 사용자들은 한국 버라이어티 쇼와 K팝의 맥락에서 언어와 관련된 여러 문제를 논의해 왔습니다. 반복적으로 …" at bounding box center [319, 529] width 520 height 809
click at [378, 482] on div "언어 관련 문제 공유하다 Reddit 사용자들은 한국 버라이어티 쇼와 K팝의 맥락에서 언어와 관련된 여러 문제를 논의해 왔습니다. 반복적으로 …" at bounding box center [319, 529] width 520 height 809
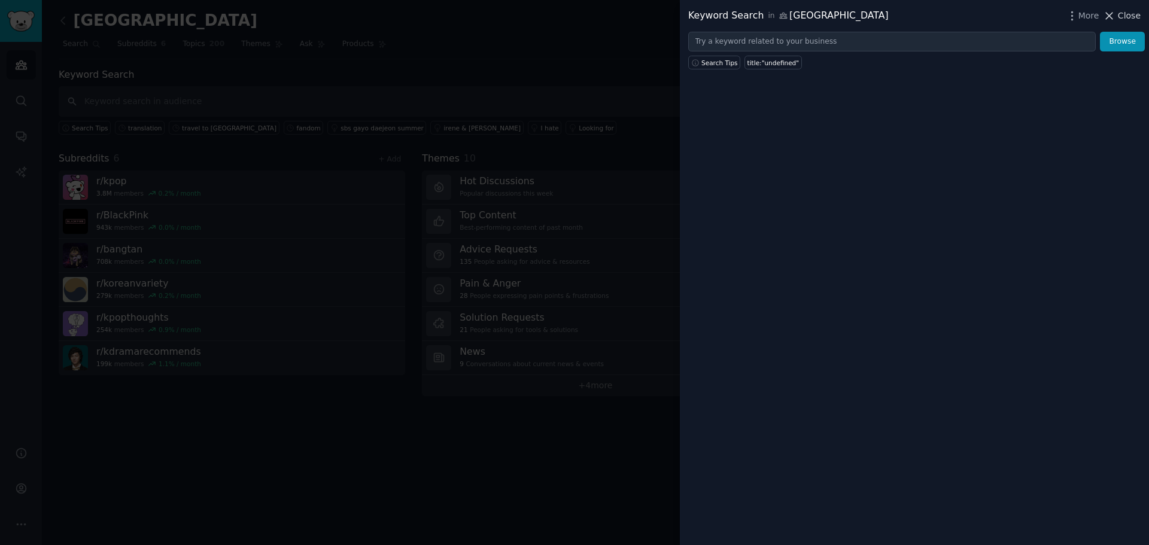
click at [1120, 17] on button "Close" at bounding box center [1122, 16] width 38 height 13
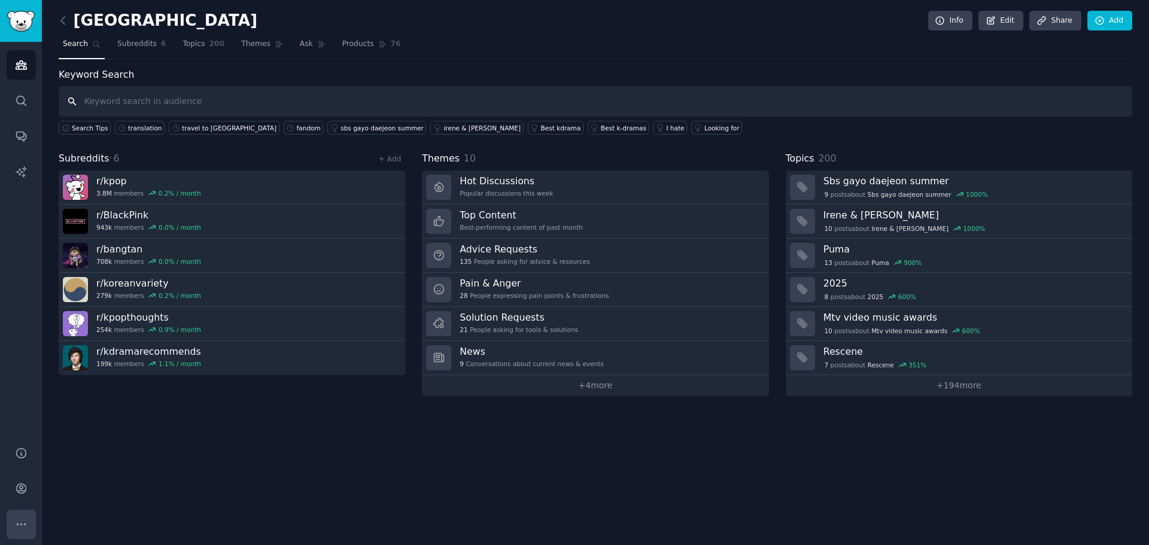
click at [26, 513] on button "More" at bounding box center [21, 524] width 29 height 29
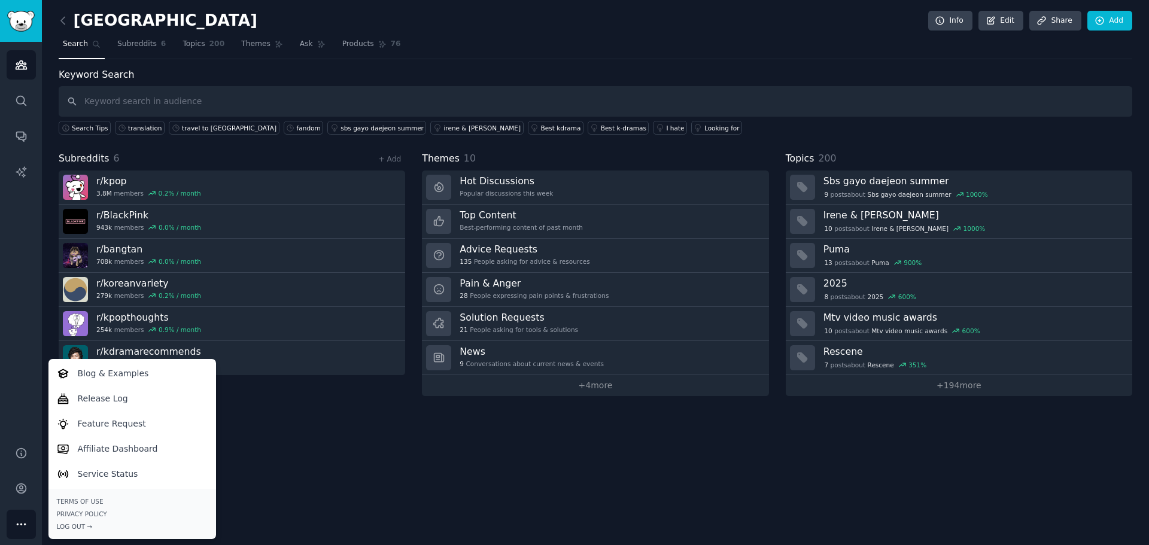
click at [307, 454] on div "korea Info Edit Share Add Search Subreddits 6 Topics 200 Themes Ask Products 76…" at bounding box center [596, 272] width 1108 height 545
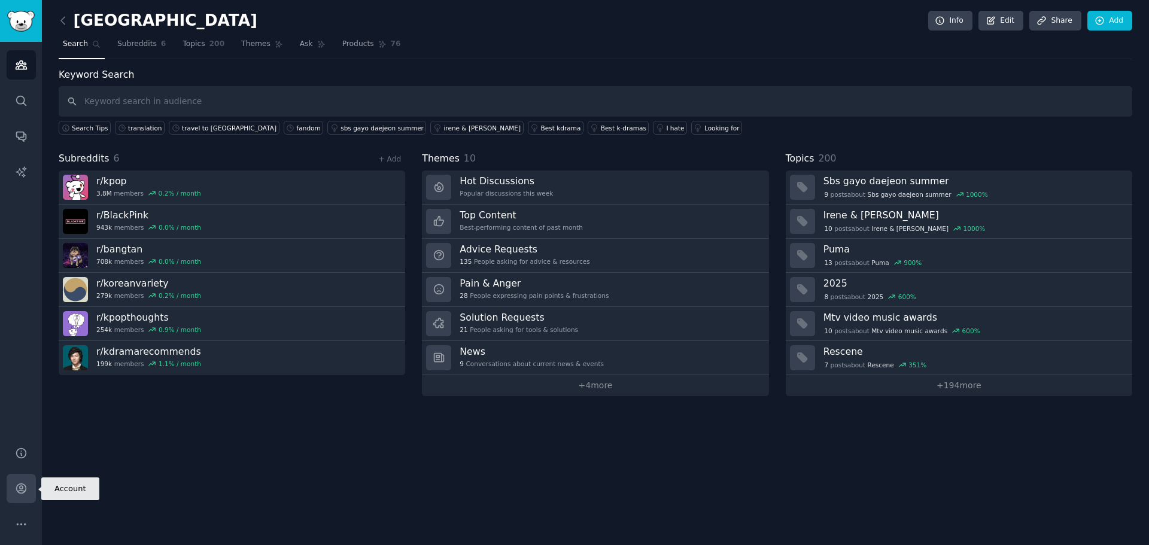
click at [10, 481] on link "Account" at bounding box center [21, 488] width 29 height 29
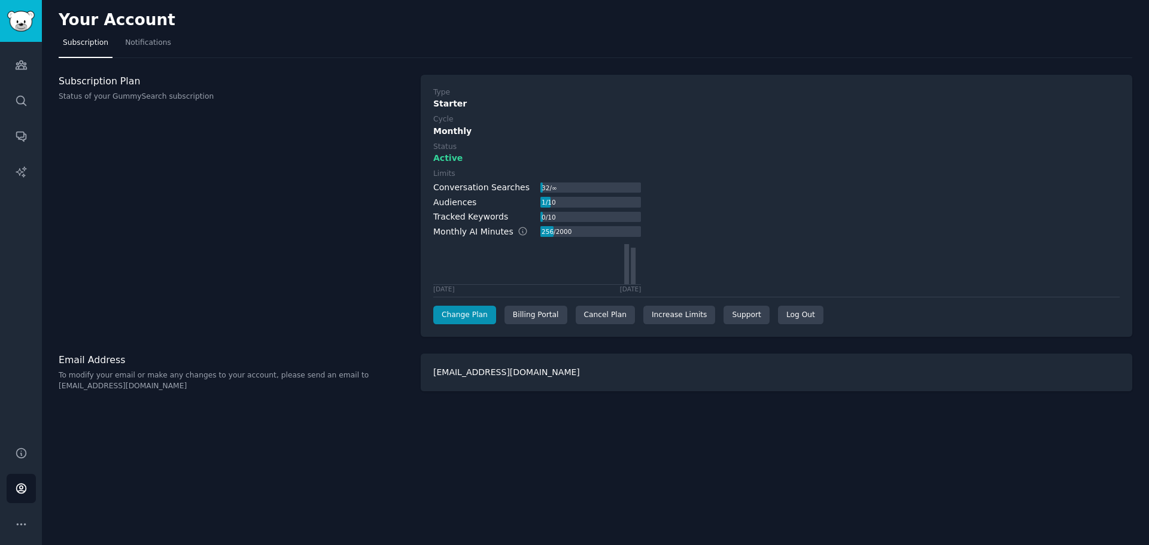
click at [178, 187] on div "Subscription Plan Status of your GummySearch subscription" at bounding box center [234, 206] width 350 height 263
click at [23, 108] on link "Search" at bounding box center [21, 100] width 29 height 29
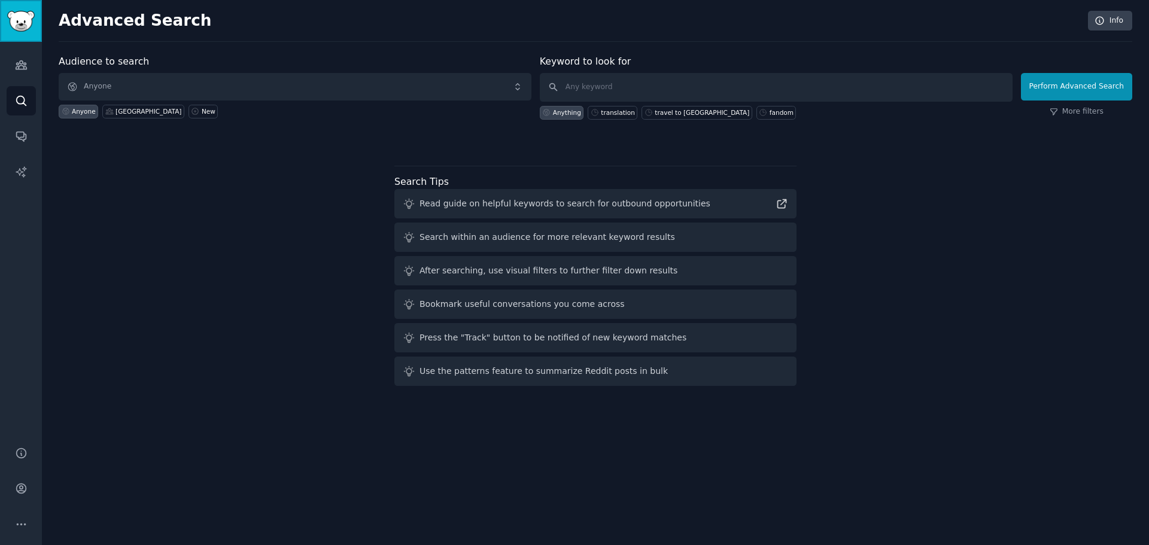
click at [11, 23] on img "Sidebar" at bounding box center [21, 21] width 28 height 21
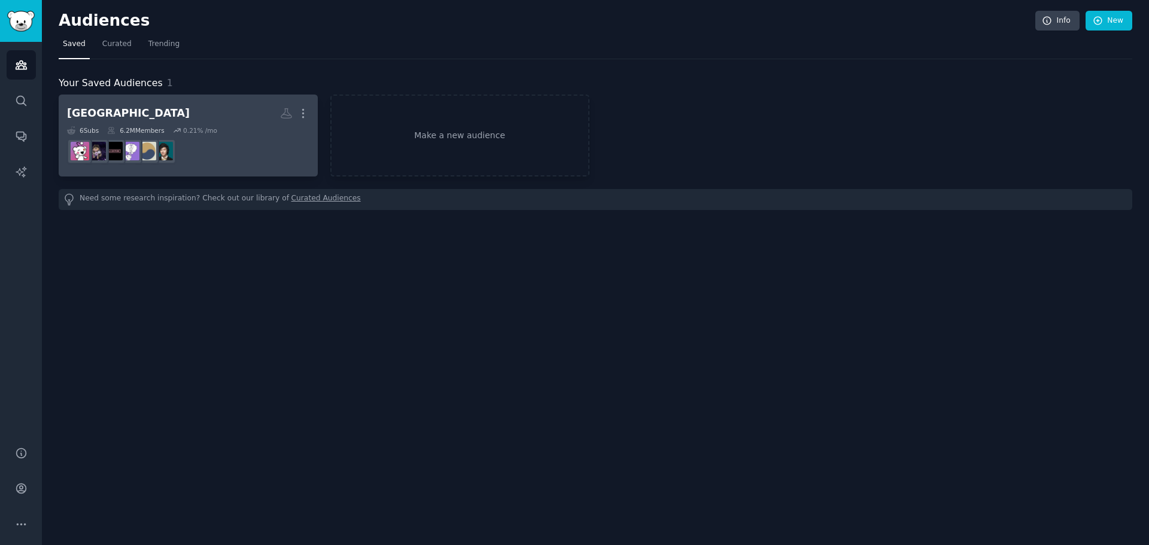
click at [122, 105] on h2 "korea More" at bounding box center [188, 113] width 242 height 21
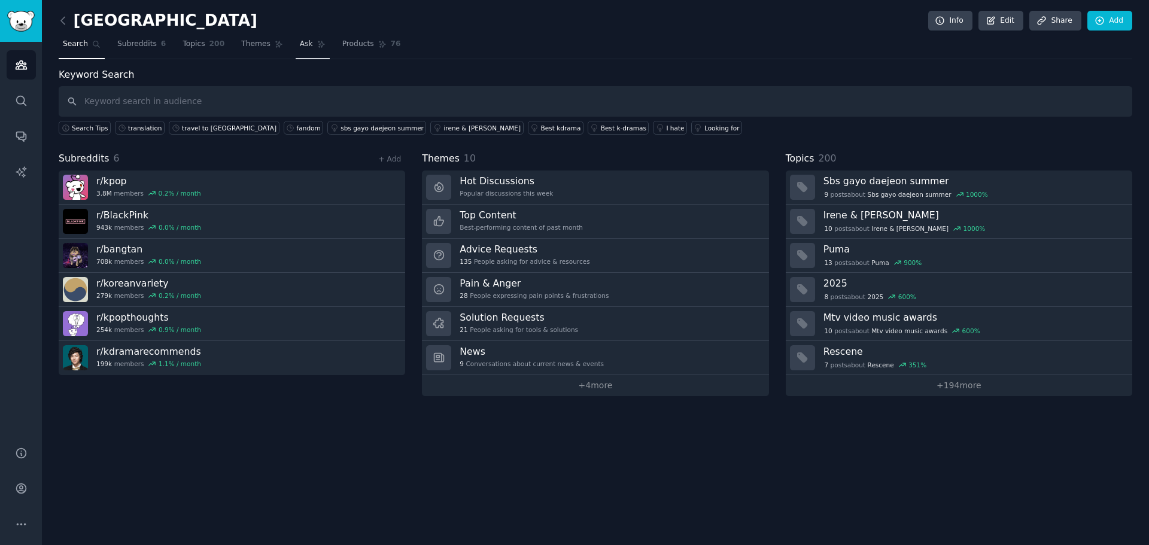
click at [300, 46] on span "Ask" at bounding box center [306, 44] width 13 height 11
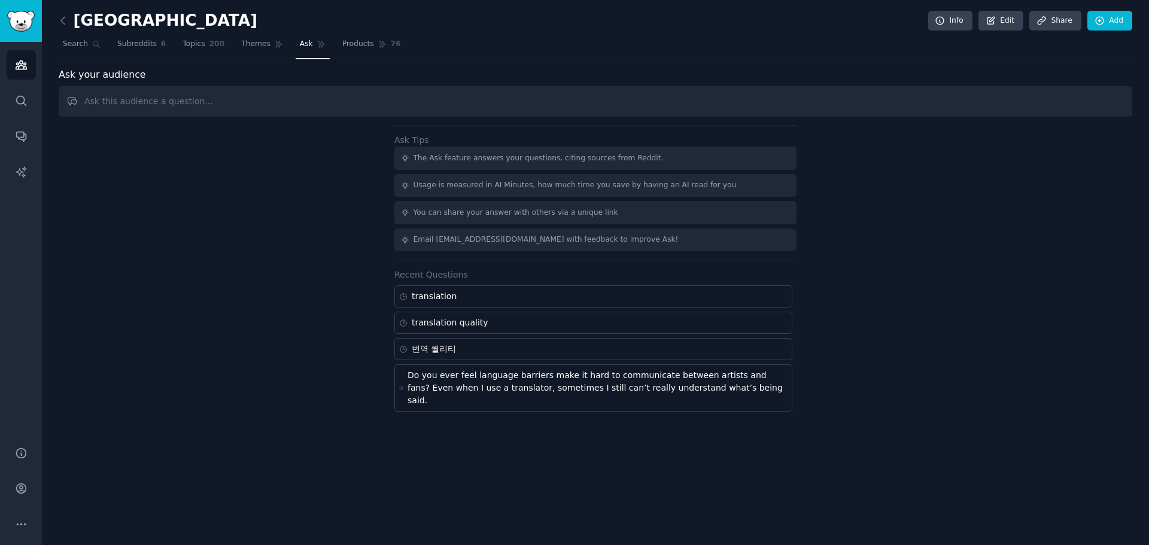
click at [15, 295] on div "Audiences Search Conversations AI Reports" at bounding box center [21, 237] width 42 height 390
click at [236, 101] on input "text" at bounding box center [596, 101] width 1074 height 31
paste input "Have you ever had trouble because of language barriers, bad translations, or co…"
type input "Have you ever had trouble because of language barriers, bad translations, or co…"
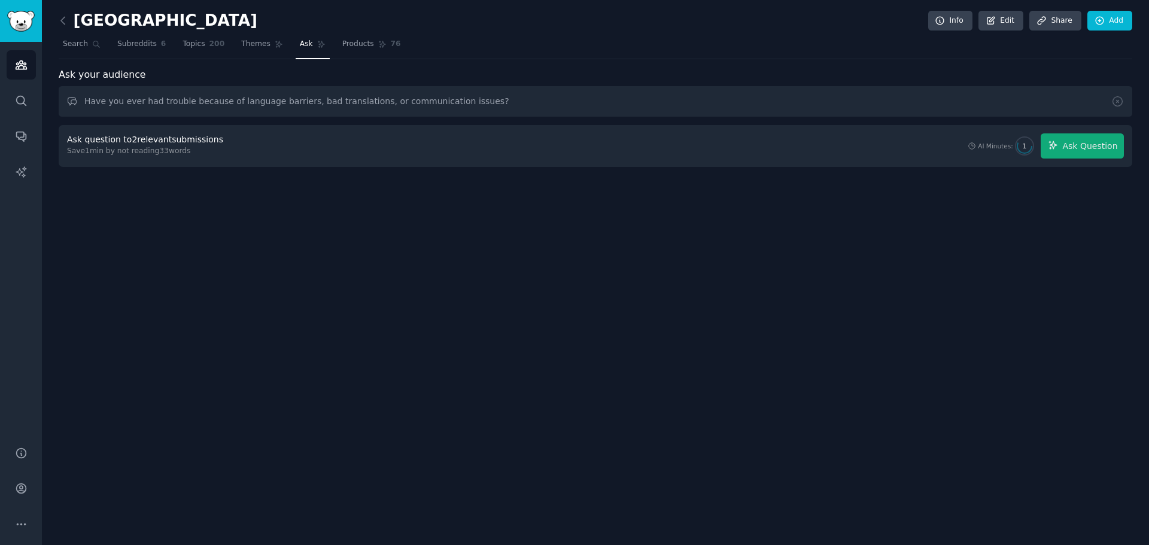
drag, startPoint x: 767, startPoint y: 214, endPoint x: 1021, endPoint y: 187, distance: 255.3
click at [1021, 187] on div "korea Info Edit Share Add Search Subreddits 6 Topics 200 Themes Ask Products 76…" at bounding box center [596, 272] width 1108 height 545
click at [1078, 149] on span "Ask Question" at bounding box center [1090, 146] width 55 height 13
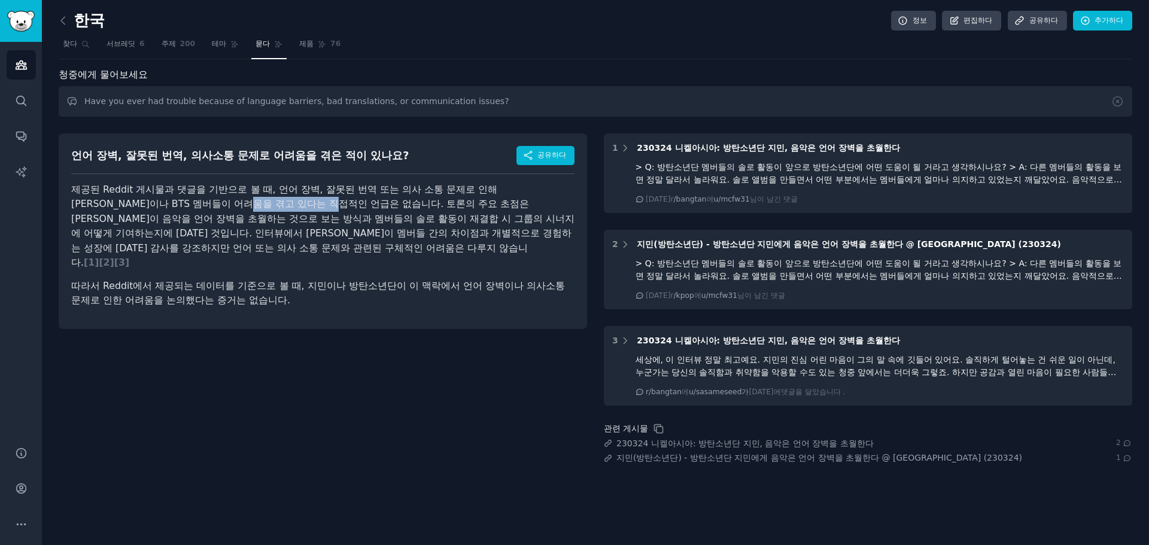
drag, startPoint x: 183, startPoint y: 202, endPoint x: 269, endPoint y: 207, distance: 86.3
click at [269, 207] on font "제공된 Reddit 게시물과 댓글을 기반으로 볼 때, 언어 장벽, 잘못된 번역 또는 의사 소통 문제로 인해 [PERSON_NAME]이나 BTS…" at bounding box center [322, 226] width 503 height 85
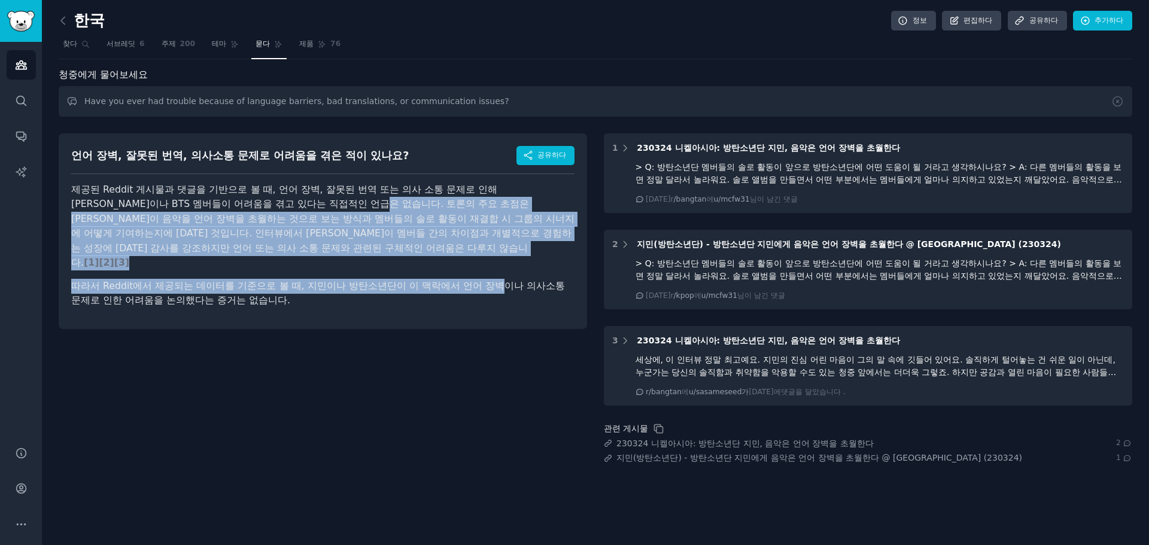
drag, startPoint x: 313, startPoint y: 207, endPoint x: 502, endPoint y: 267, distance: 198.4
click at [502, 266] on article "제공된 Reddit 게시물과 댓글을 기반으로 볼 때, 언어 장벽, 잘못된 번역 또는 의사 소통 문제로 인해 [PERSON_NAME]이나 BTS…" at bounding box center [322, 246] width 503 height 126
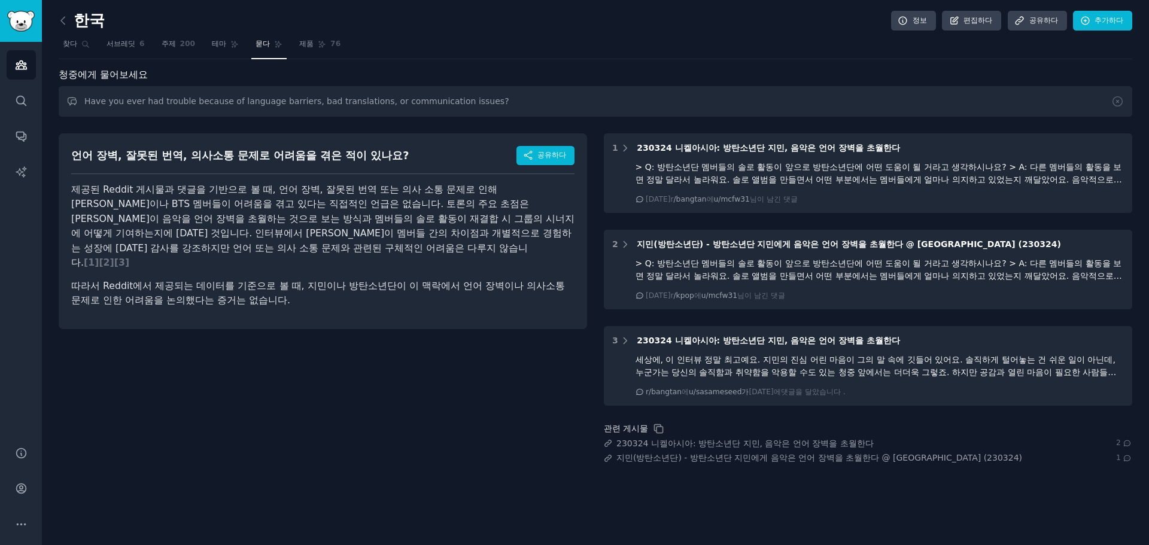
click at [379, 313] on div "언어 장벽, 잘못된 번역, 의사소통 문제로 어려움을 겪은 적이 있나요? 공유하다 제공된 Reddit 게시물과 댓글을 기반으로 볼 때, 언어 장…" at bounding box center [323, 232] width 529 height 196
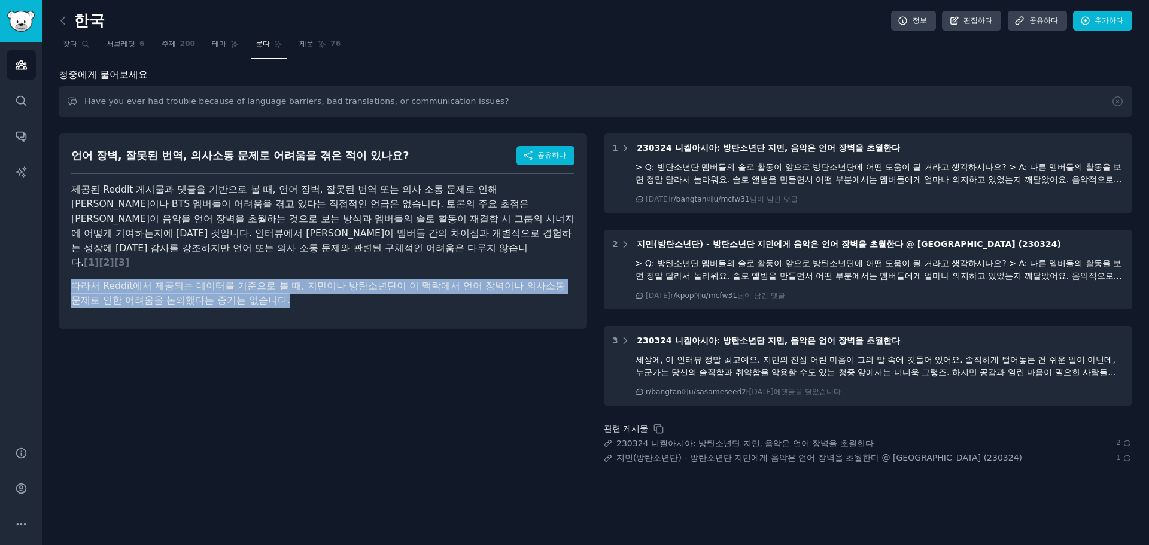
drag, startPoint x: 347, startPoint y: 298, endPoint x: 74, endPoint y: 264, distance: 275.1
click at [74, 264] on div "언어 장벽, 잘못된 번역, 의사소통 문제로 어려움을 겪은 적이 있나요? 공유하다 제공된 Reddit 게시물과 댓글을 기반으로 볼 때, 언어 장…" at bounding box center [323, 232] width 529 height 196
click at [383, 385] on div "언어 장벽, 잘못된 번역, 의사소통 문제로 어려움을 겪은 적이 있나요? 공유하다 제공된 Reddit 게시물과 댓글을 기반으로 볼 때, 언어 장…" at bounding box center [323, 294] width 529 height 339
drag, startPoint x: 361, startPoint y: 330, endPoint x: 123, endPoint y: 287, distance: 242.0
click at [56, 266] on div "한국 정보 편집하다 공유하다 추가하다 찾다 서브레딧 6 주제 200 테마 묻다 제품 76 청중에게 물어보세요 Have you ever had …" at bounding box center [596, 272] width 1108 height 545
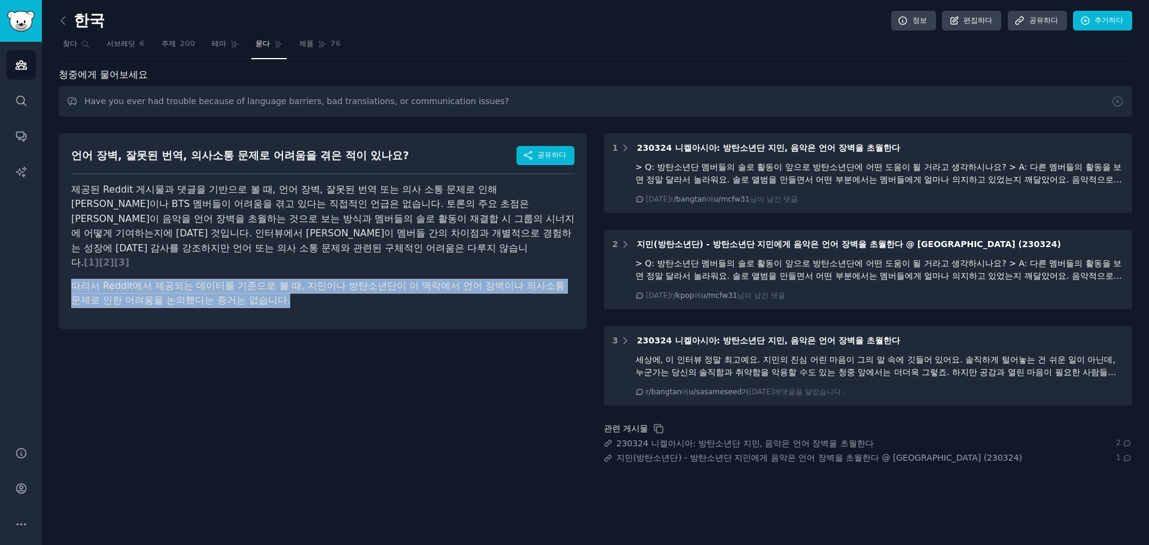
click at [323, 370] on div "언어 장벽, 잘못된 번역, 의사소통 문제로 어려움을 겪은 적이 있나요? 공유하다 제공된 Reddit 게시물과 댓글을 기반으로 볼 때, 언어 장…" at bounding box center [323, 294] width 529 height 339
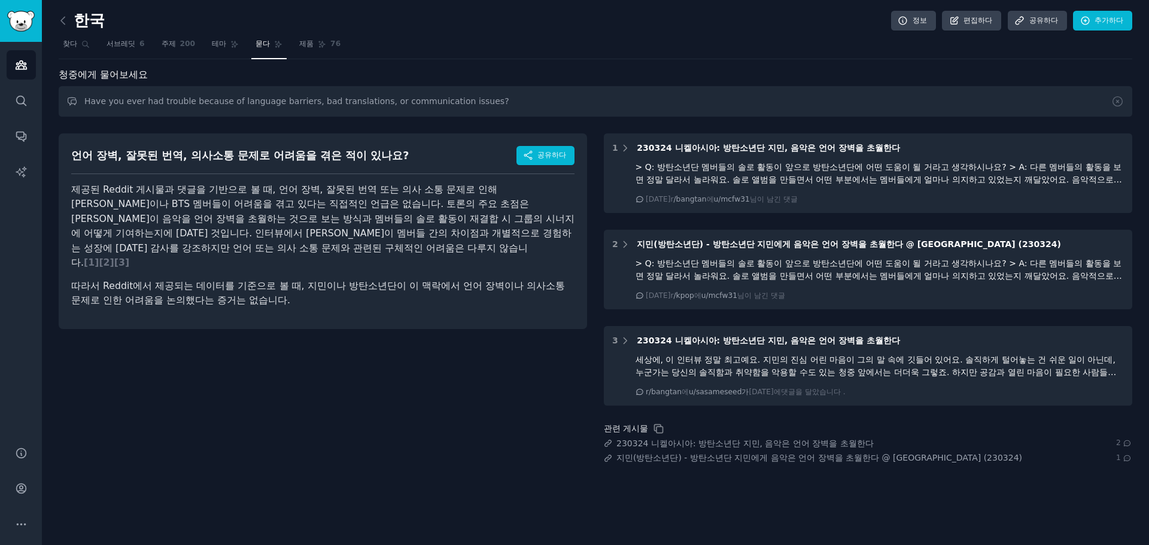
click at [353, 379] on div "언어 장벽, 잘못된 번역, 의사소통 문제로 어려움을 겪은 적이 있나요? 공유하다 제공된 Reddit 게시물과 댓글을 기반으로 볼 때, 언어 장…" at bounding box center [323, 294] width 529 height 339
drag, startPoint x: 375, startPoint y: 284, endPoint x: 434, endPoint y: 334, distance: 76.9
click at [434, 334] on div "언어 장벽, 잘못된 번역, 의사소통 문제로 어려움을 겪은 적이 있나요? 공유하다 제공된 Reddit 게시물과 댓글을 기반으로 볼 때, 언어 장…" at bounding box center [323, 294] width 529 height 339
click at [435, 334] on div "언어 장벽, 잘못된 번역, 의사소통 문제로 어려움을 겪은 적이 있나요? 공유하다 제공된 Reddit 게시물과 댓글을 기반으로 볼 때, 언어 장…" at bounding box center [323, 294] width 529 height 339
